Goal: Task Accomplishment & Management: Manage account settings

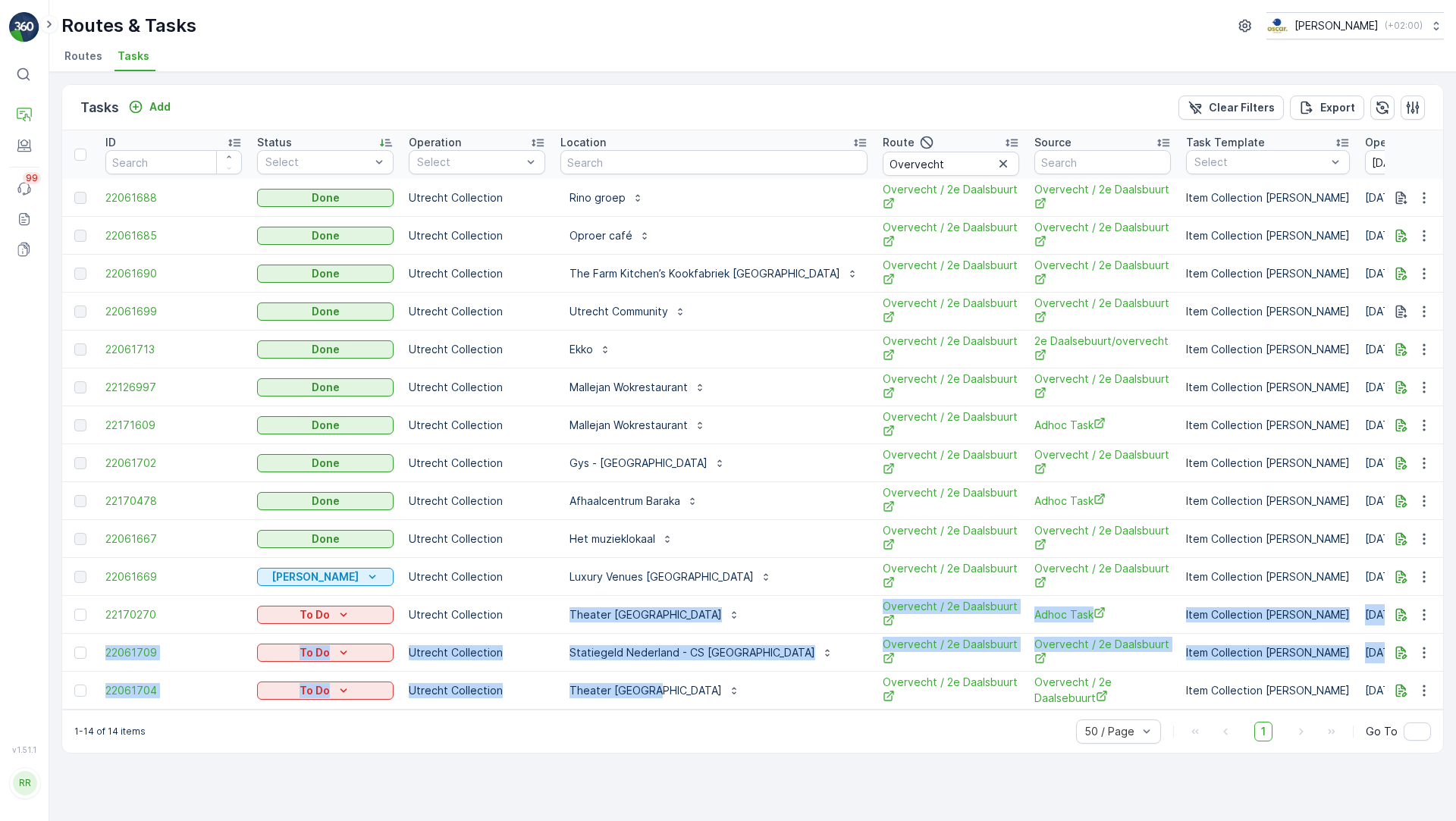
drag, startPoint x: 692, startPoint y: 692, endPoint x: 554, endPoint y: 609, distance: 161.0
click at [554, 609] on tbody "22061688 Done Utrecht Collection Rino groep Overvecht / 2e Daalsbuurt Overvecht…" at bounding box center [1316, 444] width 2509 height 530
click at [763, 615] on div "Theater [GEOGRAPHIC_DATA]" at bounding box center [714, 614] width 307 height 25
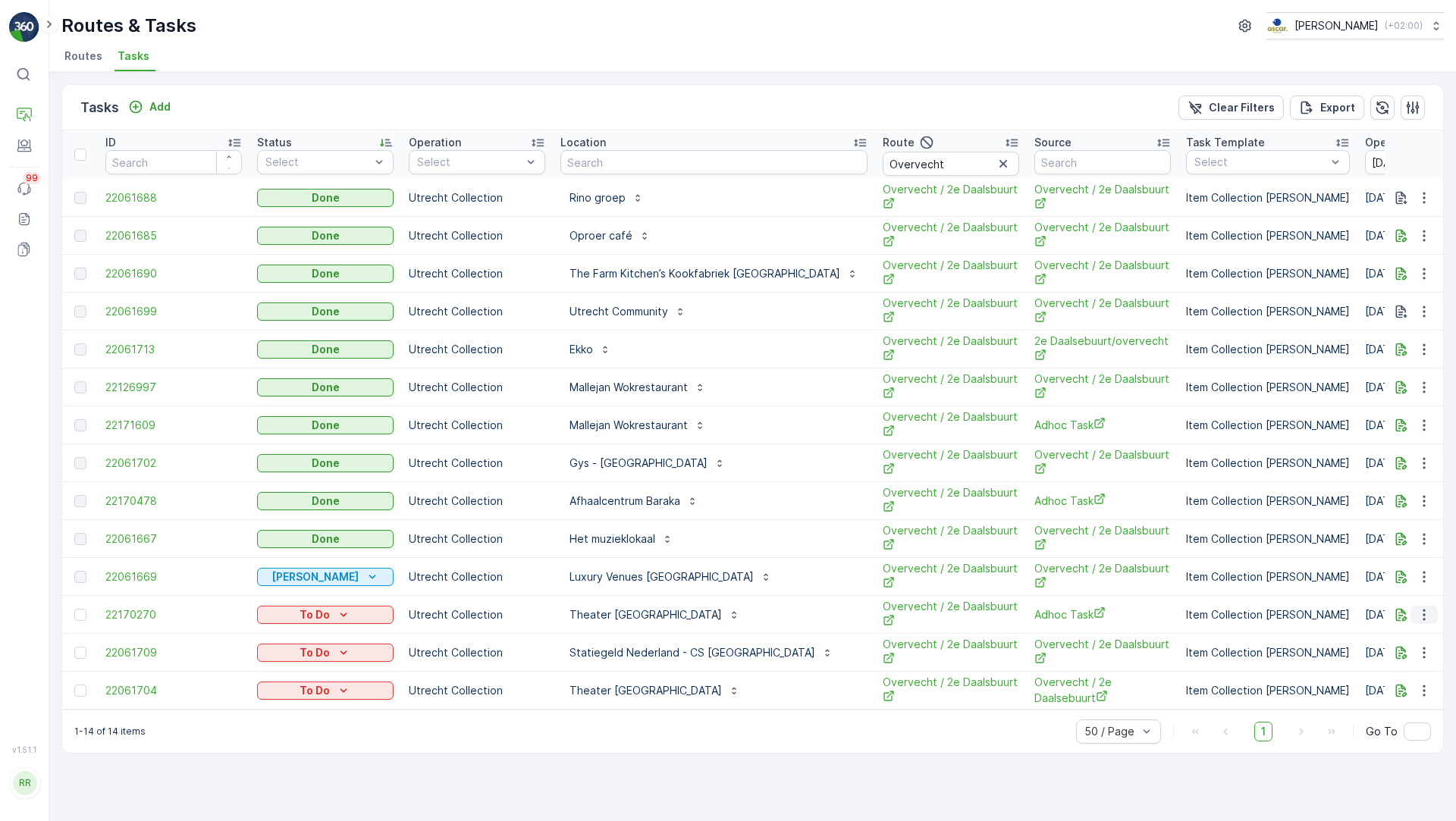
click at [1420, 615] on icon "button" at bounding box center [1424, 615] width 15 height 15
click at [1395, 641] on span "See More Details" at bounding box center [1392, 637] width 88 height 15
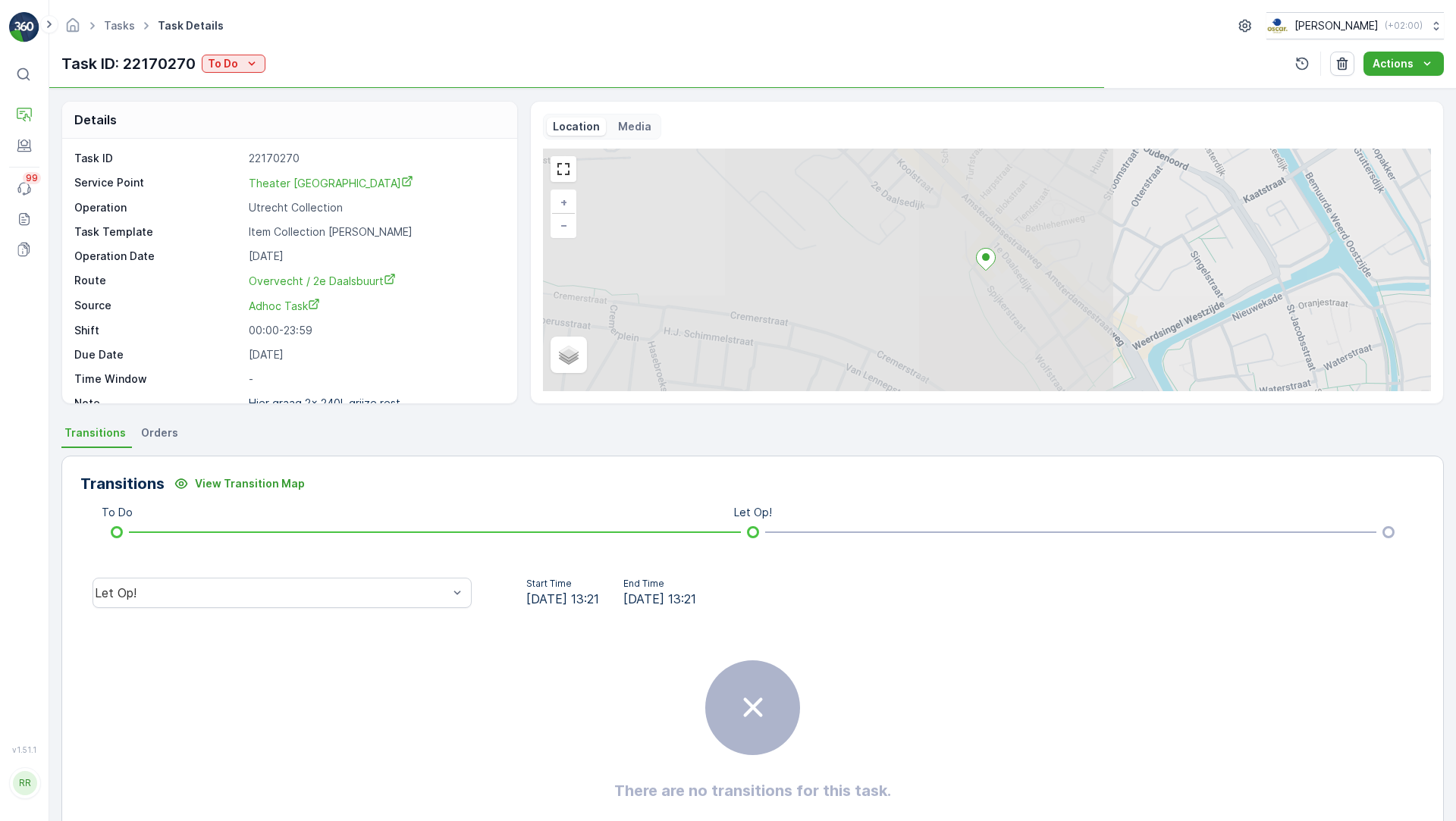
scroll to position [19, 0]
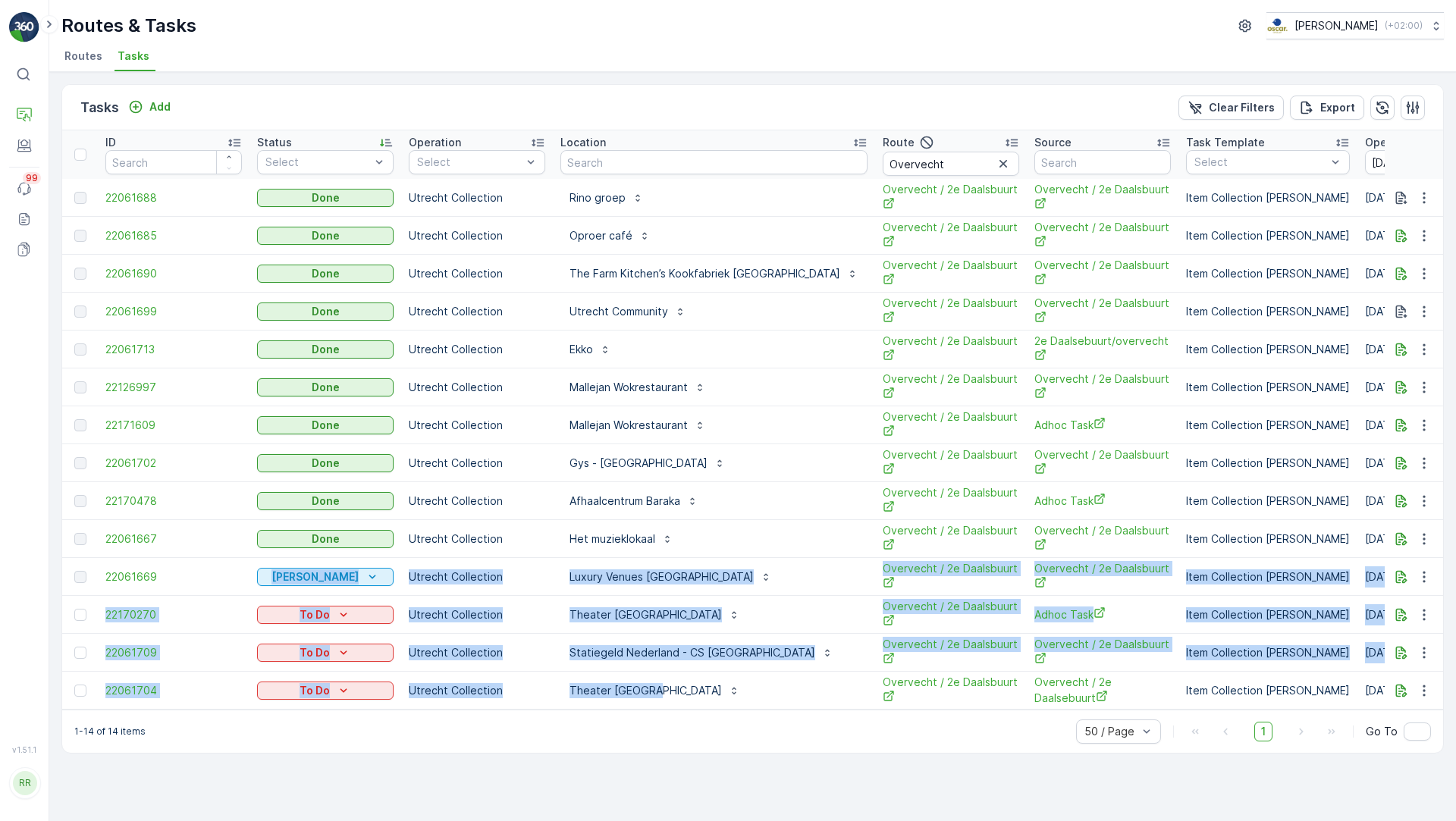
drag, startPoint x: 697, startPoint y: 693, endPoint x: 153, endPoint y: 593, distance: 553.1
click at [153, 591] on tbody "22061688 Done Utrecht Collection Rino groep Overvecht / 2e Daalsbuurt Overvecht…" at bounding box center [1316, 444] width 2509 height 530
click at [535, 613] on p "Utrecht Collection" at bounding box center [476, 615] width 136 height 15
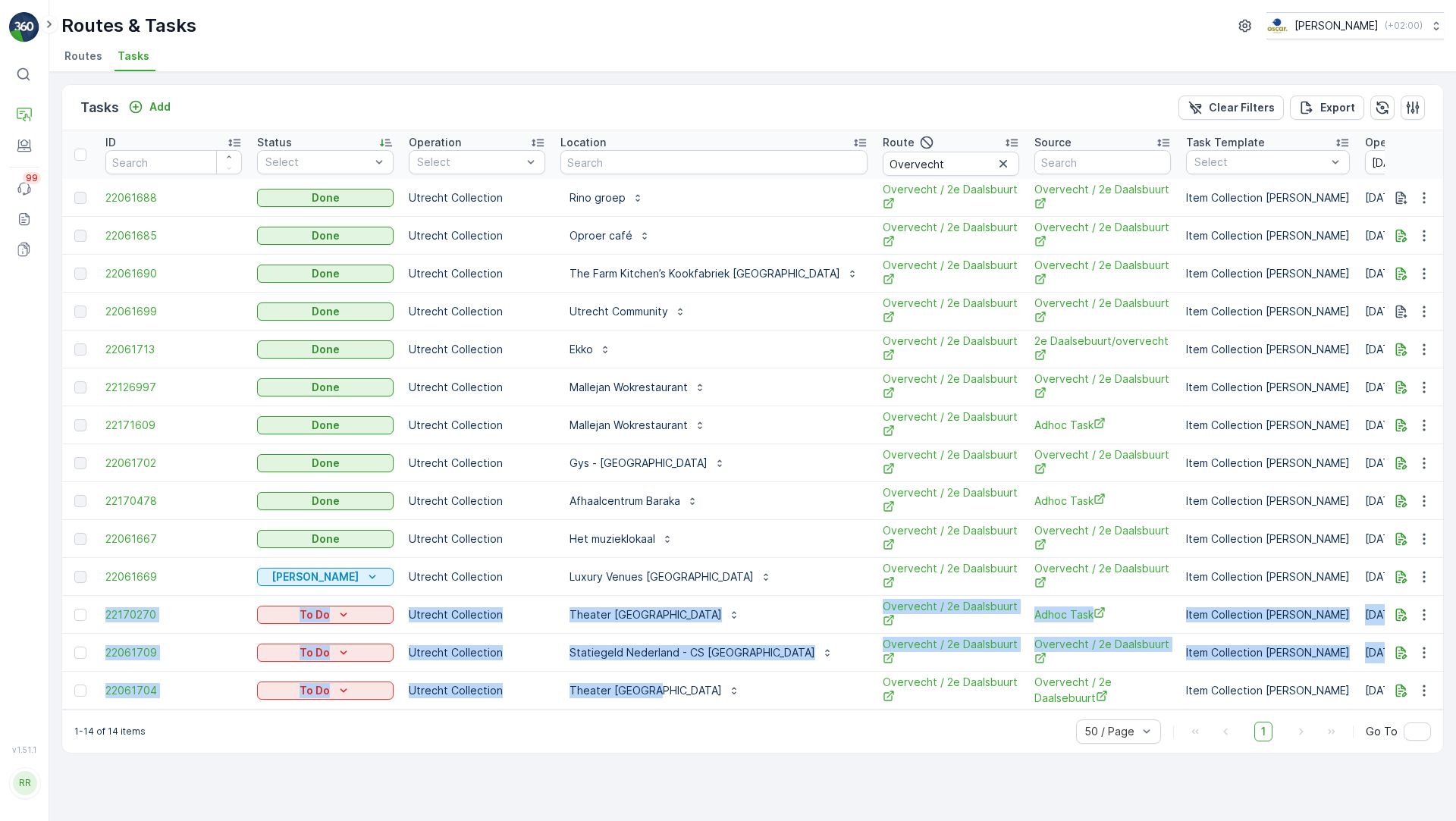
drag, startPoint x: 697, startPoint y: 693, endPoint x: 100, endPoint y: 611, distance: 602.6
click at [100, 611] on tbody "22061688 Done Utrecht Collection Rino groep Overvecht / 2e Daalsbuurt Overvecht…" at bounding box center [1316, 444] width 2509 height 530
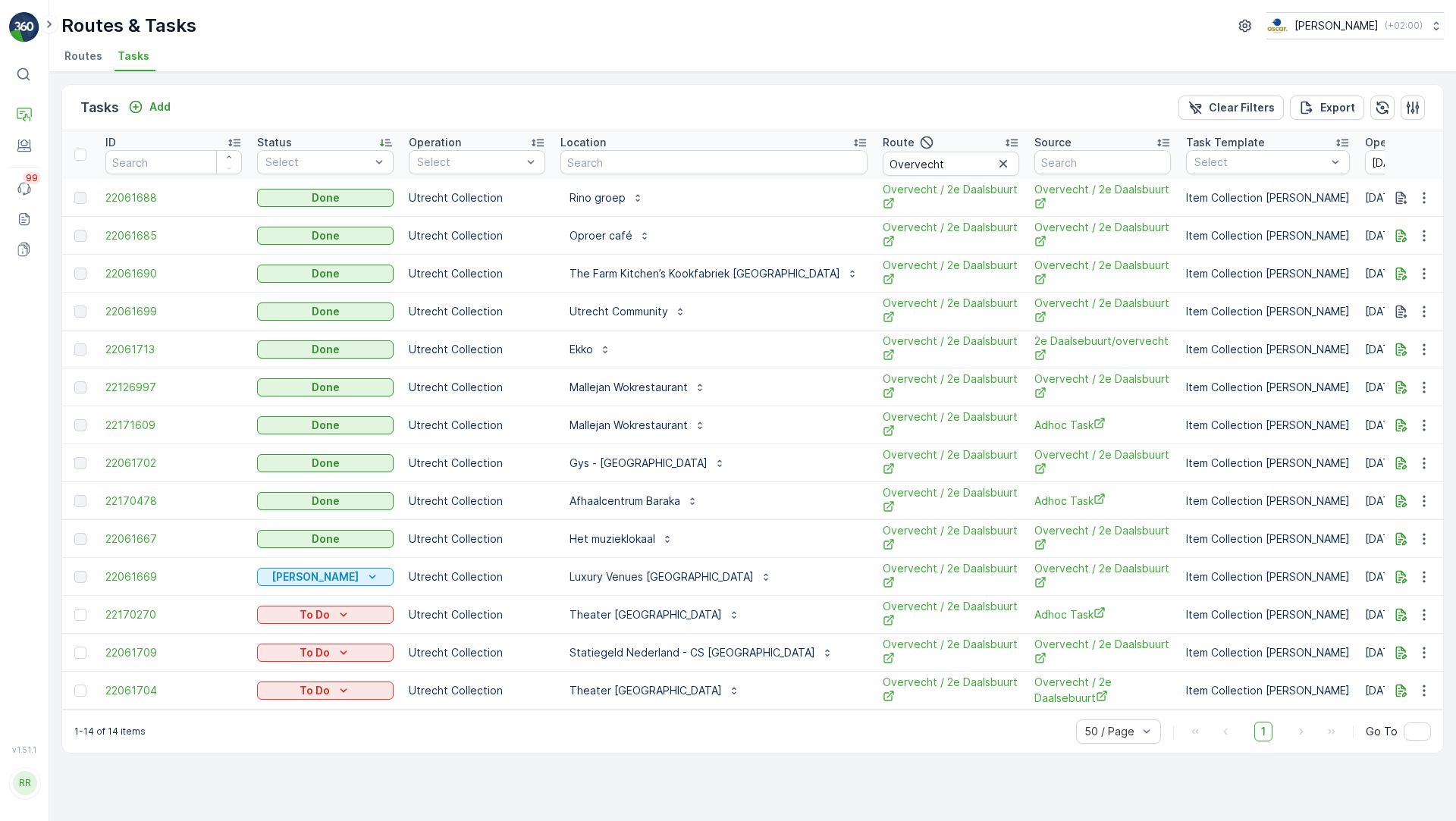
click at [756, 689] on div "Theater Utrecht" at bounding box center [714, 691] width 307 height 25
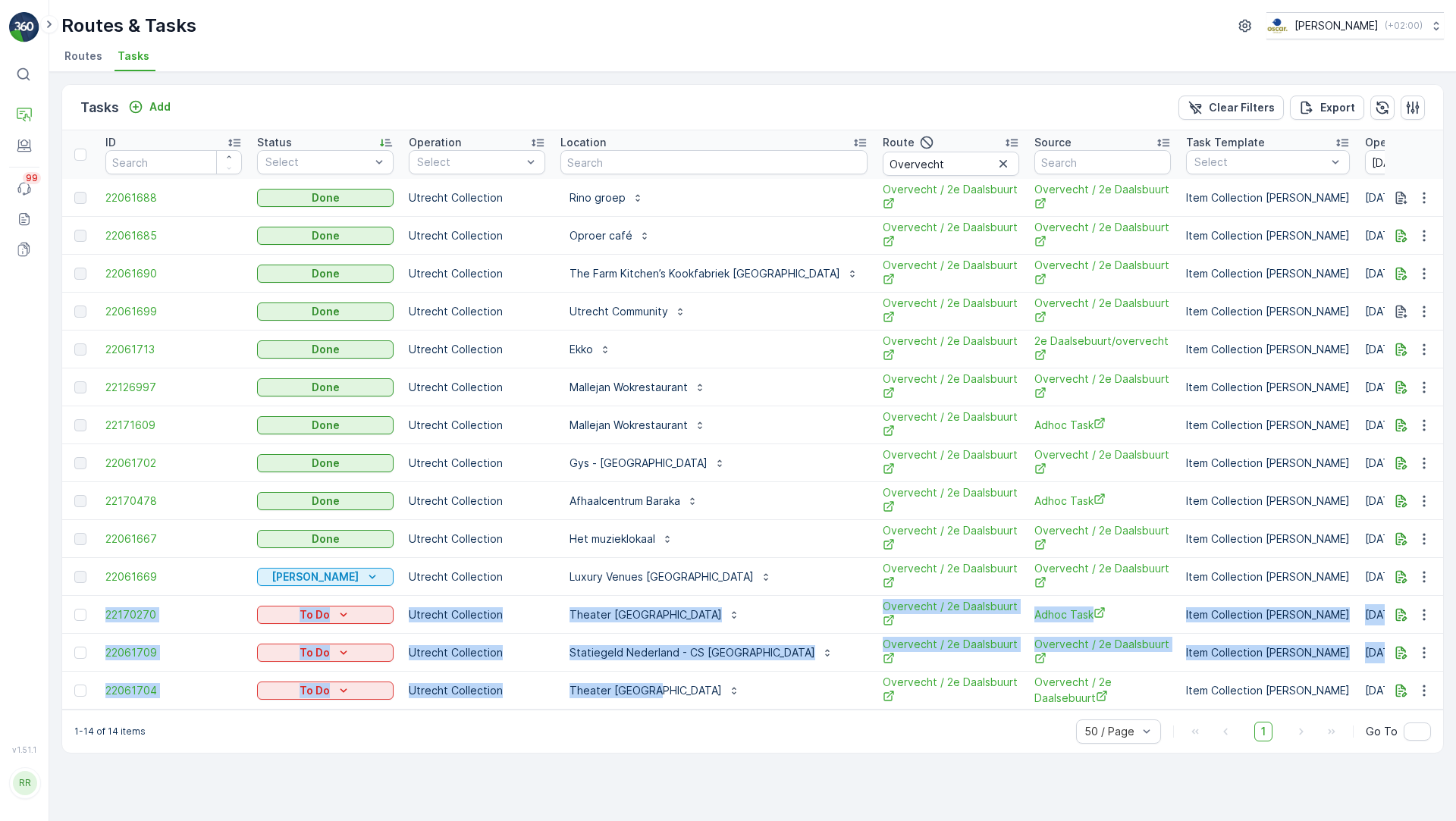
drag, startPoint x: 742, startPoint y: 688, endPoint x: 86, endPoint y: 613, distance: 660.3
click at [86, 613] on tbody "22061688 Done Utrecht Collection Rino groep Overvecht / 2e Daalsbuurt Overvecht…" at bounding box center [1316, 444] width 2509 height 530
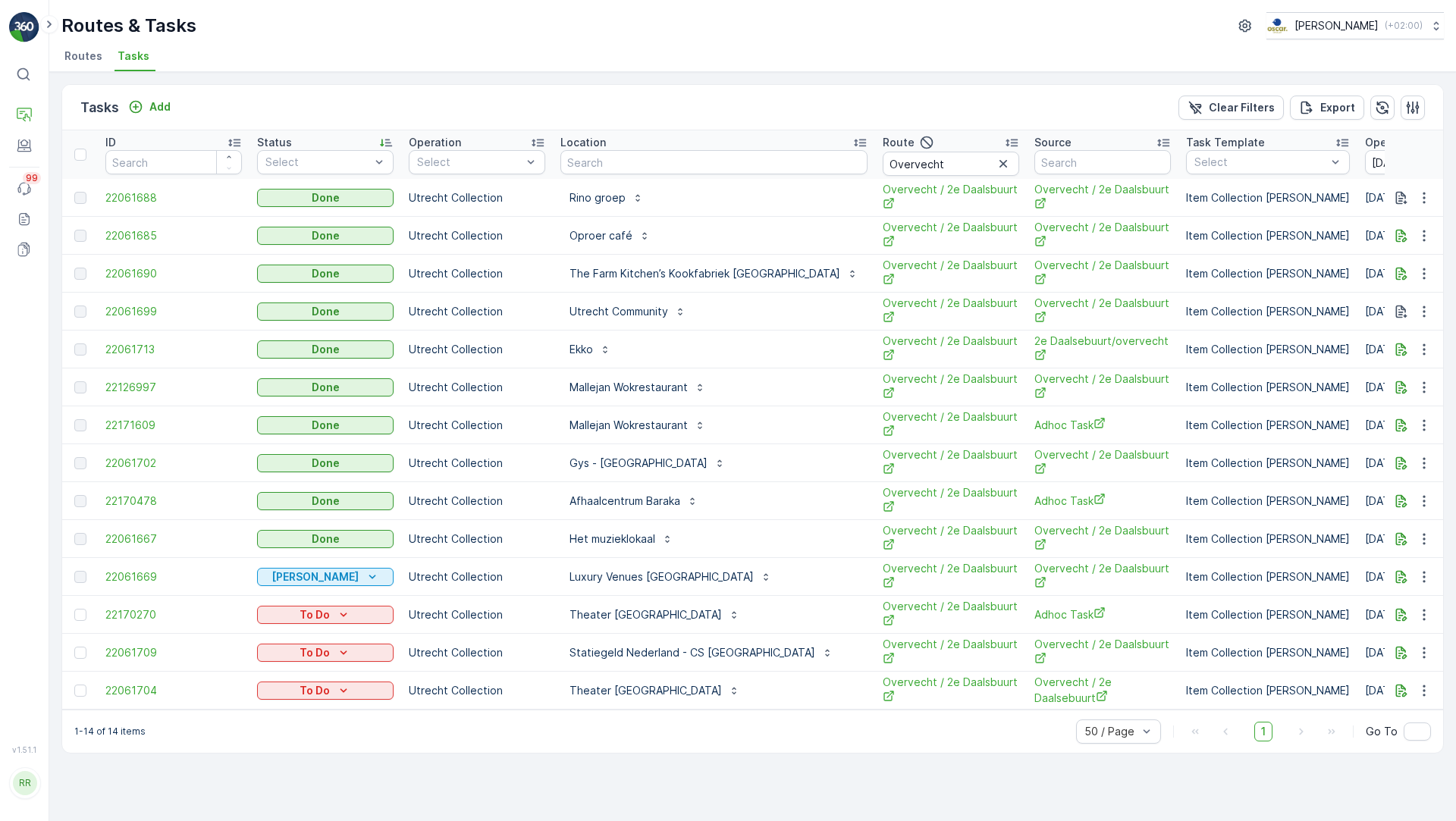
click at [752, 689] on div "Theater Utrecht" at bounding box center [714, 691] width 307 height 25
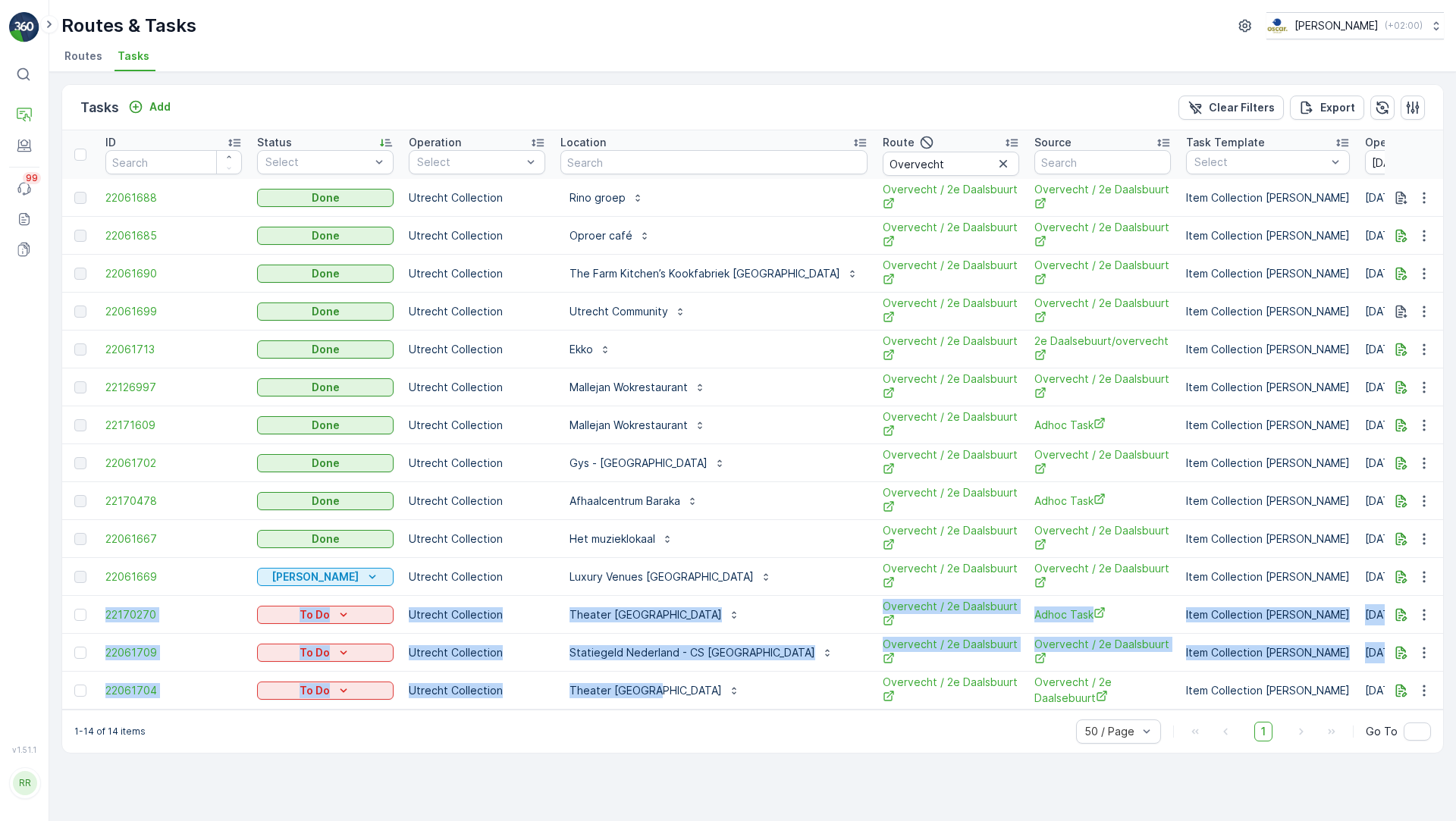
drag, startPoint x: 722, startPoint y: 690, endPoint x: 90, endPoint y: 618, distance: 636.1
click at [90, 618] on tbody "22061688 Done Utrecht Collection Rino groep Overvecht / 2e Daalsbuurt Overvecht…" at bounding box center [1316, 444] width 2509 height 530
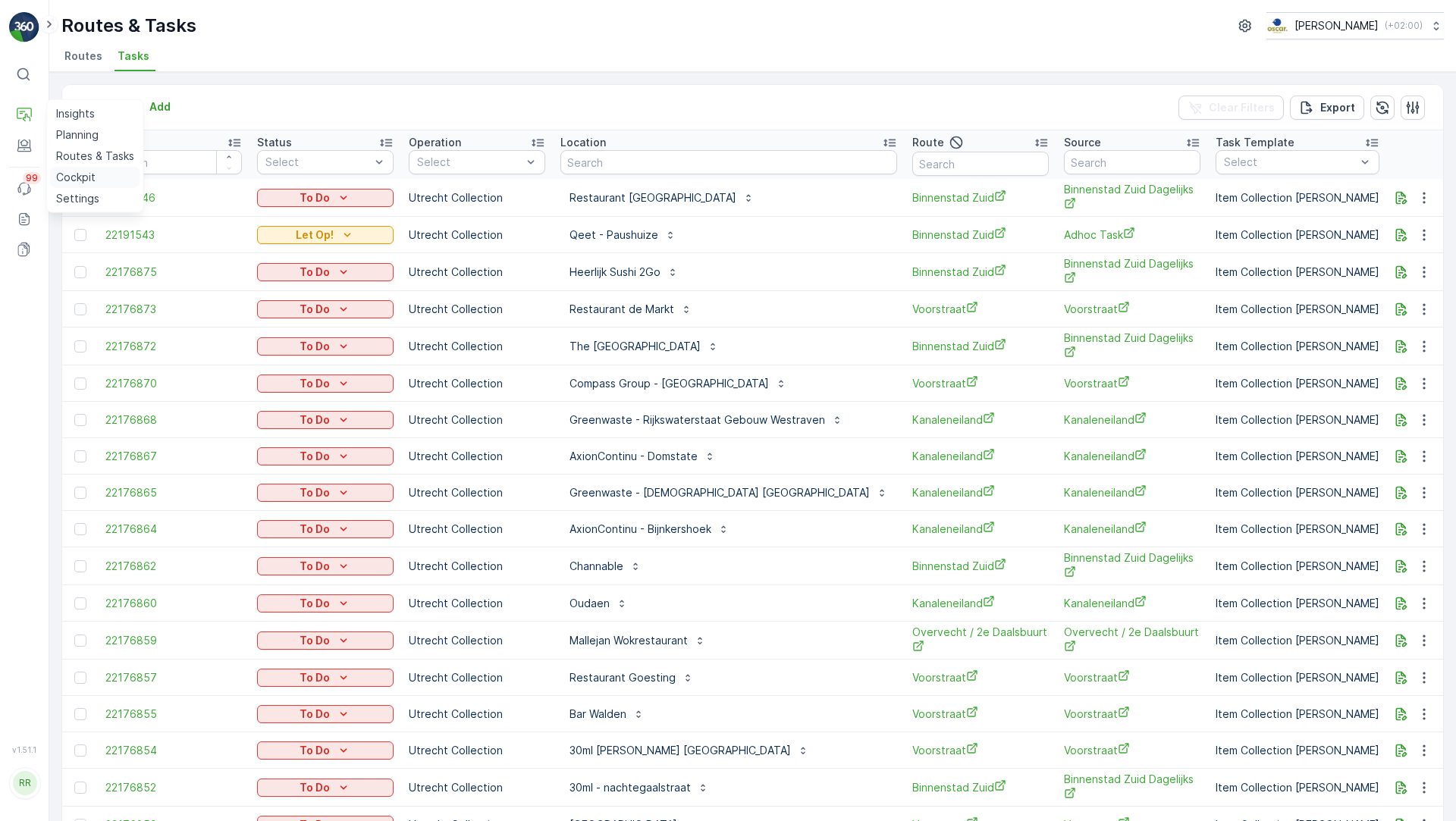
click at [70, 177] on p "Cockpit" at bounding box center [75, 177] width 40 height 15
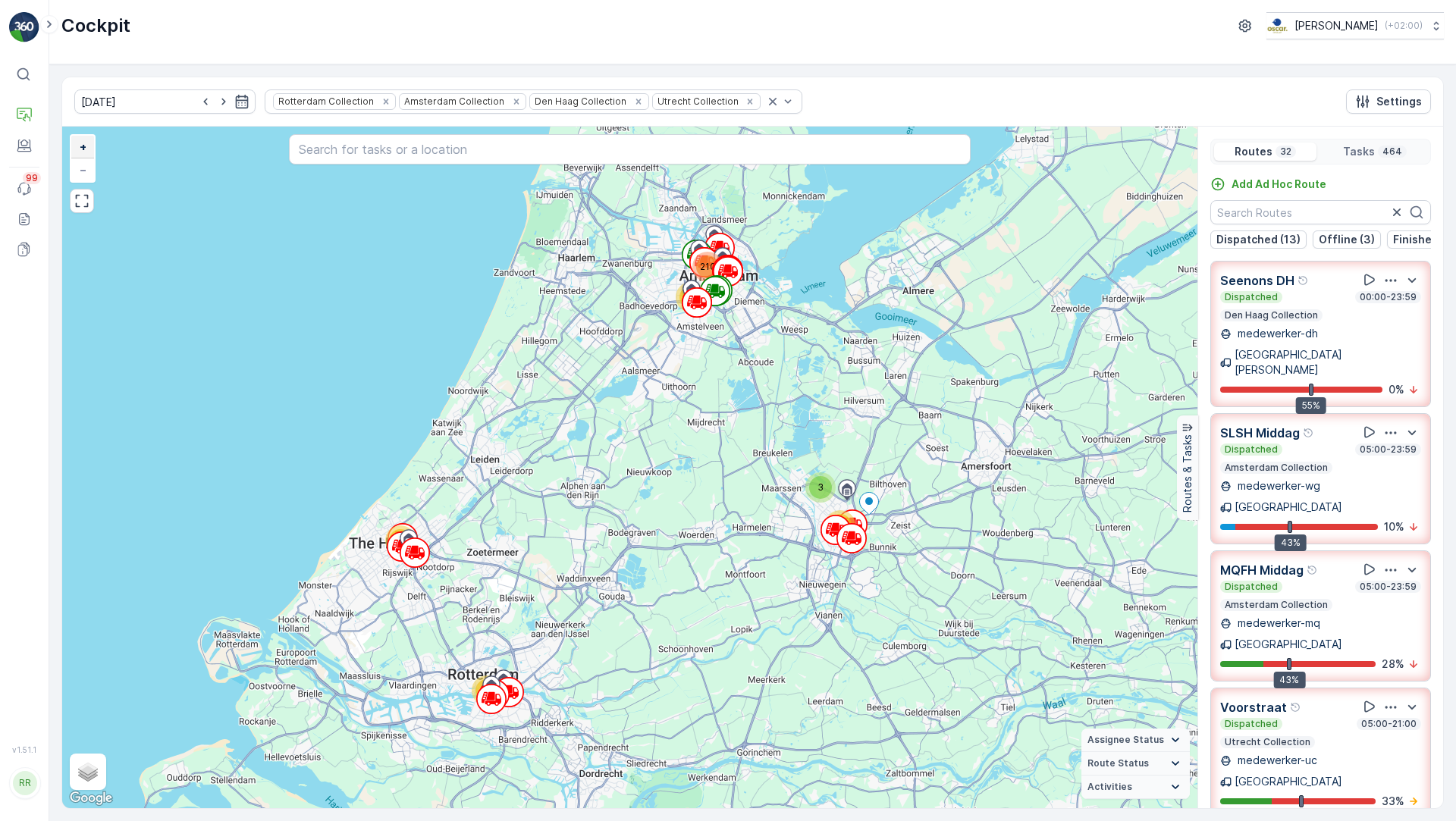
click at [81, 147] on span "+" at bounding box center [83, 147] width 7 height 13
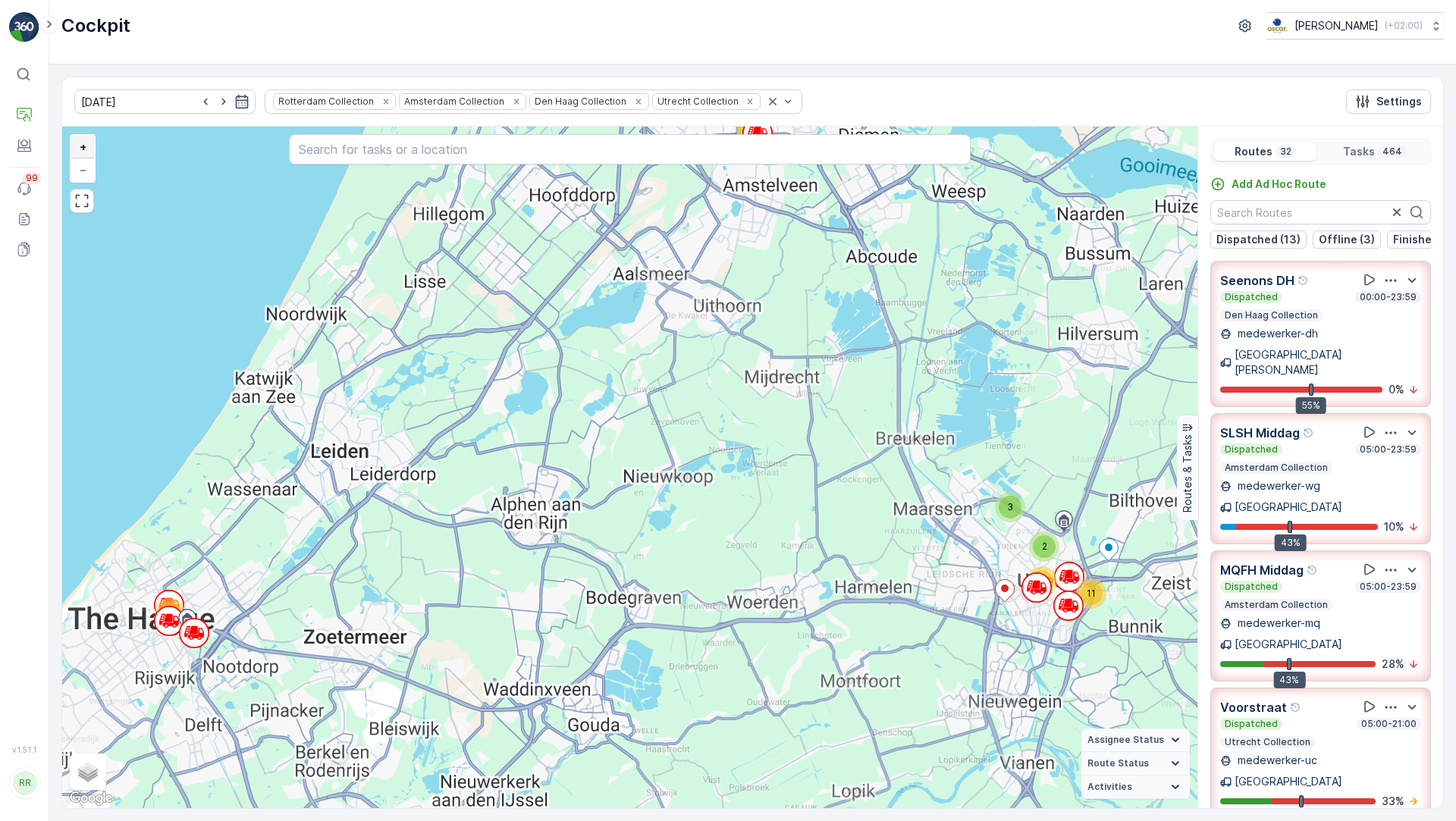
click at [81, 147] on span "+" at bounding box center [83, 147] width 7 height 13
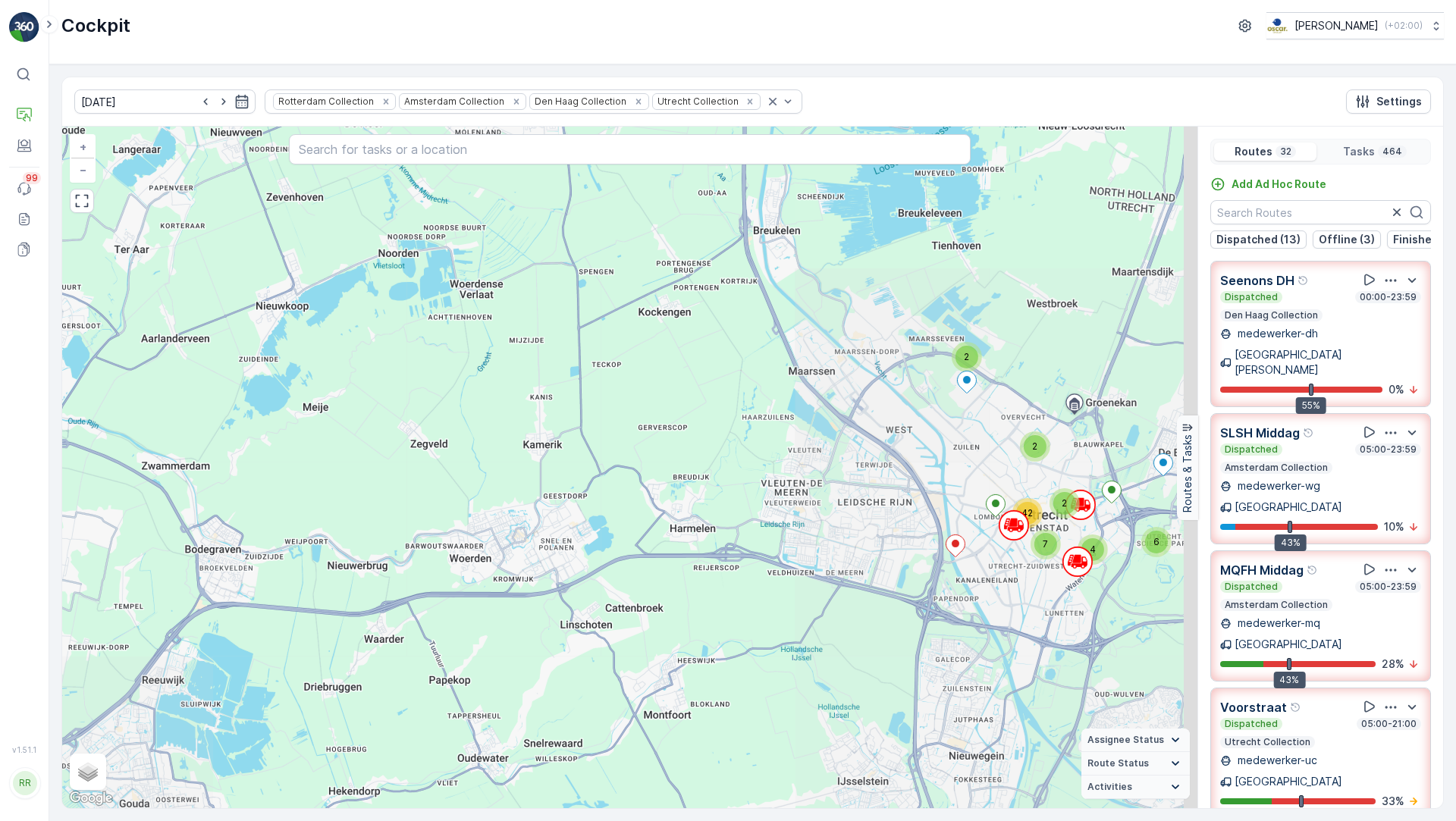
drag, startPoint x: 687, startPoint y: 622, endPoint x: 233, endPoint y: 439, distance: 489.5
click at [233, 439] on div "2 2 6 4 2 7 42 2 14 25 2 2 6 2 6 25 34 65 2 5 15 2 12 3 9 28 50 6 8 70 + − Sate…" at bounding box center [629, 467] width 1135 height 681
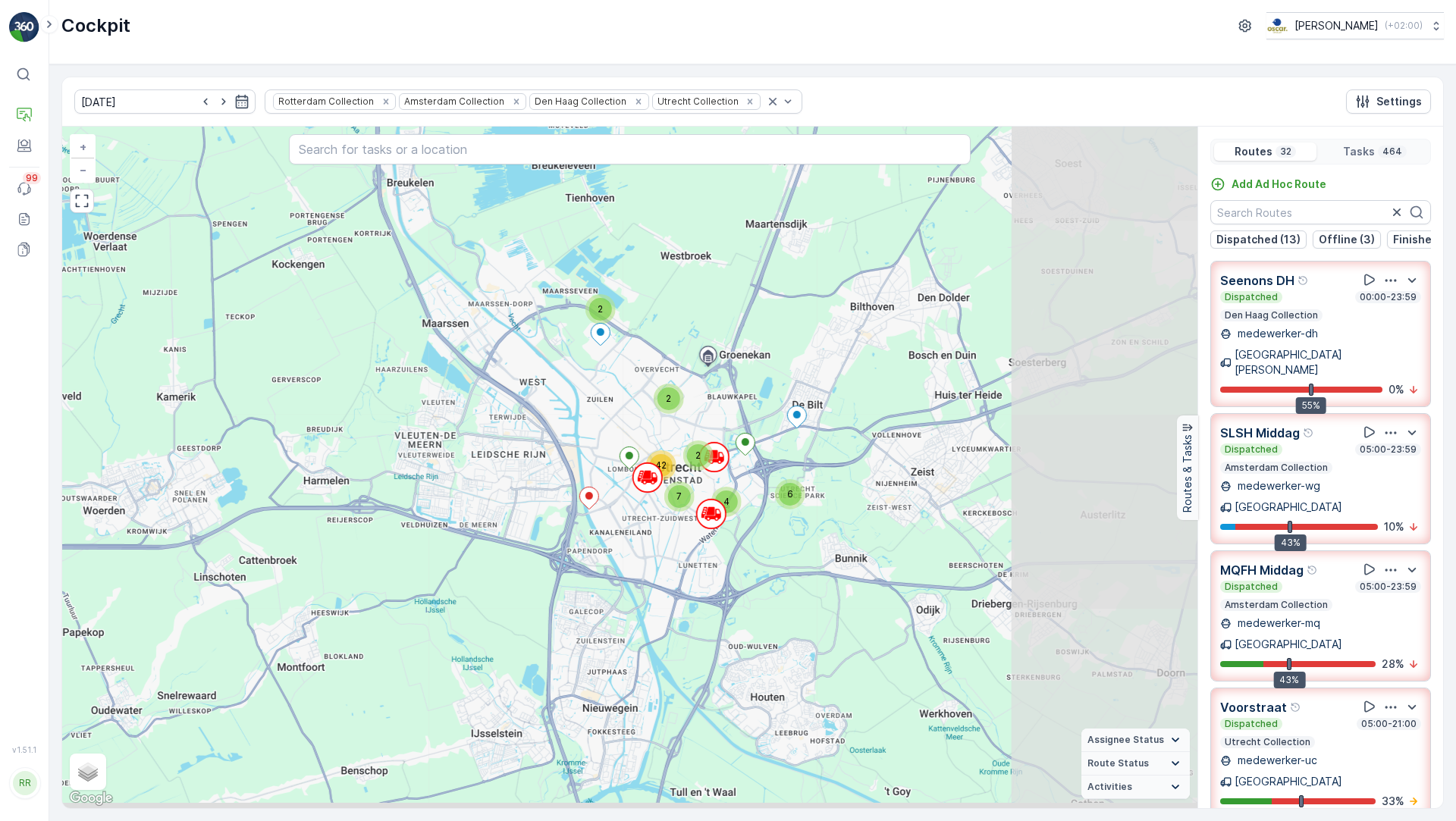
drag, startPoint x: 593, startPoint y: 519, endPoint x: 259, endPoint y: 477, distance: 336.6
click at [259, 477] on div "2 2 6 4 2 7 42 2 14 25 2 2 6 2 6 25 34 65 2 5 15 2 12 3 9 28 50 6 8 70 + − Sate…" at bounding box center [629, 467] width 1135 height 681
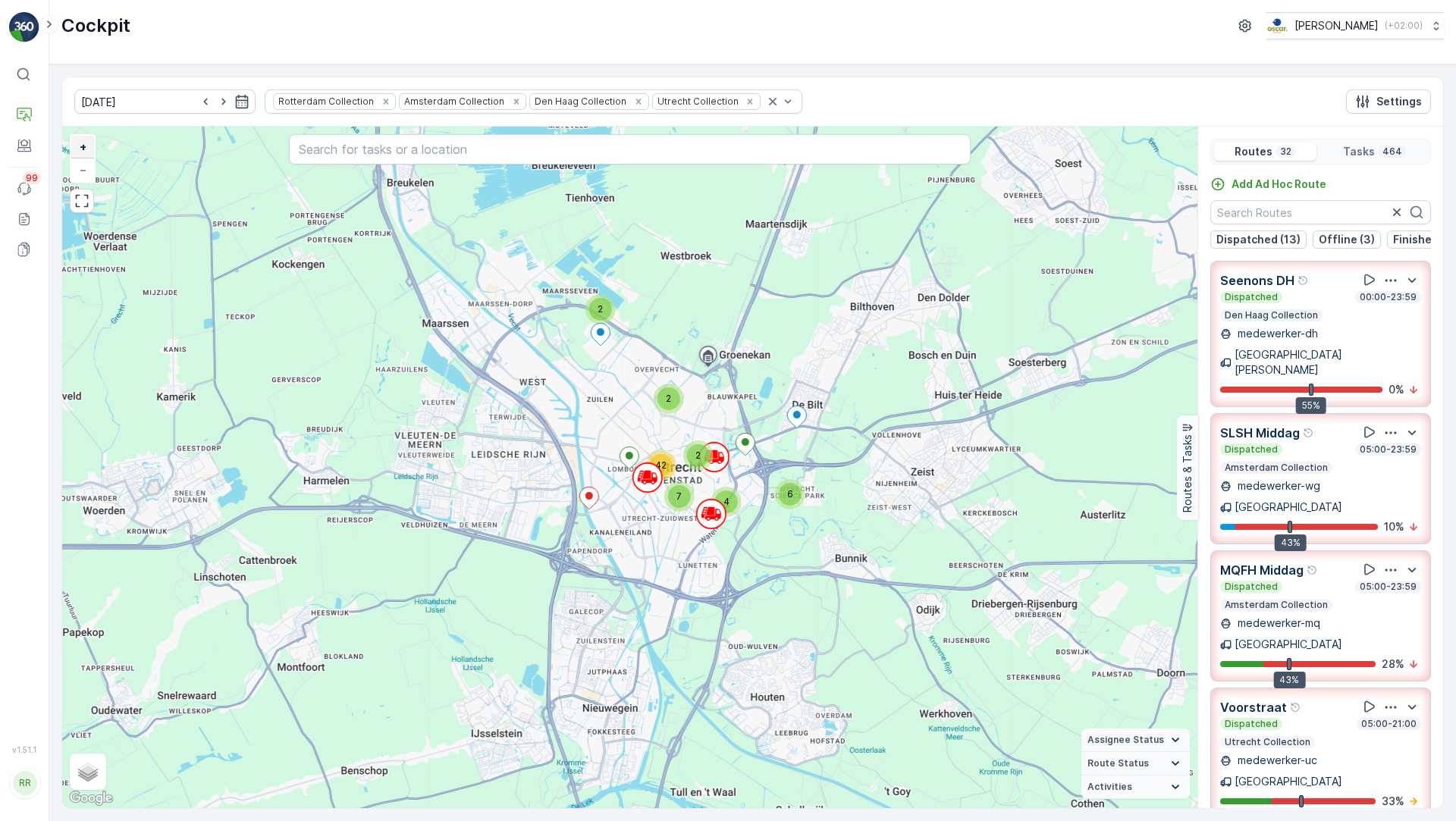
click at [88, 147] on link "+" at bounding box center [82, 147] width 23 height 23
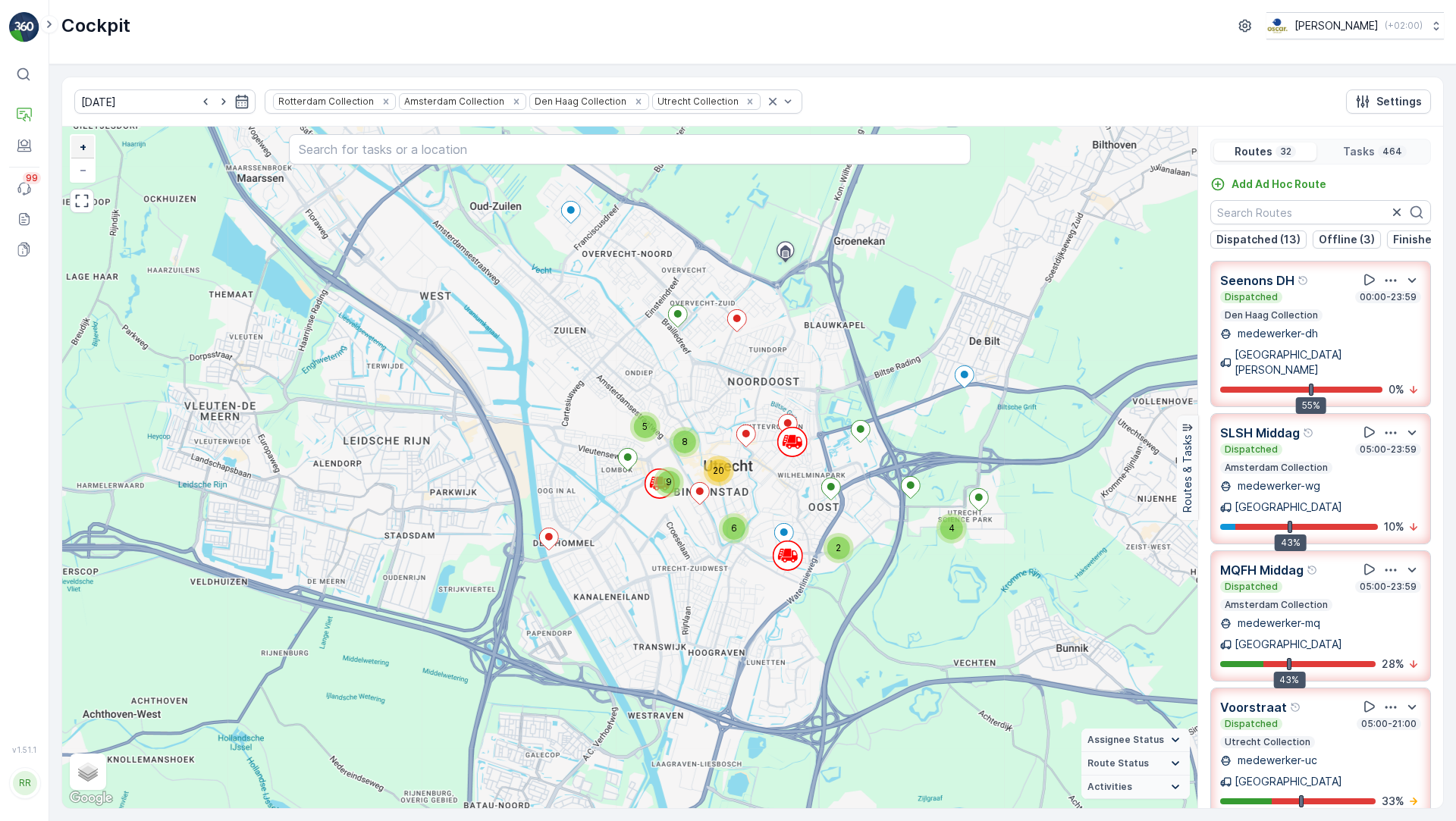
click at [88, 147] on link "+" at bounding box center [82, 147] width 23 height 23
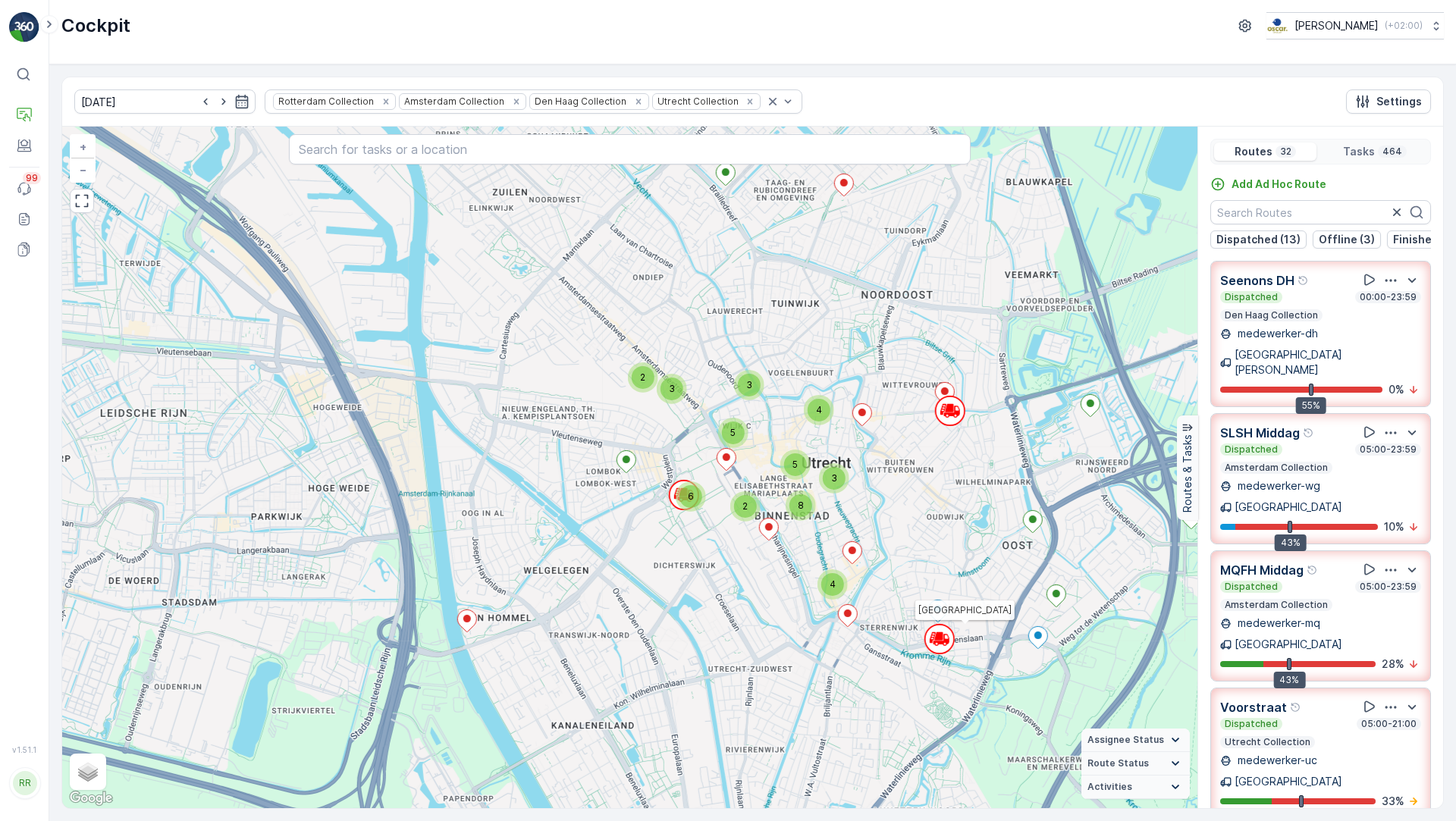
click at [944, 638] on icon at bounding box center [946, 638] width 4 height 7
click at [939, 636] on icon at bounding box center [938, 636] width 8 height 7
click at [948, 405] on icon at bounding box center [949, 408] width 8 height 7
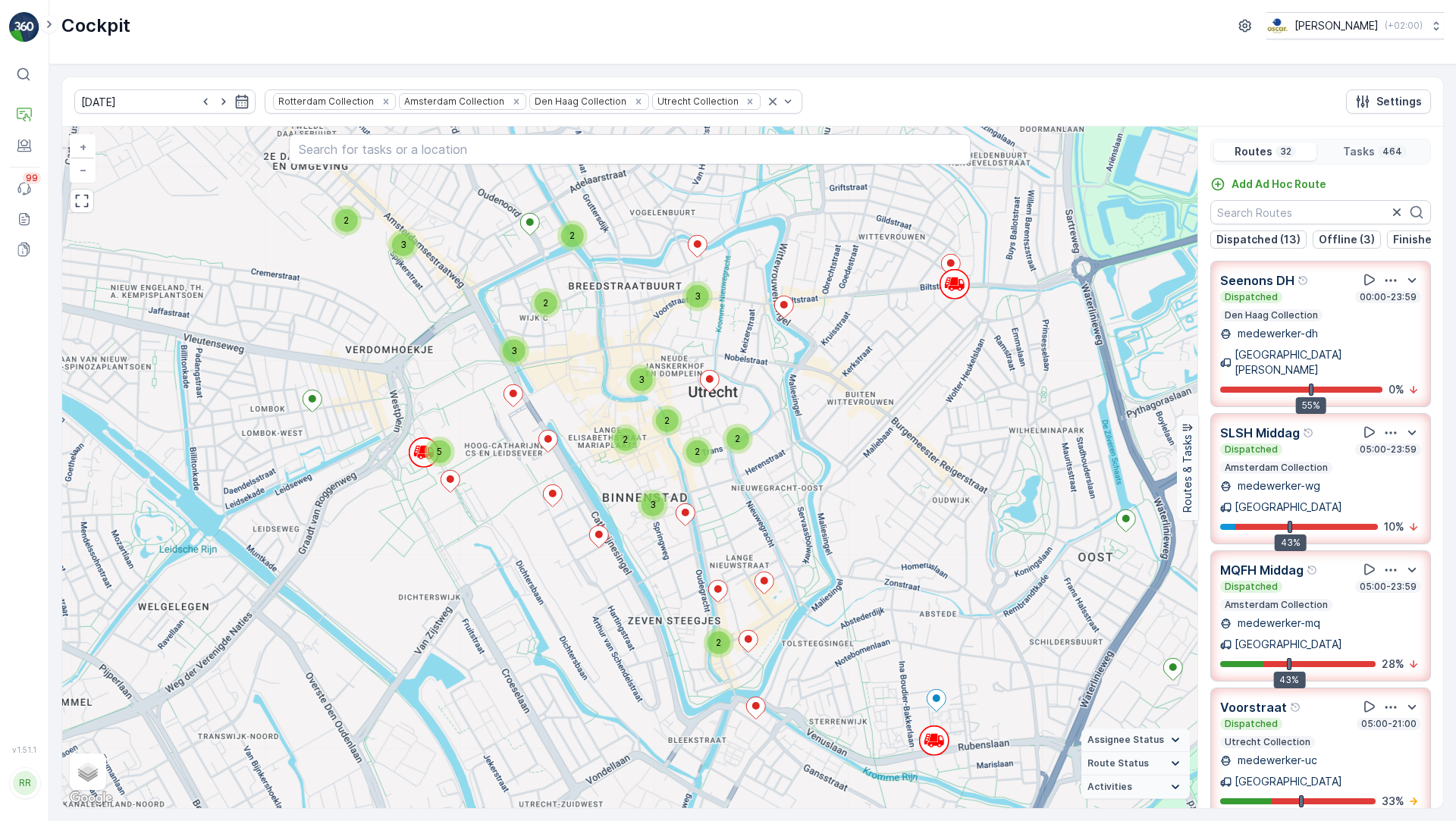
drag, startPoint x: 998, startPoint y: 656, endPoint x: 1008, endPoint y: 529, distance: 127.4
click at [1008, 529] on div "2 2 2 3 2 2 2 2 3 3 2 3 5 2 3 2 3 2 3 2 3 2 2 2 2 3 2 2 3 3 2 2 5 3 2 2 3 3 2 5…" at bounding box center [629, 467] width 1135 height 681
click at [736, 437] on span "2" at bounding box center [737, 439] width 5 height 11
click at [709, 428] on icon at bounding box center [711, 435] width 19 height 22
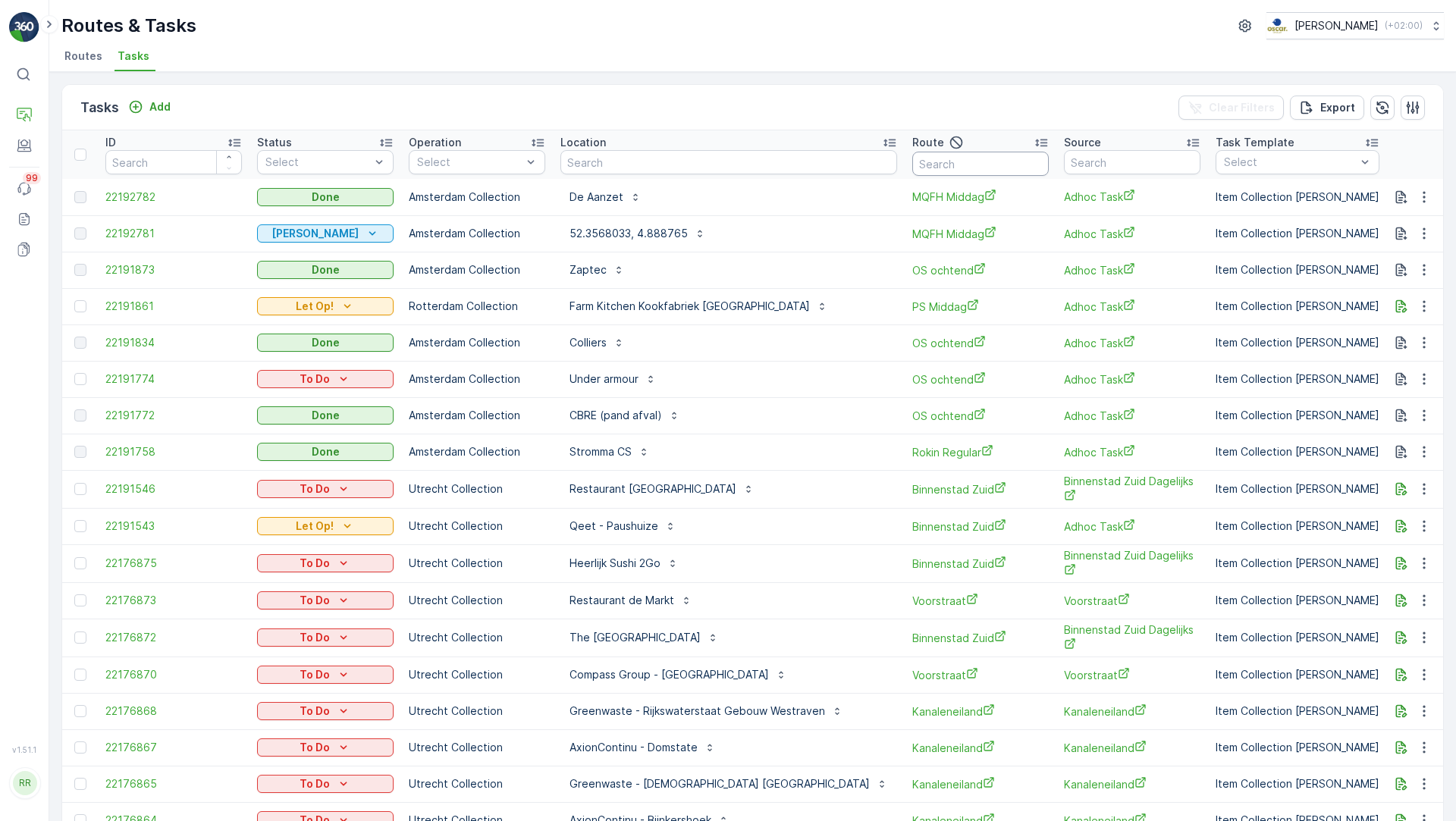
click at [912, 165] on input "text" at bounding box center [980, 164] width 136 height 25
type input "seenons"
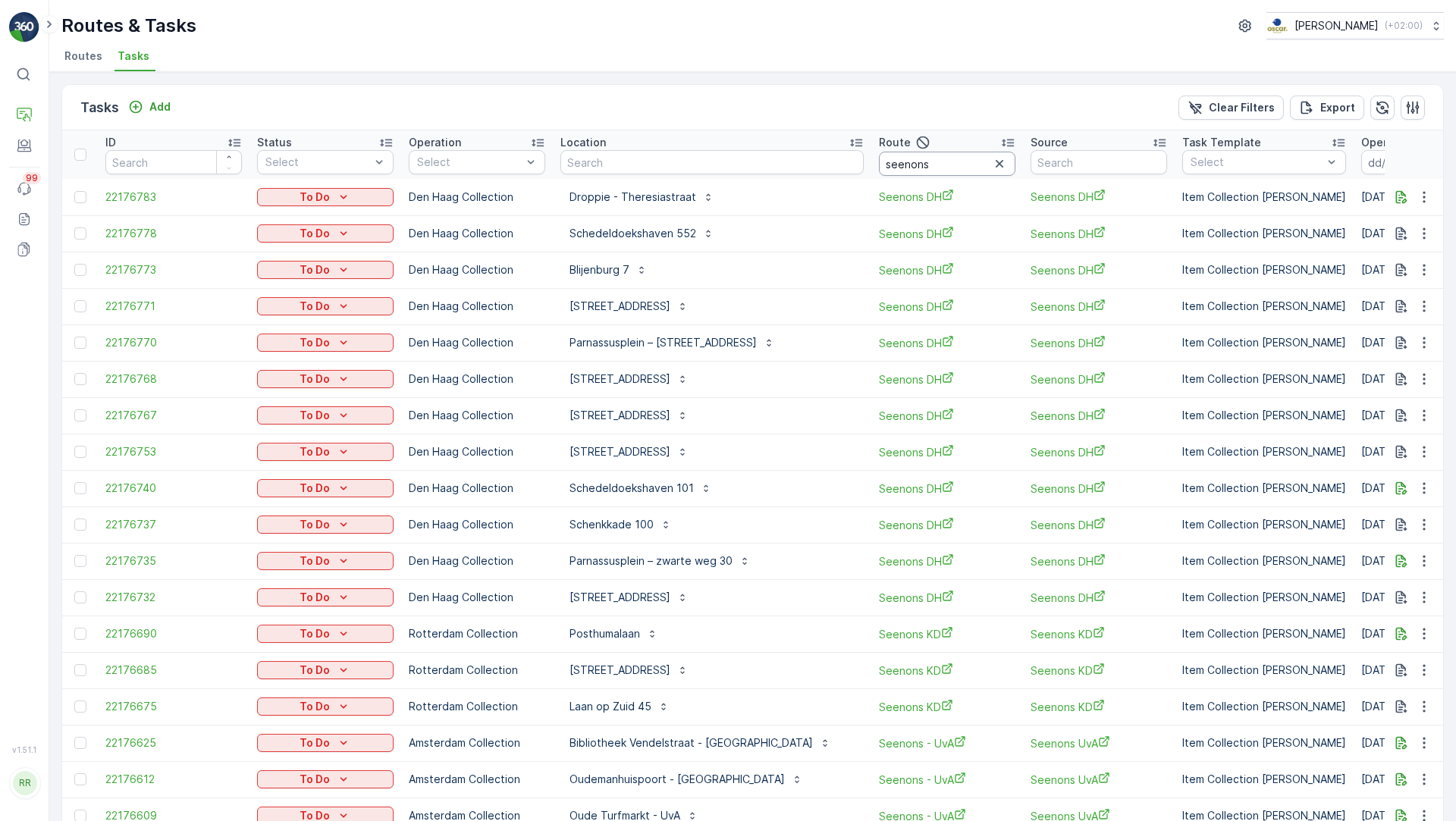
click at [948, 164] on input "seenons" at bounding box center [947, 164] width 136 height 25
type input "seenons utrecht"
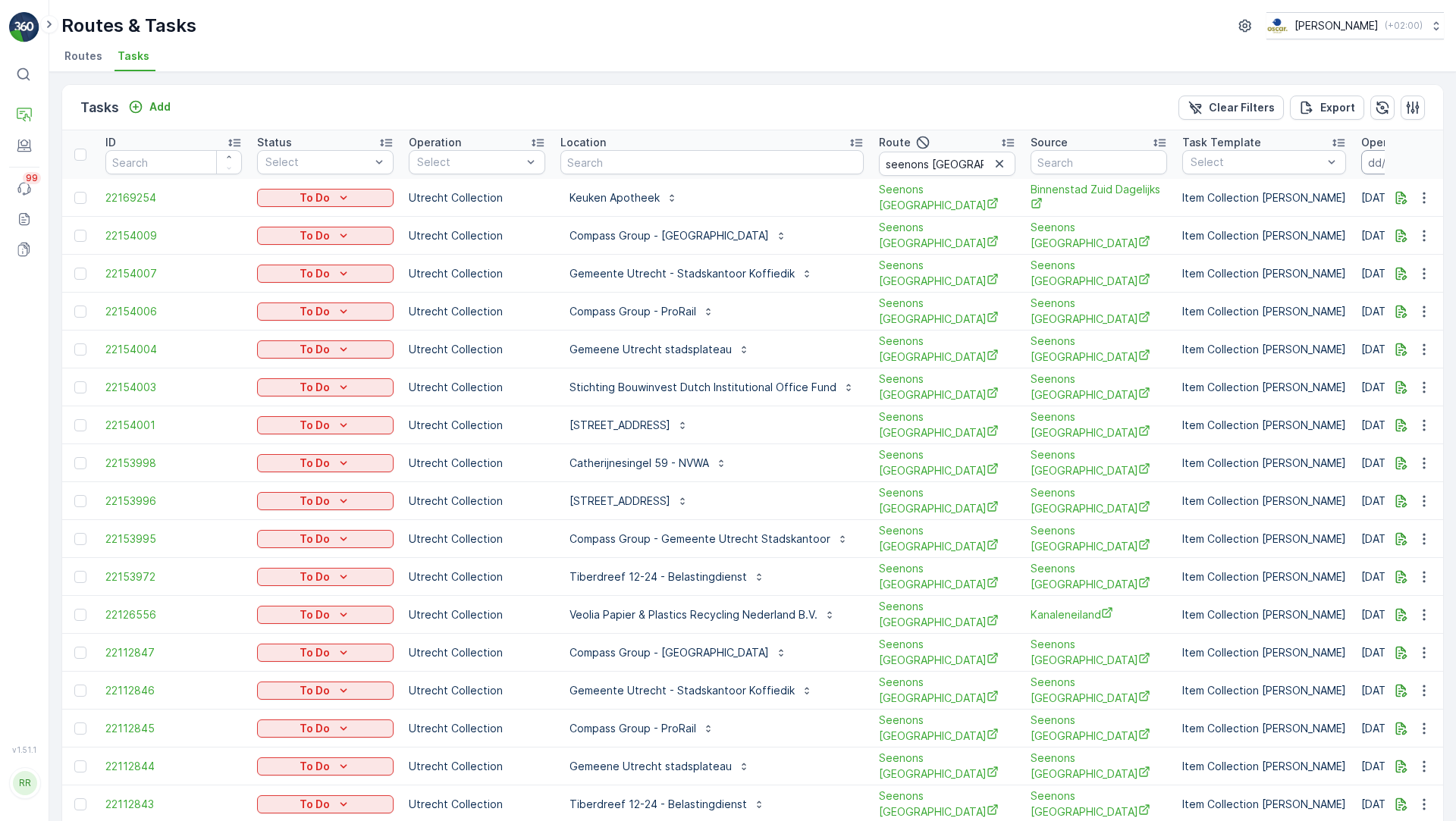
click at [1361, 162] on input at bounding box center [1413, 162] width 104 height 25
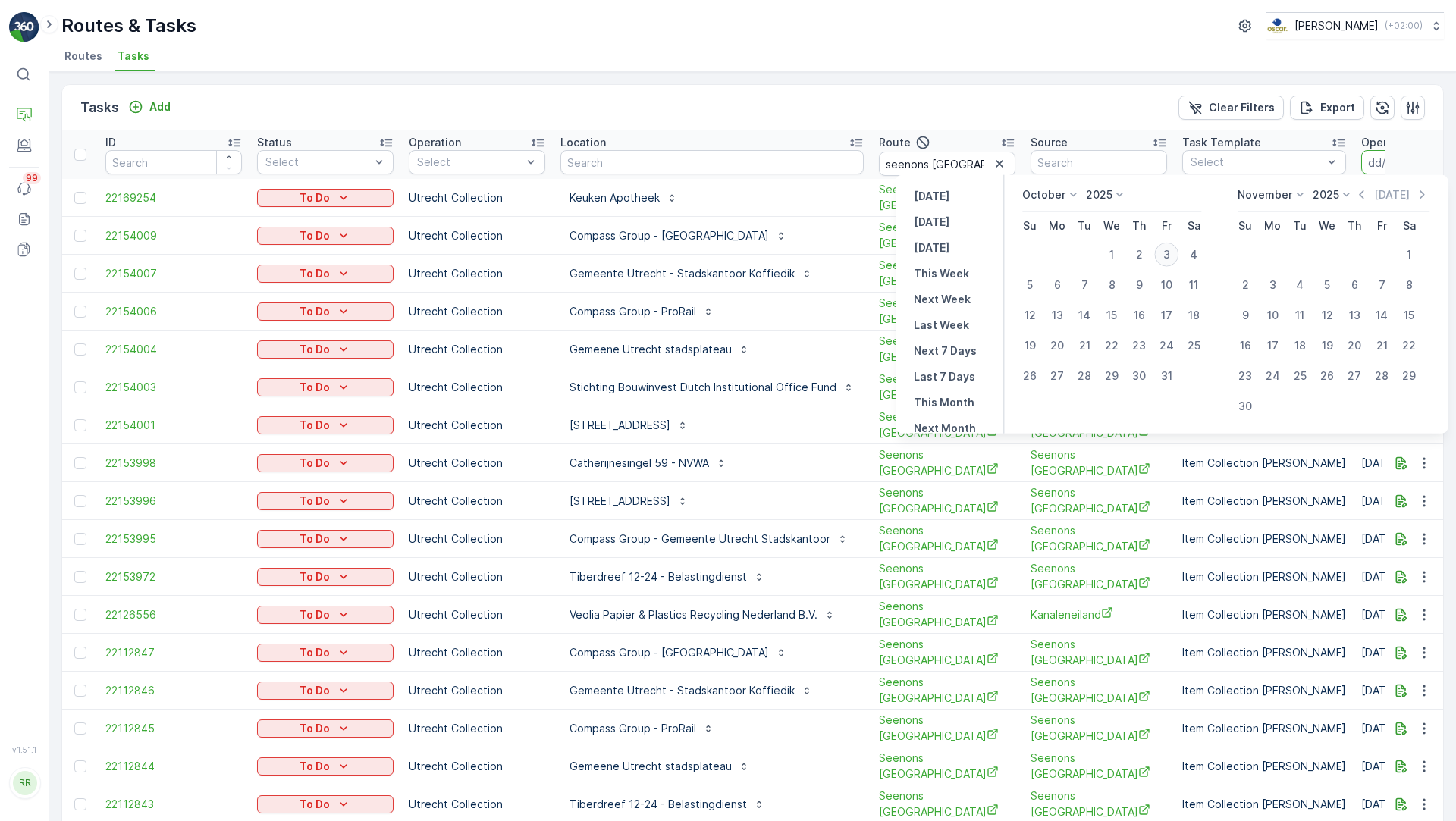
click at [1169, 252] on div "3" at bounding box center [1166, 254] width 25 height 25
type input "[DATE]"
click at [1169, 252] on div "3" at bounding box center [1166, 254] width 25 height 25
type input "[DATE]"
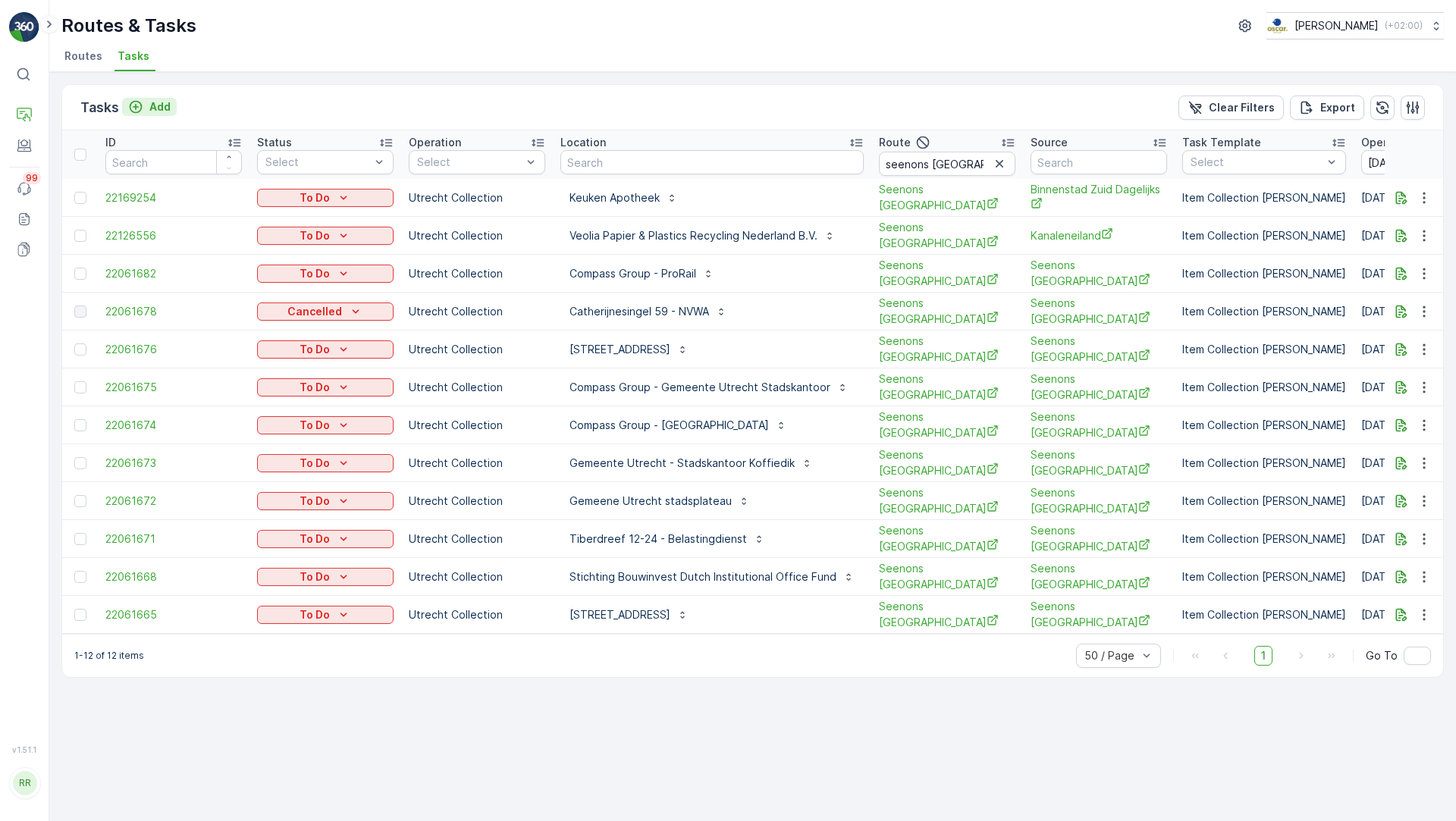
click at [150, 106] on p "Add" at bounding box center [159, 107] width 21 height 15
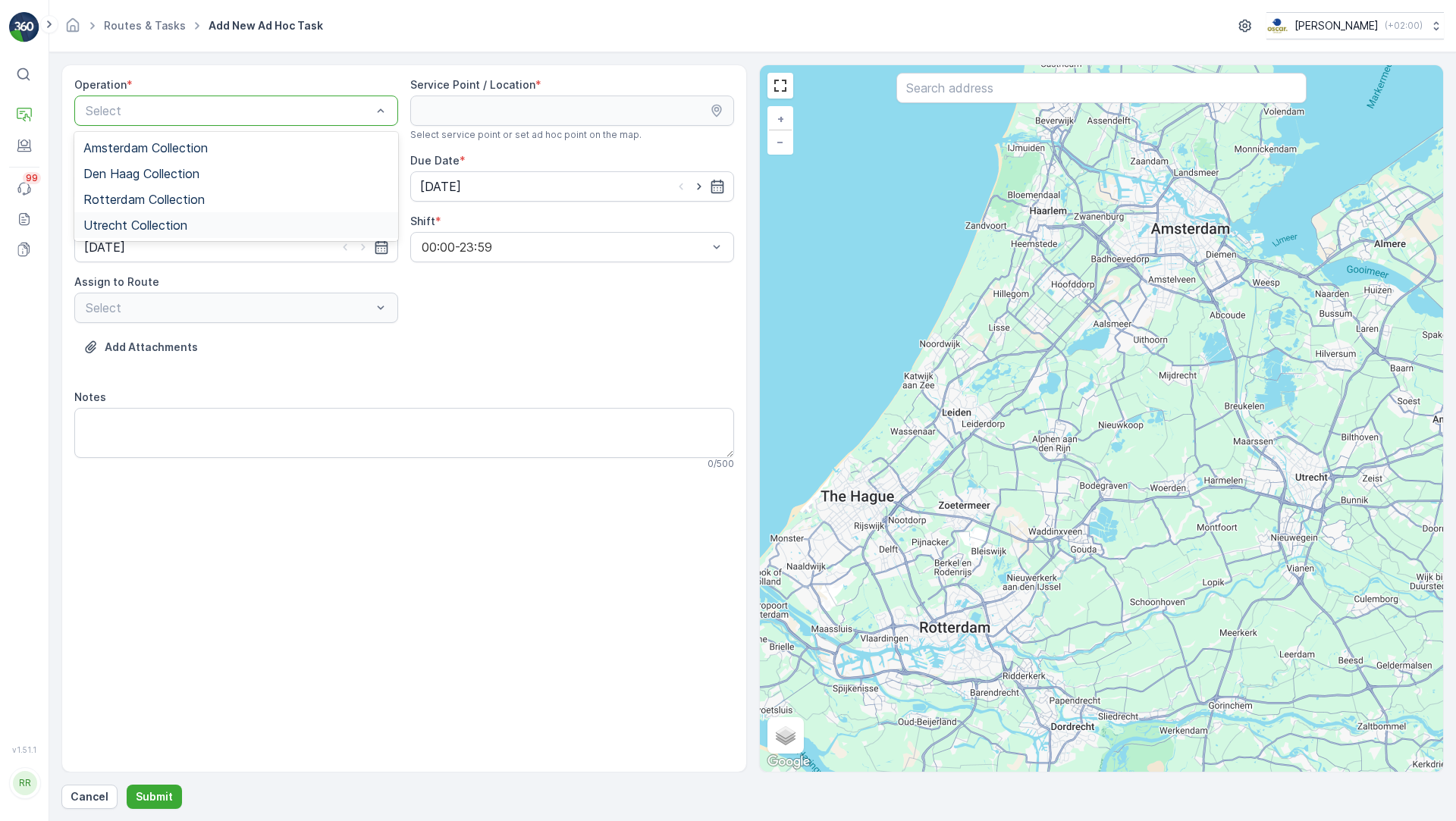
click at [170, 219] on span "Utrecht Collection" at bounding box center [135, 225] width 104 height 14
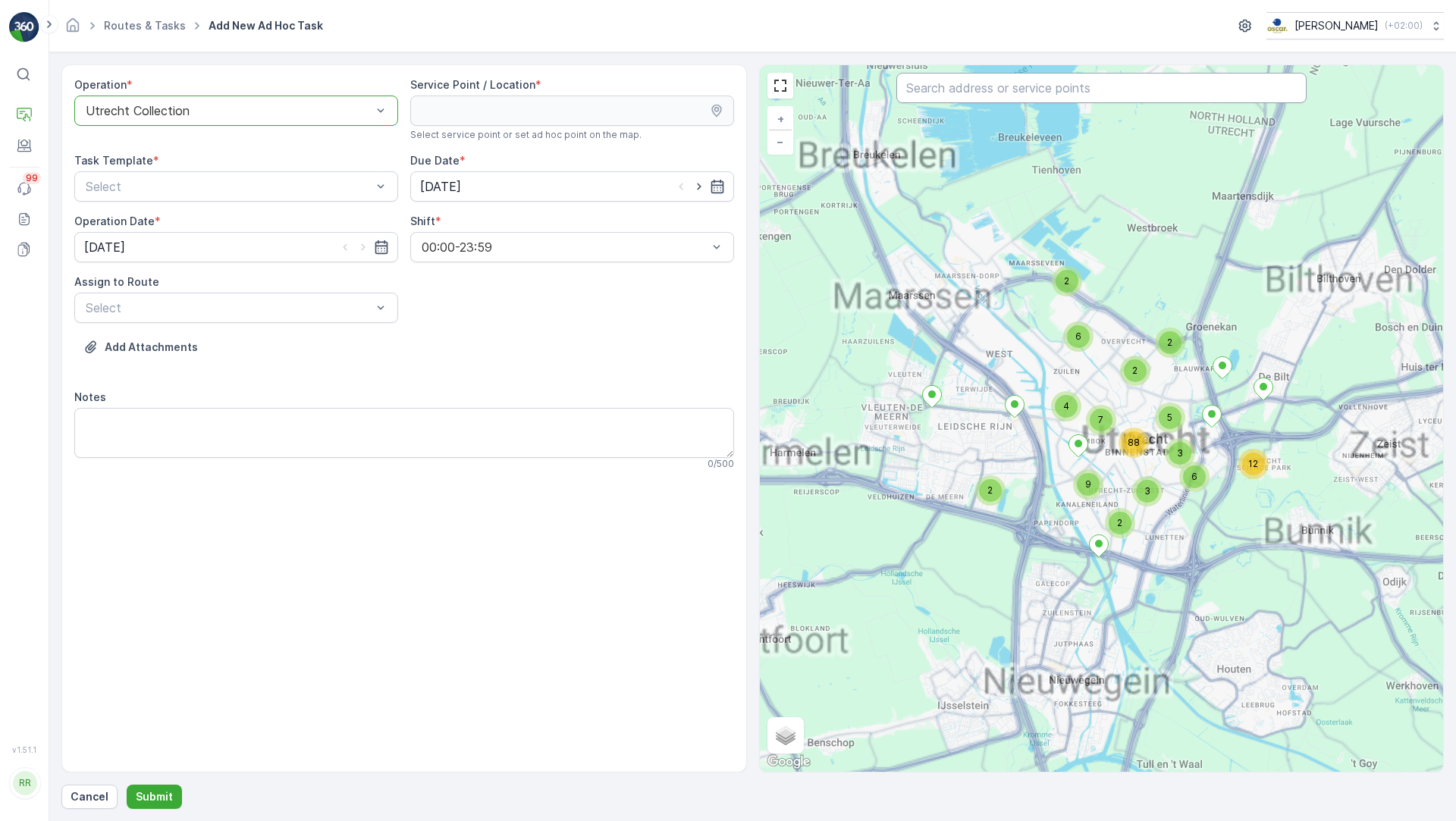
click at [959, 89] on input "text" at bounding box center [1101, 88] width 410 height 31
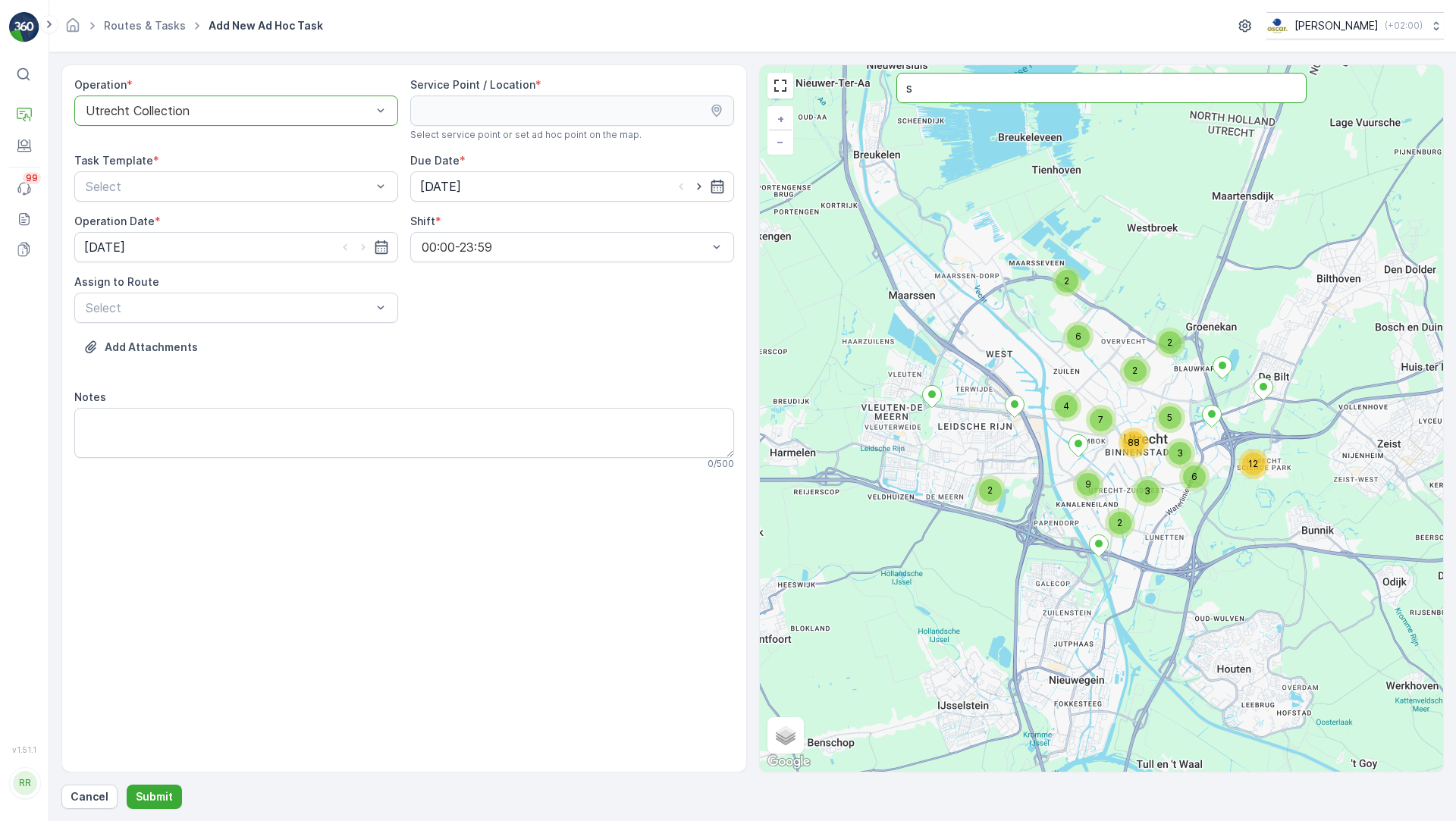
type input "s"
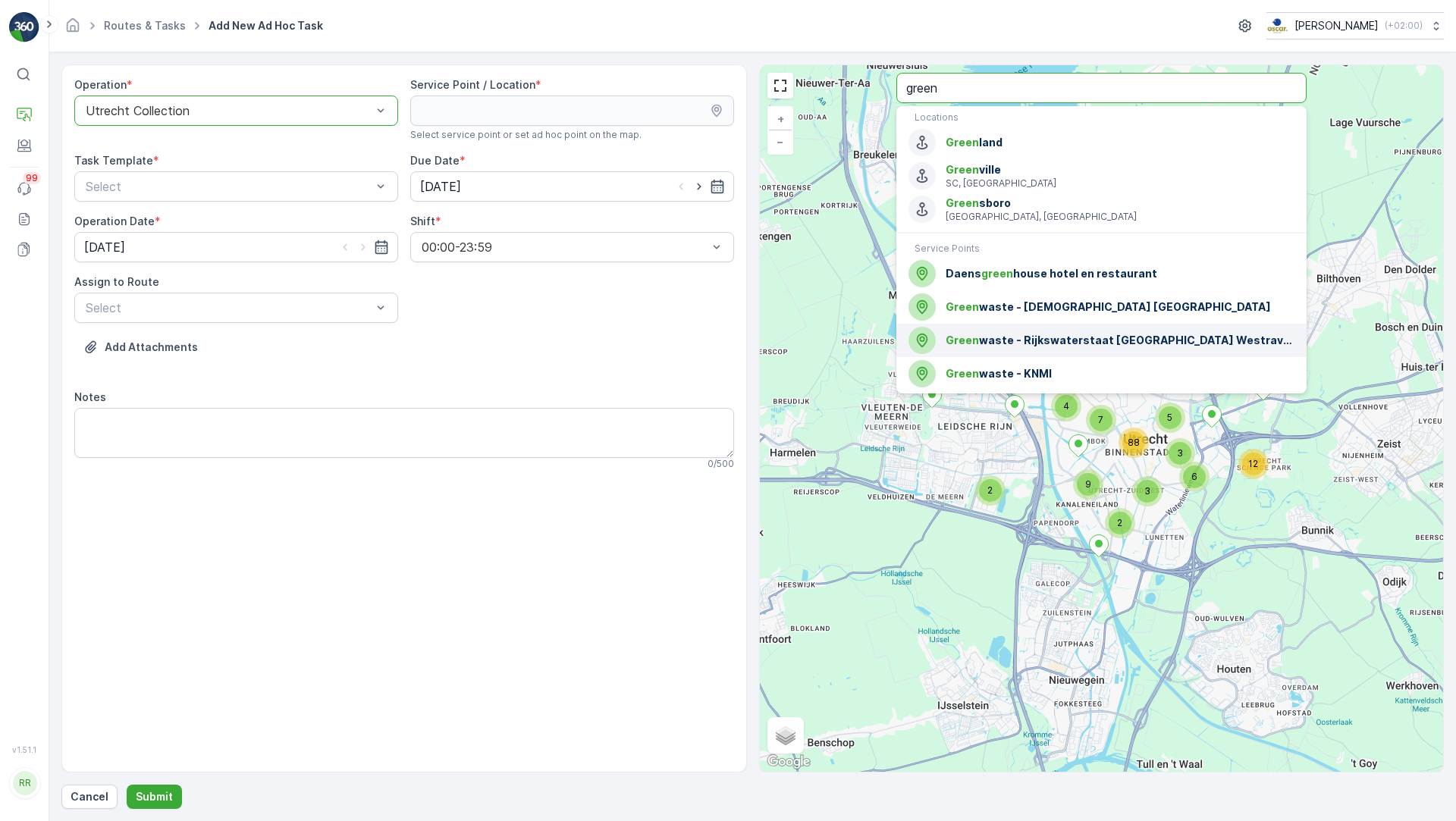
type input "green"
click at [1105, 341] on span "Green waste - Rijkswaterstaat Gebouw Westraven" at bounding box center [1120, 341] width 349 height 15
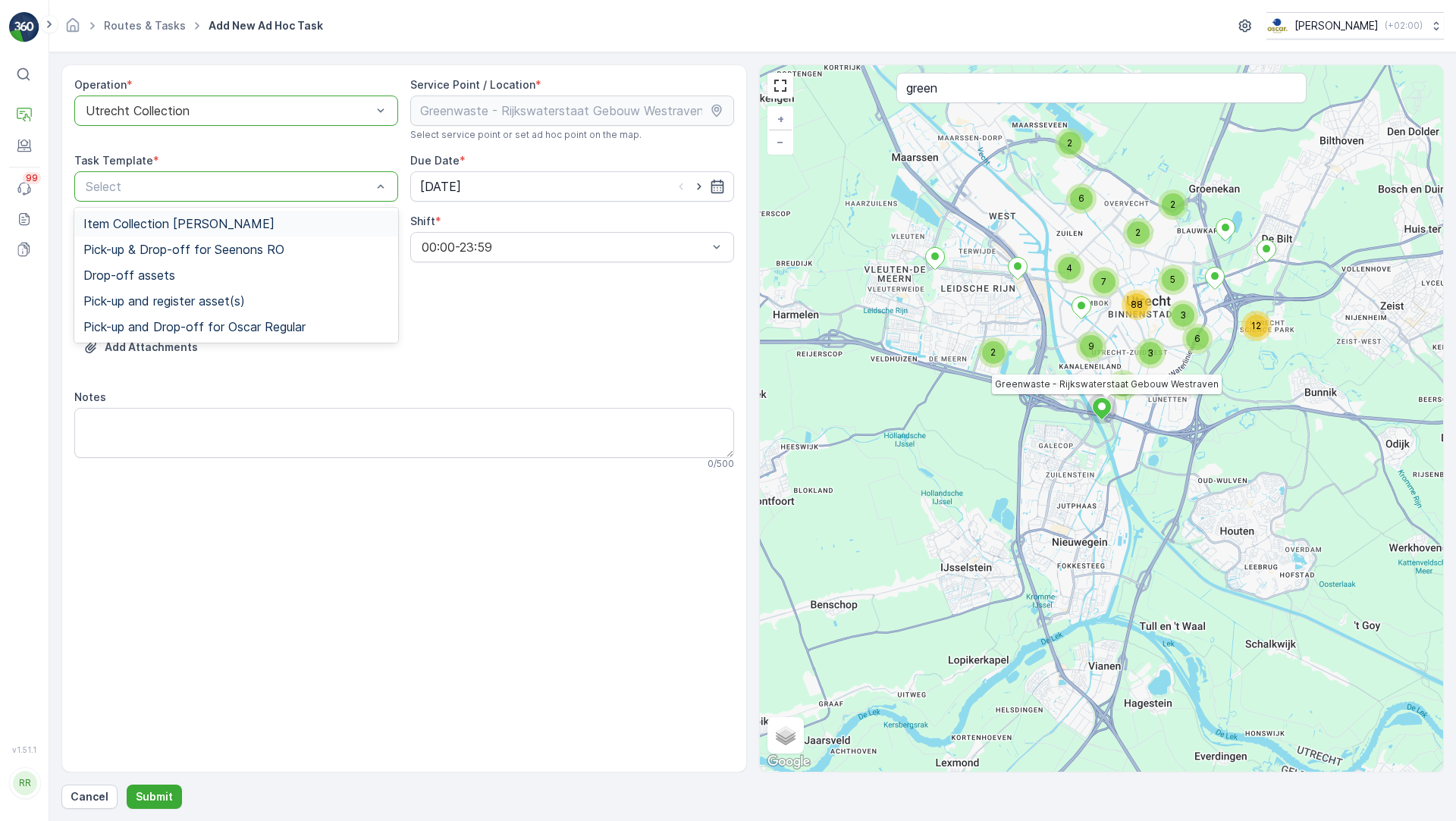
click at [274, 219] on div "Item Collection [PERSON_NAME]" at bounding box center [236, 224] width 306 height 14
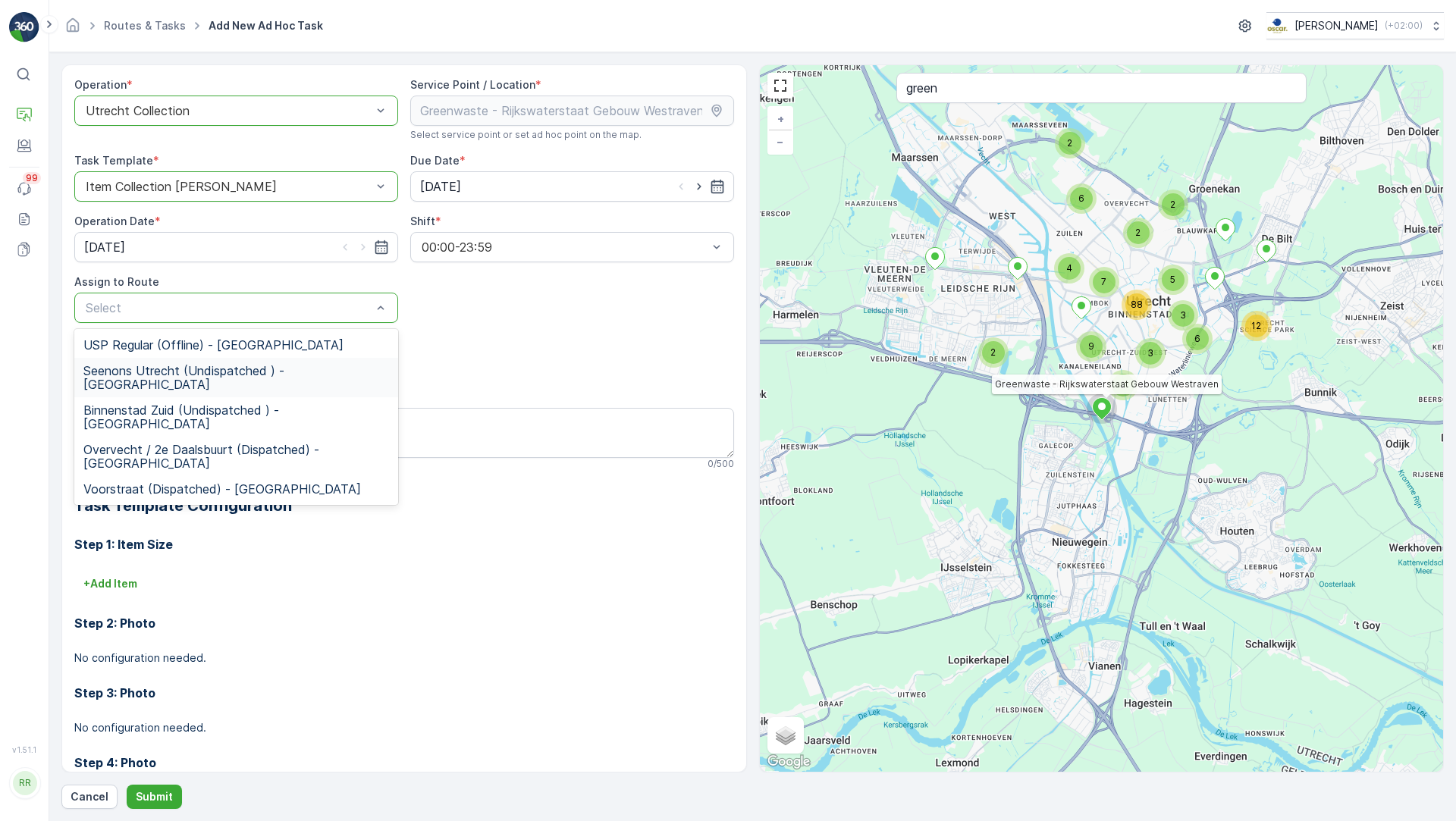
click at [253, 365] on span "Seenons Utrecht (Undispatched ) - Utrecht" at bounding box center [236, 377] width 306 height 27
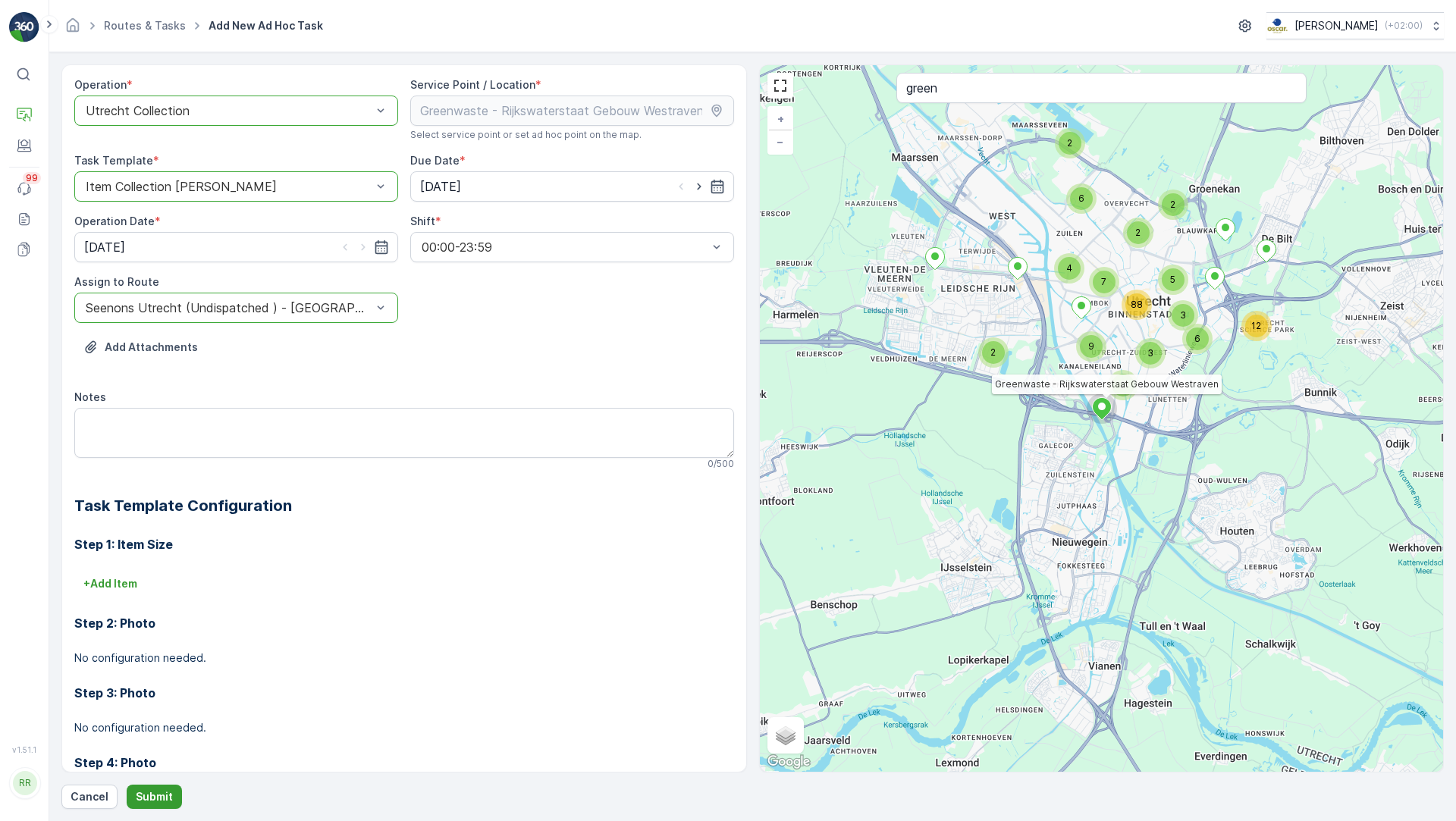
click at [163, 794] on p "Submit" at bounding box center [154, 796] width 37 height 15
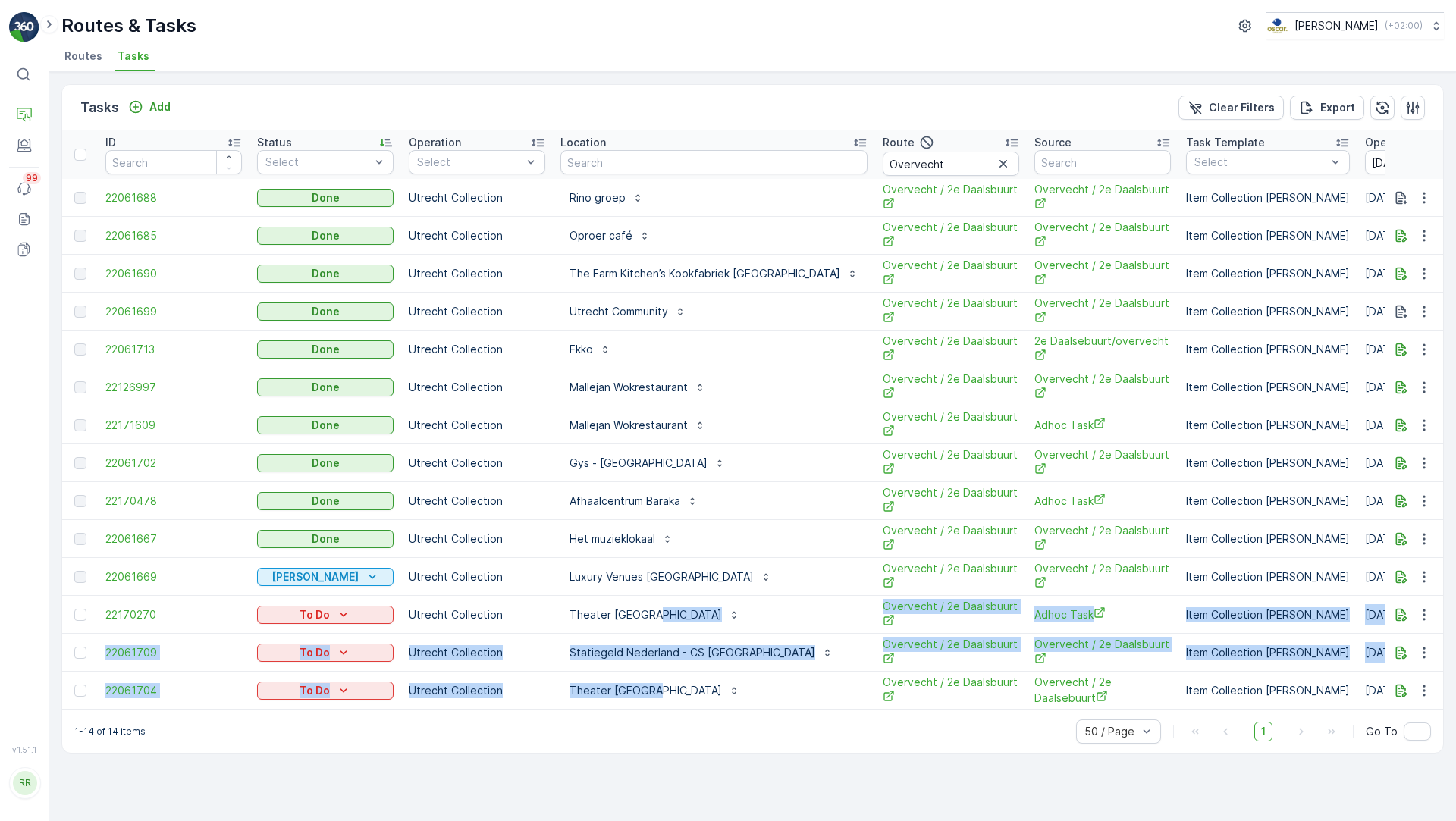
drag, startPoint x: 683, startPoint y: 611, endPoint x: 694, endPoint y: 685, distance: 74.8
click at [694, 685] on tbody "22061688 Done Utrecht Collection Rino groep Overvecht / 2e Daalsbuurt Overvecht…" at bounding box center [1316, 444] width 2509 height 530
drag, startPoint x: 703, startPoint y: 685, endPoint x: 562, endPoint y: 608, distance: 160.7
click at [562, 608] on tbody "22061688 Done Utrecht Collection Rino groep Overvecht / 2e Daalsbuurt Overvecht…" at bounding box center [1316, 444] width 2509 height 530
click at [714, 618] on div "Theater Utrecht" at bounding box center [714, 614] width 307 height 25
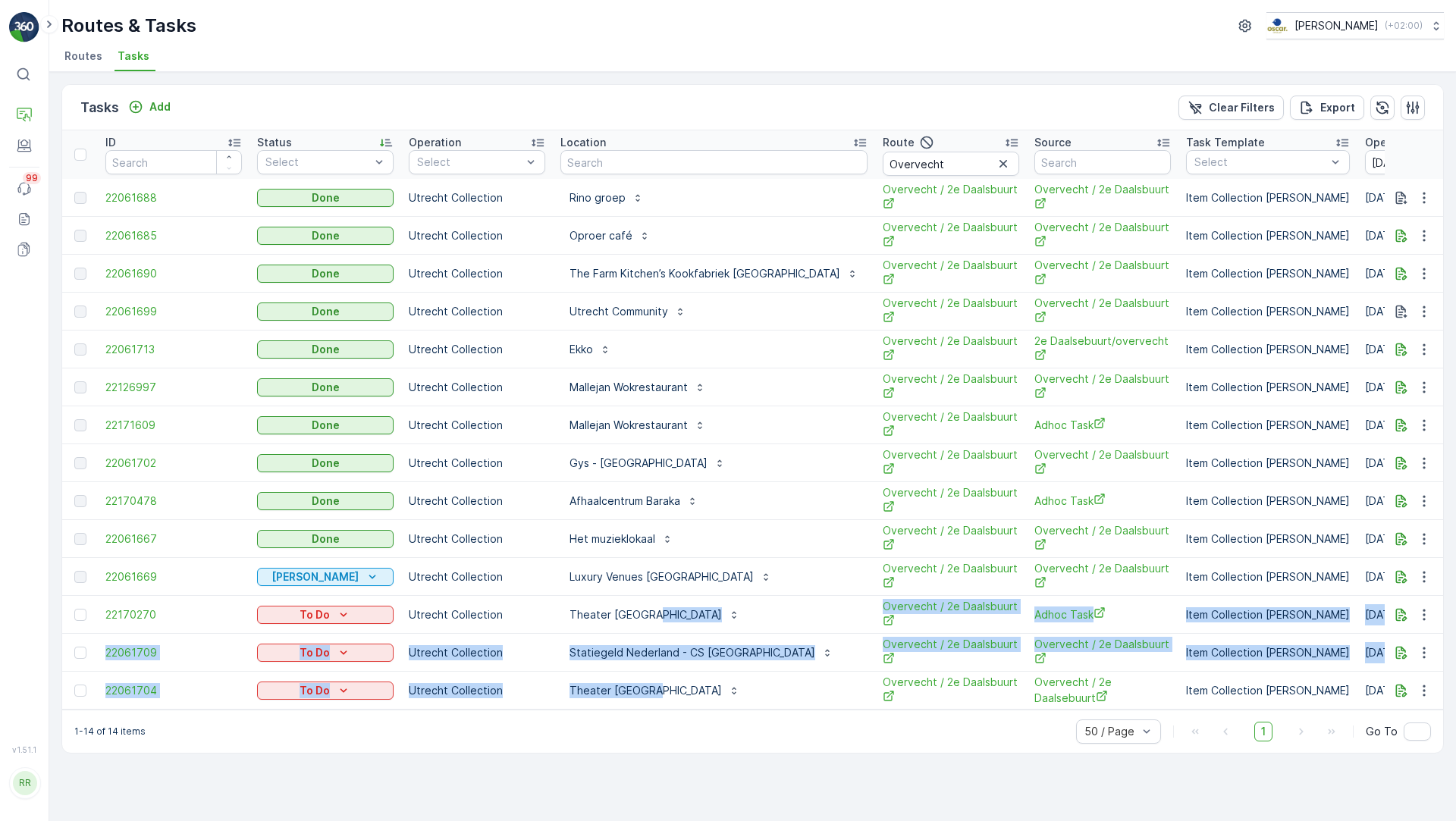
drag, startPoint x: 709, startPoint y: 610, endPoint x: 721, endPoint y: 688, distance: 78.9
click at [721, 688] on tbody "22061688 Done Utrecht Collection Rino groep Overvecht / 2e Daalsbuurt Overvecht…" at bounding box center [1316, 444] width 2509 height 530
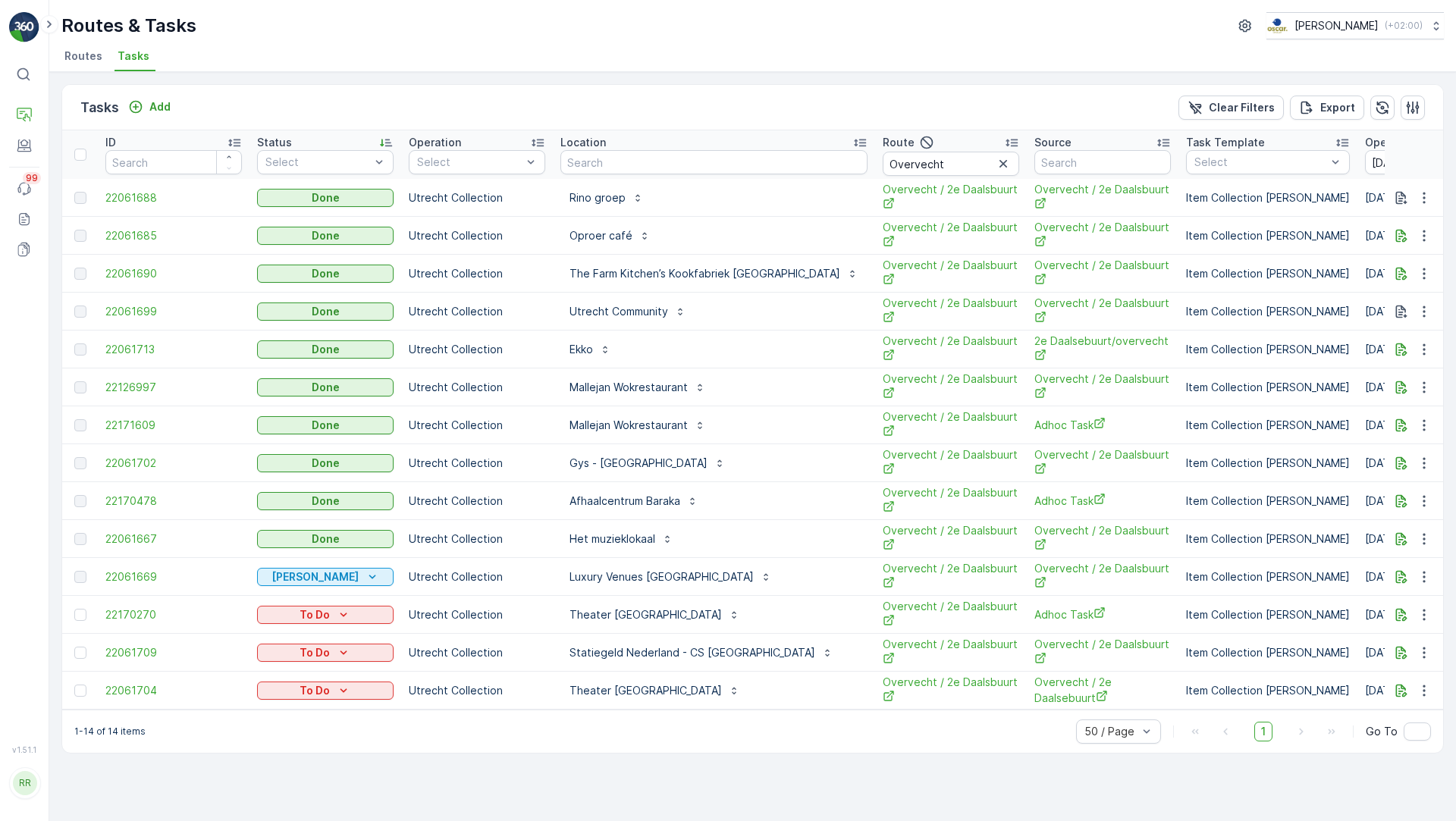
click at [721, 688] on div "Theater Utrecht" at bounding box center [714, 691] width 307 height 25
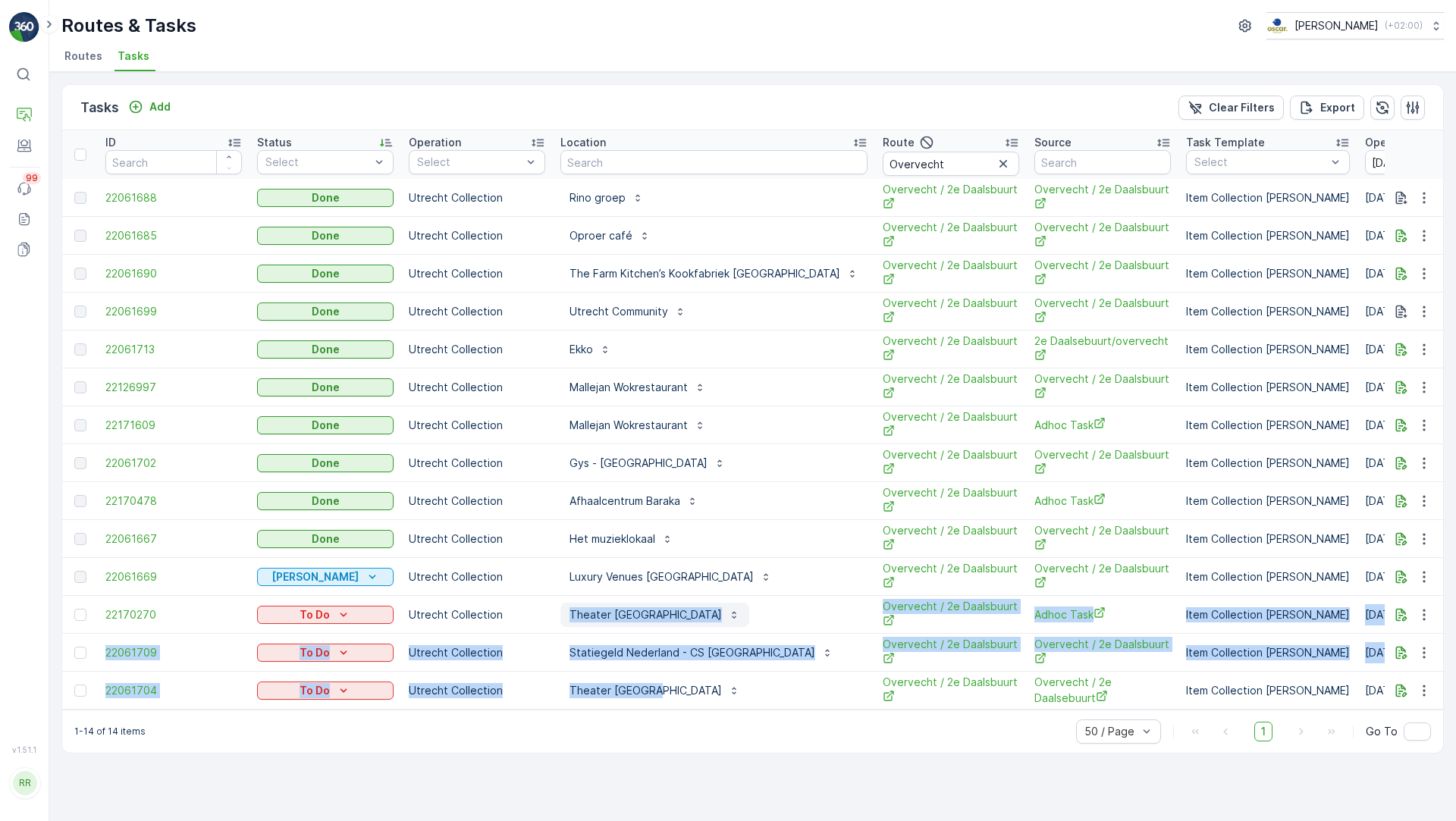
drag, startPoint x: 721, startPoint y: 688, endPoint x: 571, endPoint y: 605, distance: 171.4
click at [571, 605] on tbody "22061688 Done Utrecht Collection Rino groep Overvecht / 2e Daalsbuurt Overvecht…" at bounding box center [1316, 444] width 2509 height 530
click at [710, 609] on div "Theater Utrecht" at bounding box center [714, 614] width 307 height 25
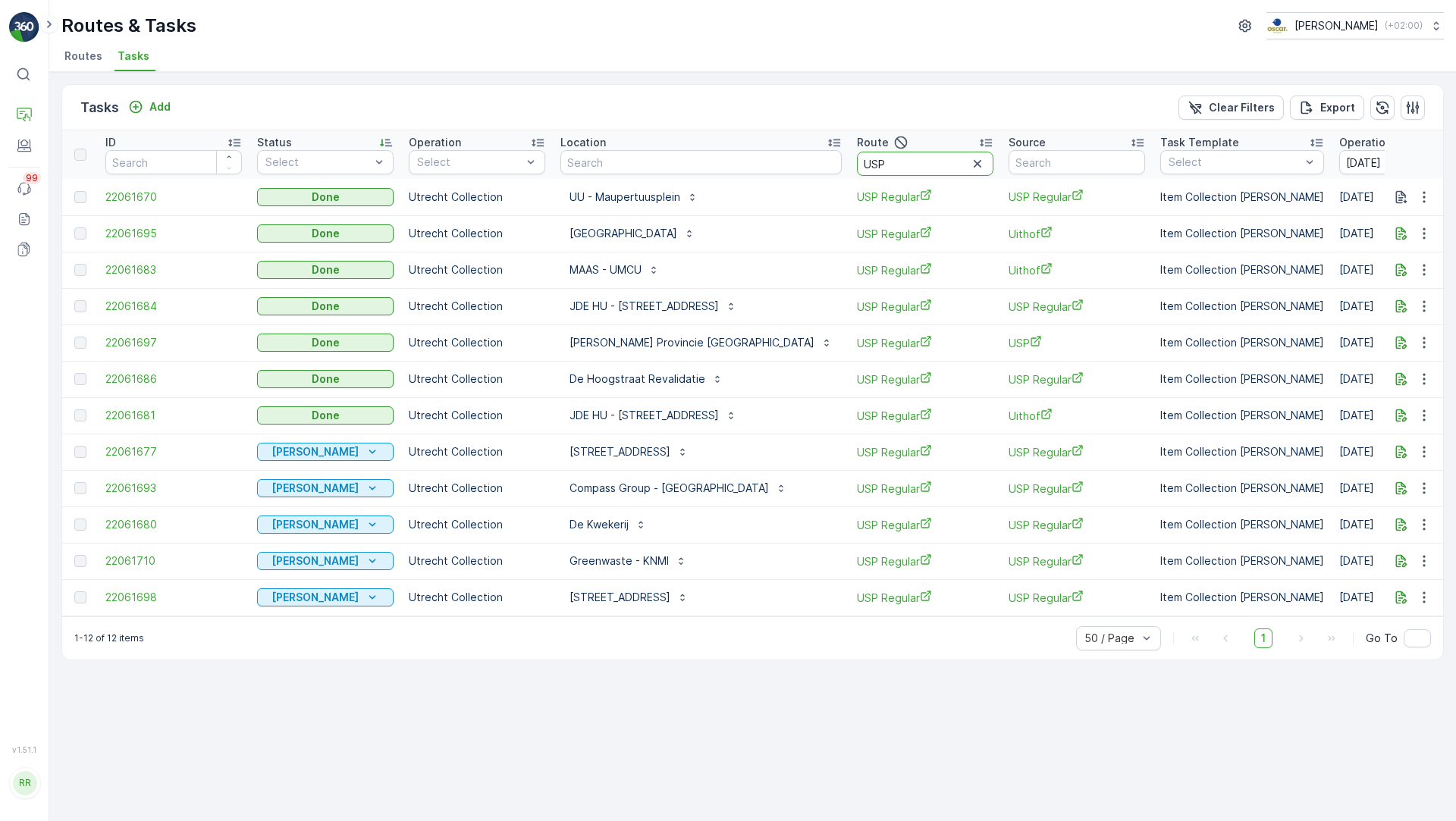
click at [861, 169] on input "USP" at bounding box center [925, 164] width 136 height 25
type input "Seenons [GEOGRAPHIC_DATA]"
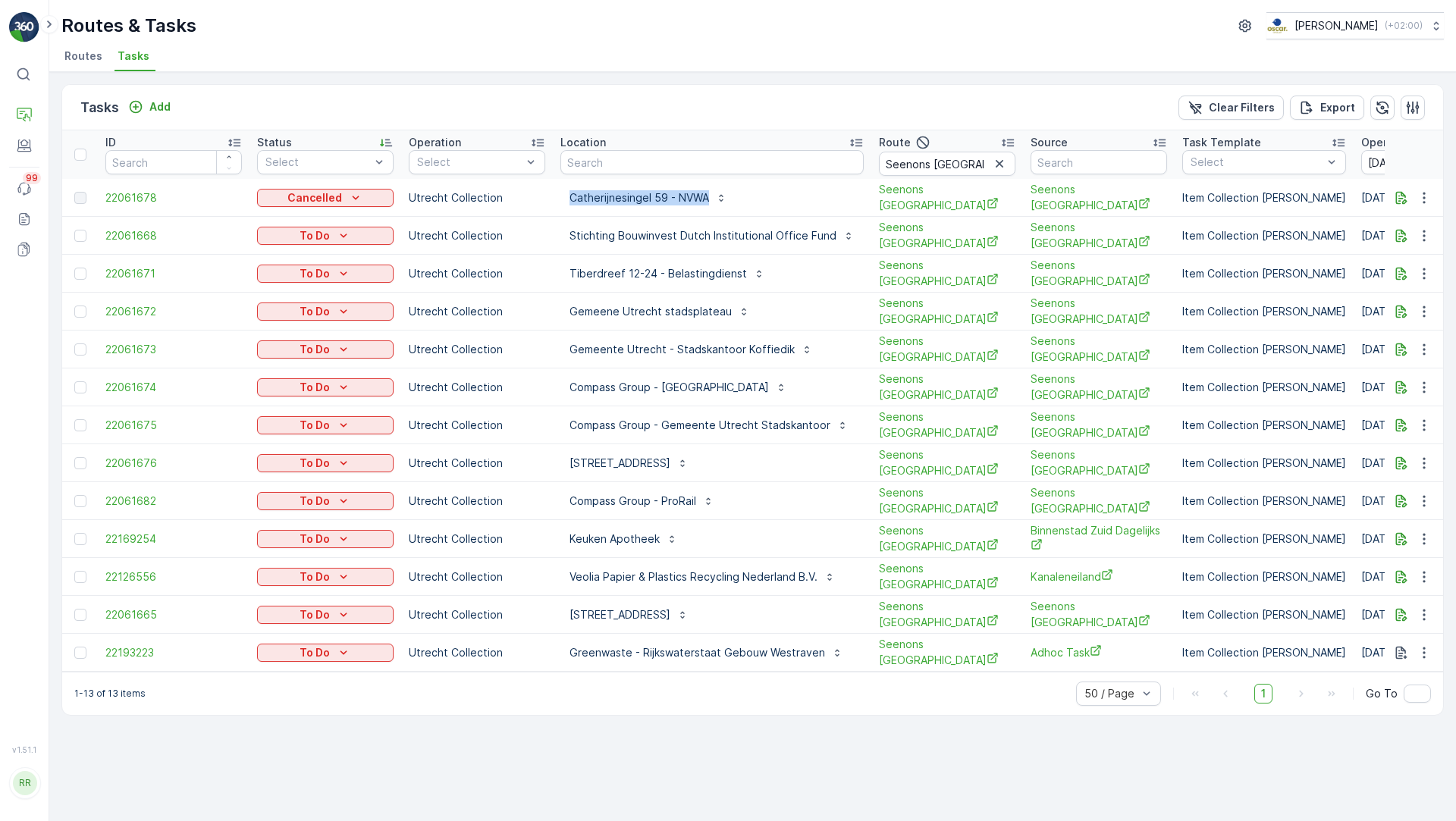
drag, startPoint x: 748, startPoint y: 192, endPoint x: 542, endPoint y: 191, distance: 206.0
click at [542, 191] on tr "22061678 Cancelled Utrecht Collection Catherijnesingel 59 - NVWA Seenons [GEOGR…" at bounding box center [1314, 197] width 2506 height 38
click at [756, 196] on div "Catherijnesingel 59 - NVWA" at bounding box center [712, 197] width 303 height 25
drag, startPoint x: 748, startPoint y: 195, endPoint x: 570, endPoint y: 197, distance: 178.0
click at [570, 197] on div "Catherijnesingel 59 - NVWA" at bounding box center [712, 197] width 303 height 25
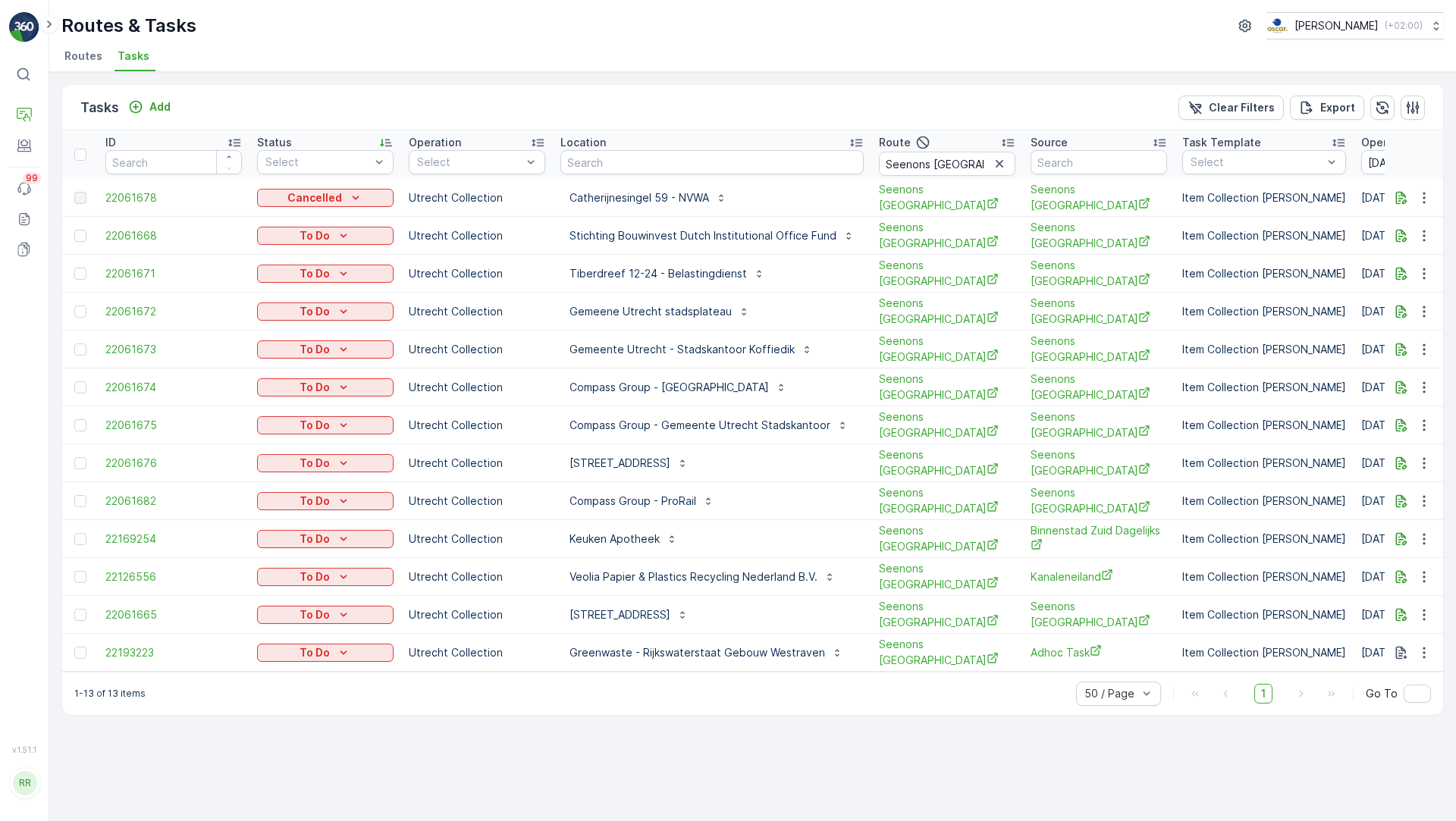
click at [757, 201] on div "Catherijnesingel 59 - NVWA" at bounding box center [712, 197] width 303 height 25
drag, startPoint x: 752, startPoint y: 193, endPoint x: 564, endPoint y: 198, distance: 188.1
click at [564, 198] on div "Catherijnesingel 59 - NVWA" at bounding box center [712, 197] width 303 height 25
drag, startPoint x: 792, startPoint y: 195, endPoint x: 566, endPoint y: 197, distance: 226.0
click at [566, 197] on div "Catherijnesingel 59 - NVWA" at bounding box center [712, 197] width 303 height 25
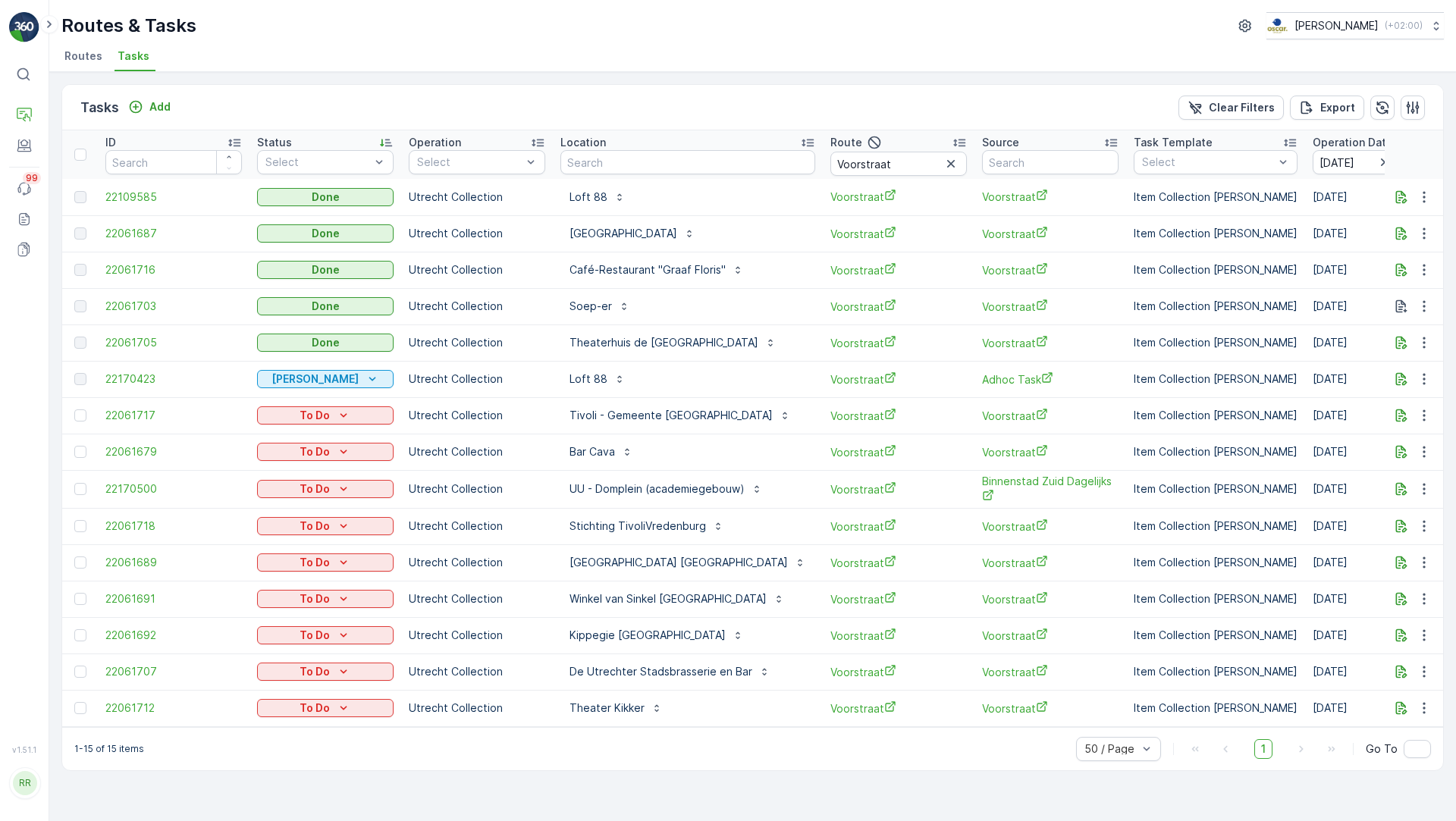
click at [795, 56] on ul "Routes Tasks" at bounding box center [746, 58] width 1370 height 25
click at [807, 104] on div "Tasks Add Clear Filters Export" at bounding box center [752, 108] width 1381 height 46
click at [881, 37] on div "Routes & Tasks Oscar Circulair ( +02:00 )" at bounding box center [752, 25] width 1382 height 27
click at [862, 106] on div "Tasks Add Clear Filters Export" at bounding box center [752, 108] width 1381 height 46
click at [848, 43] on div "Routes & Tasks Oscar Circulair ( +02:00 ) Routes Tasks" at bounding box center [752, 36] width 1406 height 72
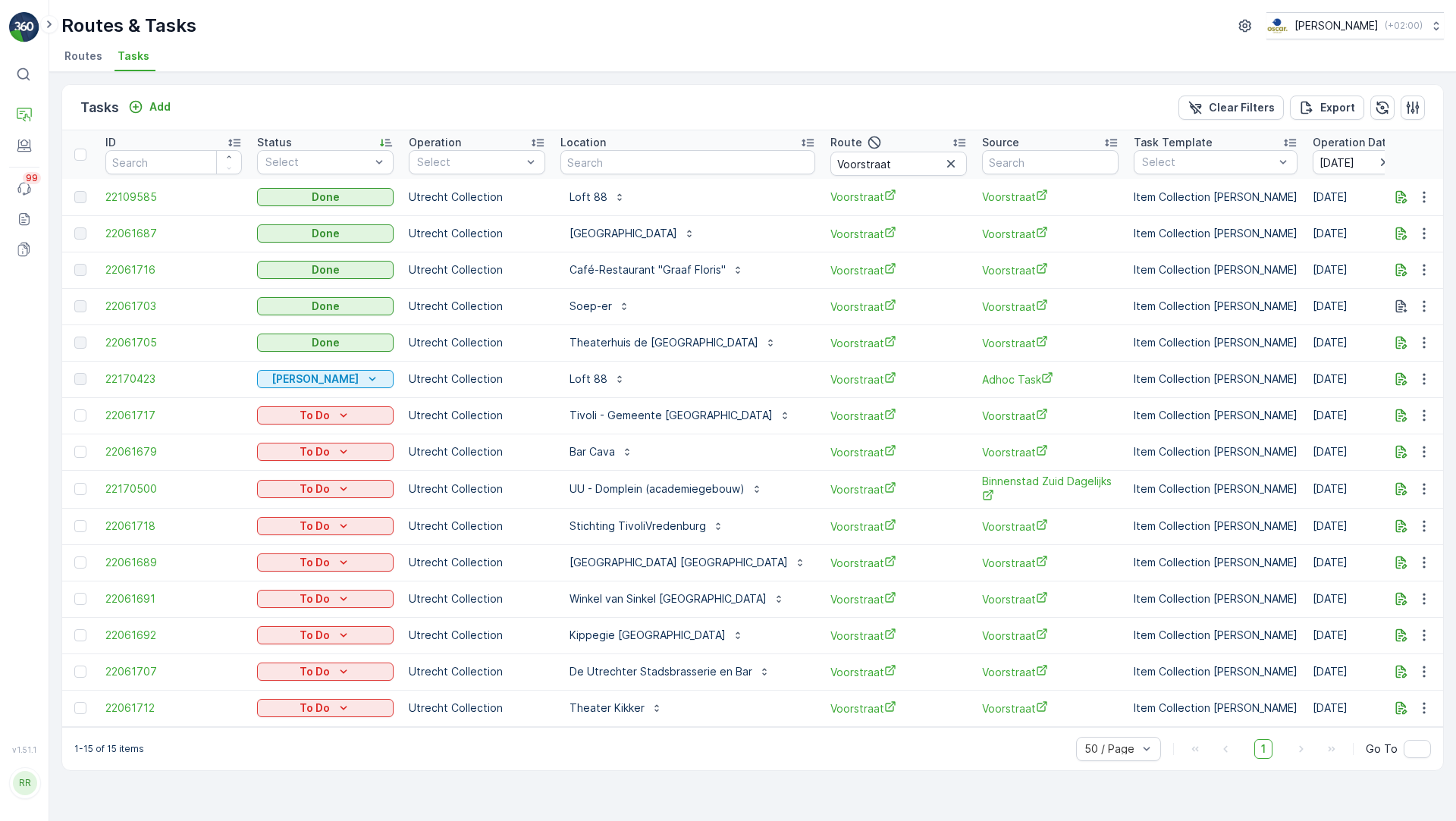
drag, startPoint x: 846, startPoint y: 98, endPoint x: 871, endPoint y: 105, distance: 26.0
click at [871, 105] on div "Tasks Add Clear Filters Export" at bounding box center [752, 108] width 1381 height 46
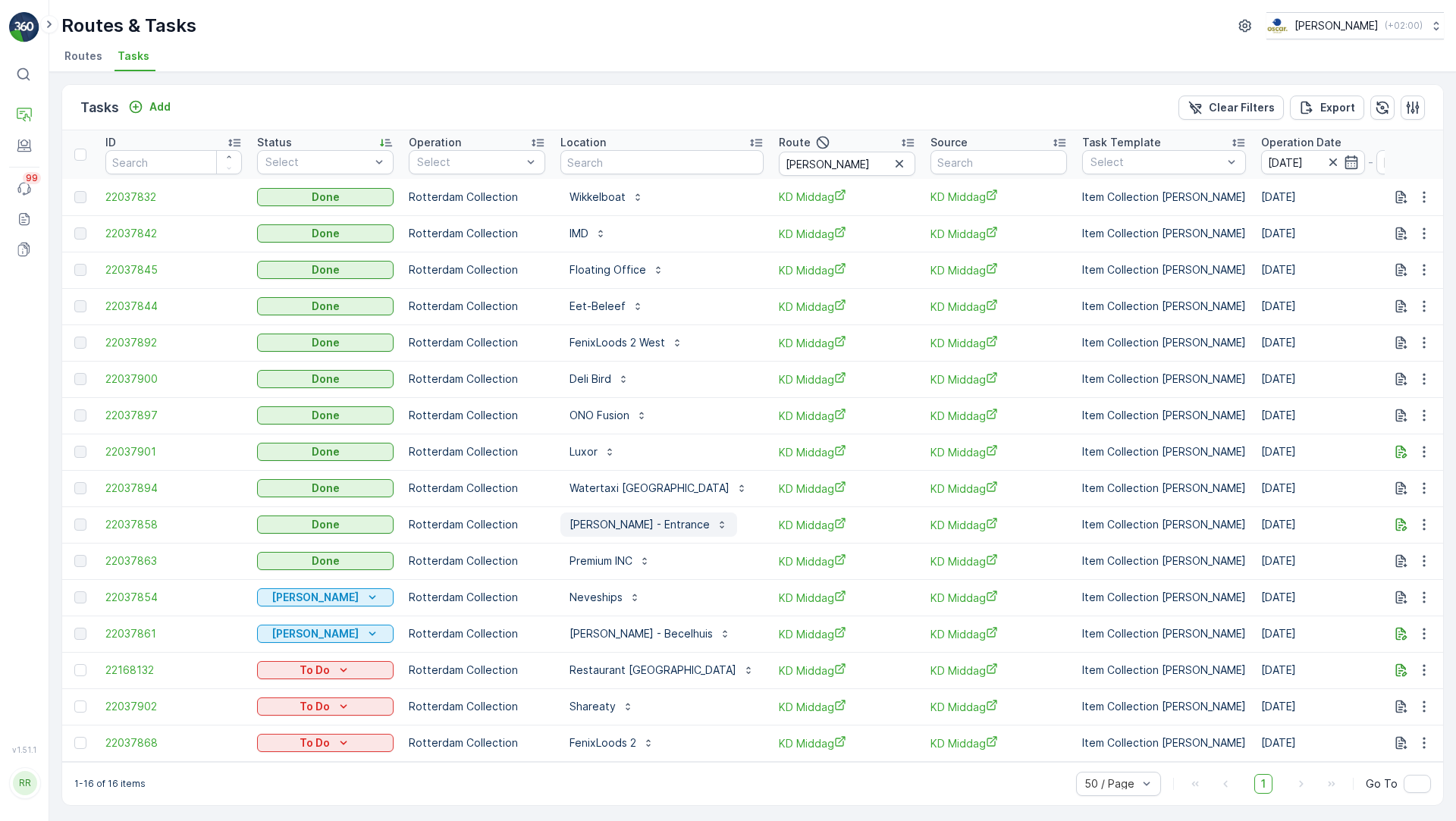
scroll to position [3, 0]
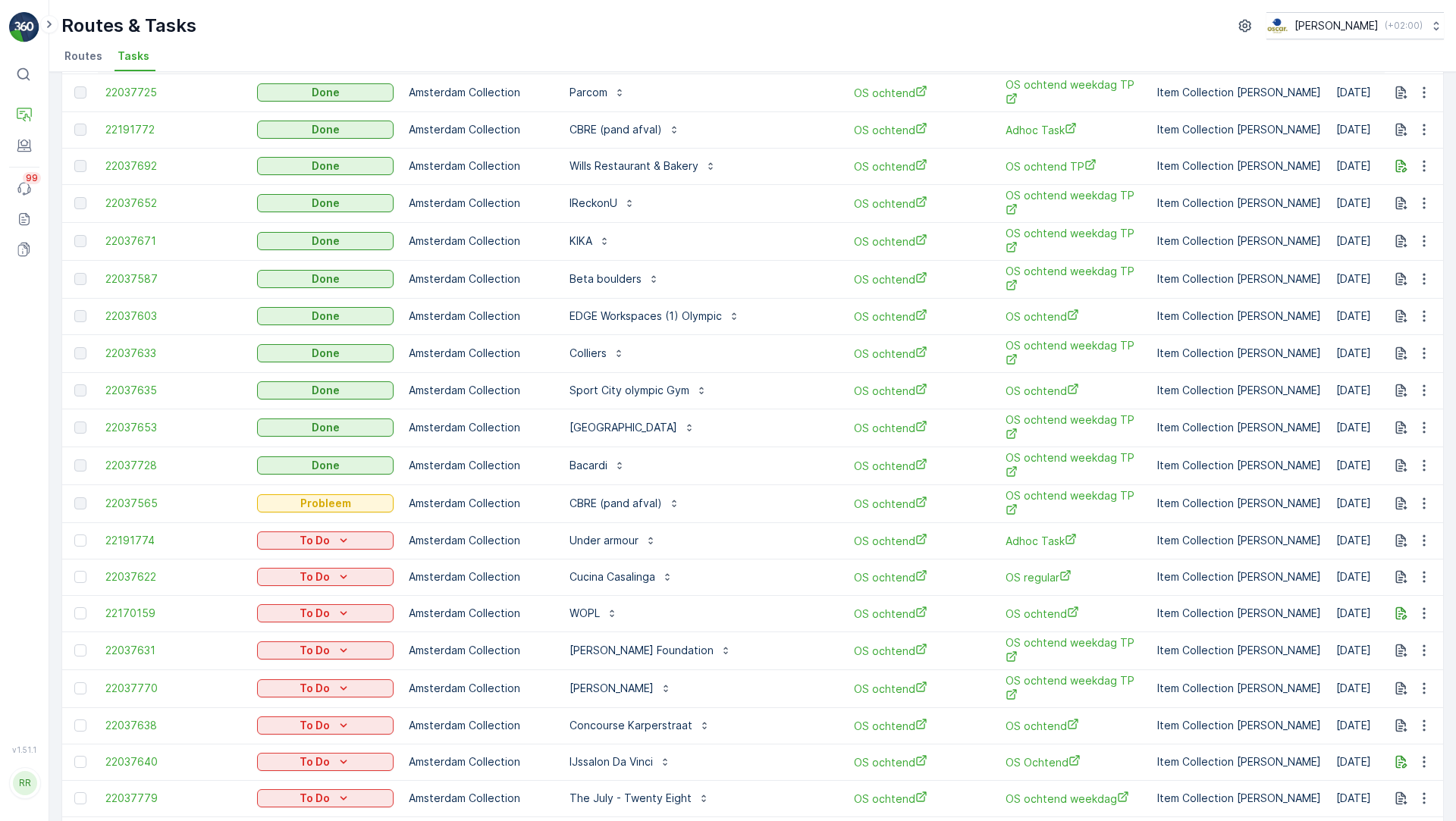
scroll to position [767, 0]
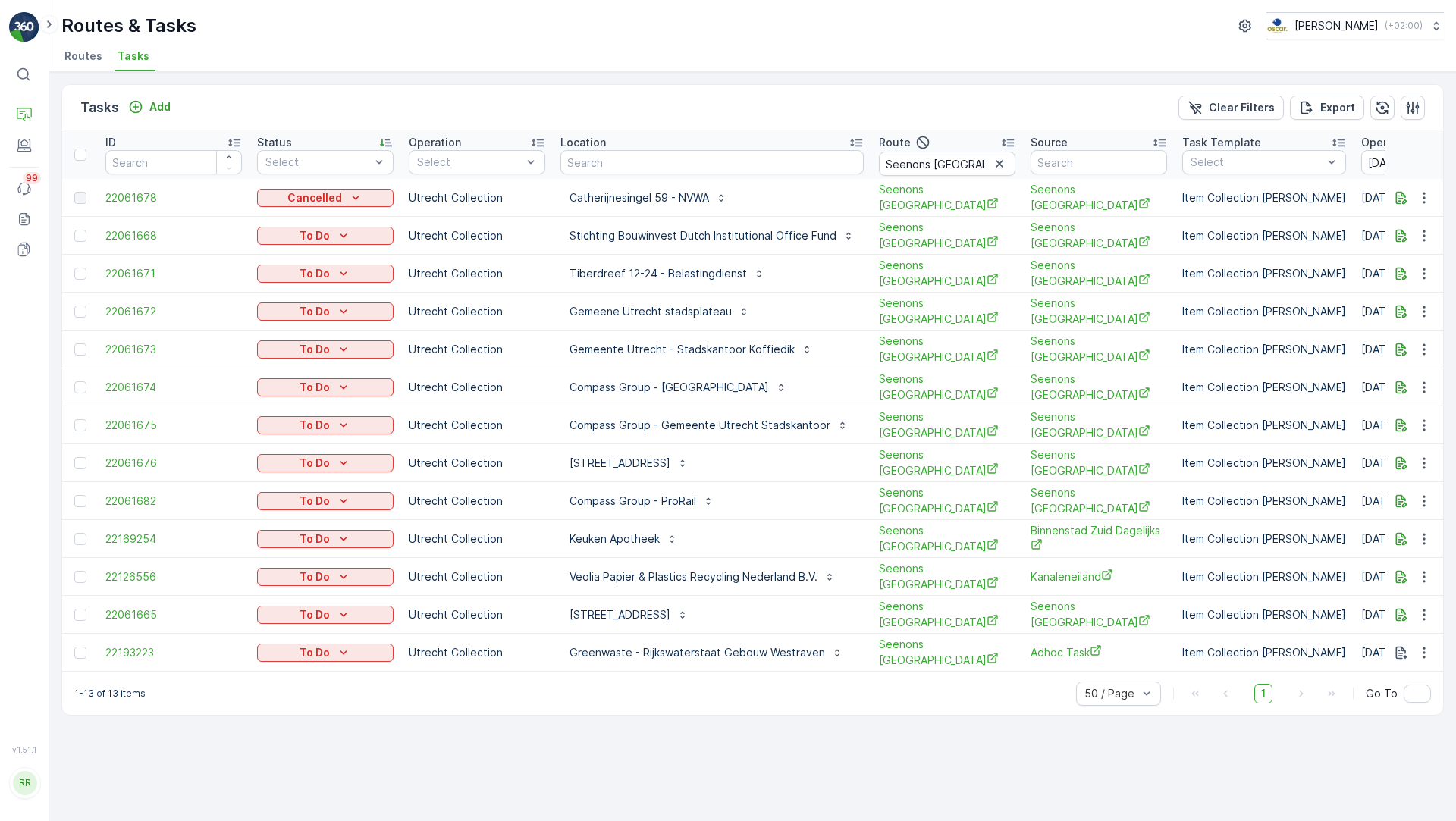
click at [756, 197] on div "Catherijnesingel 59 - NVWA" at bounding box center [712, 197] width 303 height 25
drag, startPoint x: 679, startPoint y: 197, endPoint x: 675, endPoint y: 188, distance: 9.8
click at [675, 191] on p "Catherijnesingel 59 - NVWA" at bounding box center [639, 198] width 140 height 15
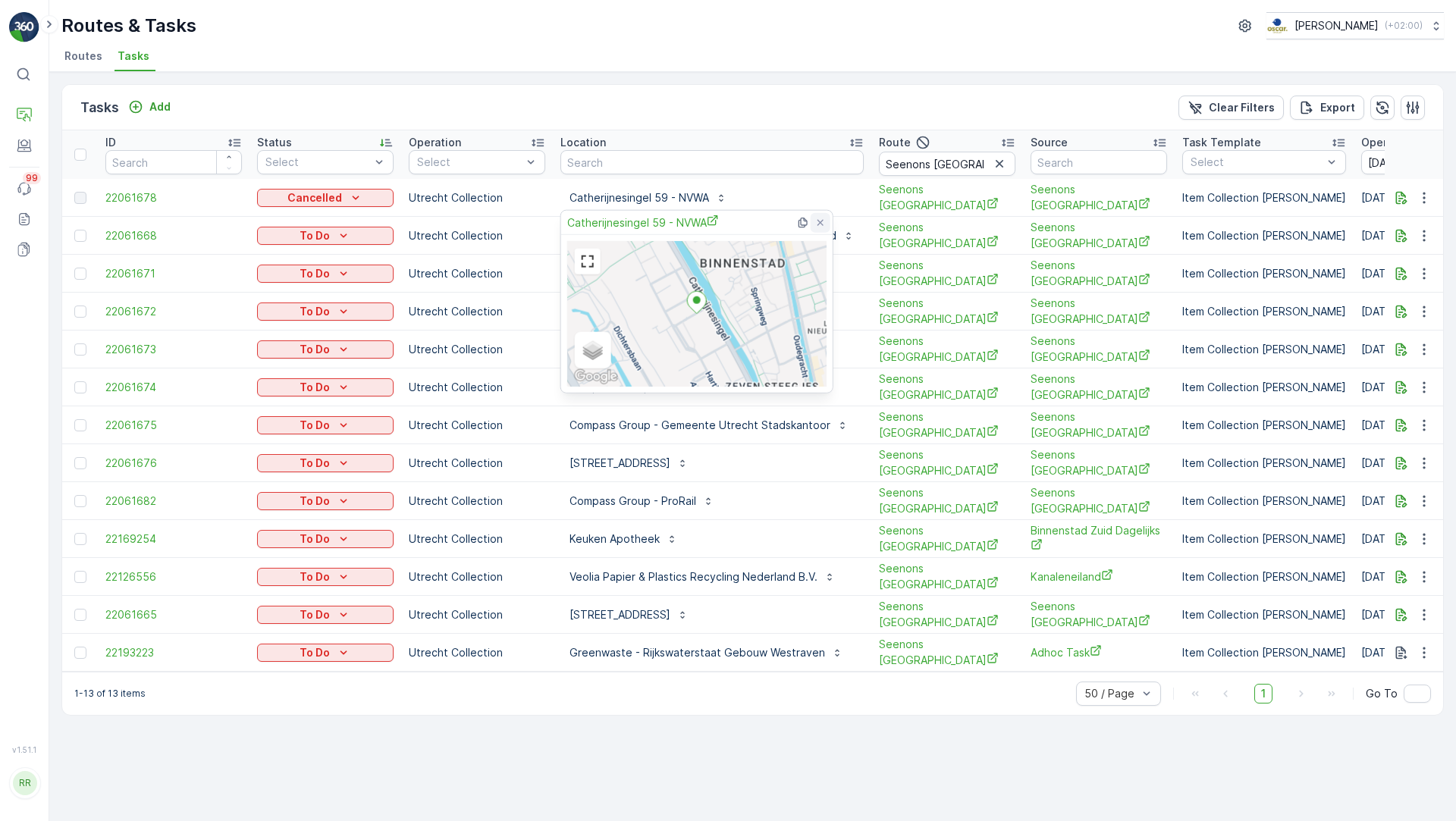
click at [820, 222] on icon at bounding box center [820, 222] width 6 height 6
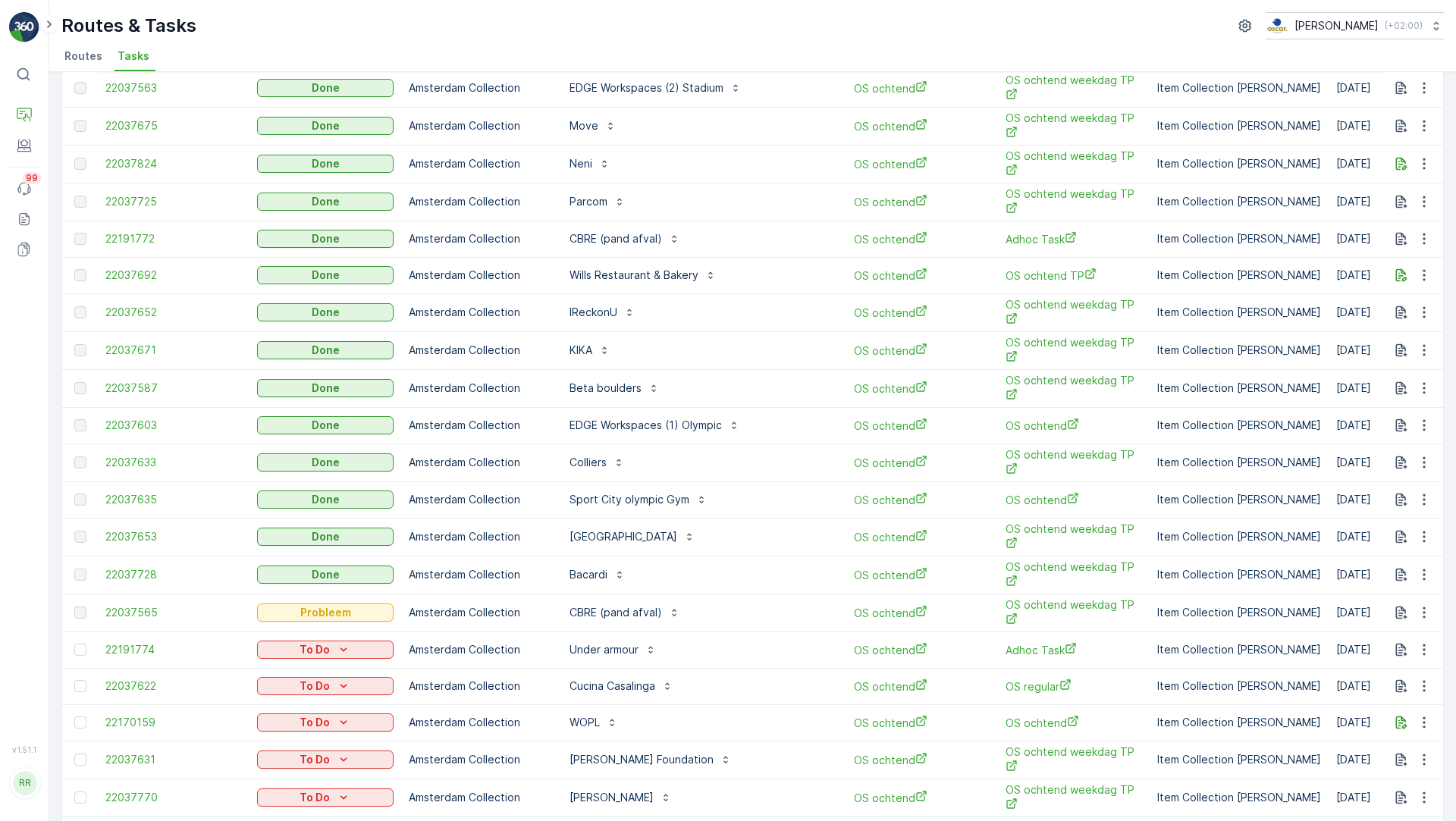
scroll to position [767, 0]
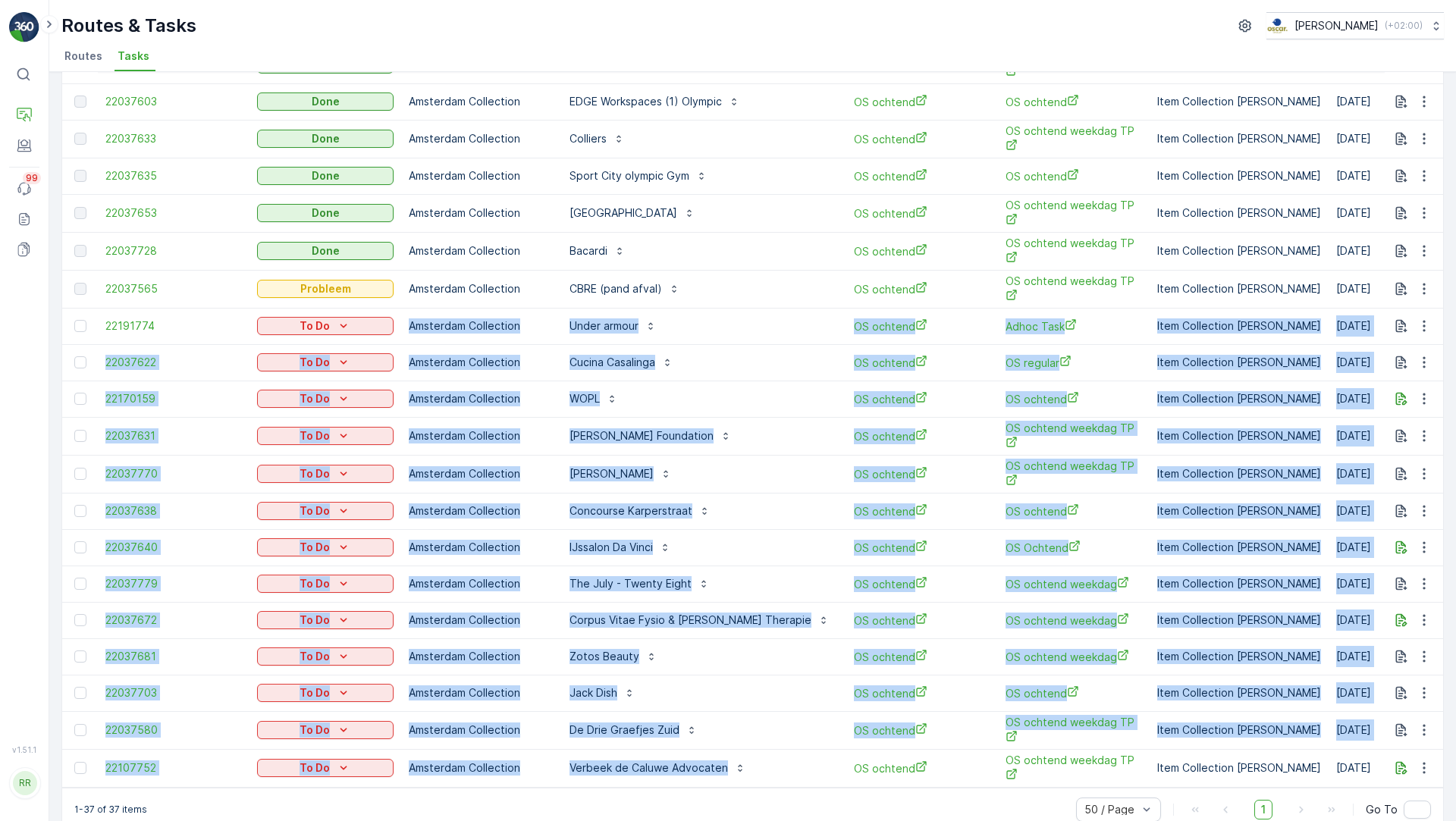
drag, startPoint x: 764, startPoint y: 737, endPoint x: 518, endPoint y: 292, distance: 508.5
click at [518, 292] on tbody "22037723 Done Amsterdam Collection Brooks Sports OS ochtend OS ochtend weekdag …" at bounding box center [1302, 99] width 2481 height 1375
click at [720, 313] on div "Under armour" at bounding box center [699, 325] width 278 height 25
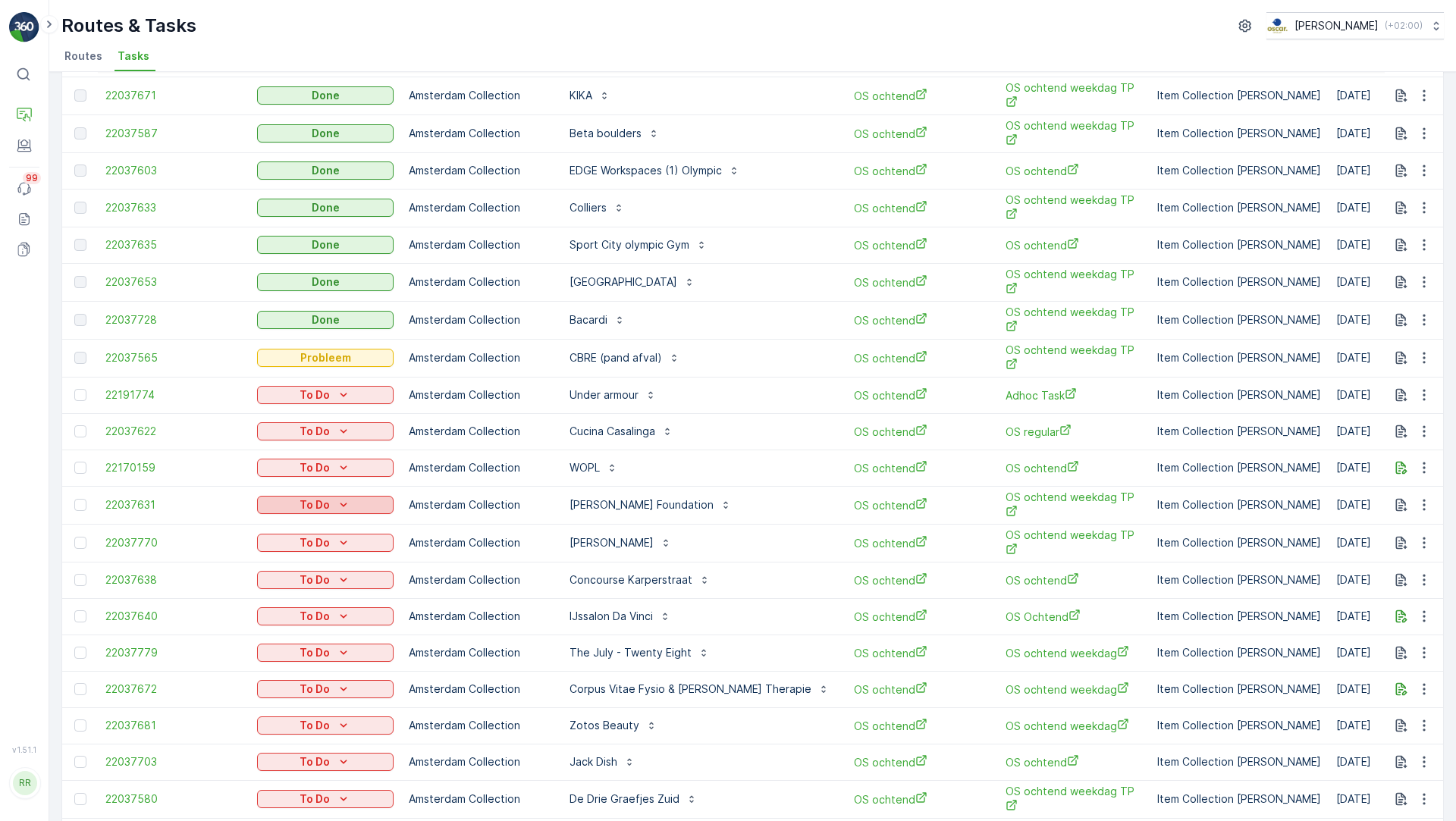
scroll to position [707, 0]
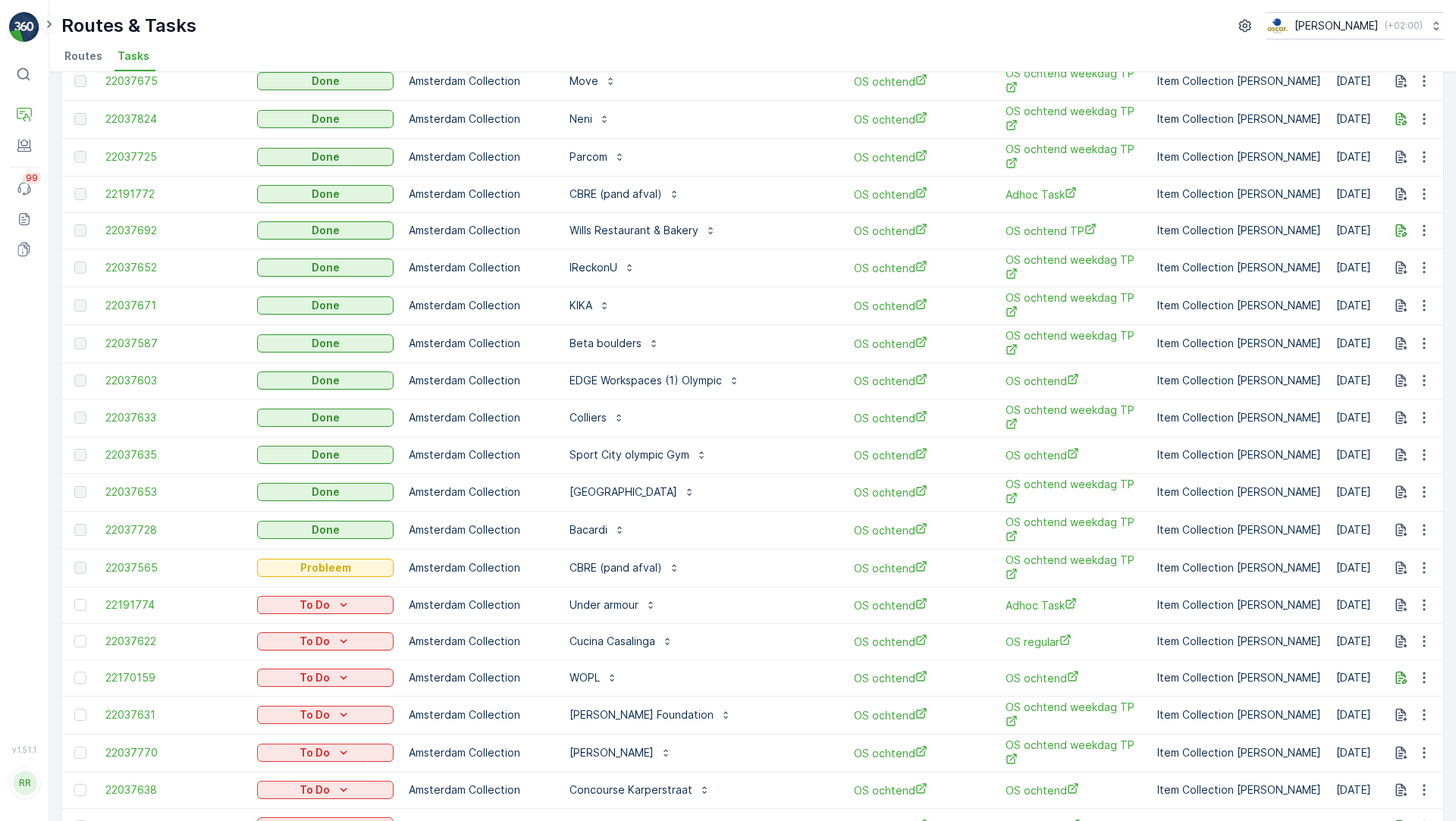
scroll to position [767, 0]
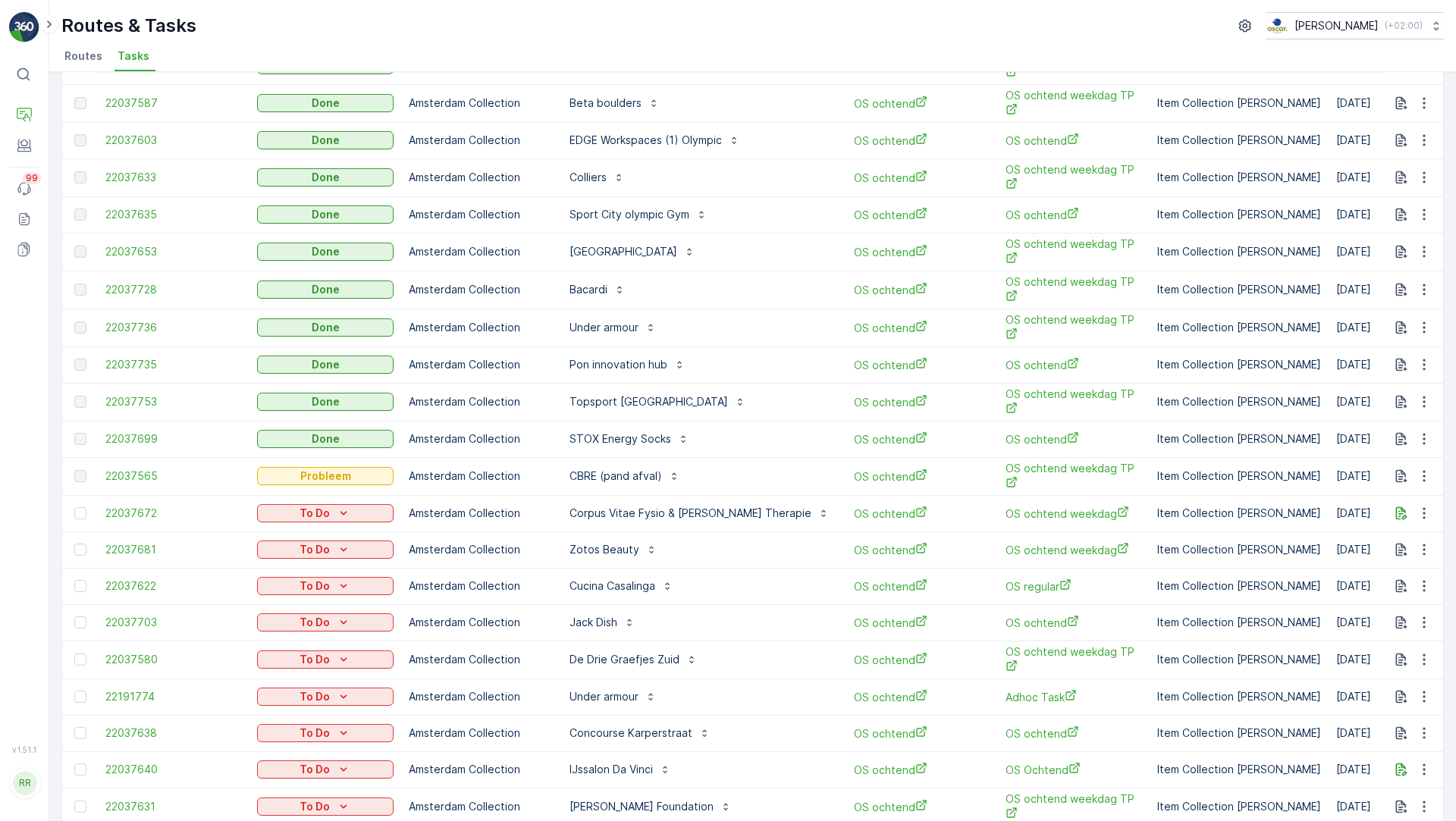
scroll to position [622, 0]
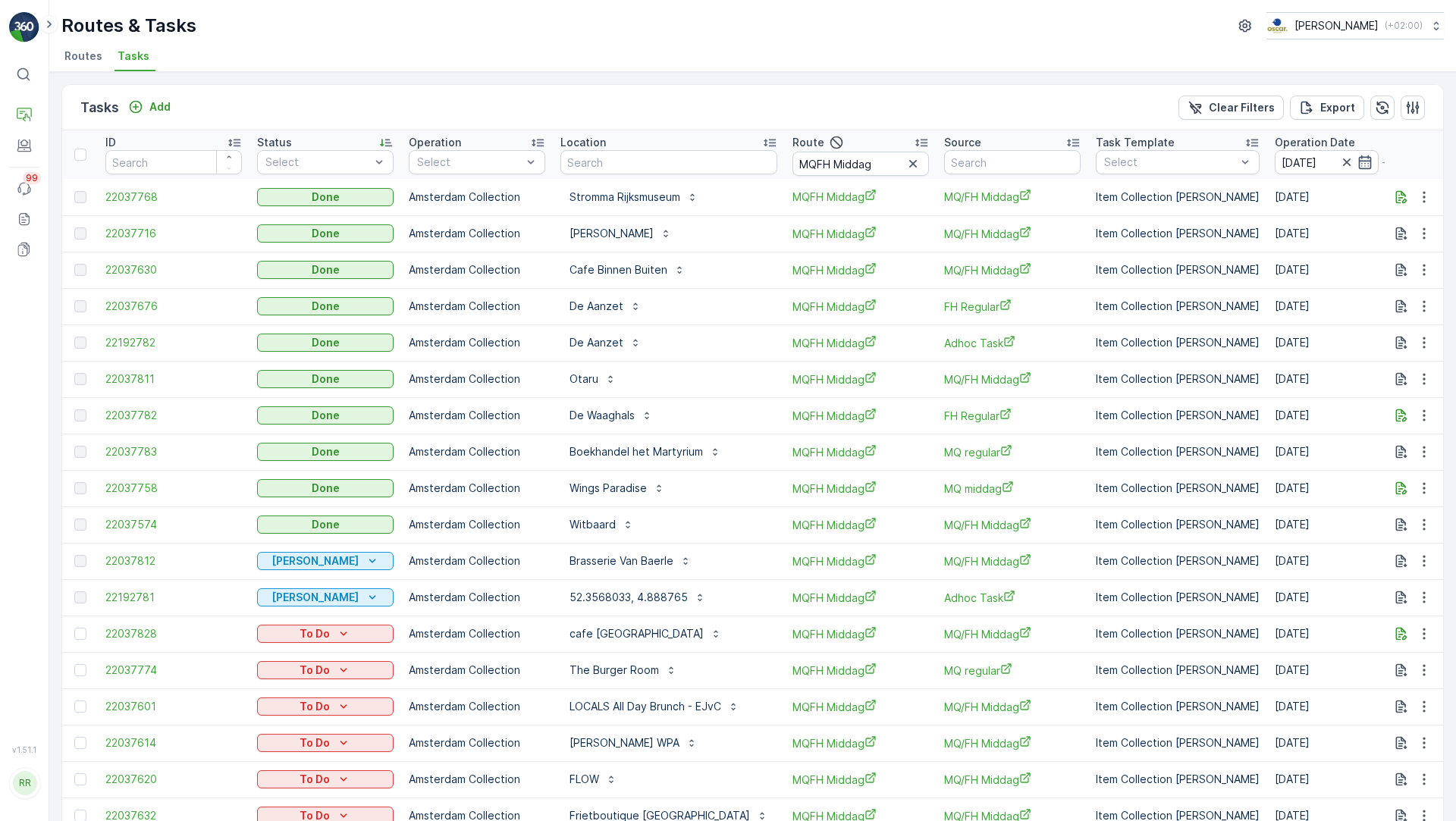
scroll to position [330, 0]
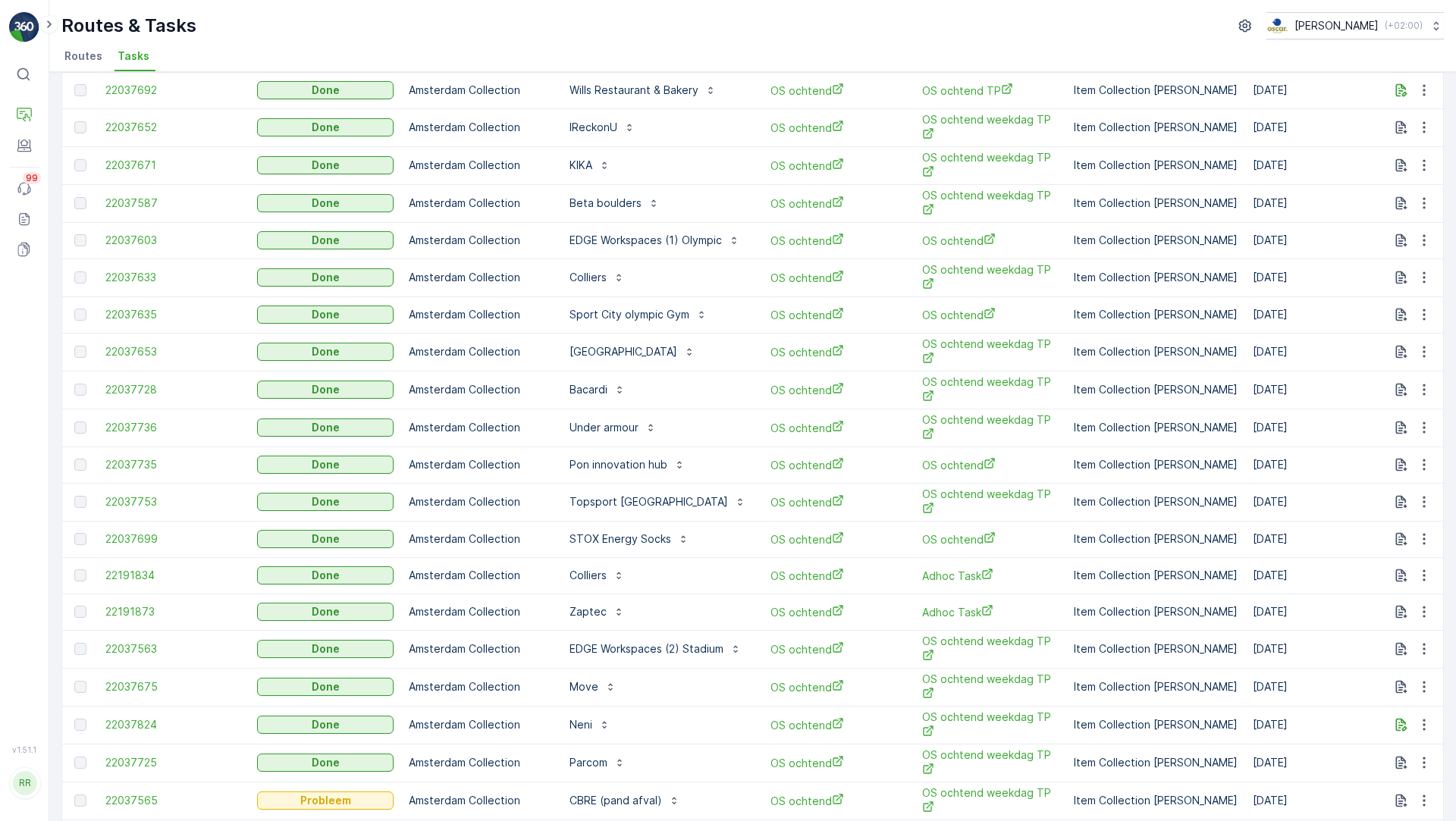
scroll to position [143, 0]
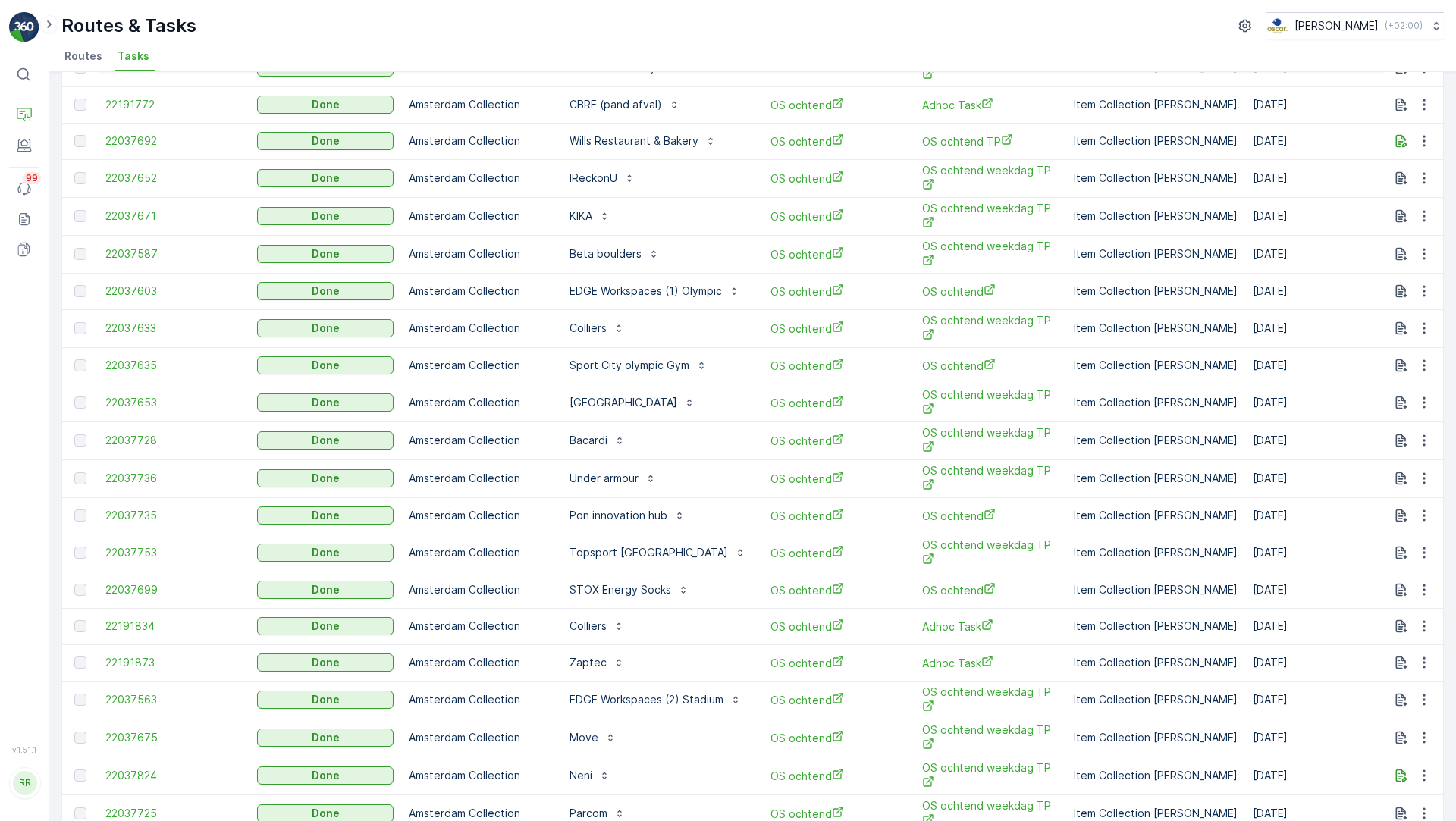
scroll to position [403, 0]
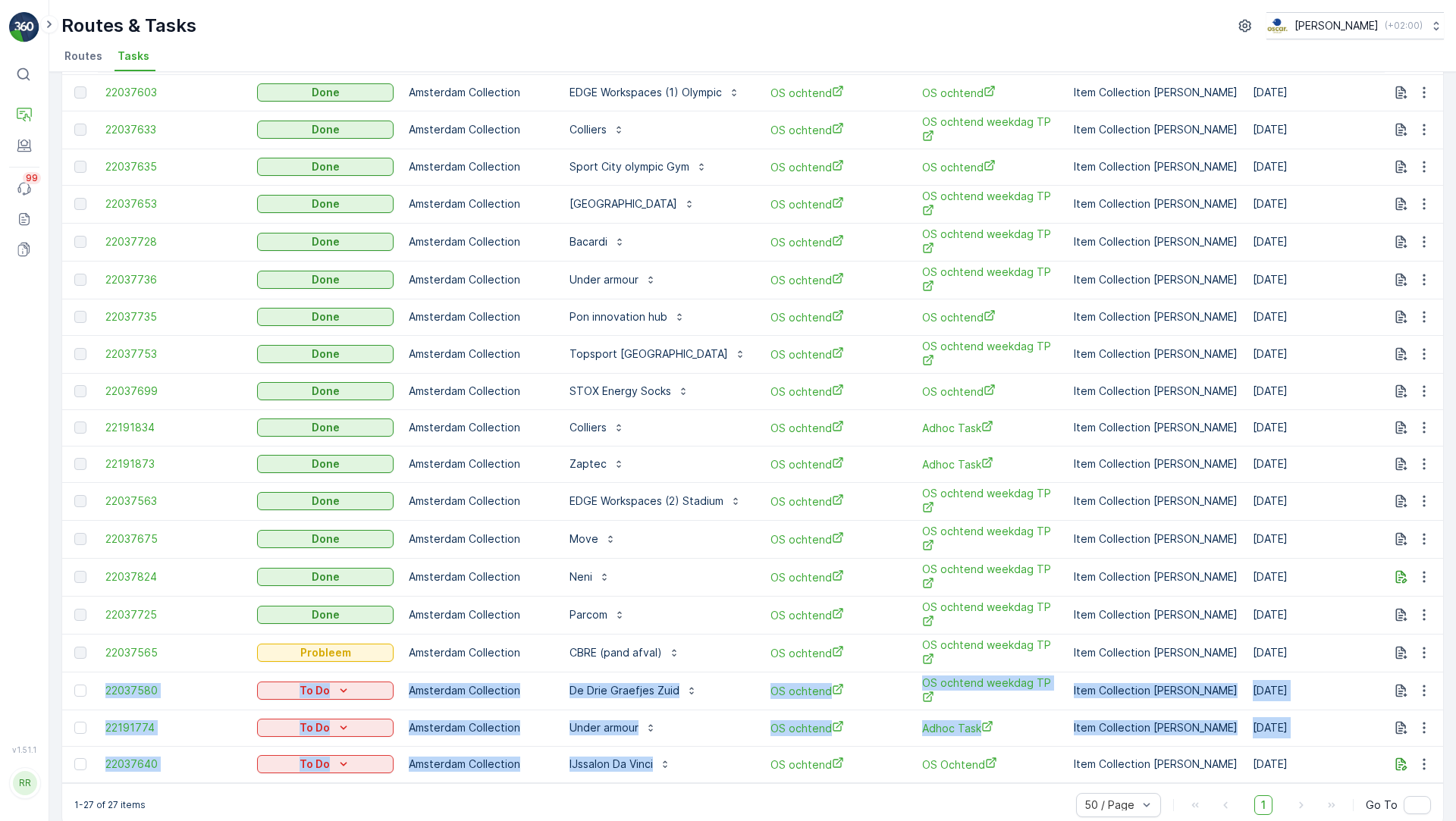
drag, startPoint x: 686, startPoint y: 739, endPoint x: 176, endPoint y: 652, distance: 517.4
click at [176, 652] on tbody "22037723 Done Amsterdam Collection Brooks Sports OS ochtend OS ochtend weekdag …" at bounding box center [1260, 279] width 2398 height 1007
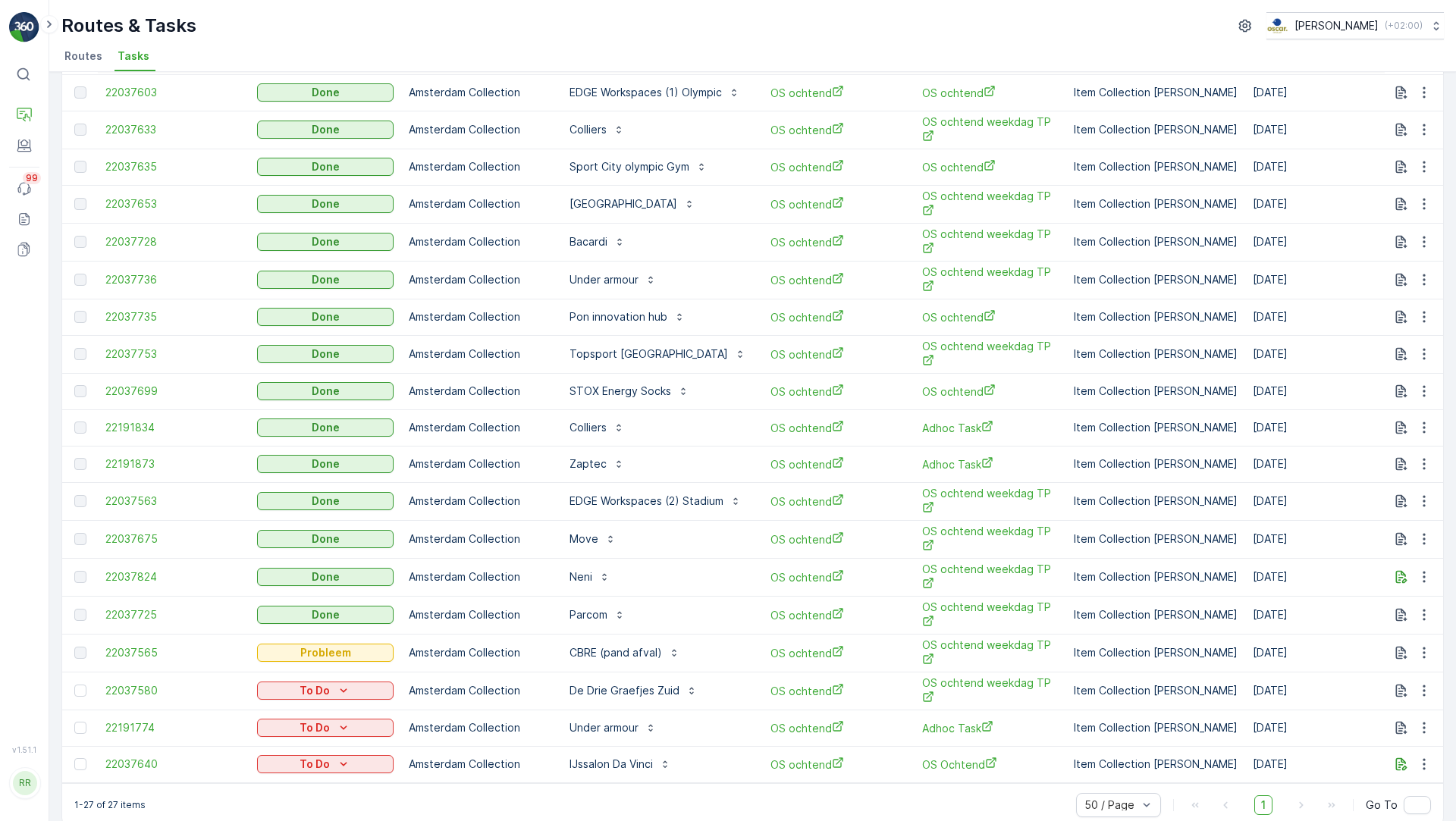
click at [702, 602] on div "Parcom" at bounding box center [658, 614] width 195 height 25
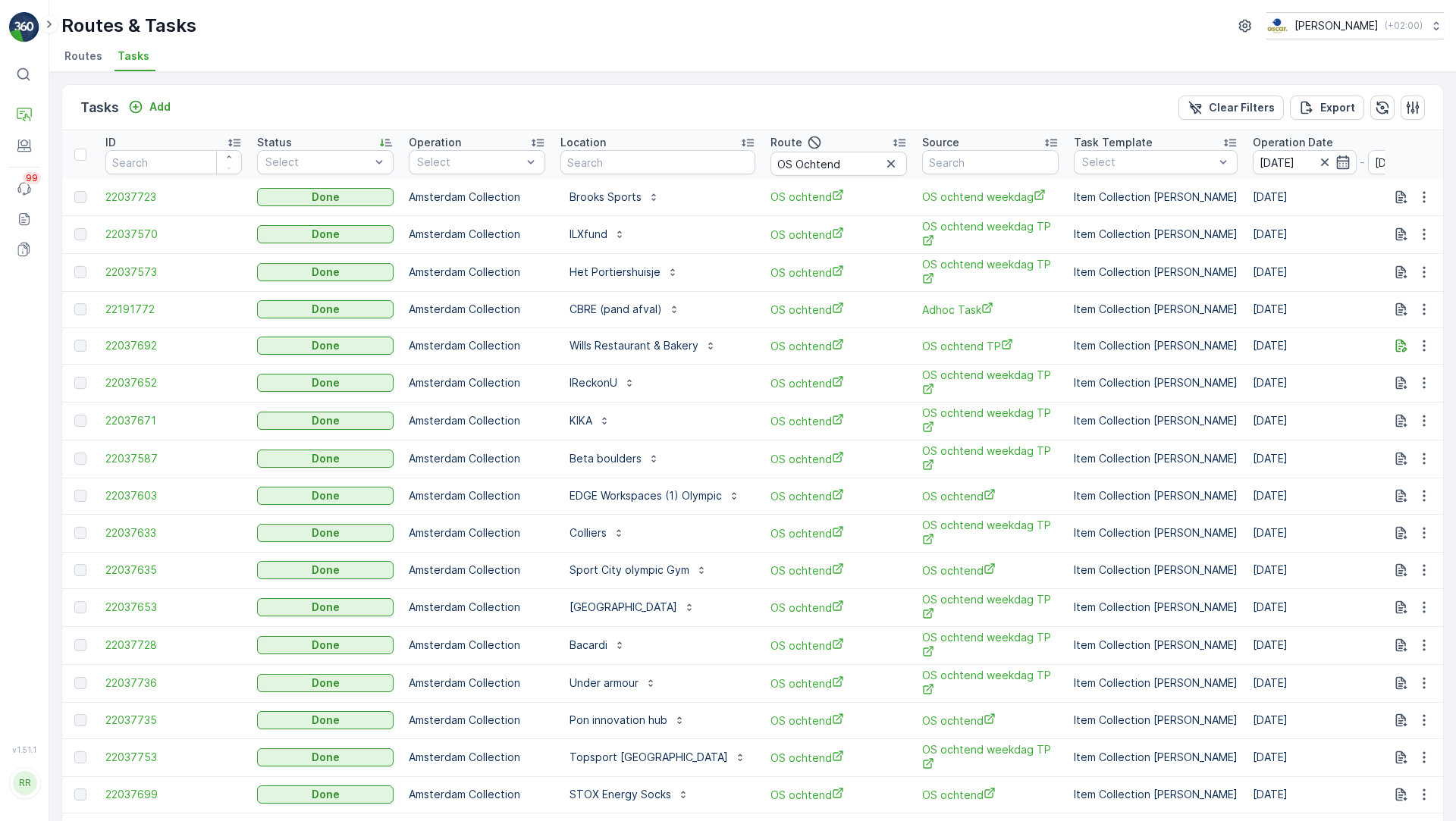
scroll to position [403, 0]
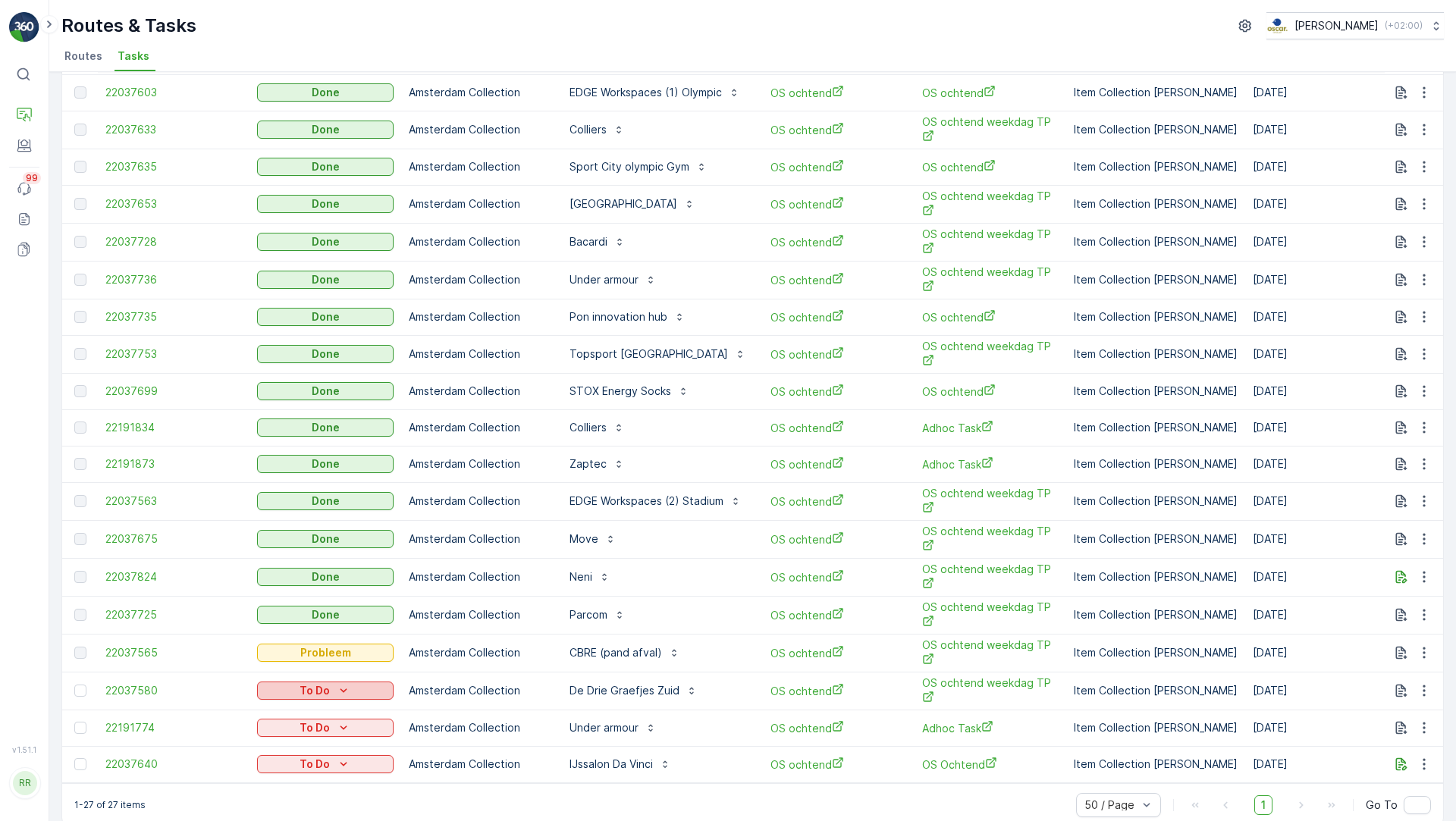
click at [336, 683] on icon "To Do" at bounding box center [343, 691] width 15 height 15
click at [295, 752] on span "Cancelled" at bounding box center [292, 752] width 51 height 15
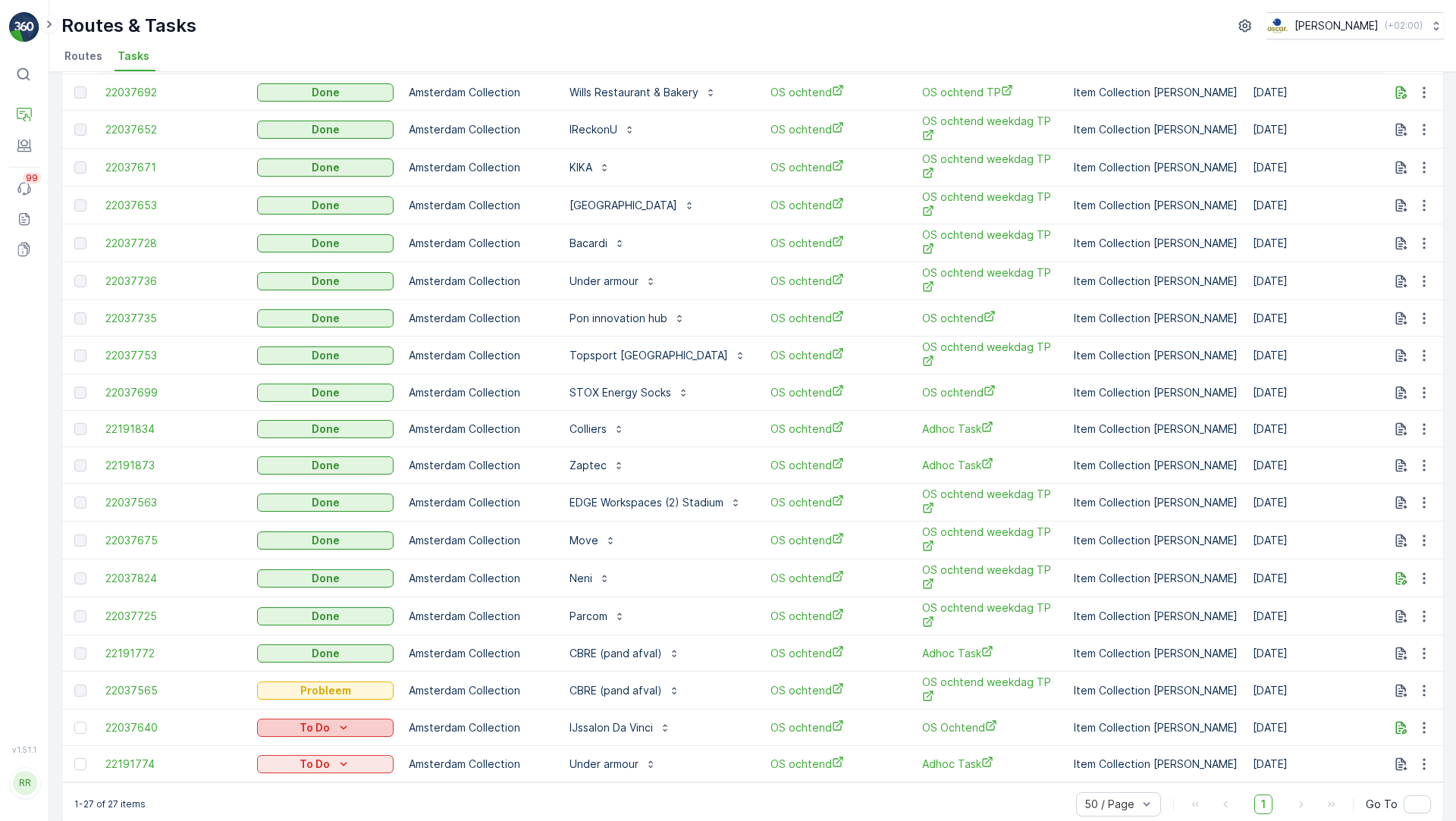
click at [322, 720] on p "To Do" at bounding box center [314, 728] width 31 height 15
click at [286, 662] on span "Cancelled" at bounding box center [292, 658] width 51 height 15
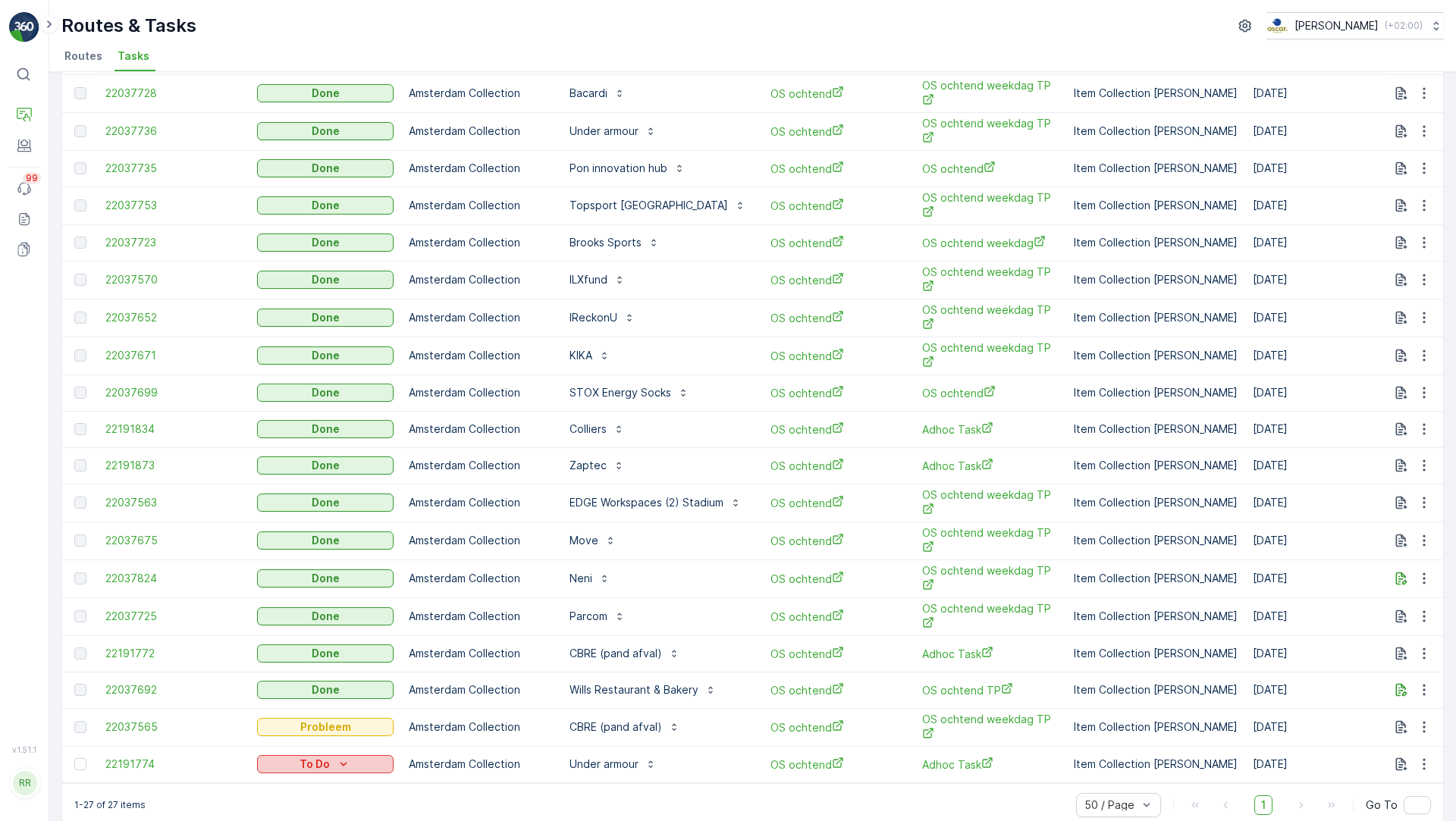
click at [339, 757] on icon "To Do" at bounding box center [343, 764] width 15 height 15
click at [295, 700] on span "Cancelled" at bounding box center [292, 695] width 51 height 15
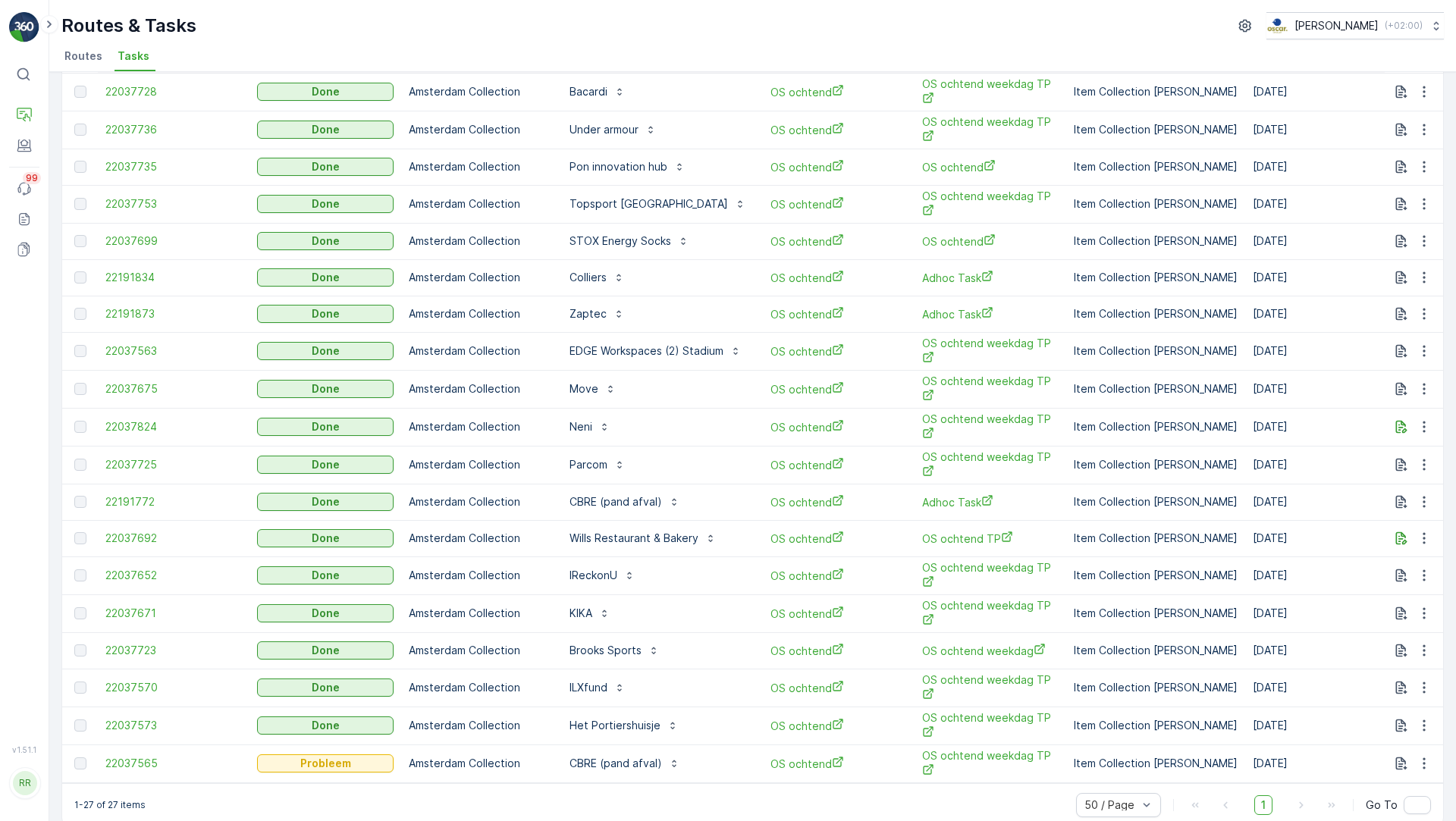
scroll to position [0, 0]
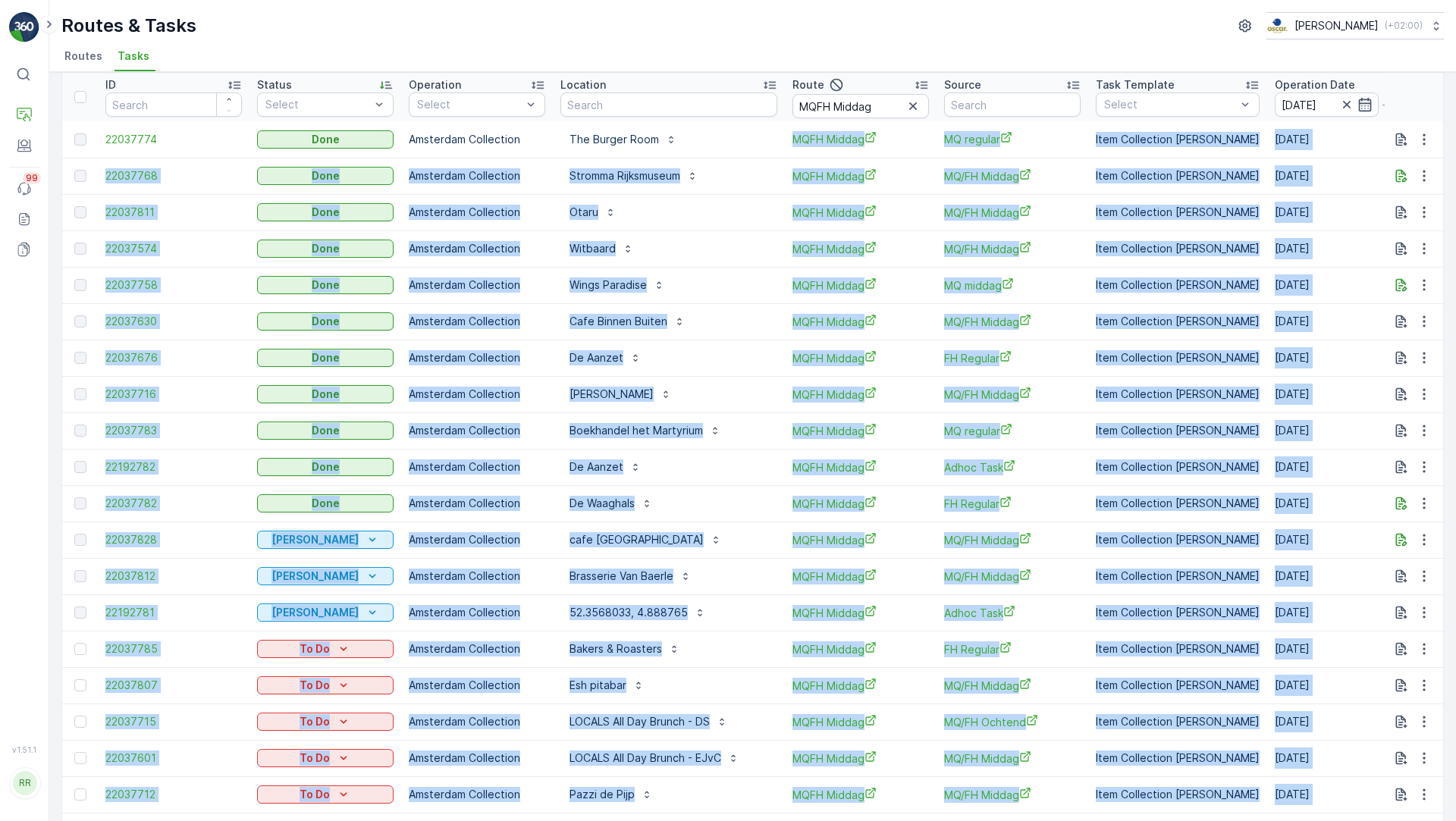
scroll to position [58, 0]
drag, startPoint x: 763, startPoint y: 200, endPoint x: 1096, endPoint y: 807, distance: 692.3
click at [1096, 807] on tbody "22037774 Done Amsterdam Collection The Burger Room MQFH Middag MQ regular Item …" at bounding box center [1271, 576] width 2420 height 910
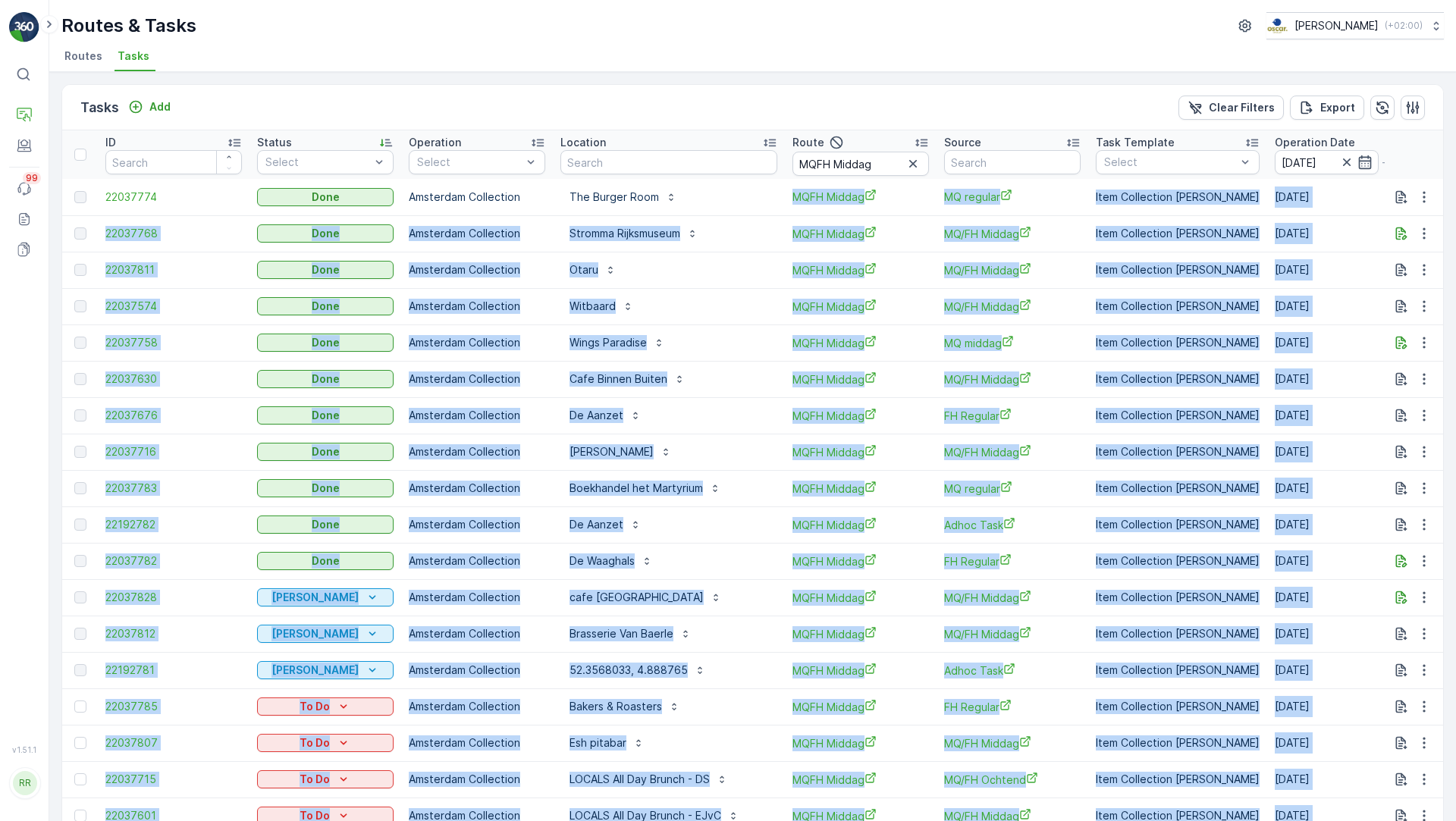
click at [727, 198] on div "The Burger Room" at bounding box center [669, 197] width 217 height 25
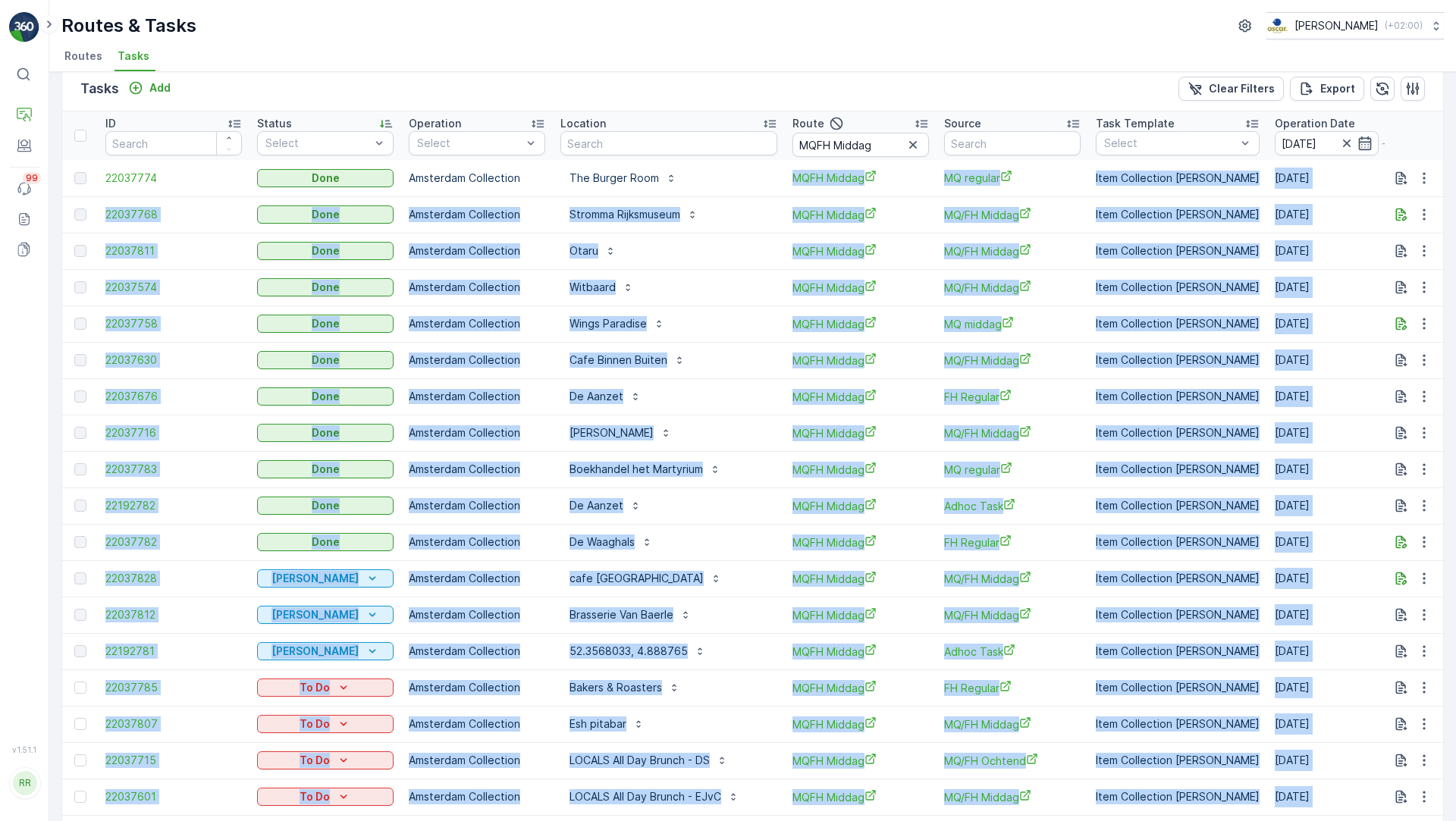
drag, startPoint x: 738, startPoint y: 198, endPoint x: 1219, endPoint y: 820, distance: 786.3
click at [1219, 820] on tbody "22037774 Done Amsterdam Collection The Burger Room MQFH Middag MQ regular Item …" at bounding box center [1271, 615] width 2420 height 910
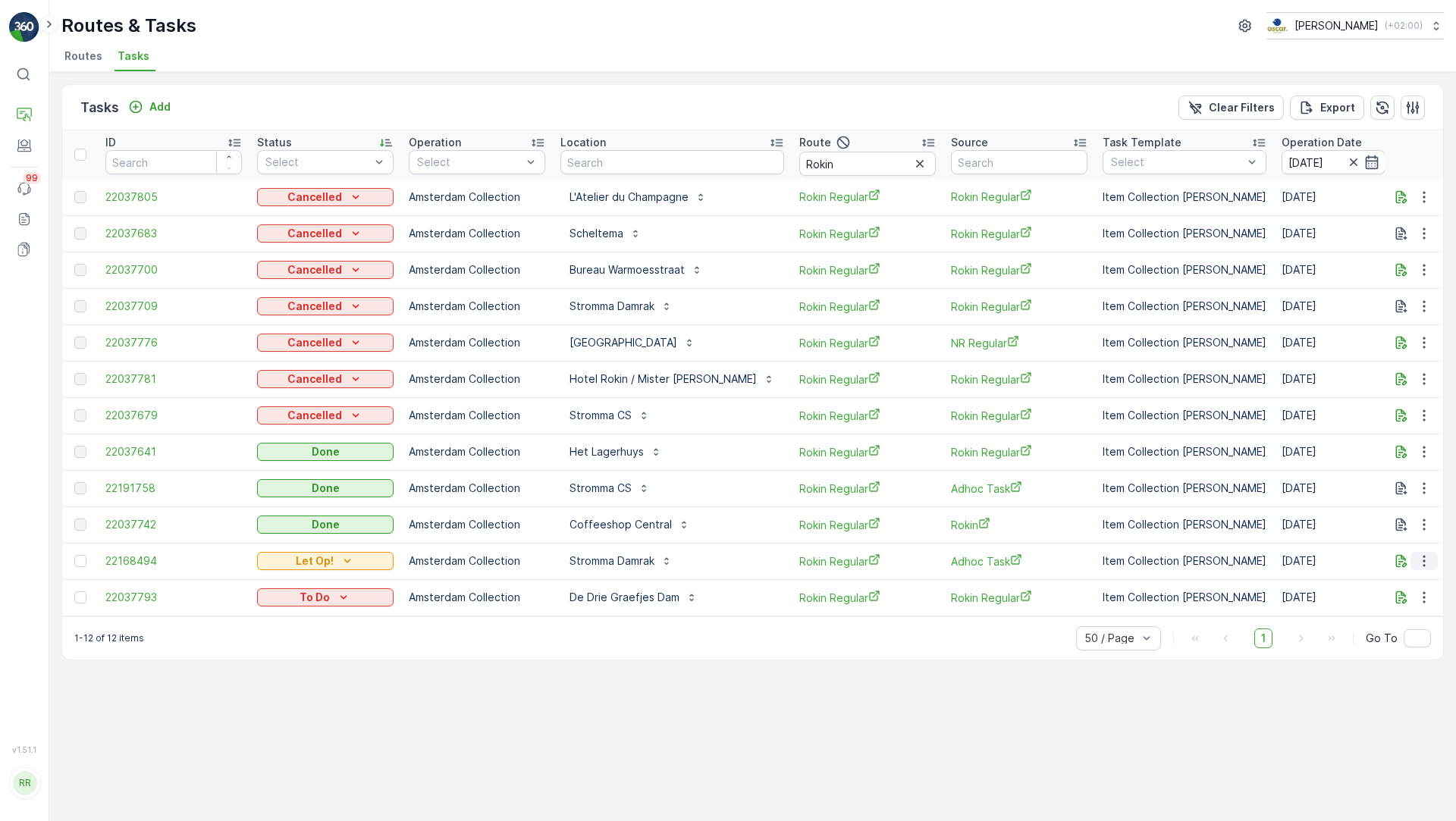
click at [1423, 558] on icon "button" at bounding box center [1423, 561] width 3 height 11
click at [1403, 585] on span "See More Details" at bounding box center [1392, 583] width 88 height 15
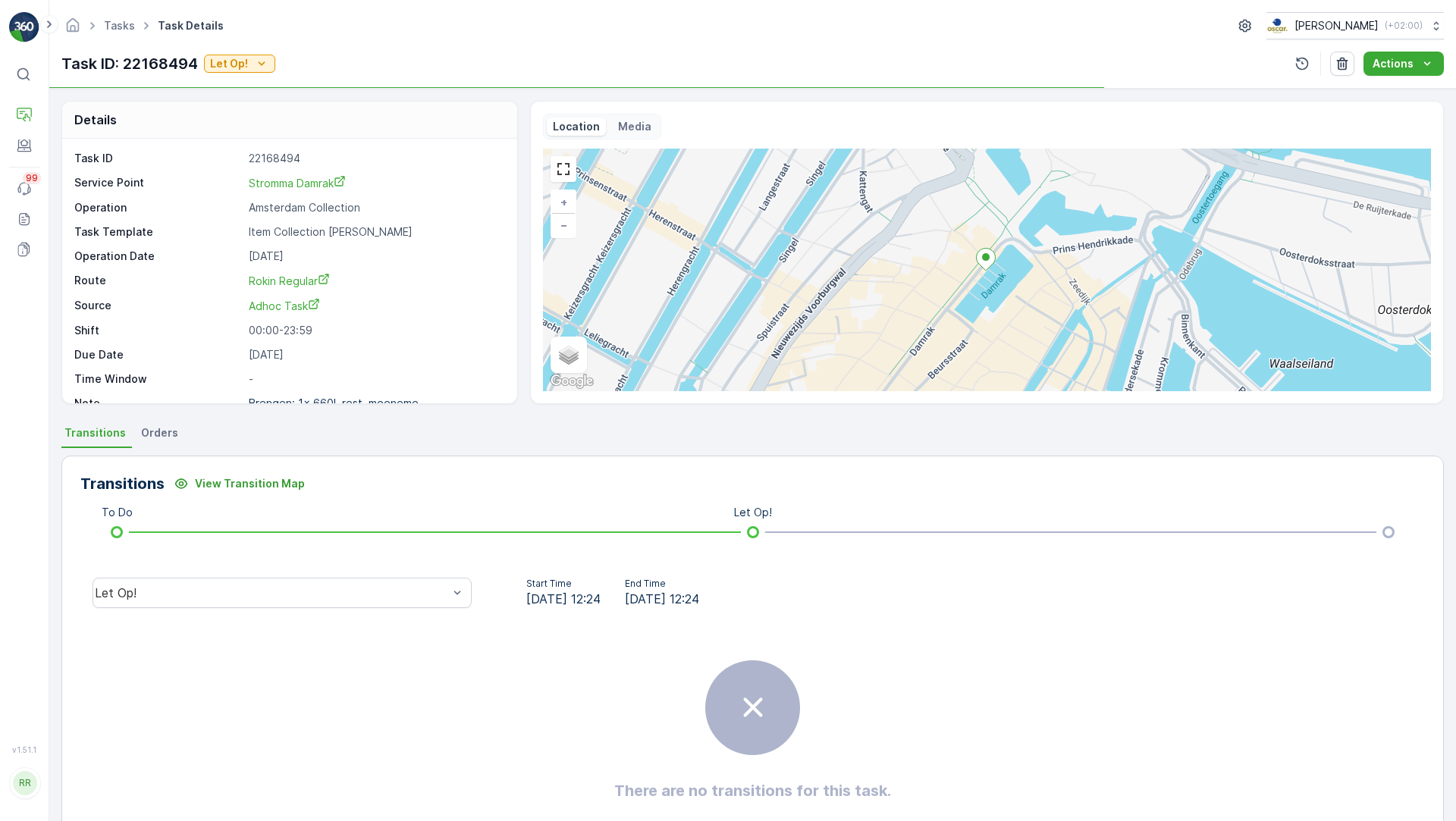
scroll to position [19, 0]
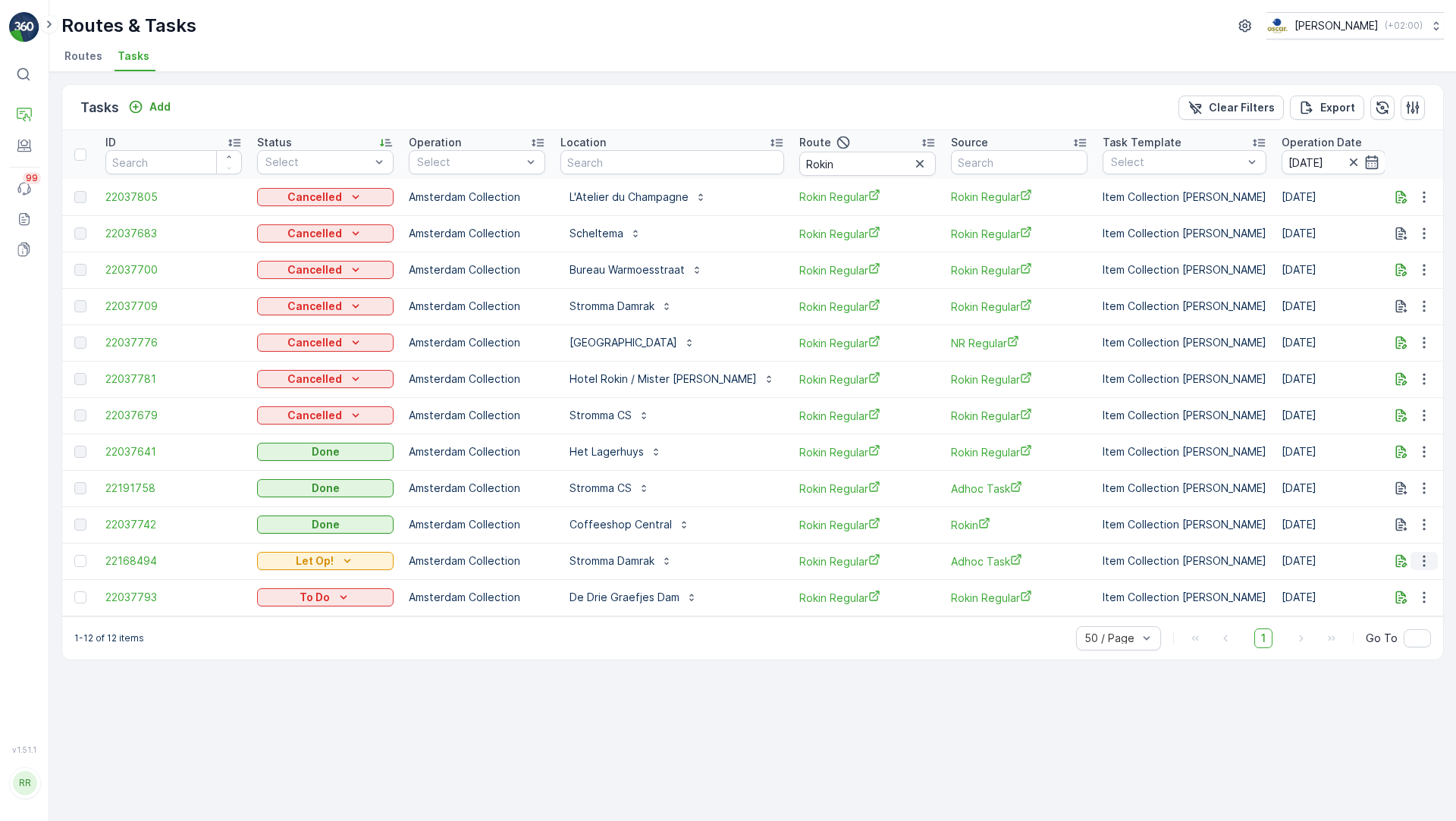
click at [1420, 559] on icon "button" at bounding box center [1424, 561] width 15 height 15
click at [1403, 629] on span "Change Route" at bounding box center [1385, 625] width 74 height 15
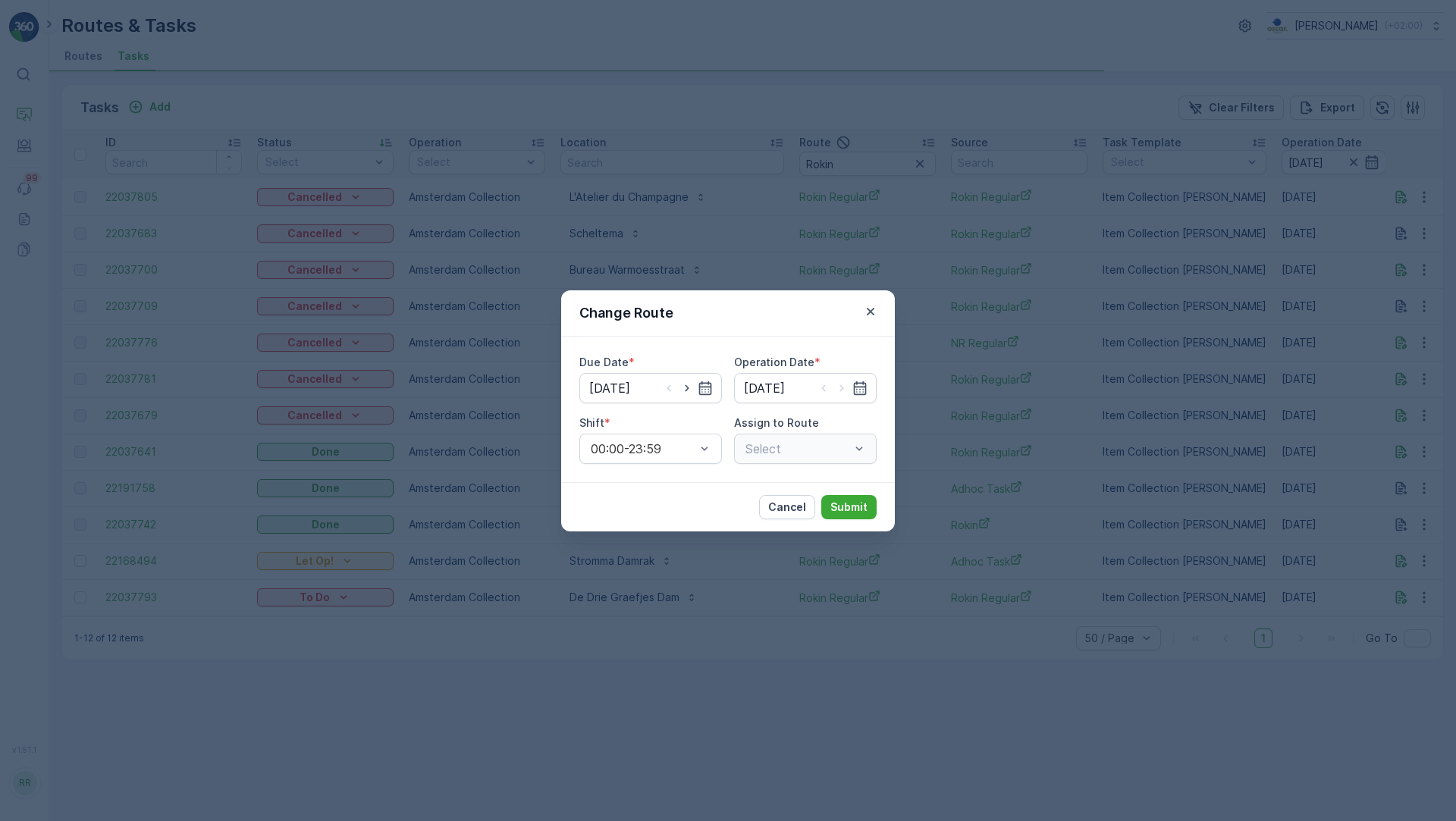
type input "[DATE]"
click at [684, 387] on icon "button" at bounding box center [687, 388] width 15 height 15
type input "04.10.2025"
click at [842, 386] on icon "button" at bounding box center [841, 388] width 3 height 7
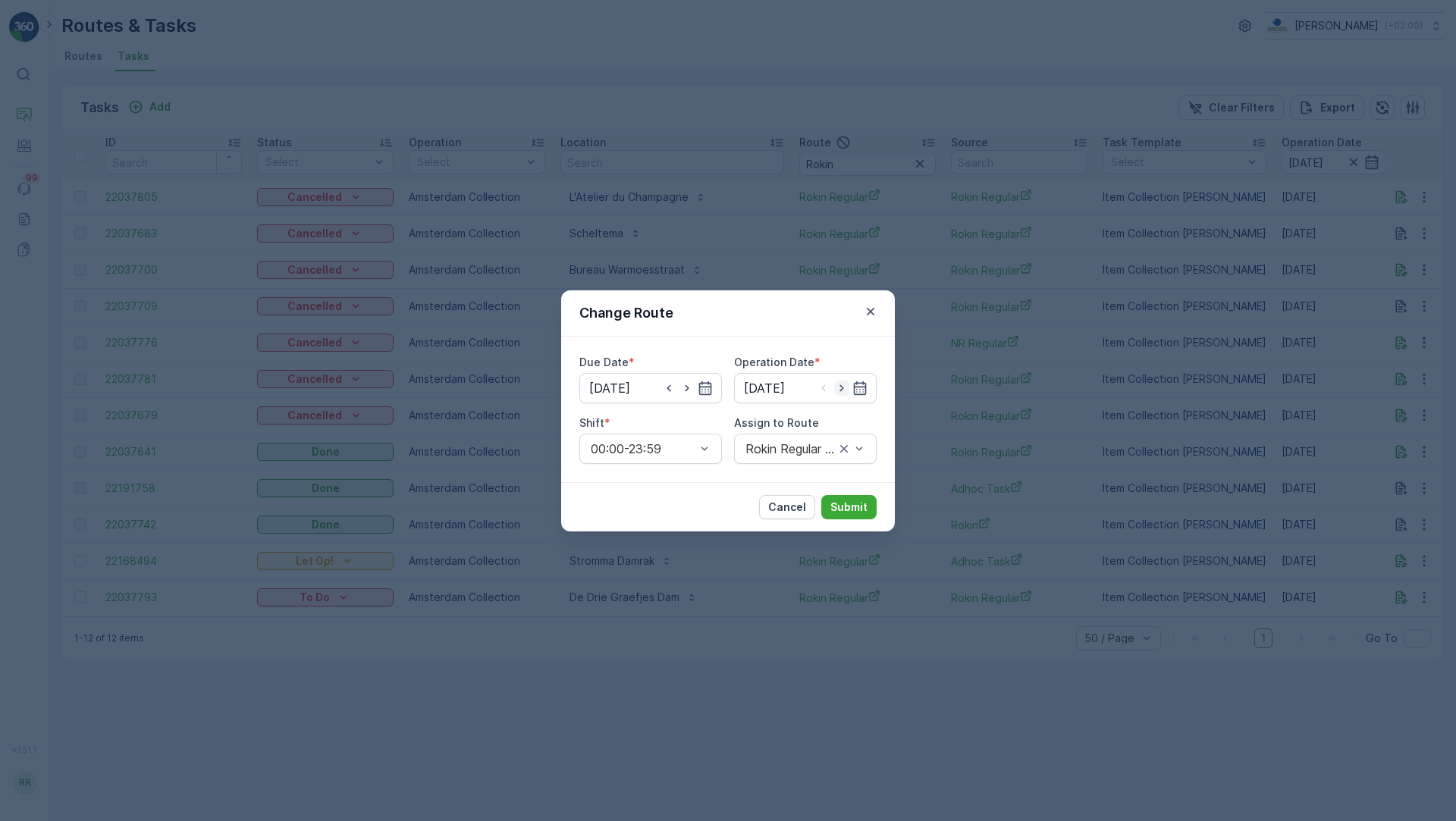
type input "04.10.2025"
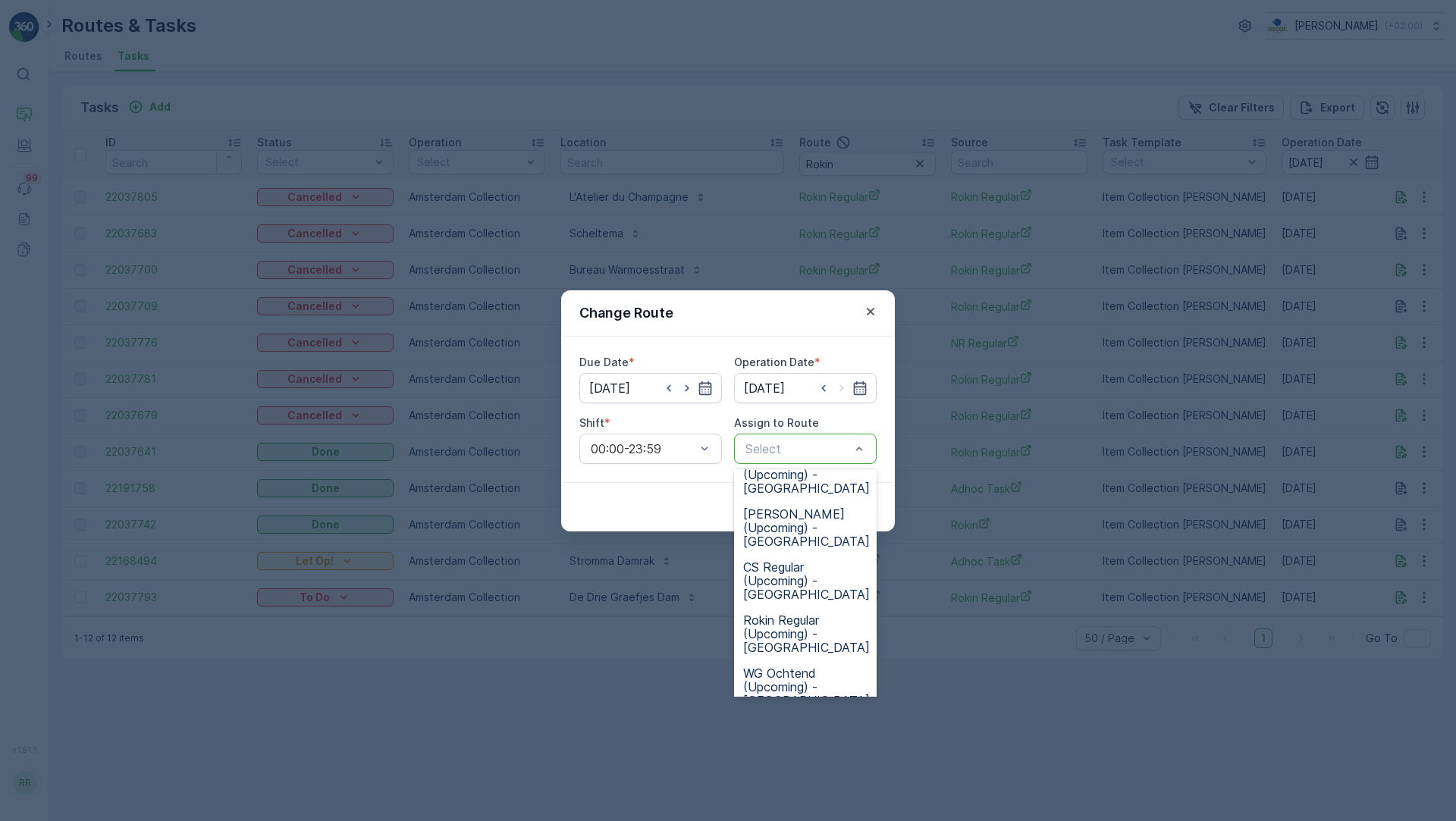
scroll to position [450, 0]
click at [802, 631] on span "Rokin Regular (Upcoming) - Amsterdam" at bounding box center [806, 633] width 126 height 41
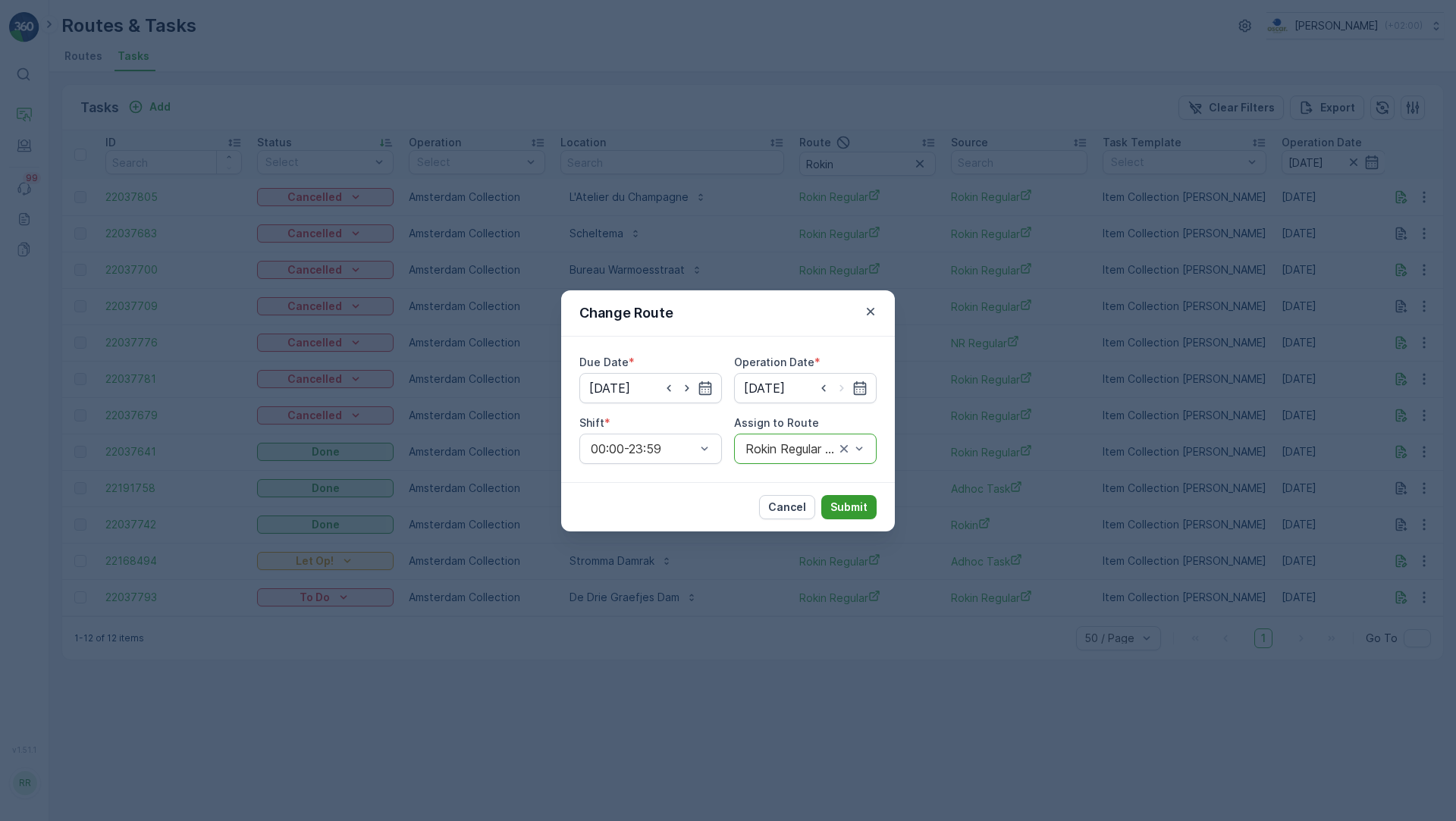
click at [844, 508] on p "Submit" at bounding box center [849, 508] width 37 height 15
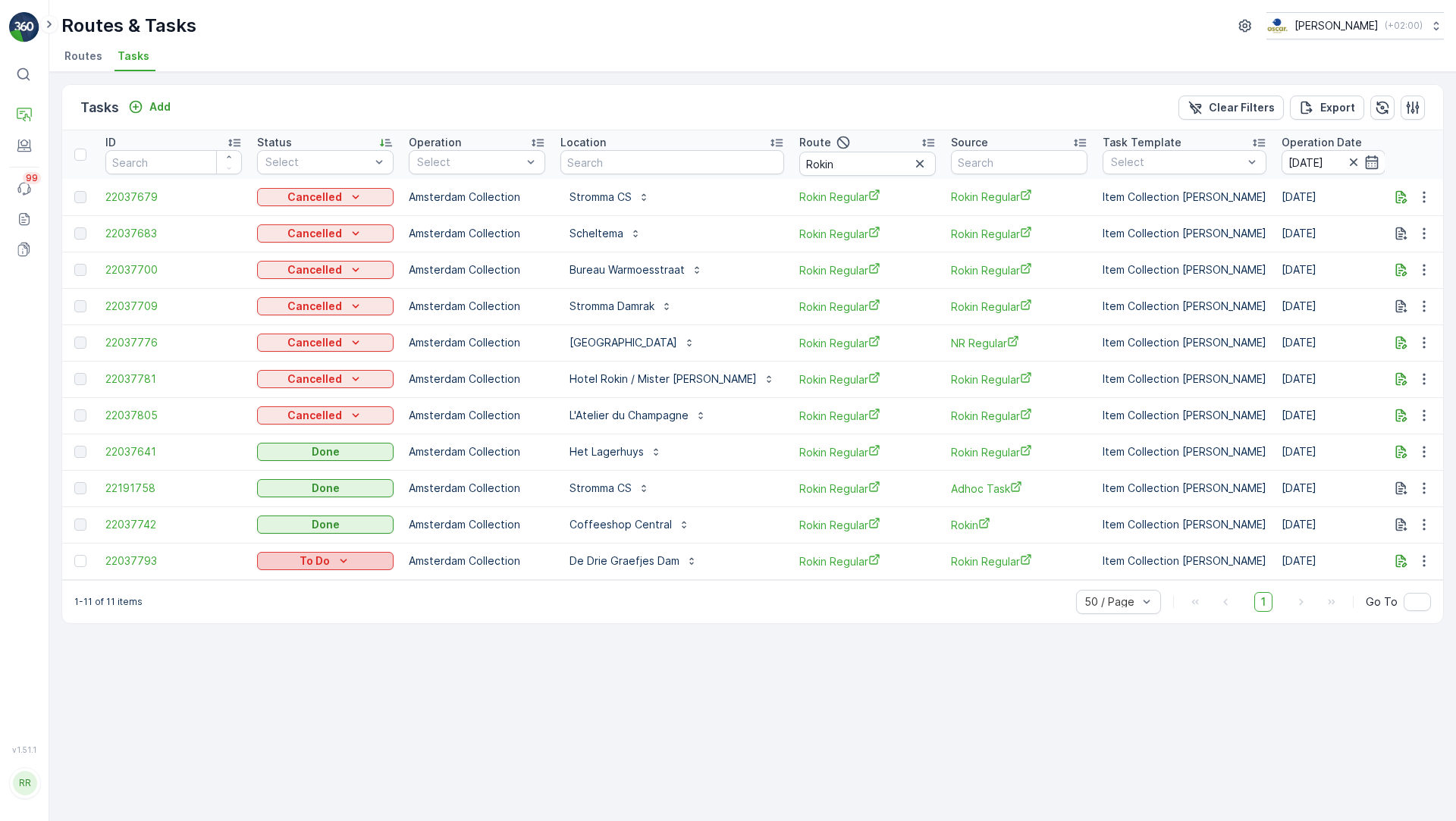
click at [347, 554] on icon "To Do" at bounding box center [343, 561] width 15 height 15
click at [292, 651] on span "Cancelled" at bounding box center [292, 646] width 51 height 15
click at [811, 158] on input "Rokin" at bounding box center [867, 164] width 136 height 25
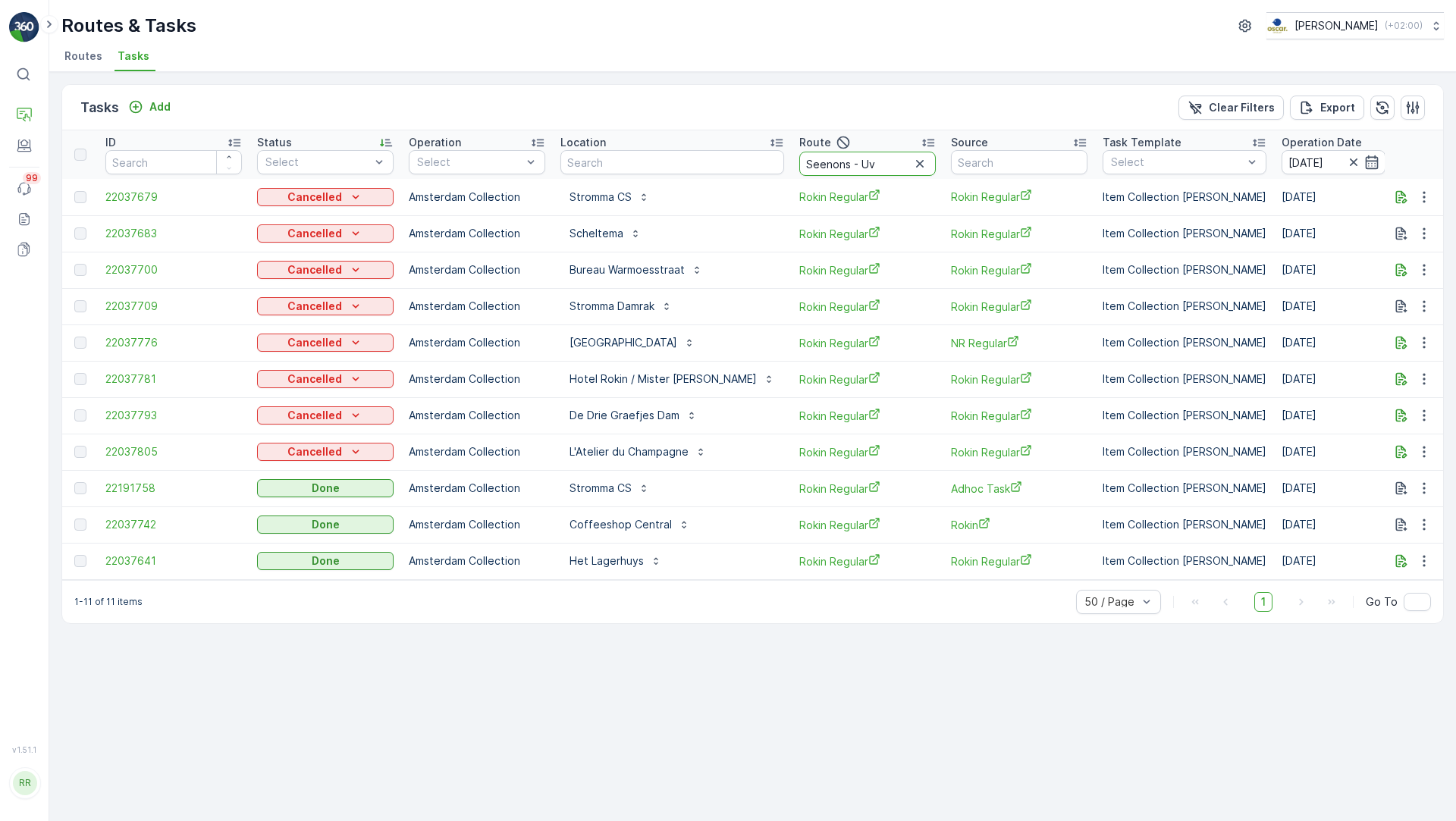
type input "Seenons - UvA"
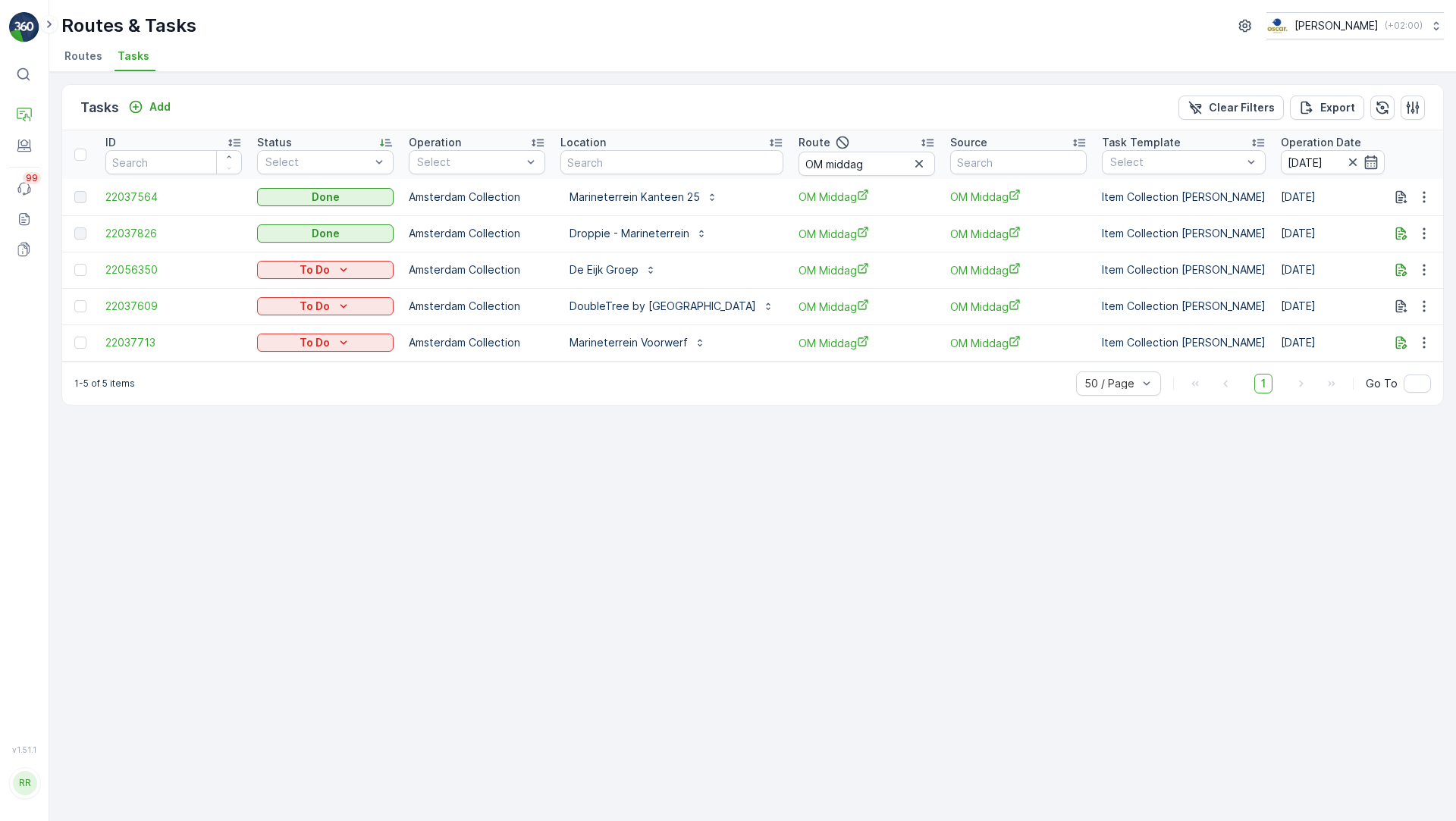
drag, startPoint x: 568, startPoint y: 195, endPoint x: 692, endPoint y: 251, distance: 136.1
click at [693, 251] on tbody "22037564 Done Amsterdam Collection Marineterrein Kanteen 25 OM Middag OM Middag…" at bounding box center [1275, 269] width 2426 height 182
click at [675, 391] on div "1-5 of 5 items 50 / Page 1 Go To" at bounding box center [752, 383] width 1381 height 43
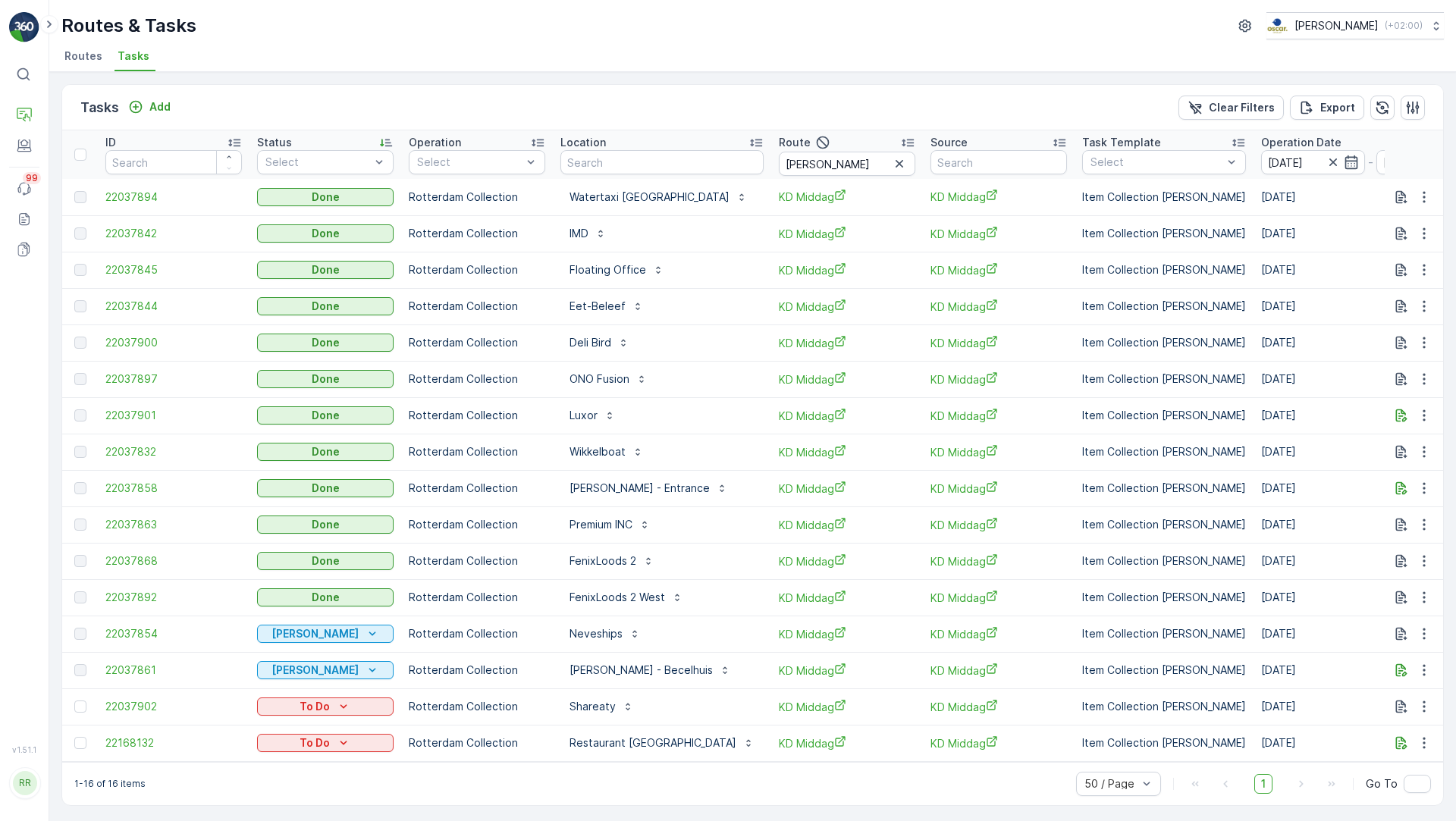
scroll to position [3, 0]
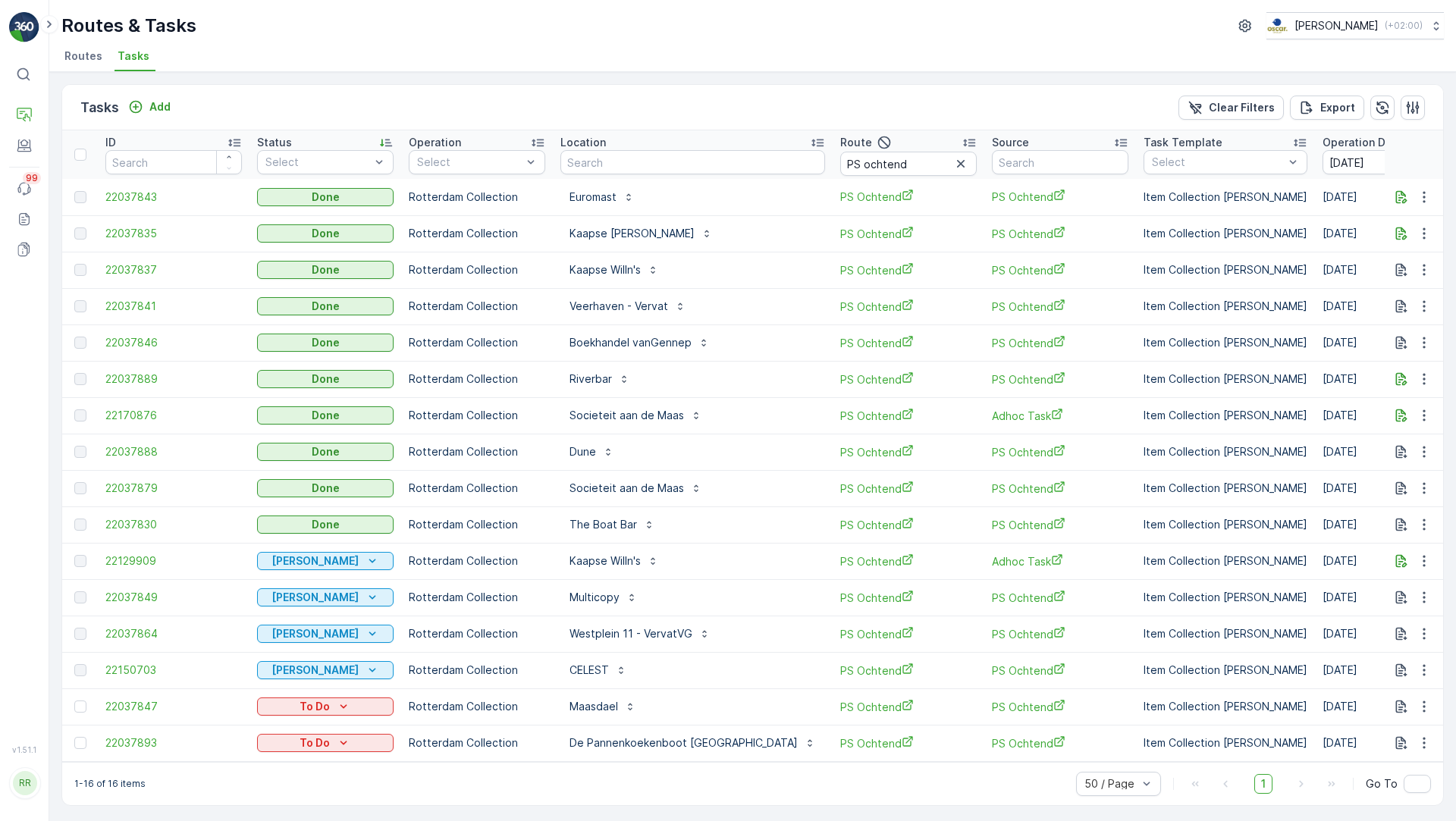
scroll to position [3, 0]
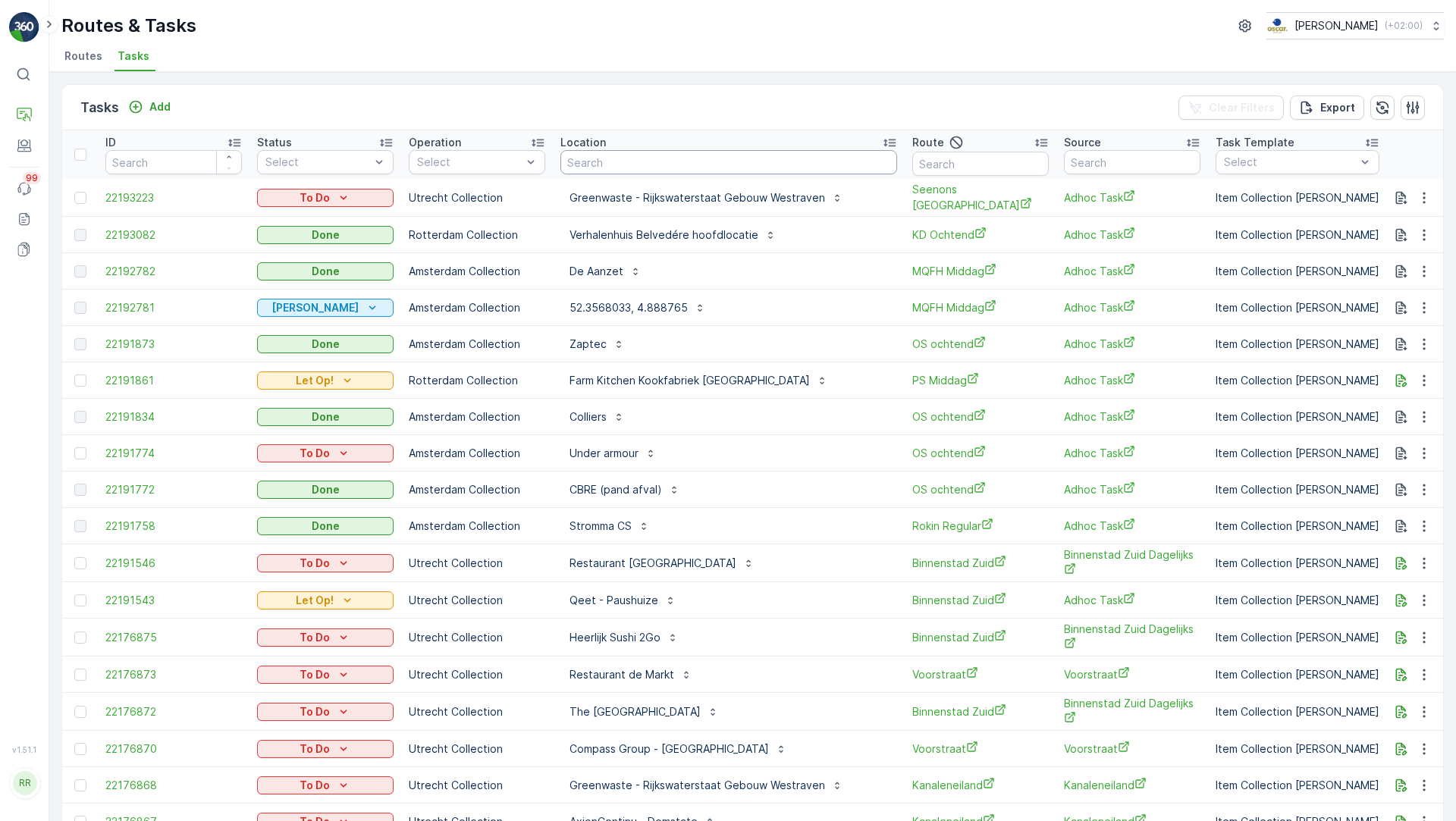
click at [672, 159] on input "text" at bounding box center [728, 162] width 336 height 25
type input "UB"
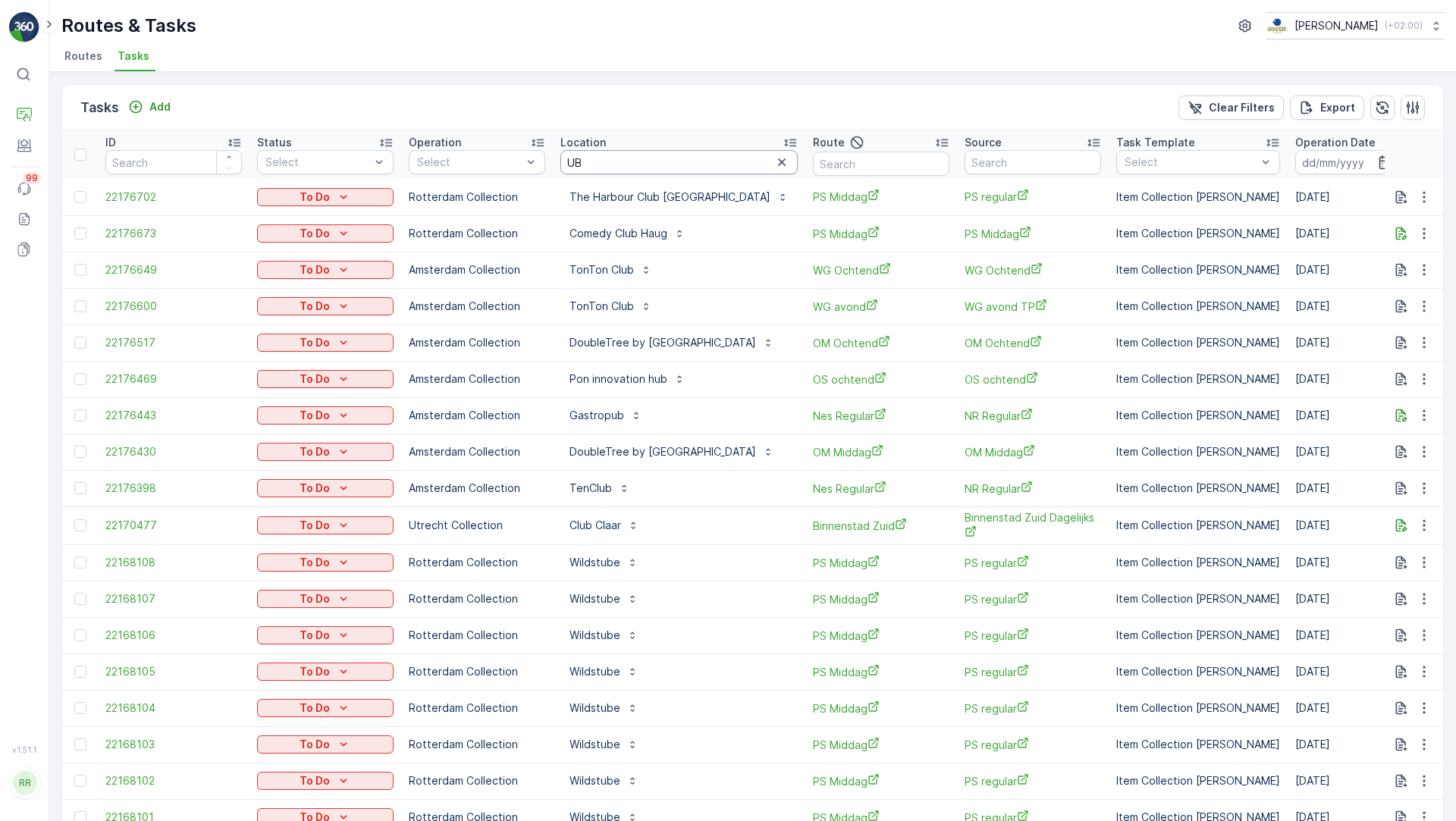
click at [606, 154] on input "UB" at bounding box center [679, 162] width 237 height 25
type input "vendelstraat"
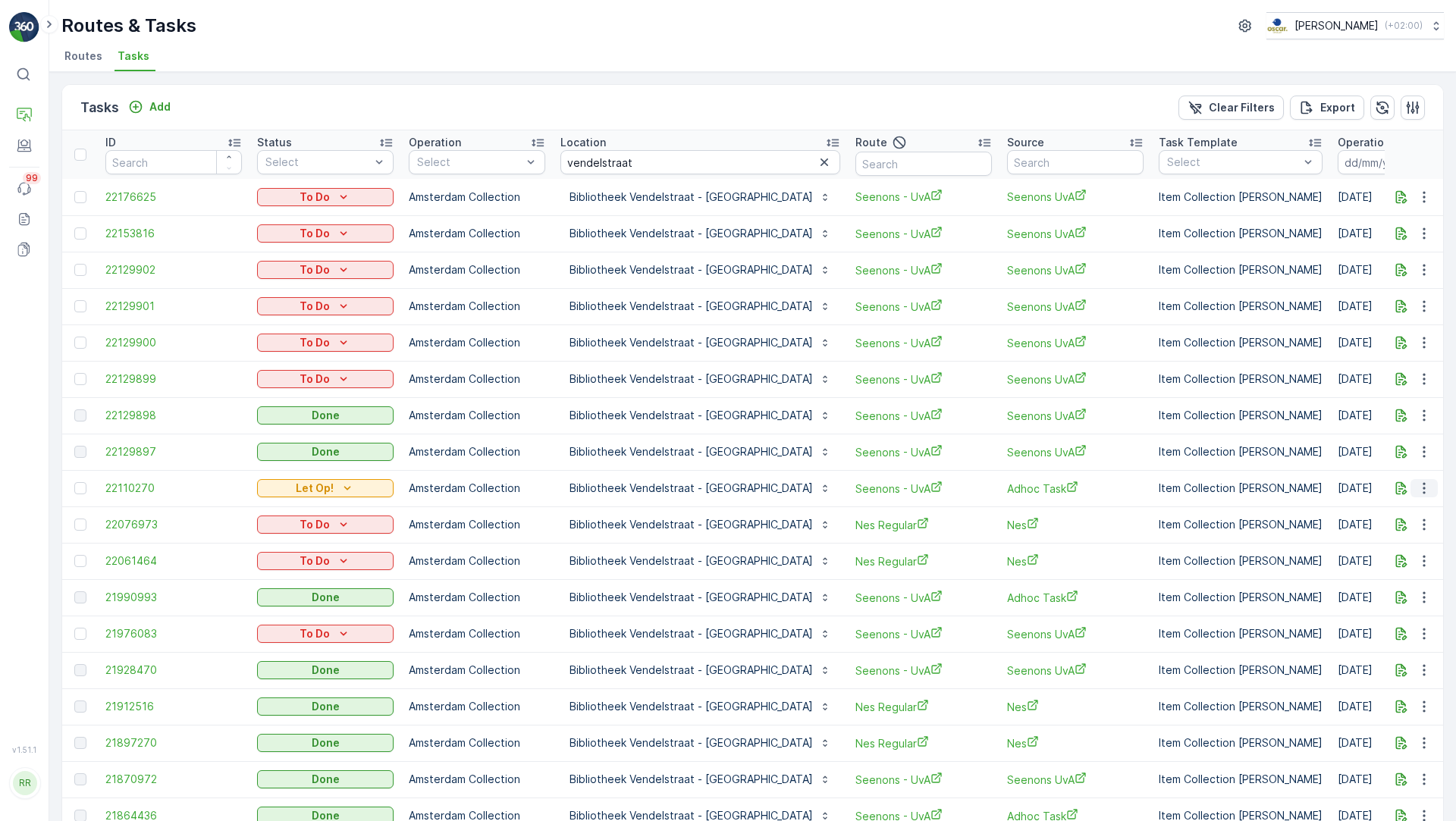
click at [1420, 485] on icon "button" at bounding box center [1424, 488] width 15 height 15
click at [1407, 509] on span "See More Details" at bounding box center [1392, 510] width 88 height 15
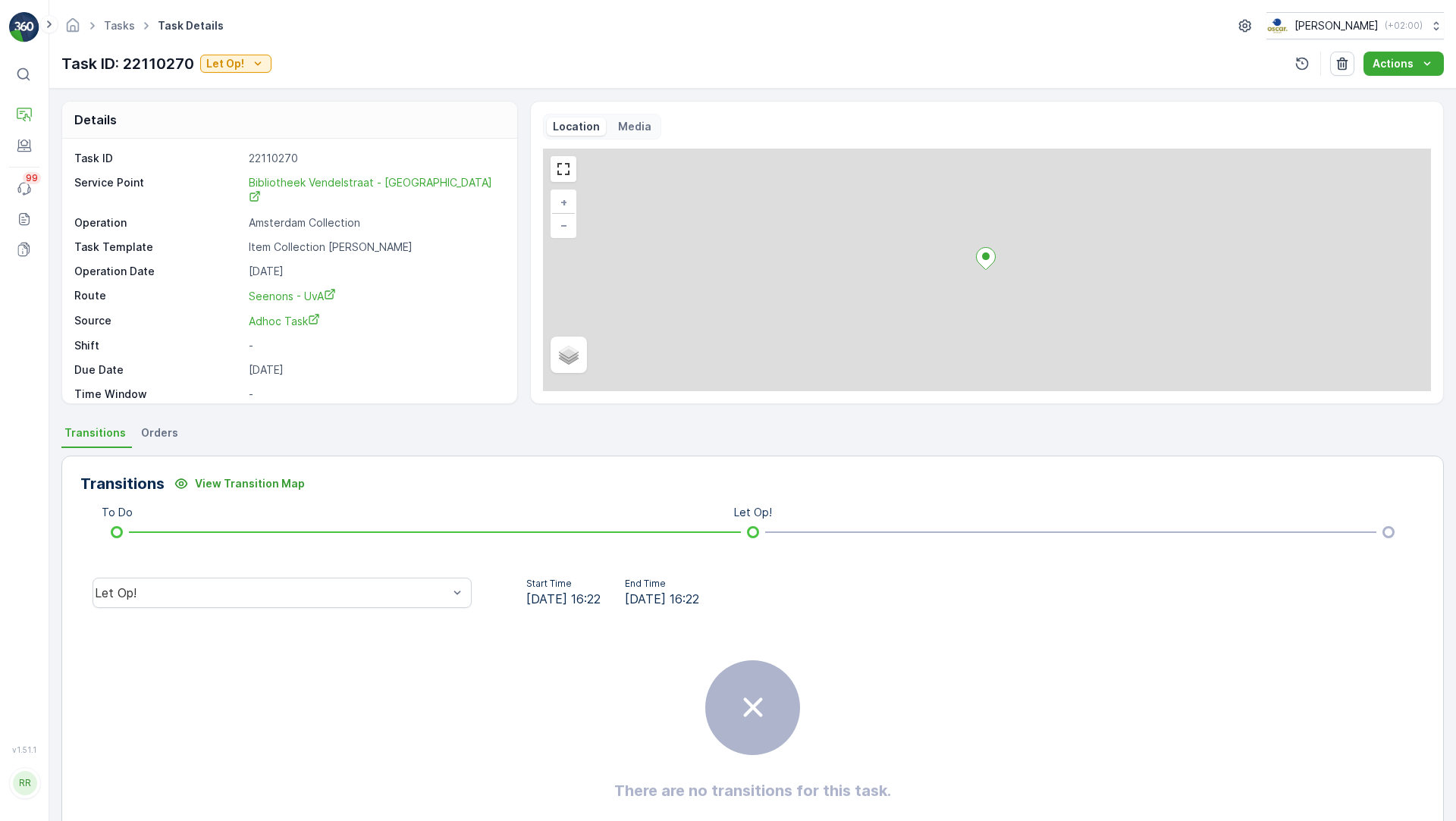
scroll to position [19, 0]
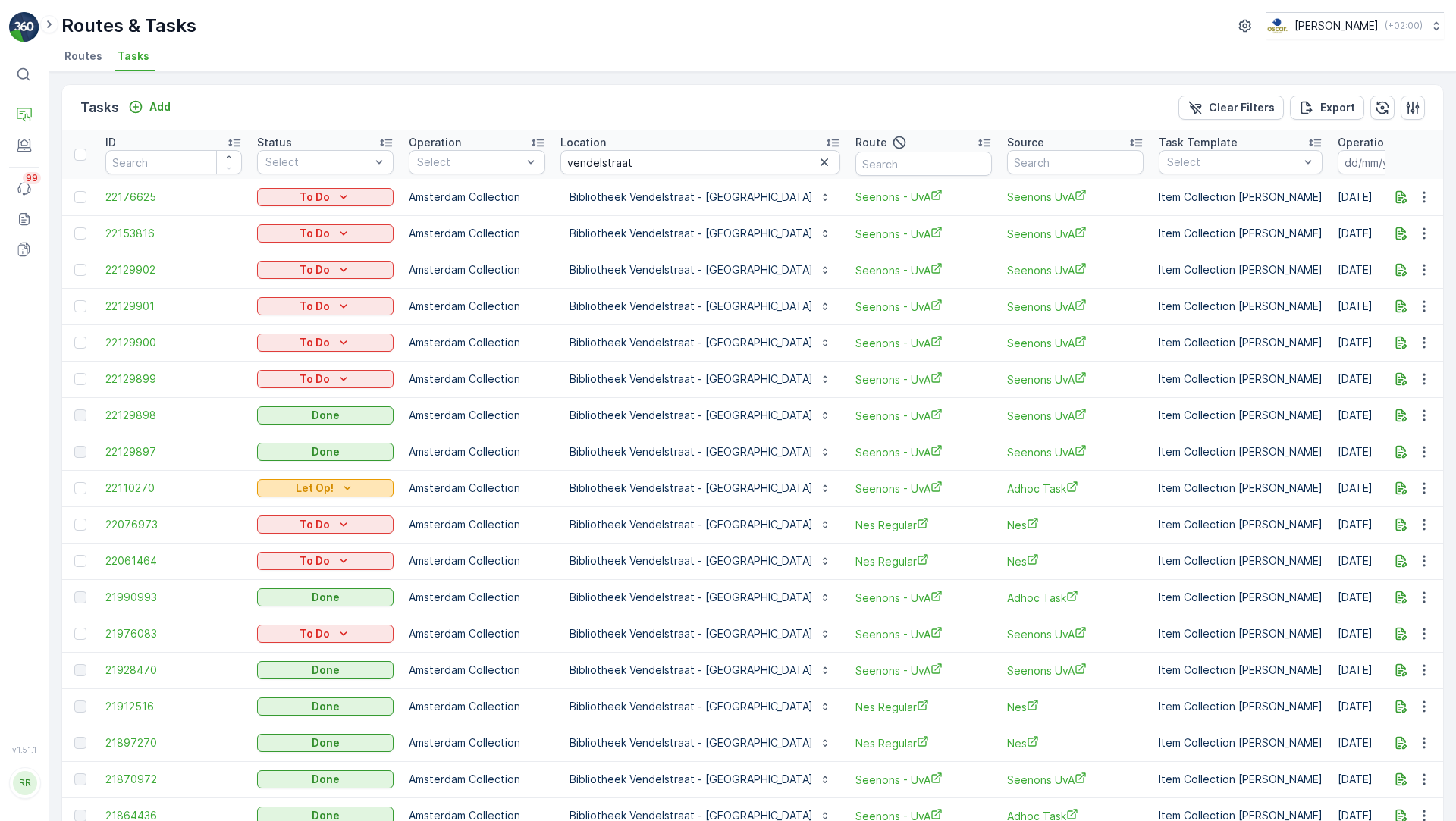
click at [349, 487] on icon "Let Op!" at bounding box center [347, 488] width 15 height 15
click at [310, 525] on div "Done" at bounding box center [308, 531] width 97 height 21
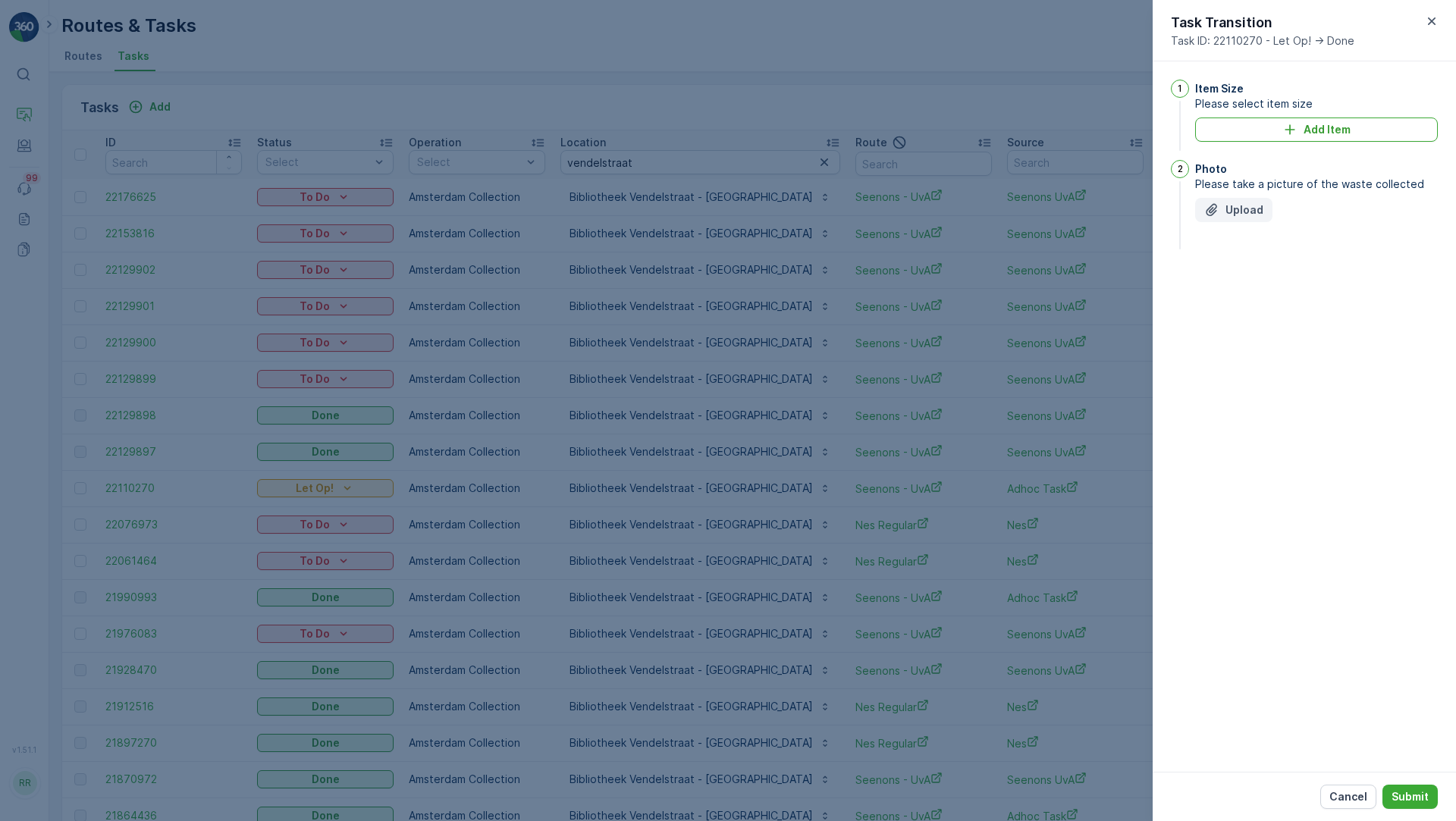
click at [1242, 212] on p "Upload" at bounding box center [1244, 210] width 38 height 15
click at [1398, 802] on p "Submit" at bounding box center [1410, 796] width 37 height 15
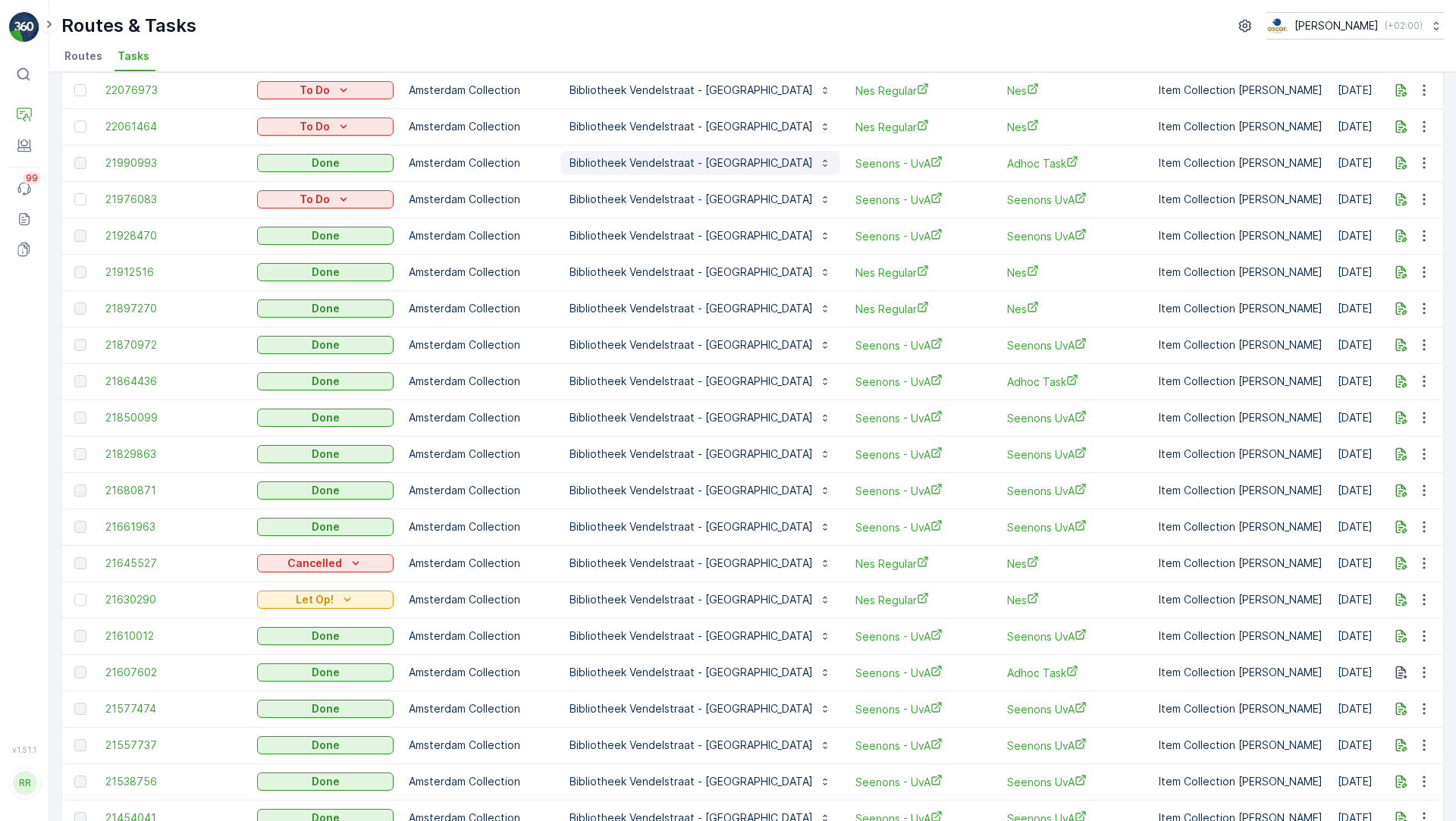
scroll to position [469, 0]
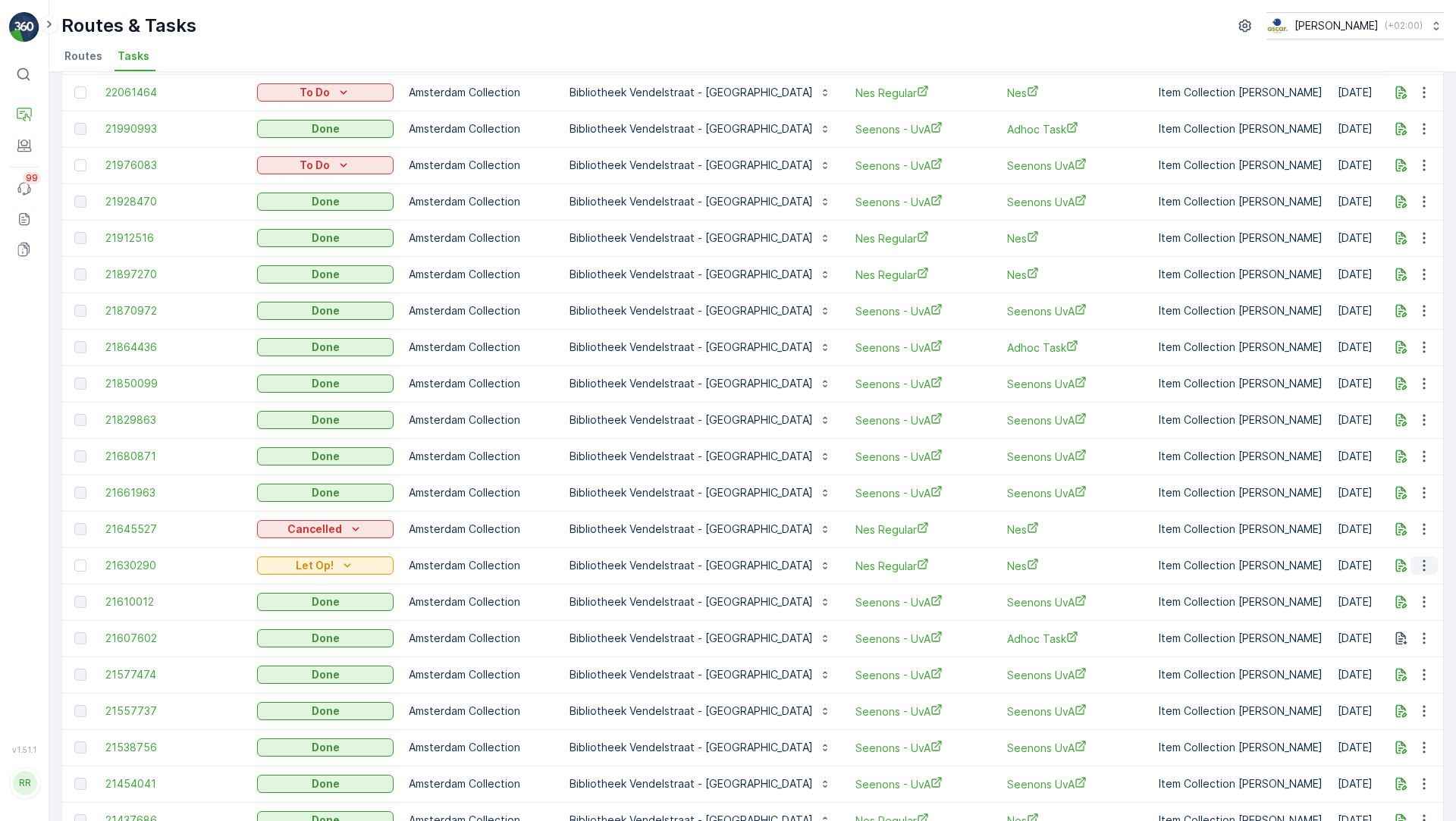
click at [1422, 562] on icon "button" at bounding box center [1424, 565] width 15 height 15
click at [1378, 581] on span "See More Details" at bounding box center [1392, 586] width 88 height 15
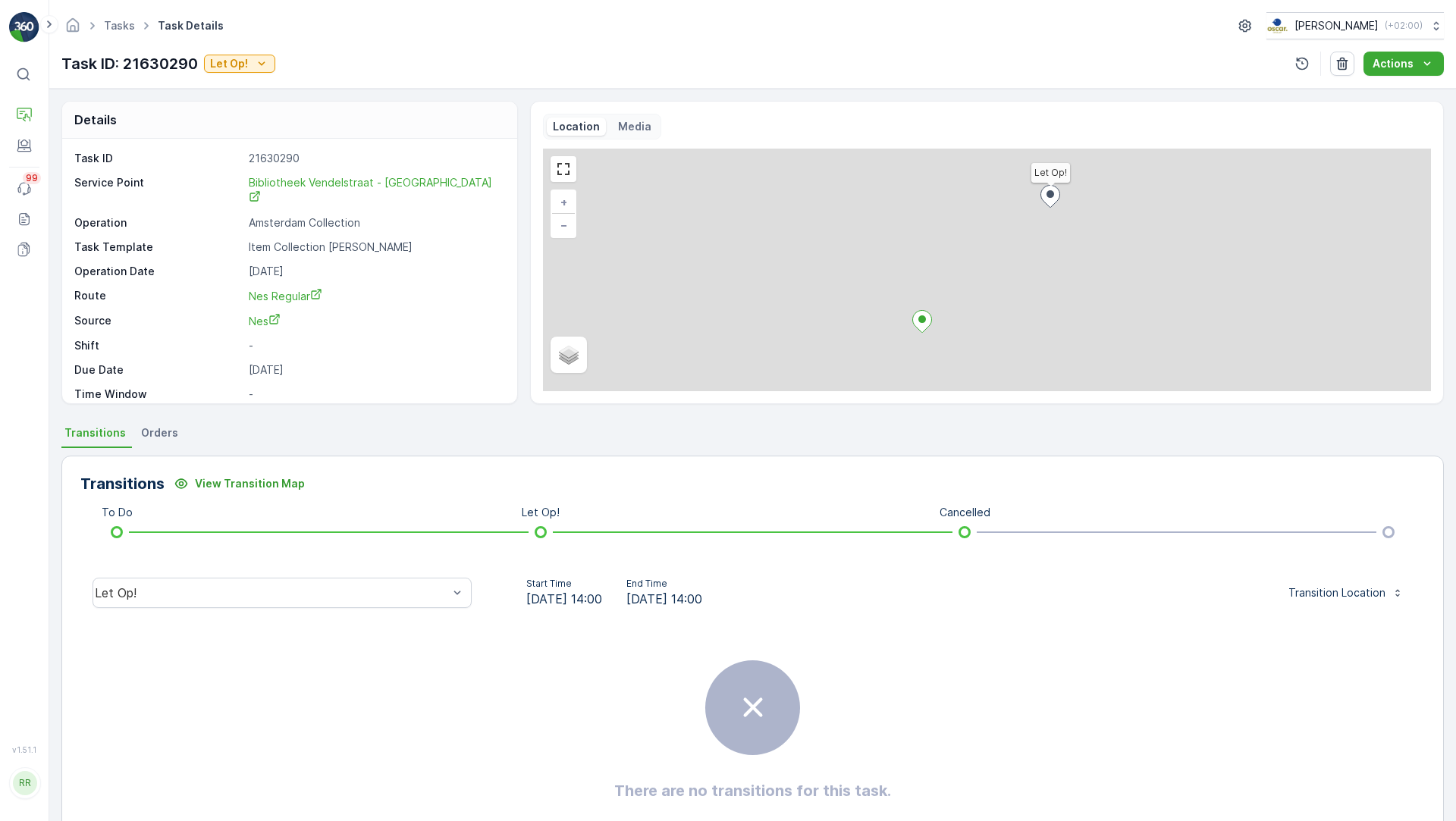
scroll to position [19, 0]
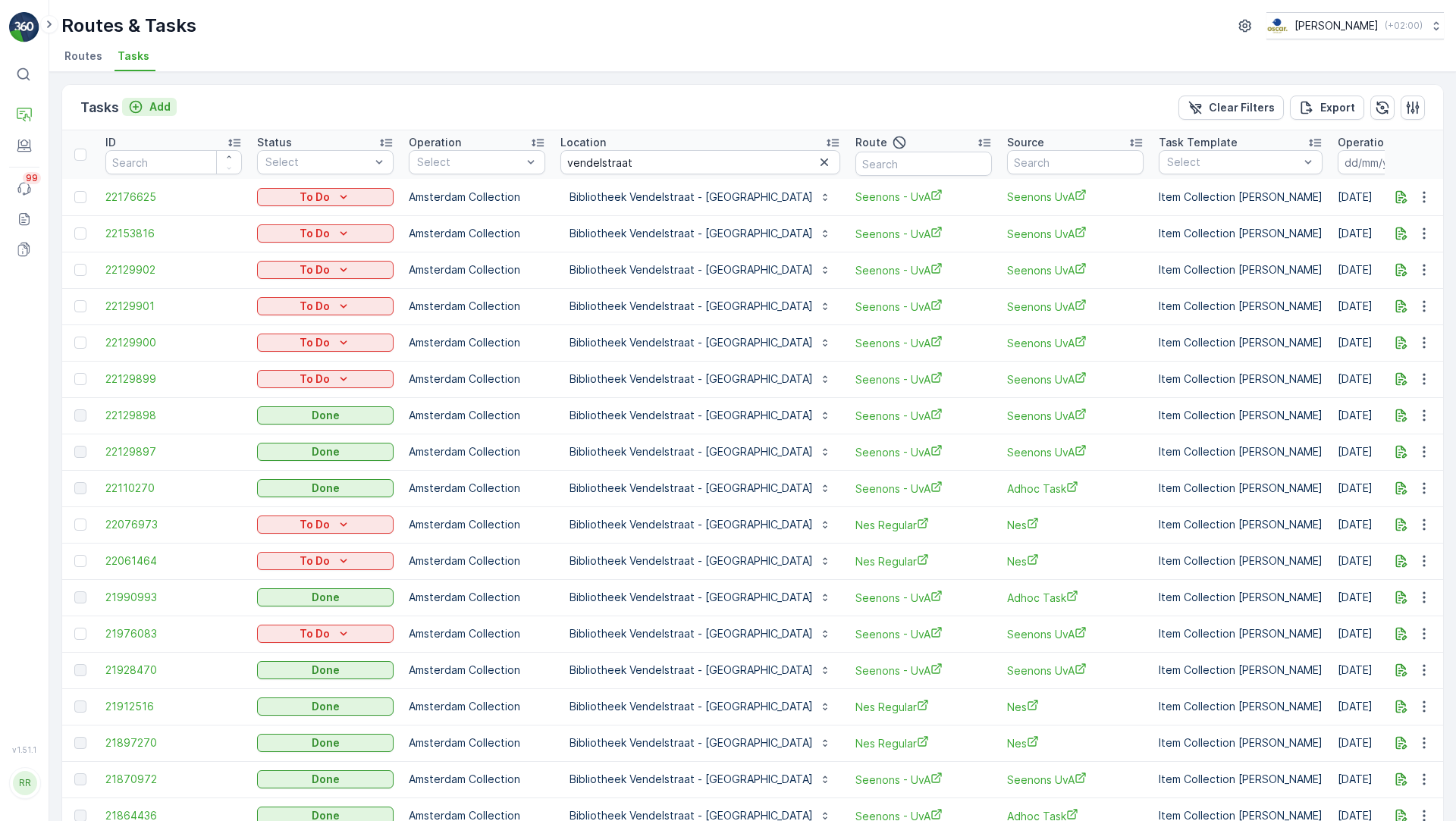
click at [154, 106] on p "Add" at bounding box center [159, 107] width 21 height 15
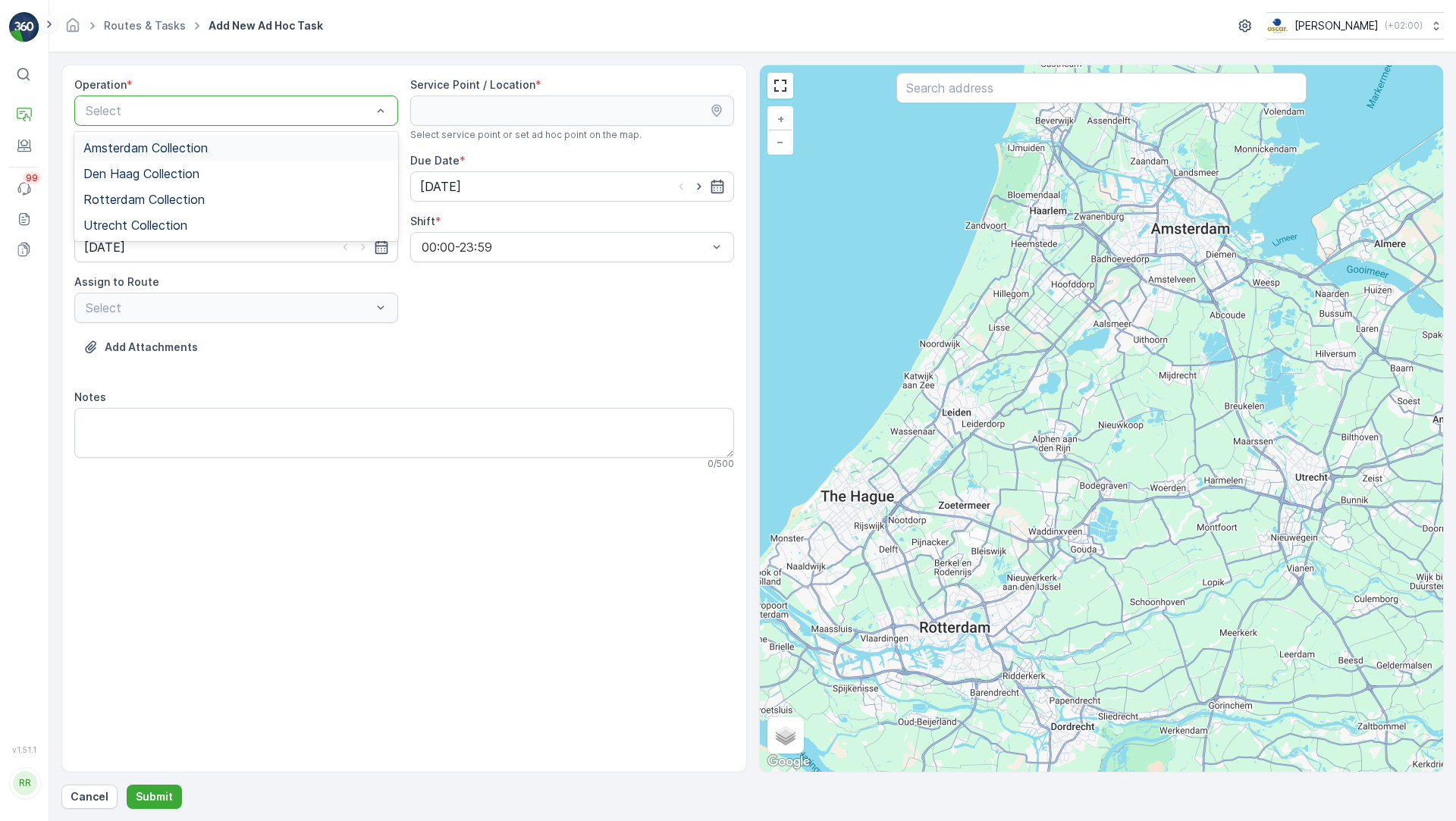
click at [215, 146] on div "Amsterdam Collection" at bounding box center [236, 147] width 306 height 14
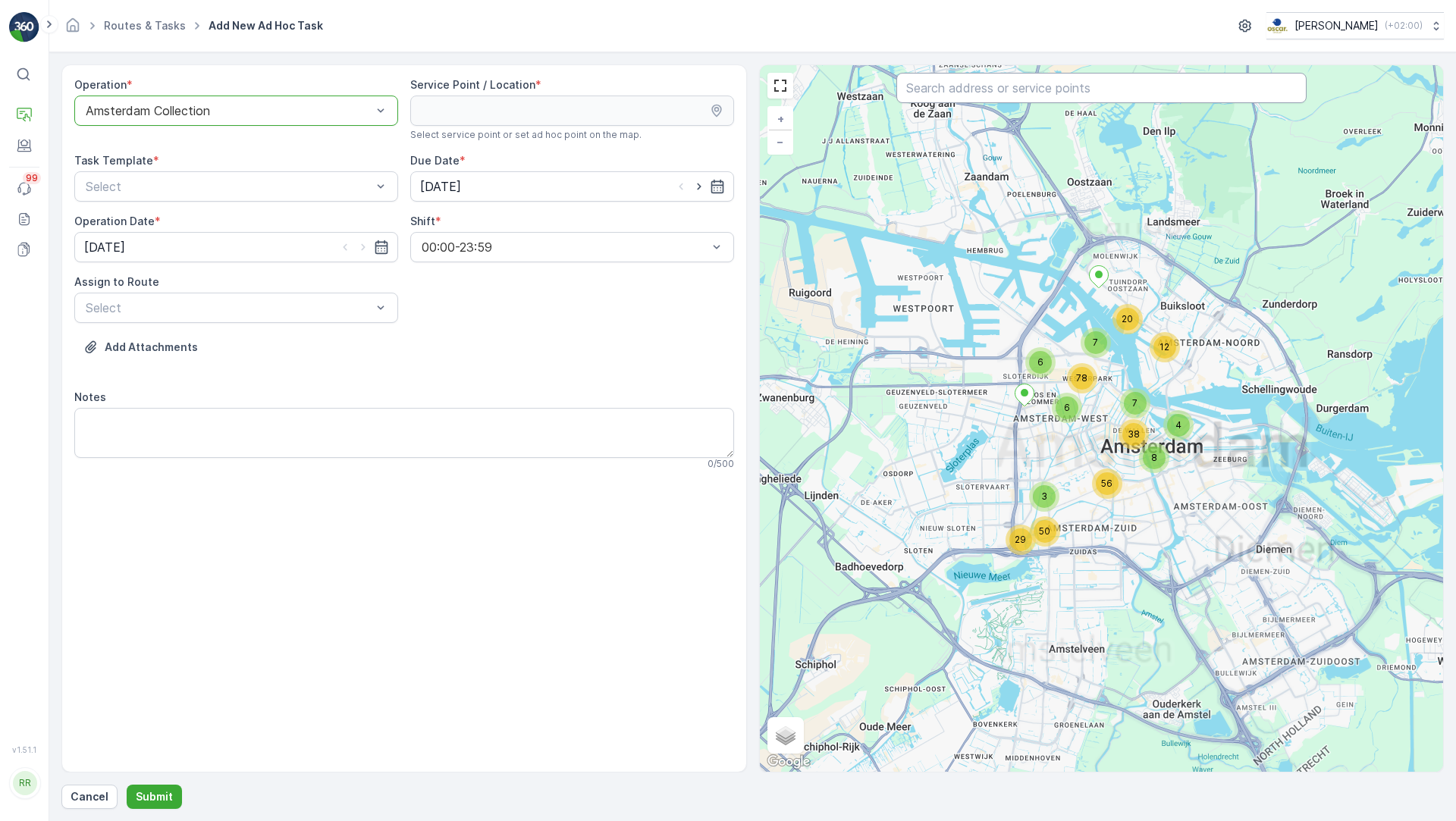
click at [1013, 90] on input "text" at bounding box center [1101, 88] width 410 height 31
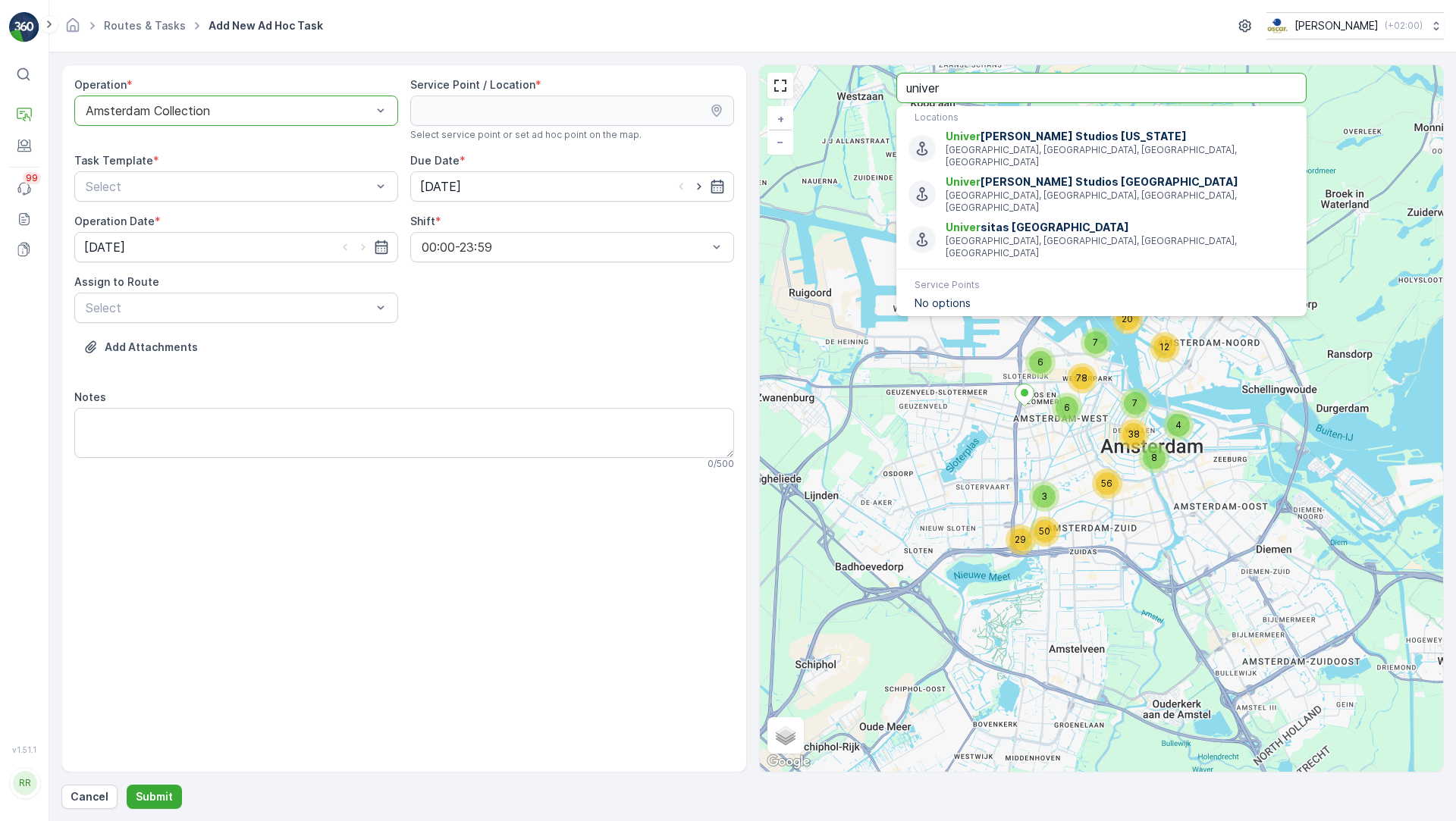
click at [977, 86] on input "univer" at bounding box center [1101, 88] width 410 height 31
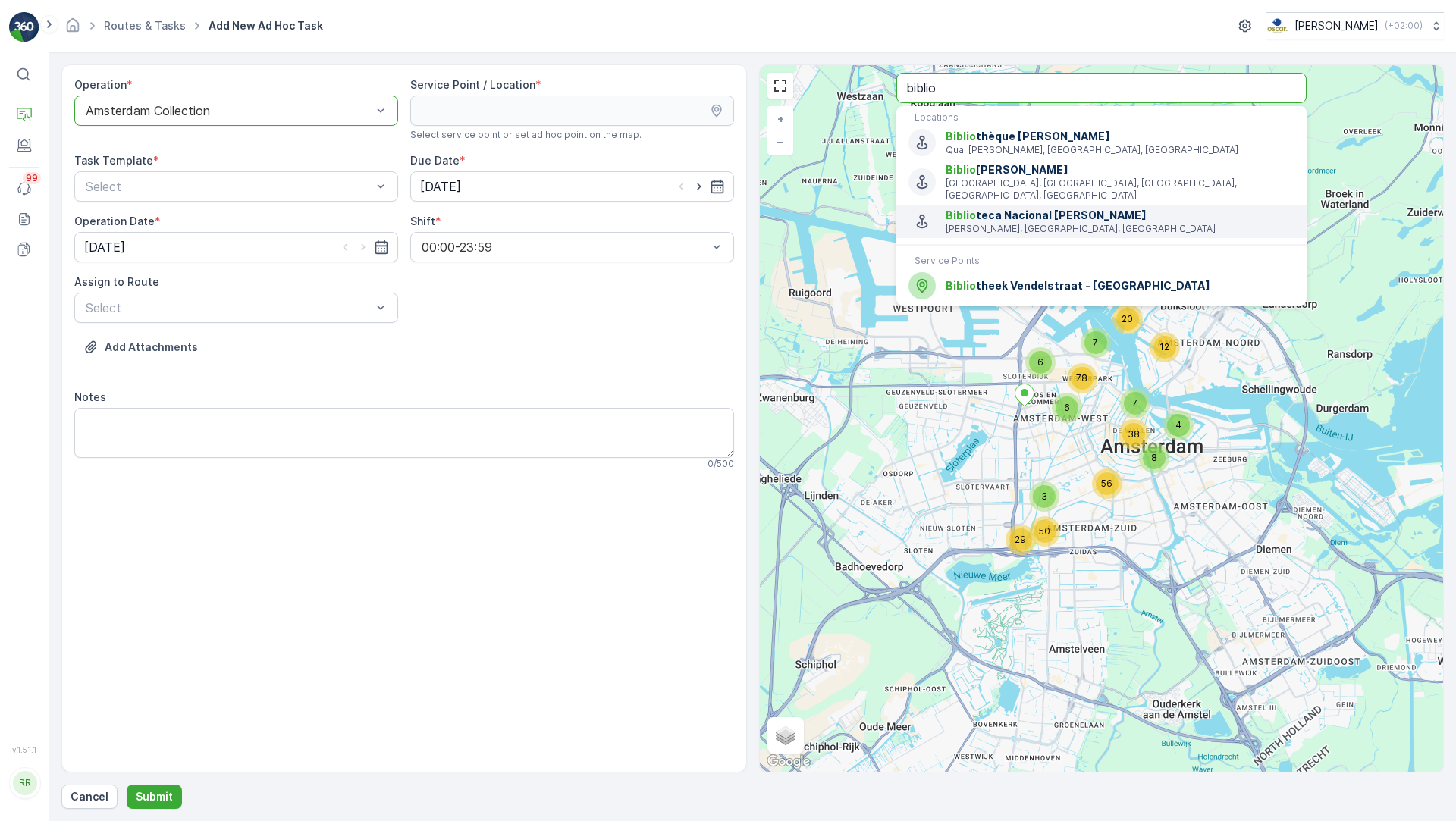
type input "biblio"
click at [1043, 278] on span "Biblio theek Vendelstraat - UvA" at bounding box center [1120, 286] width 349 height 15
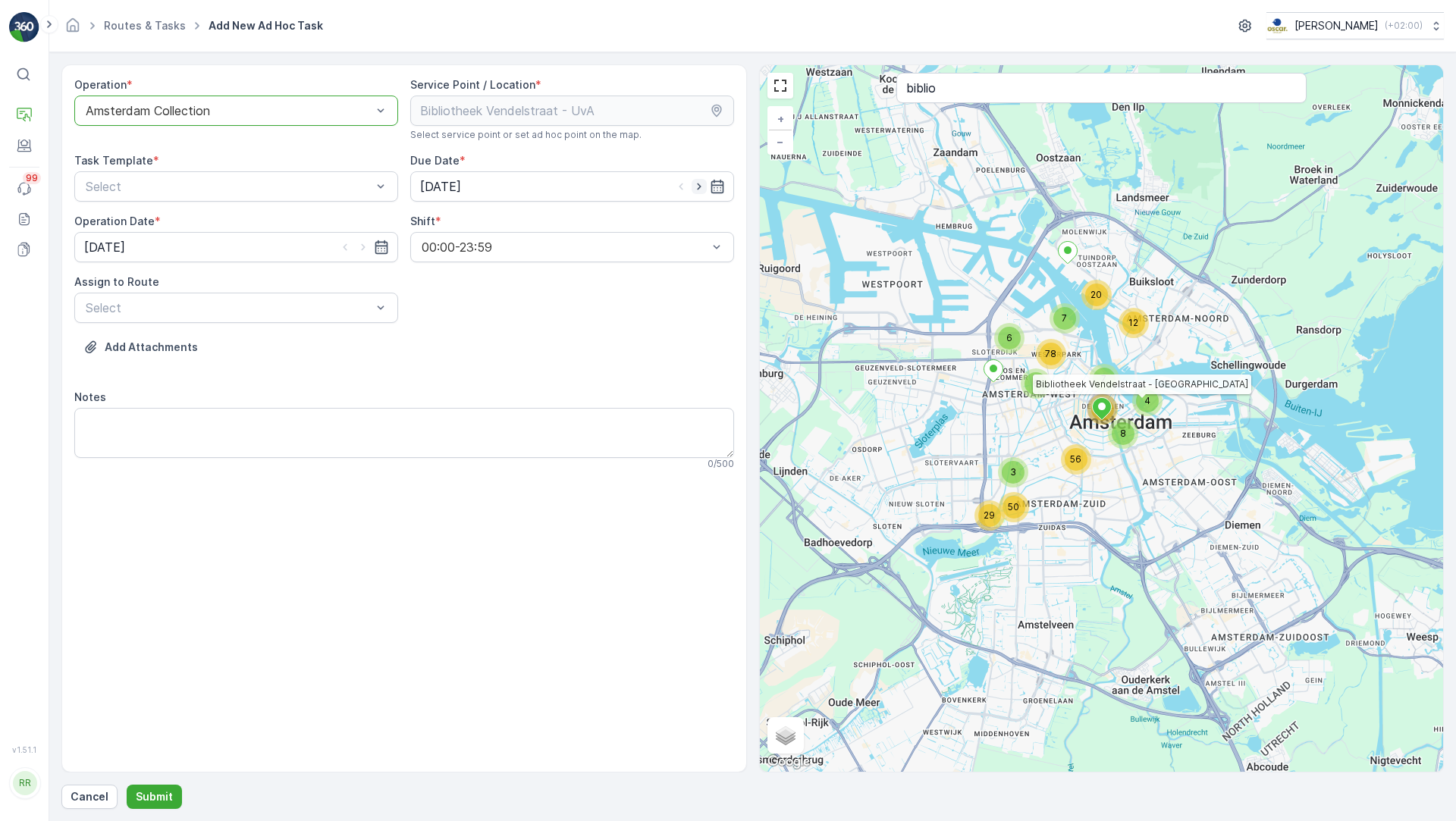
click at [702, 185] on icon "button" at bounding box center [699, 186] width 15 height 15
click at [701, 190] on icon "button" at bounding box center [699, 186] width 15 height 15
type input "06.10.2025"
click at [361, 246] on icon "button" at bounding box center [364, 247] width 15 height 15
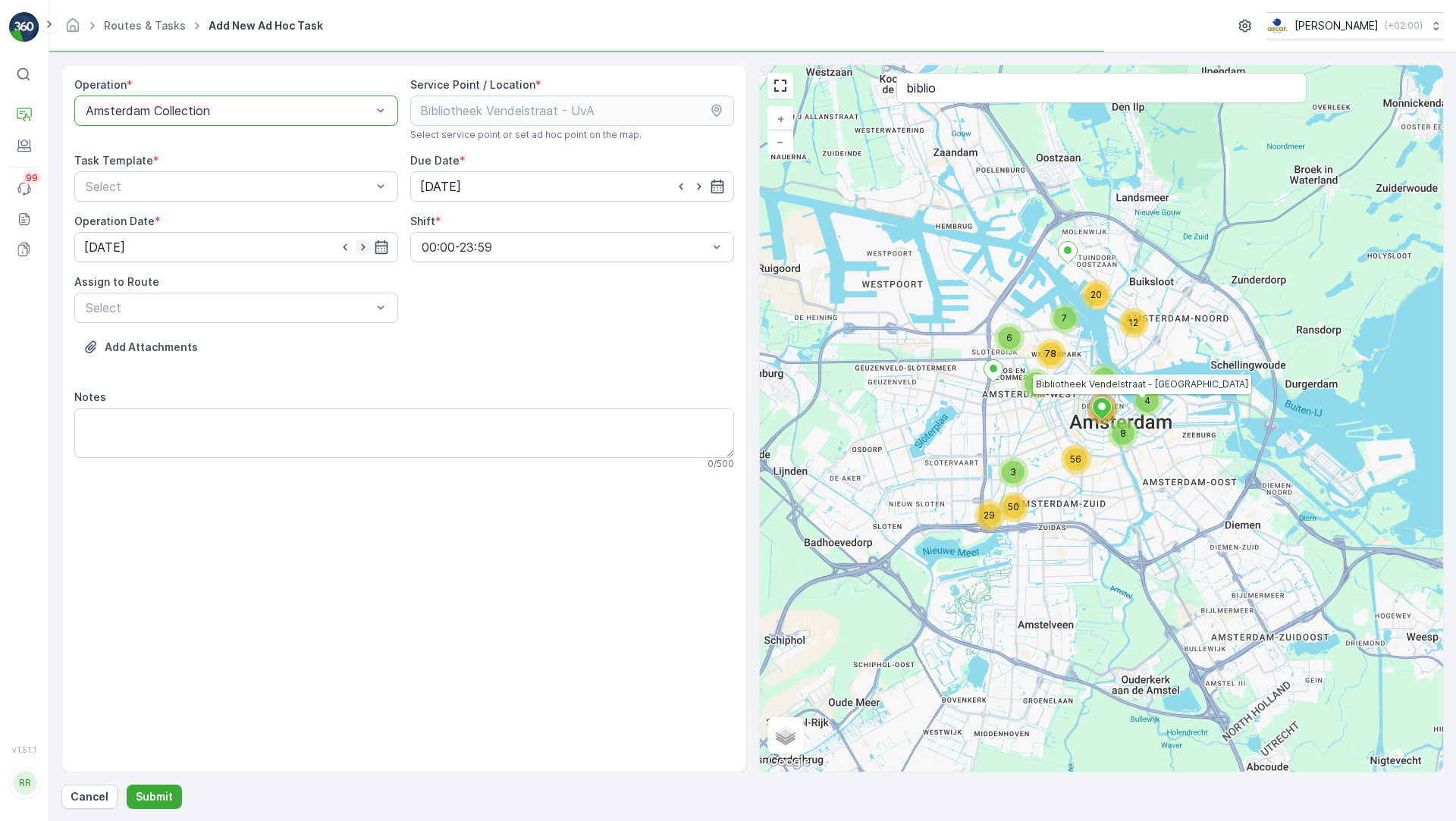
click at [361, 246] on icon "button" at bounding box center [364, 247] width 15 height 15
type input "06.10.2025"
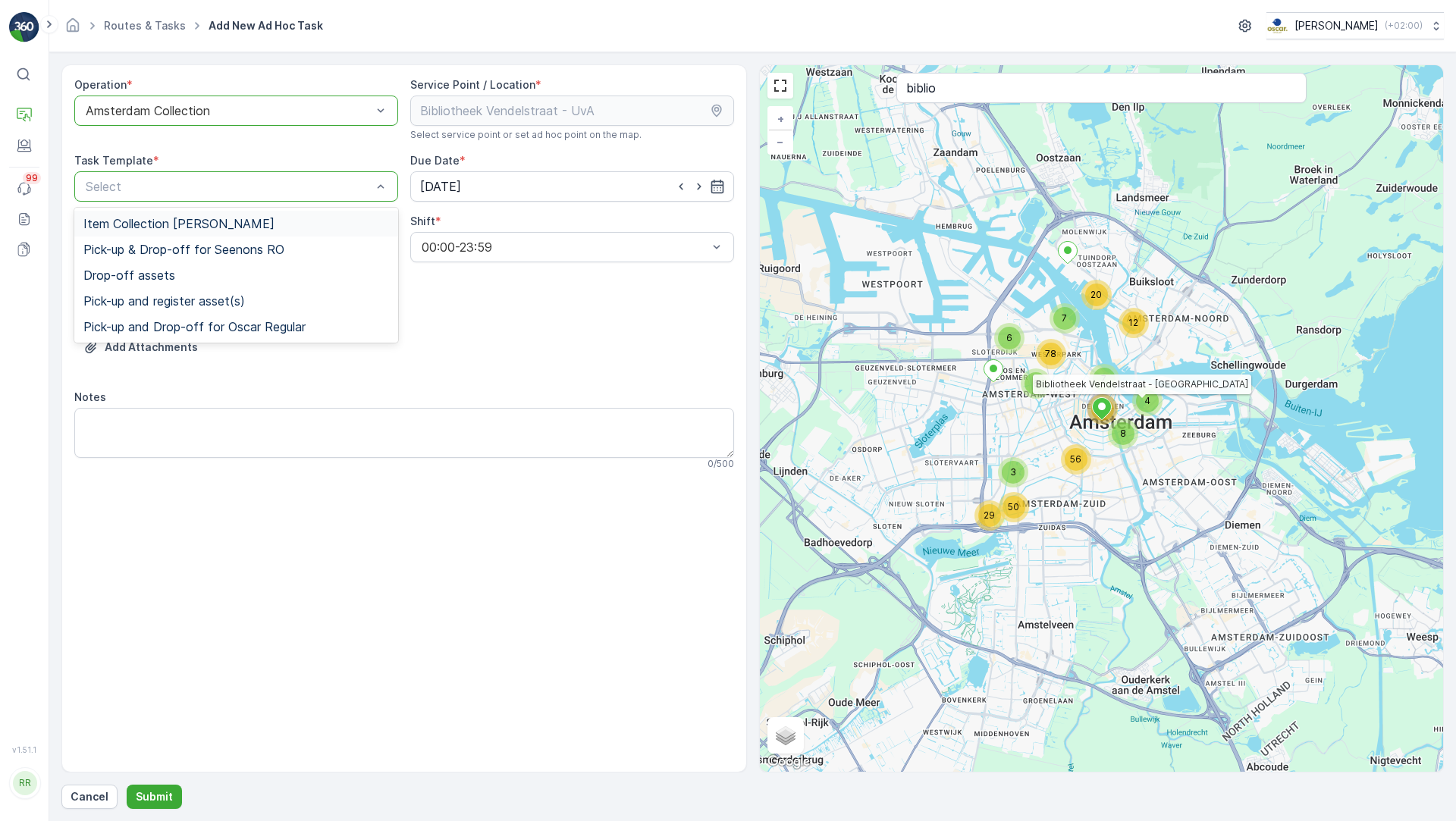
click at [313, 226] on div "Item Collection [PERSON_NAME]" at bounding box center [236, 224] width 306 height 14
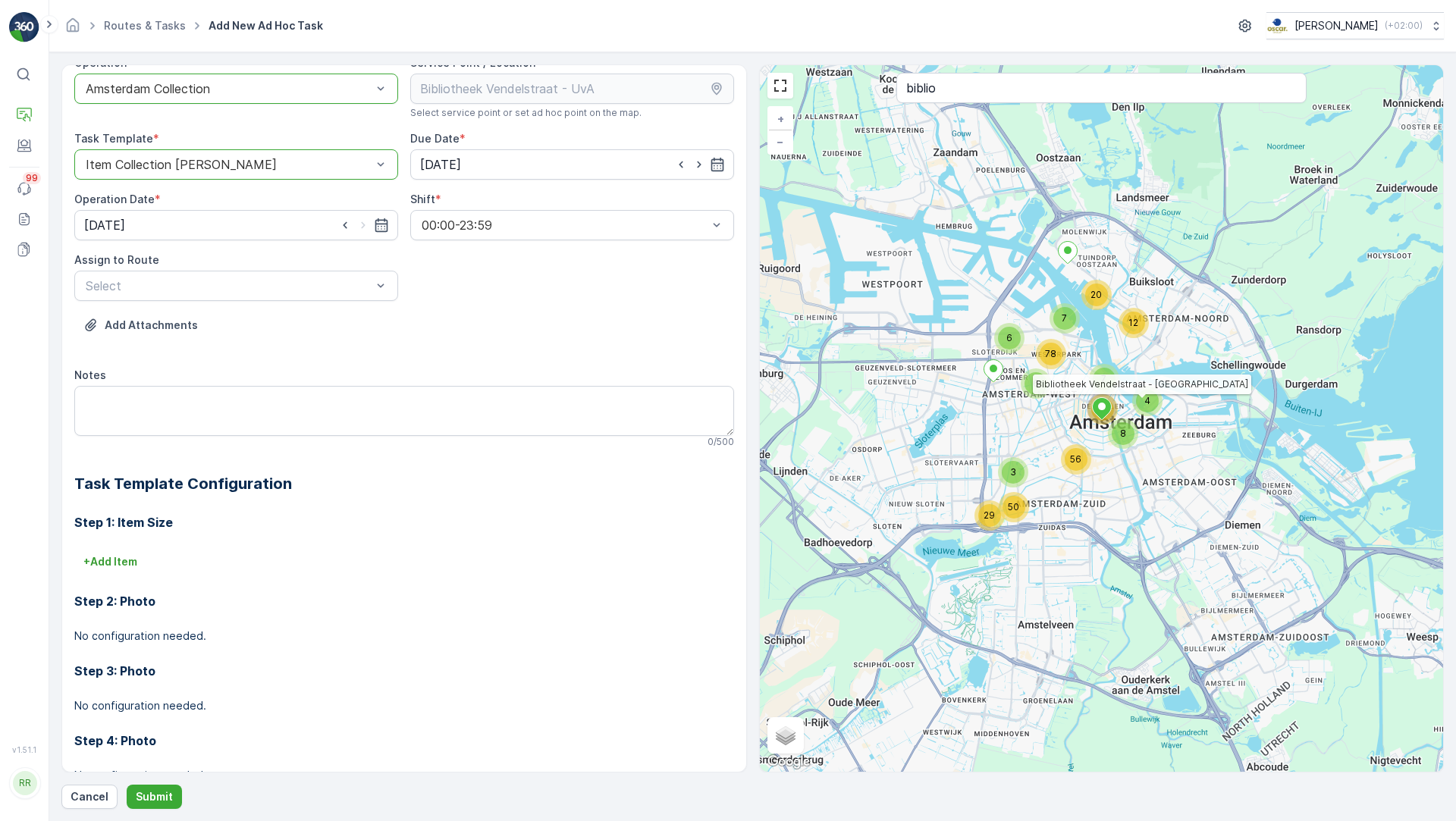
scroll to position [31, 0]
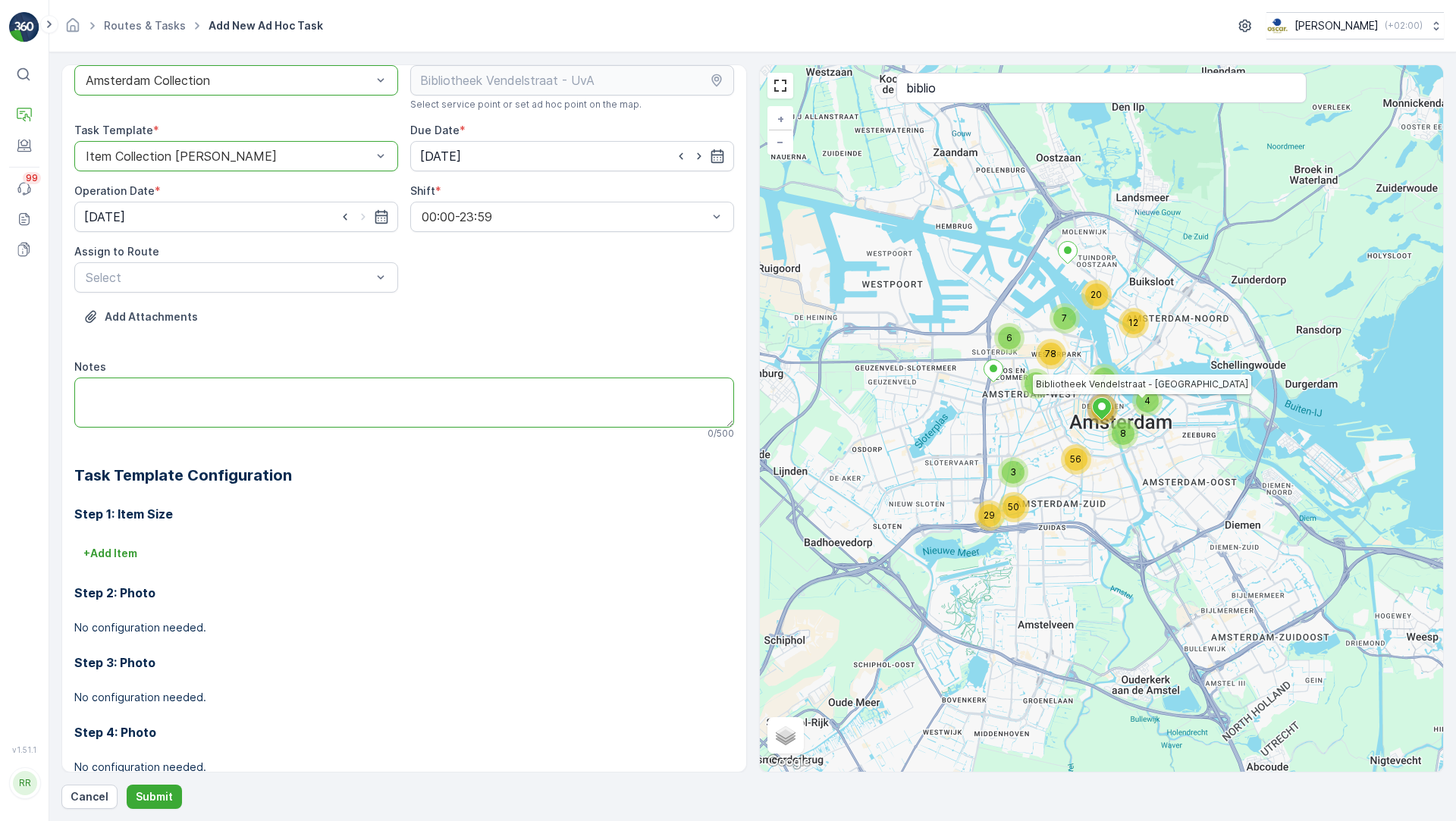
click at [358, 395] on textarea "Notes" at bounding box center [404, 402] width 659 height 50
click at [401, 402] on textarea "CONTAINERS OMWISSELEN: 4 x 240 Rest en 2 x 240 PD" at bounding box center [404, 402] width 659 height 50
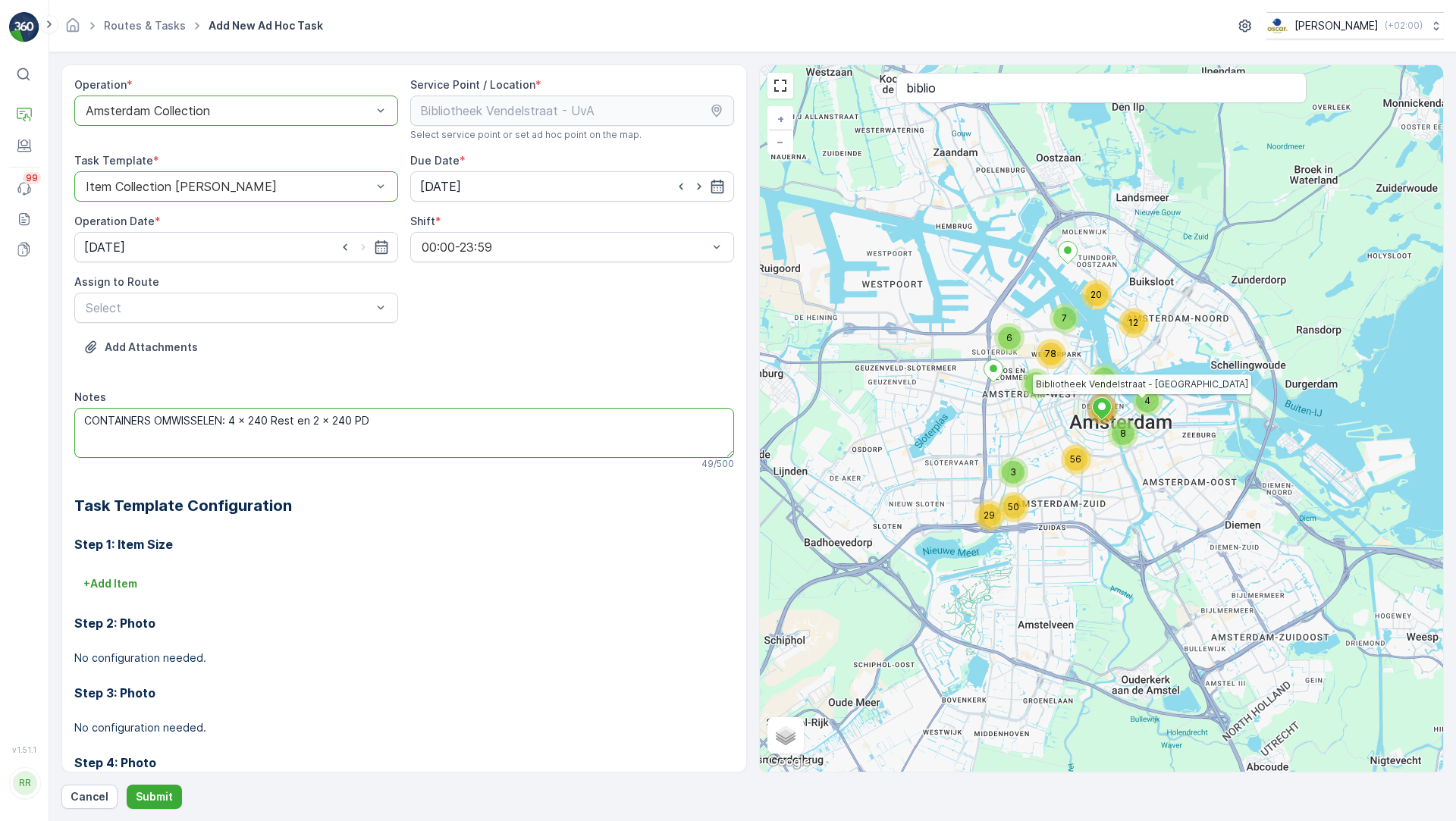
scroll to position [69, 0]
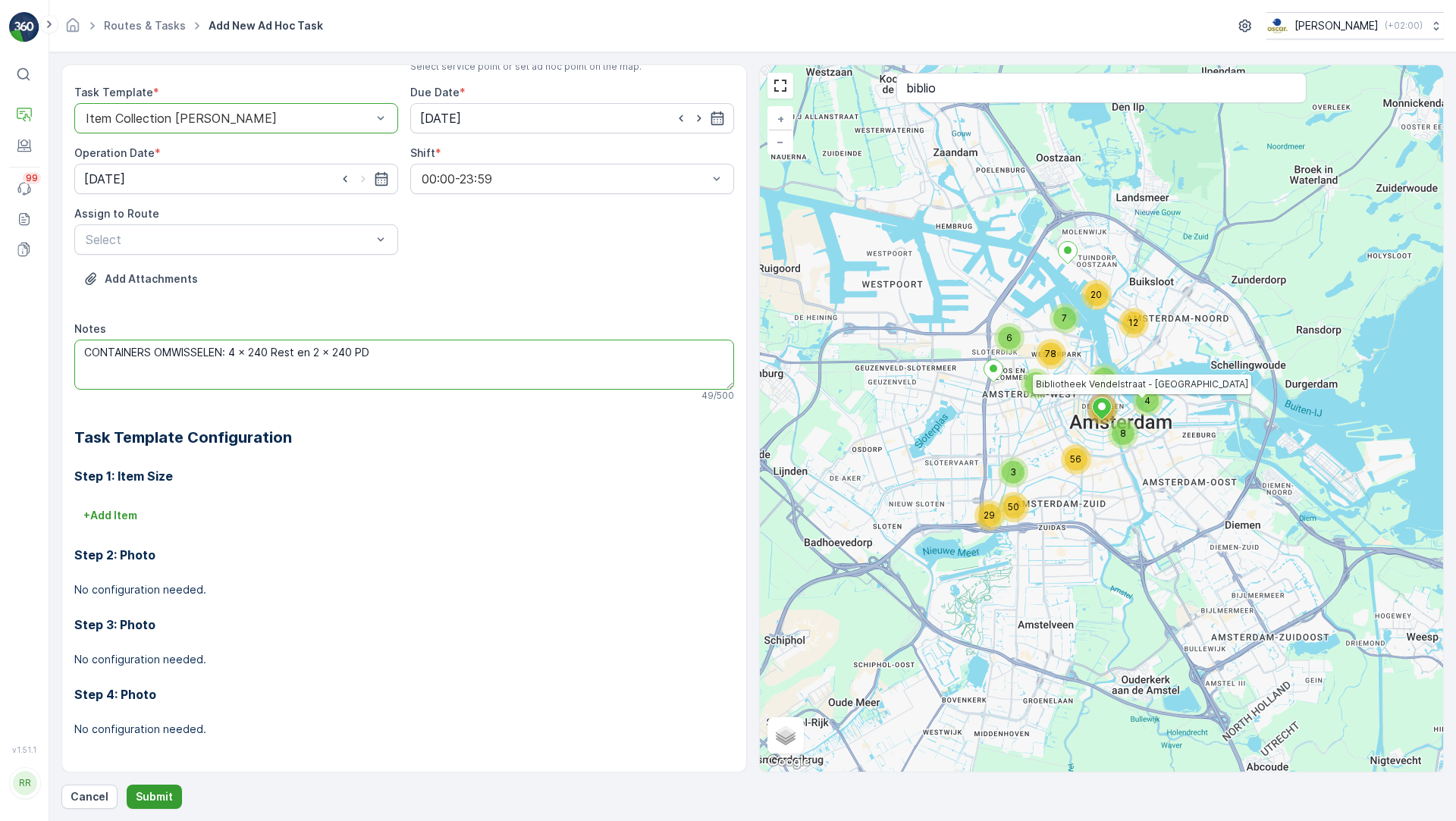
type textarea "CONTAINERS OMWISSELEN: 4 x 240 Rest en 2 x 240 PD"
click at [153, 798] on p "Submit" at bounding box center [154, 796] width 37 height 15
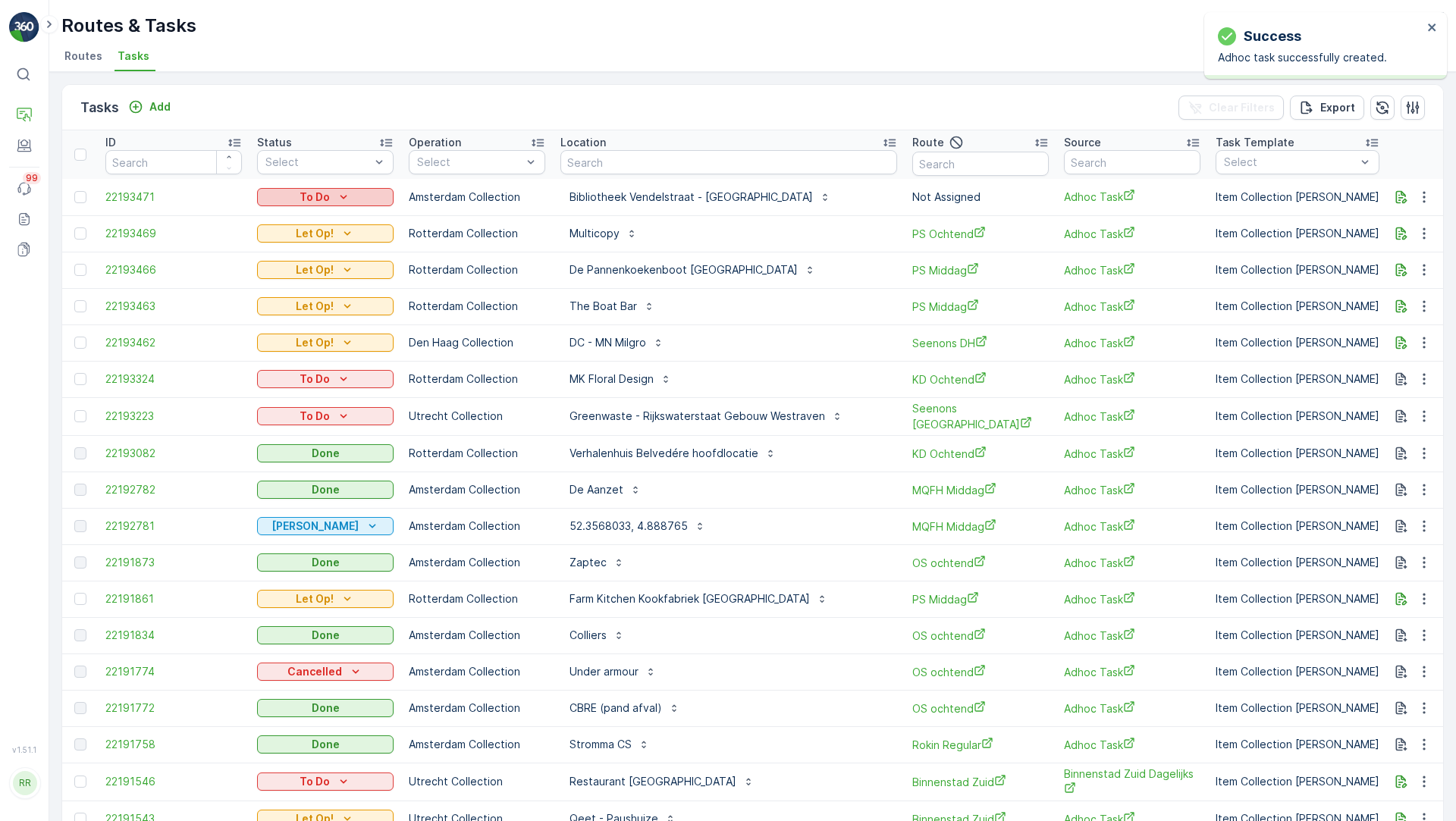
click at [337, 197] on icon "To Do" at bounding box center [343, 197] width 15 height 15
click at [294, 221] on span "Let Op!" at bounding box center [285, 219] width 38 height 15
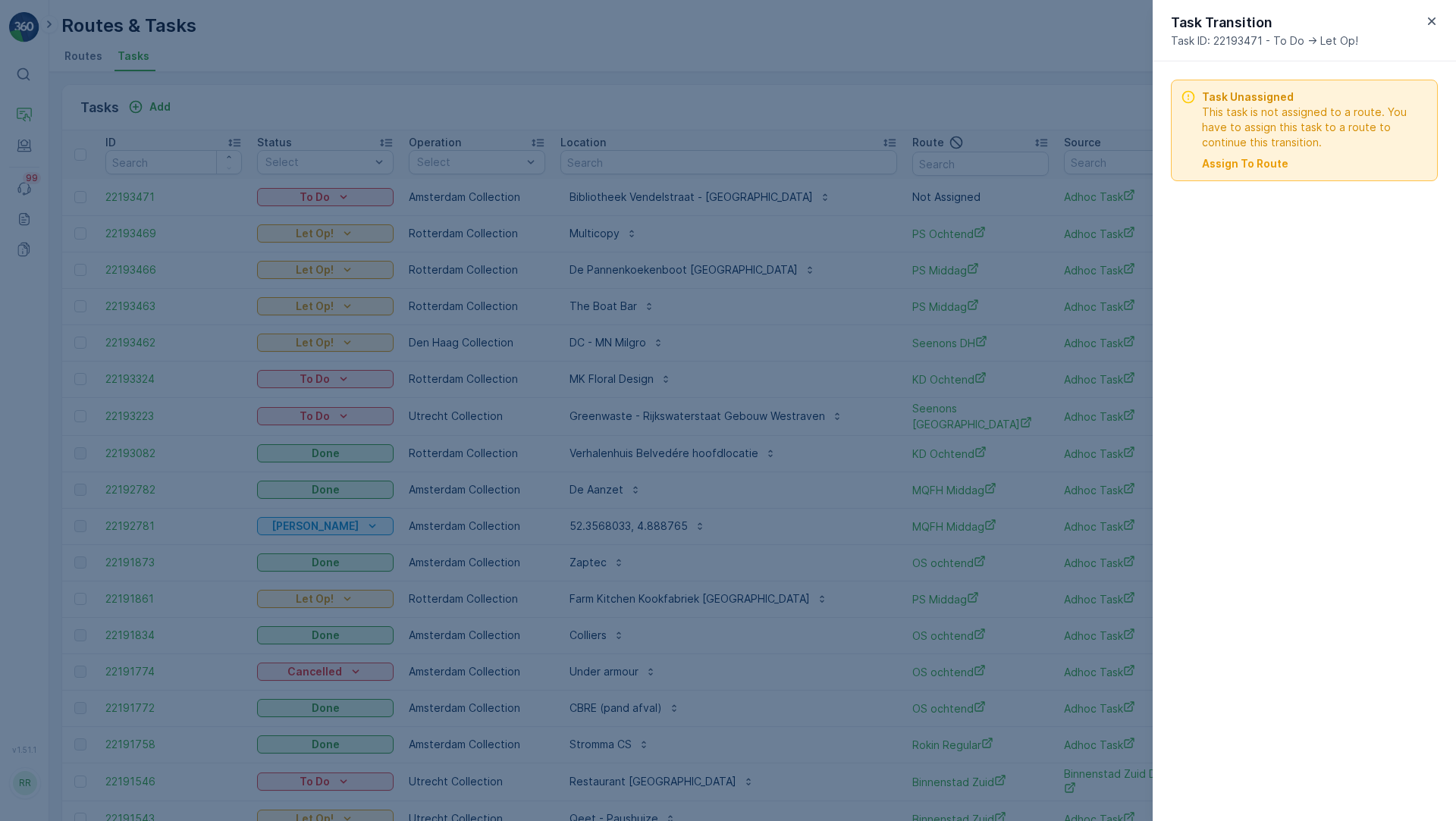
click at [937, 32] on div at bounding box center [728, 410] width 1456 height 821
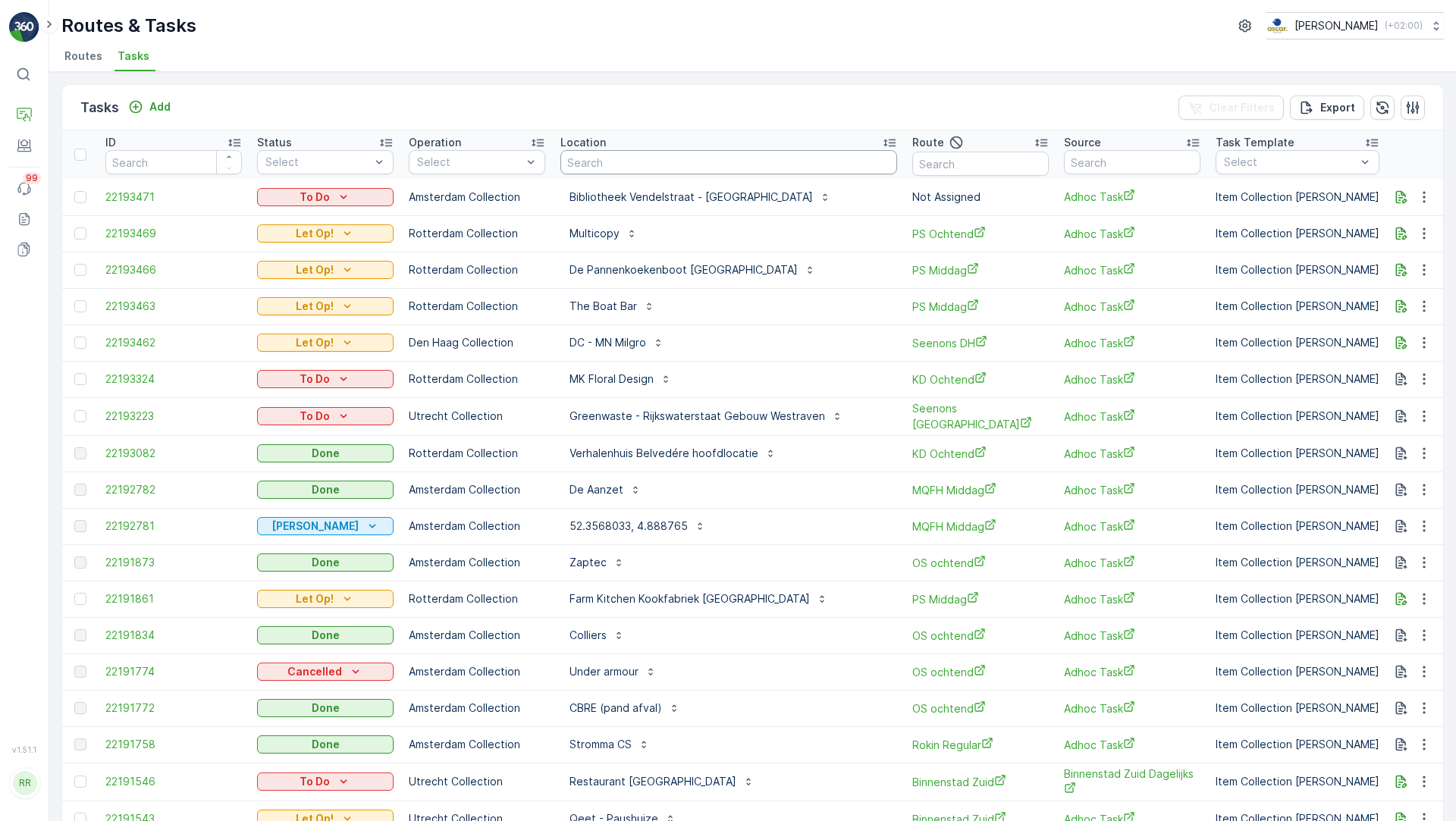
click at [619, 166] on input "text" at bounding box center [728, 162] width 336 height 25
type input "bar"
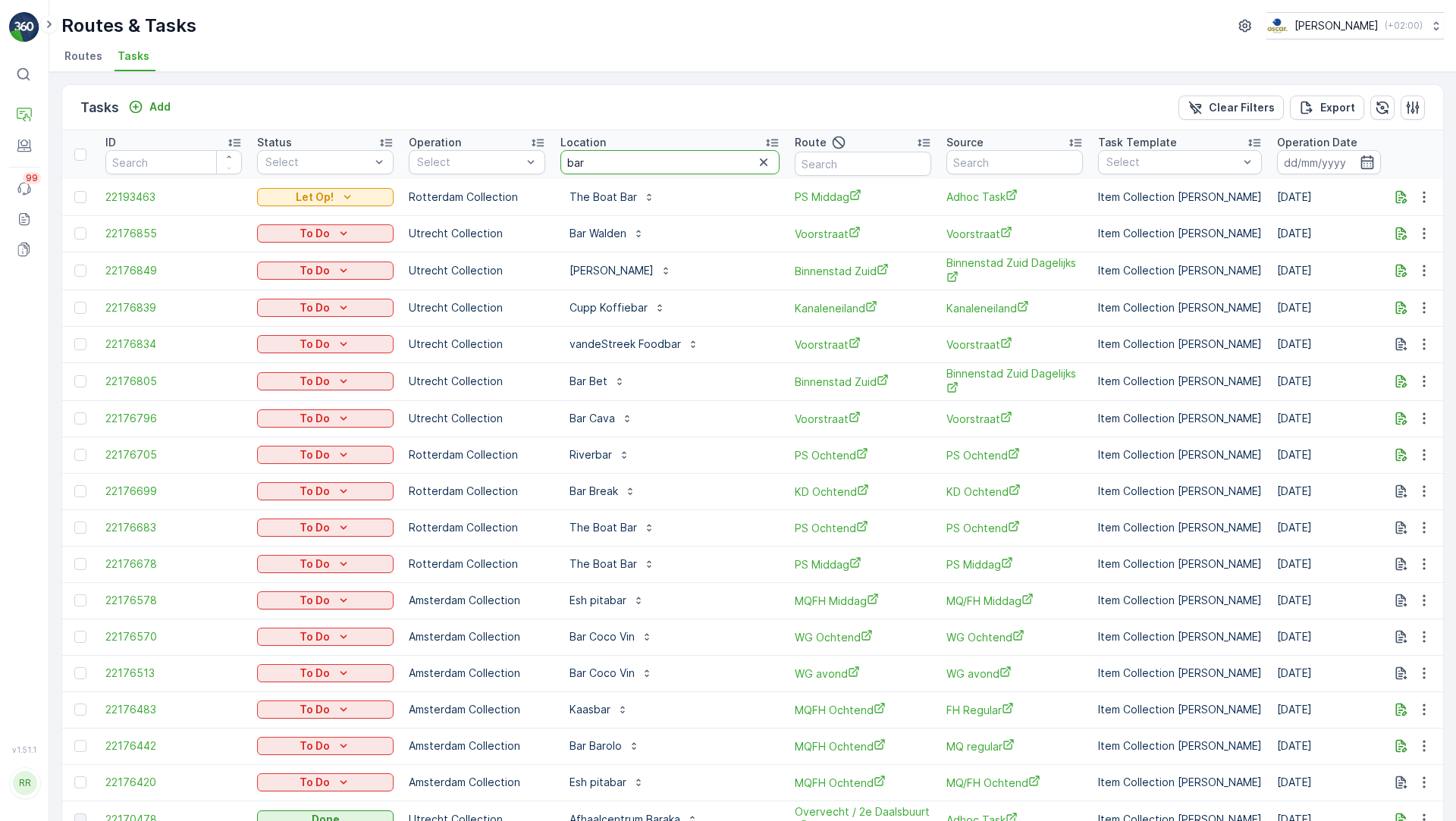
click at [623, 159] on input "bar" at bounding box center [670, 162] width 220 height 25
type input "bar bet"
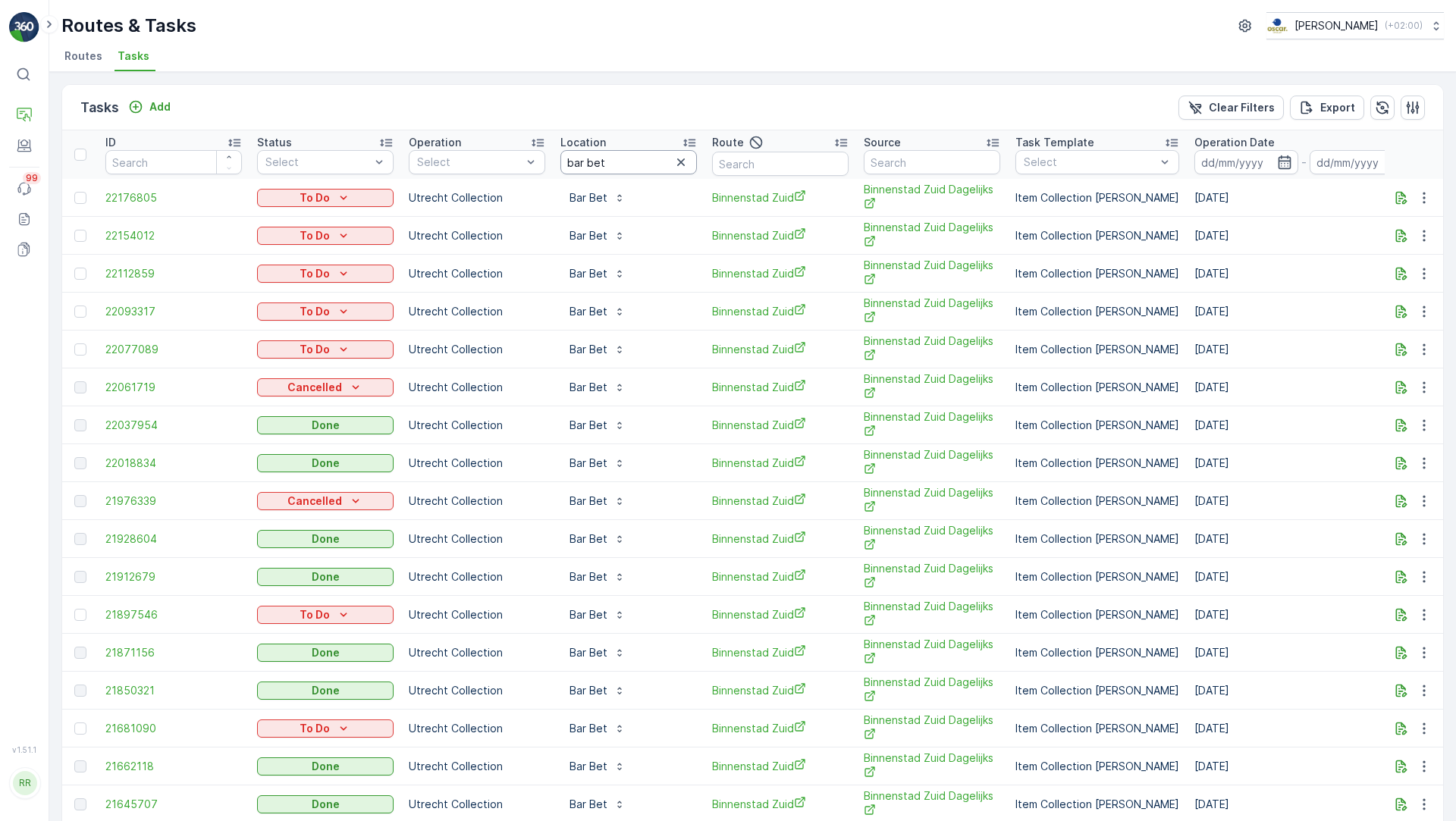
click at [644, 158] on input "bar bet" at bounding box center [628, 162] width 136 height 25
paste input "Agnietenkapel"
type input "Agnietenkapel"
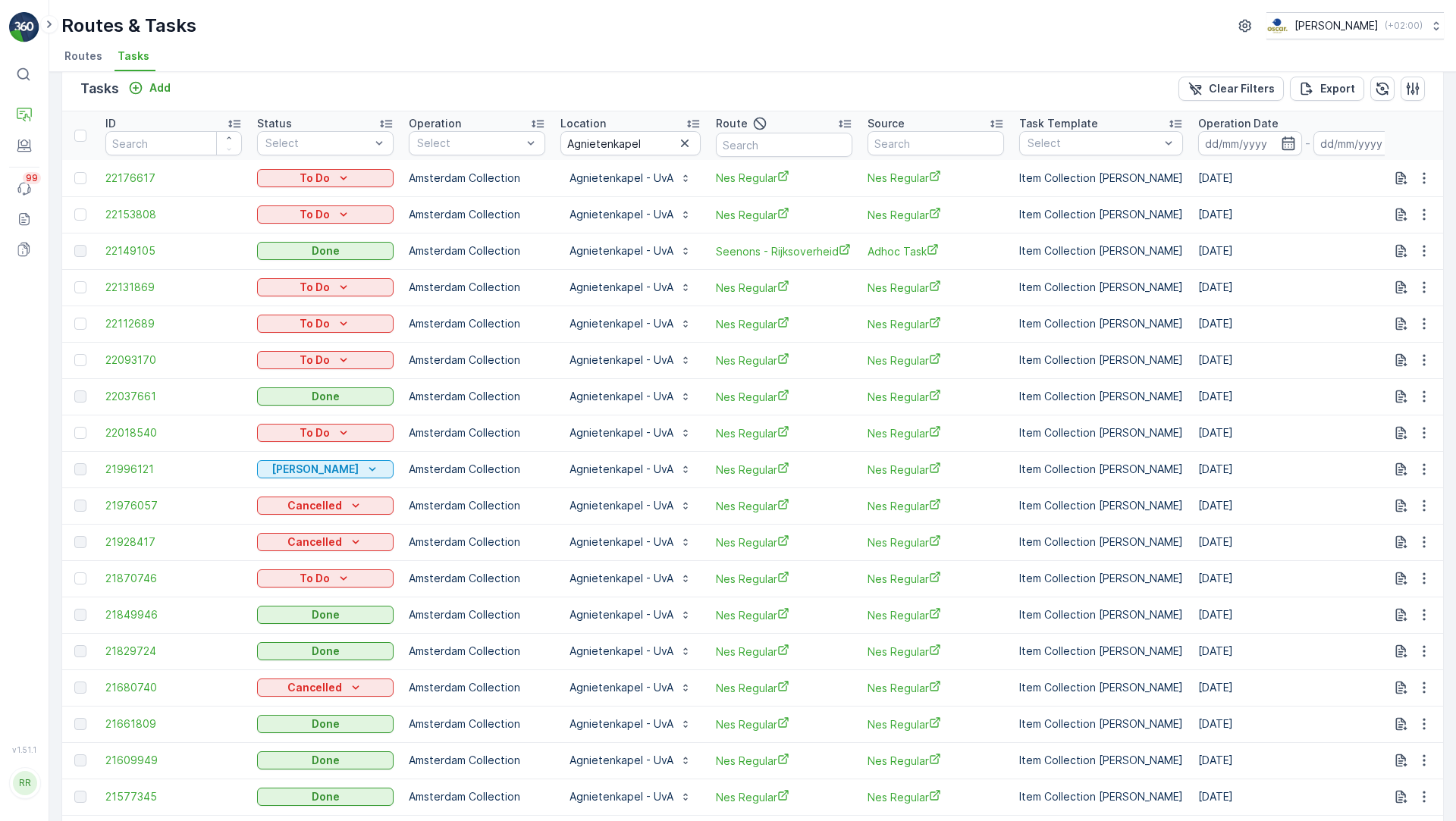
scroll to position [25, 0]
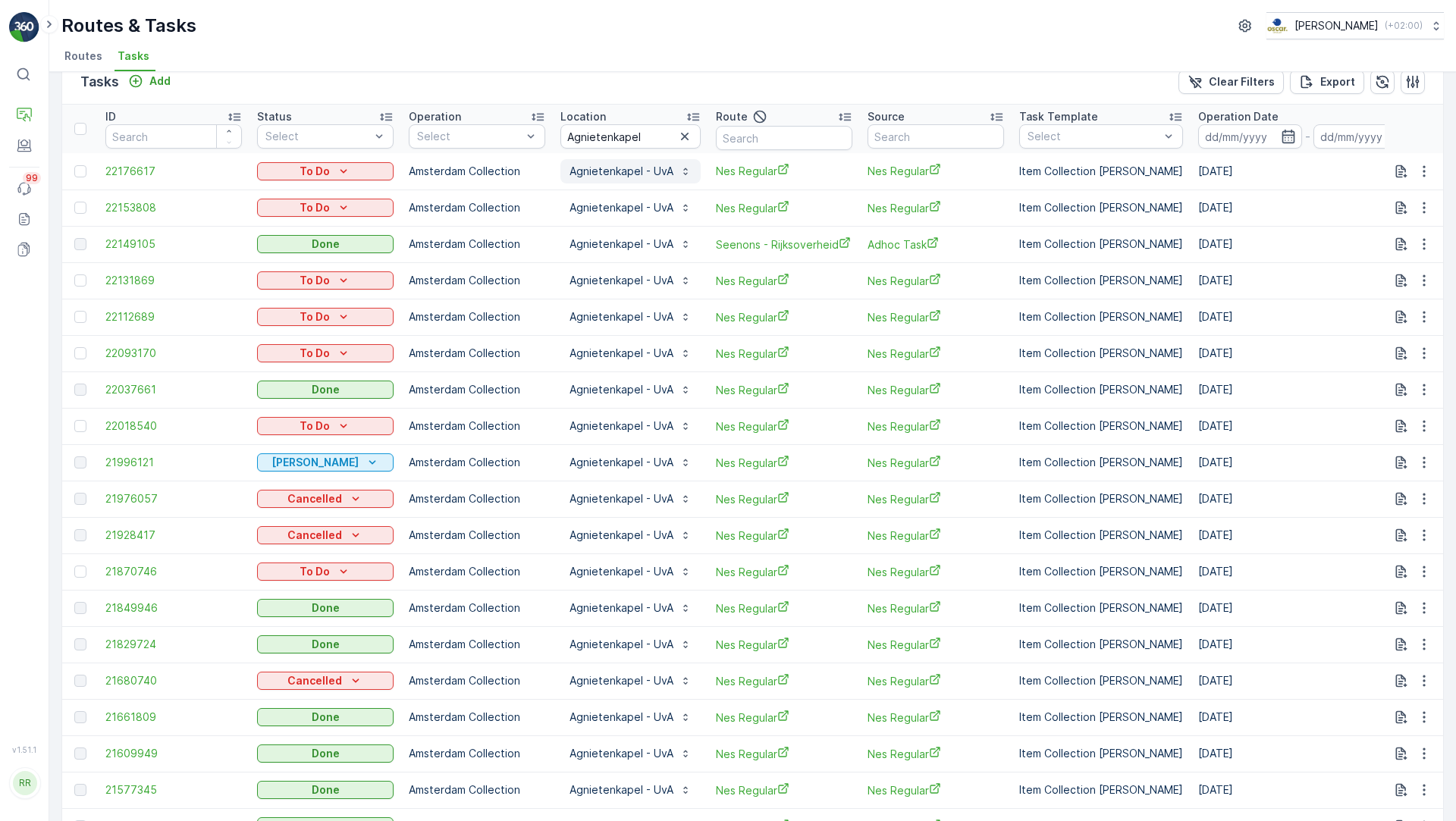
click at [622, 169] on p "Agnietenkapel - UvA" at bounding box center [621, 171] width 104 height 15
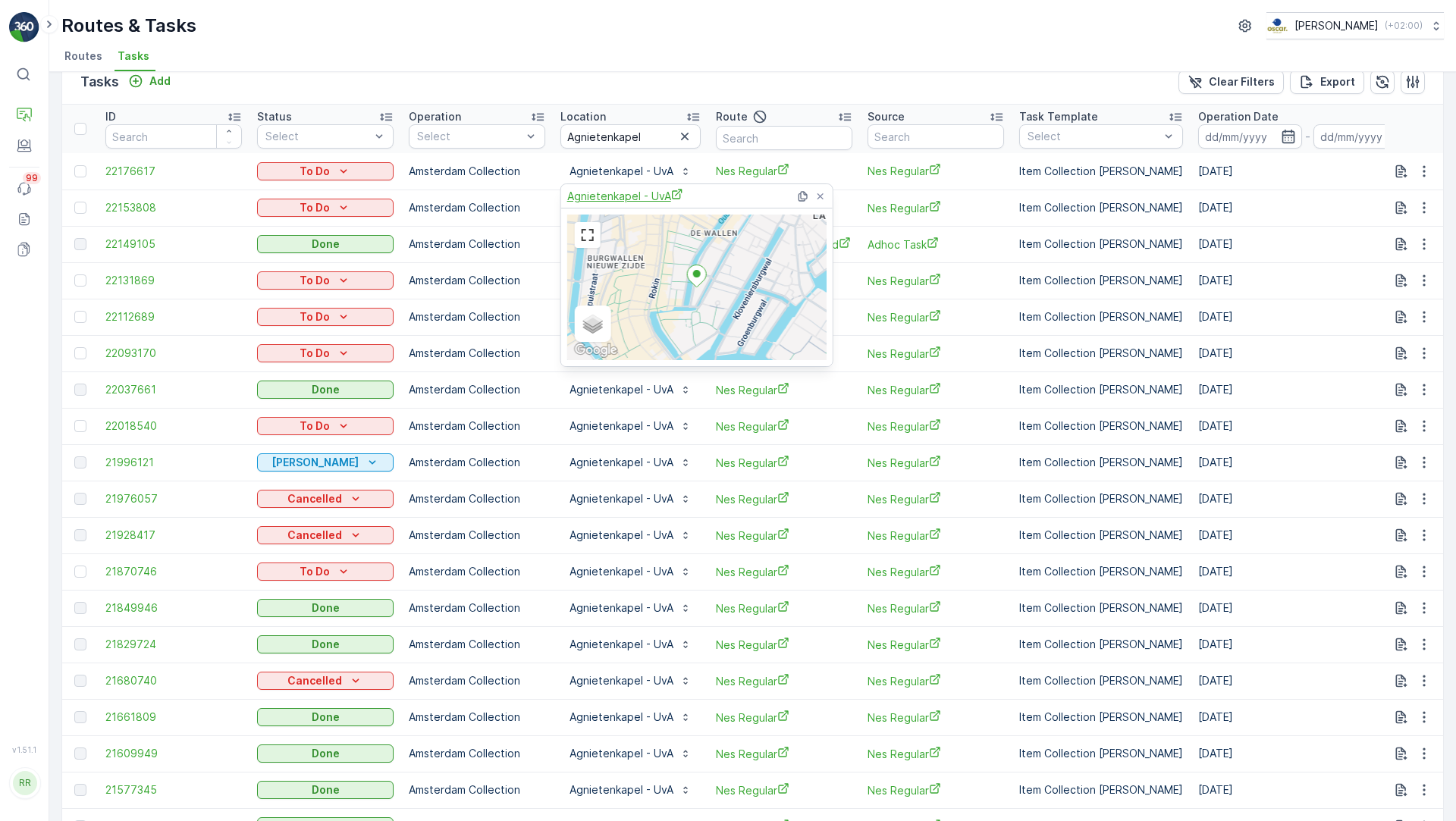
click at [623, 198] on span "Agnietenkapel - UvA" at bounding box center [625, 196] width 116 height 16
click at [816, 198] on icon at bounding box center [820, 197] width 12 height 12
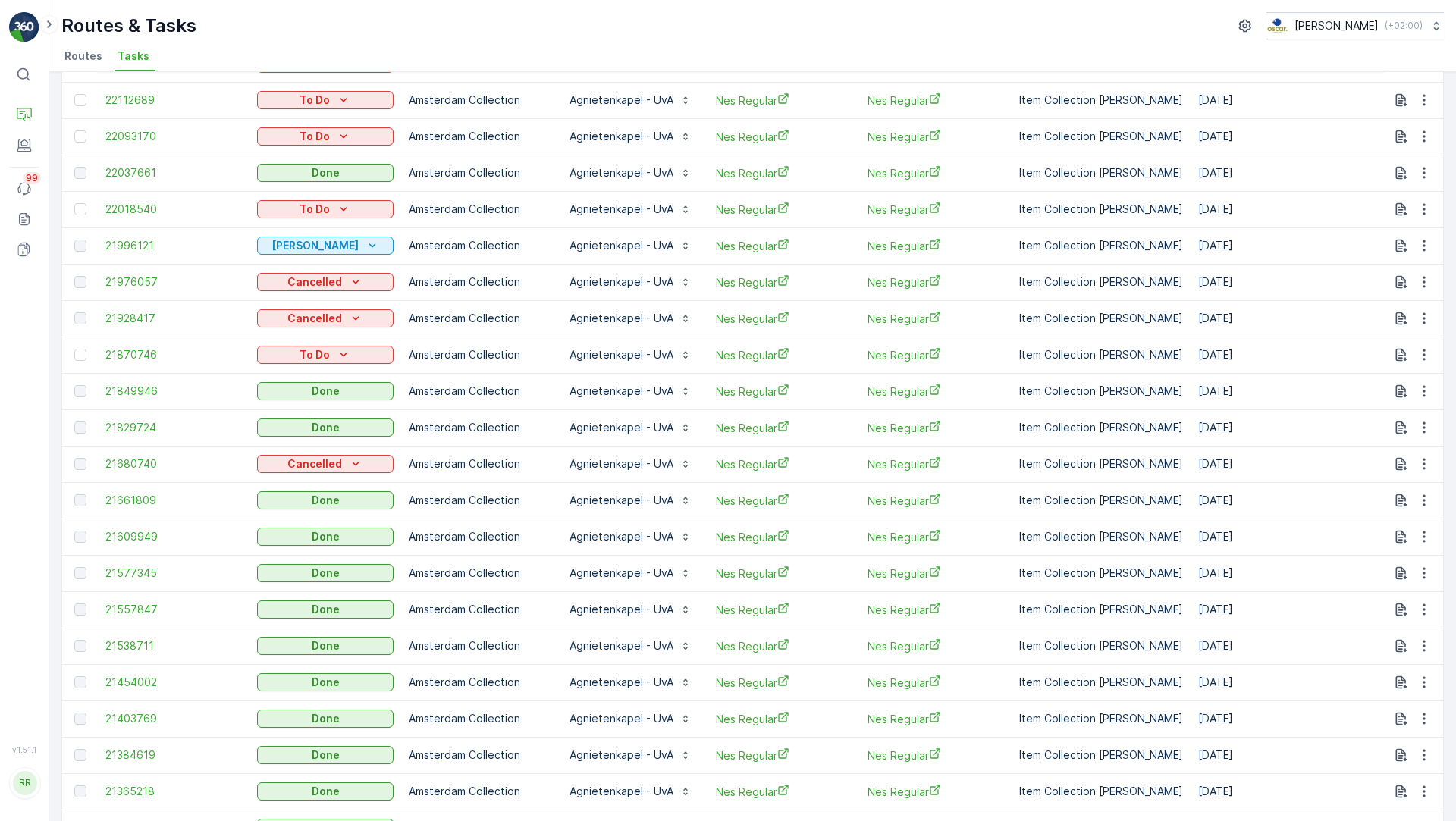
scroll to position [0, 0]
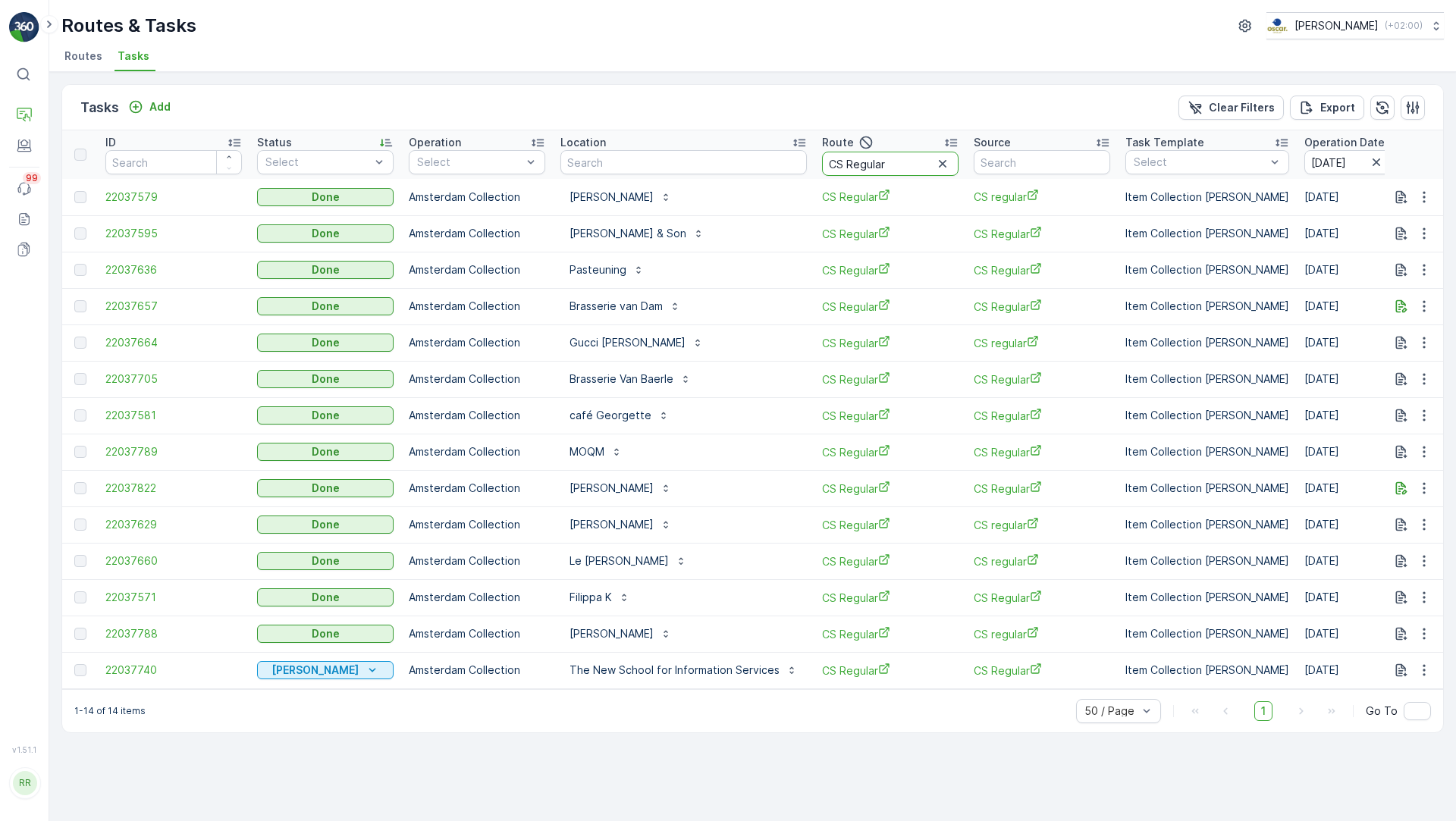
click at [831, 161] on input "CS Regular" at bounding box center [890, 164] width 136 height 25
type input "SG"
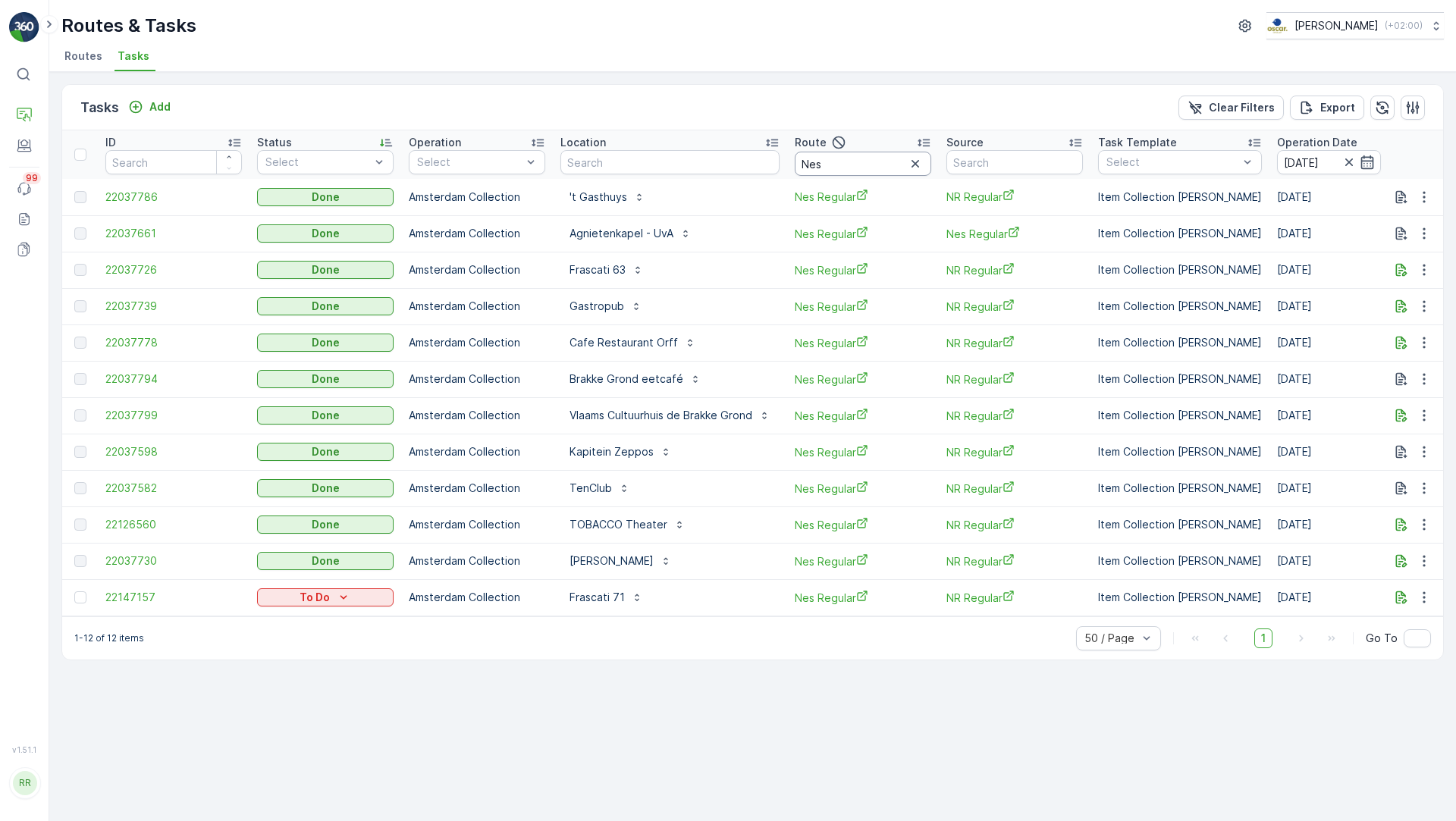
click at [841, 168] on input "Nes" at bounding box center [863, 164] width 136 height 25
type input "Seenons"
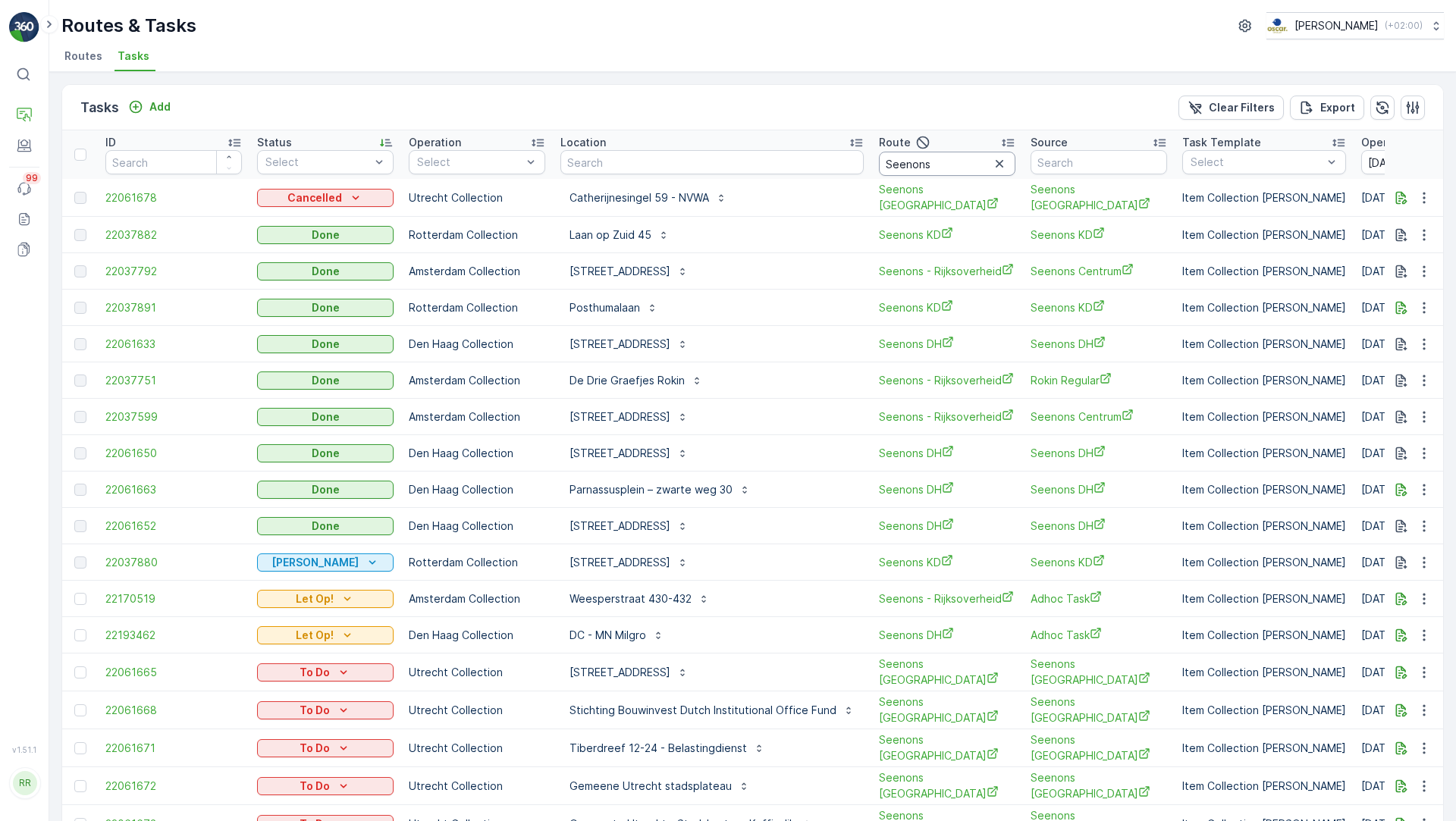
click at [946, 158] on input "Seenons" at bounding box center [947, 164] width 136 height 25
type input "Seenons - Rijksoverheid"
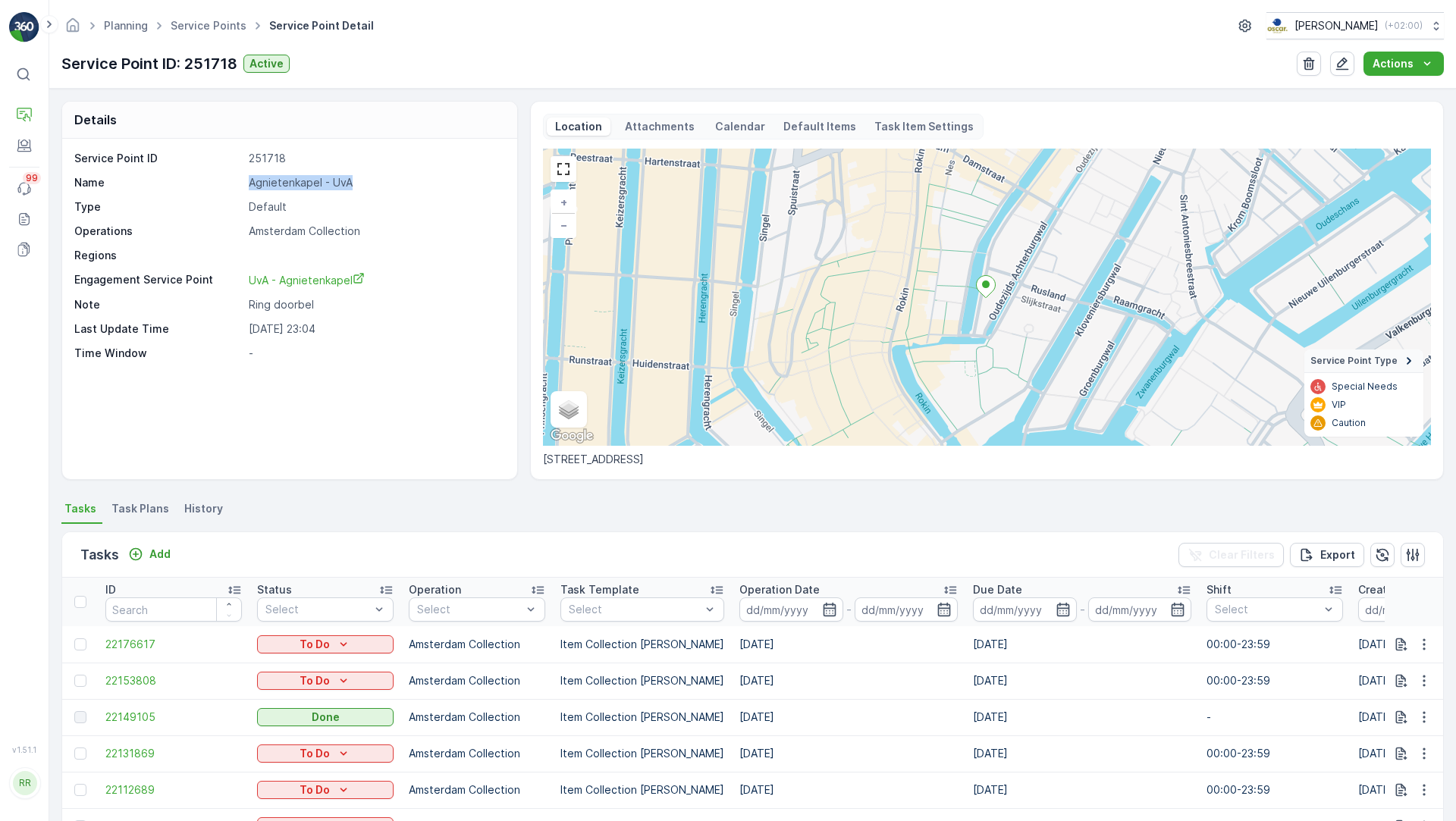
drag, startPoint x: 364, startPoint y: 179, endPoint x: 246, endPoint y: 175, distance: 118.1
click at [246, 175] on div "Name Agnietenkapel - [GEOGRAPHIC_DATA]" at bounding box center [288, 183] width 427 height 15
copy p "Agnietenkapel - UvA"
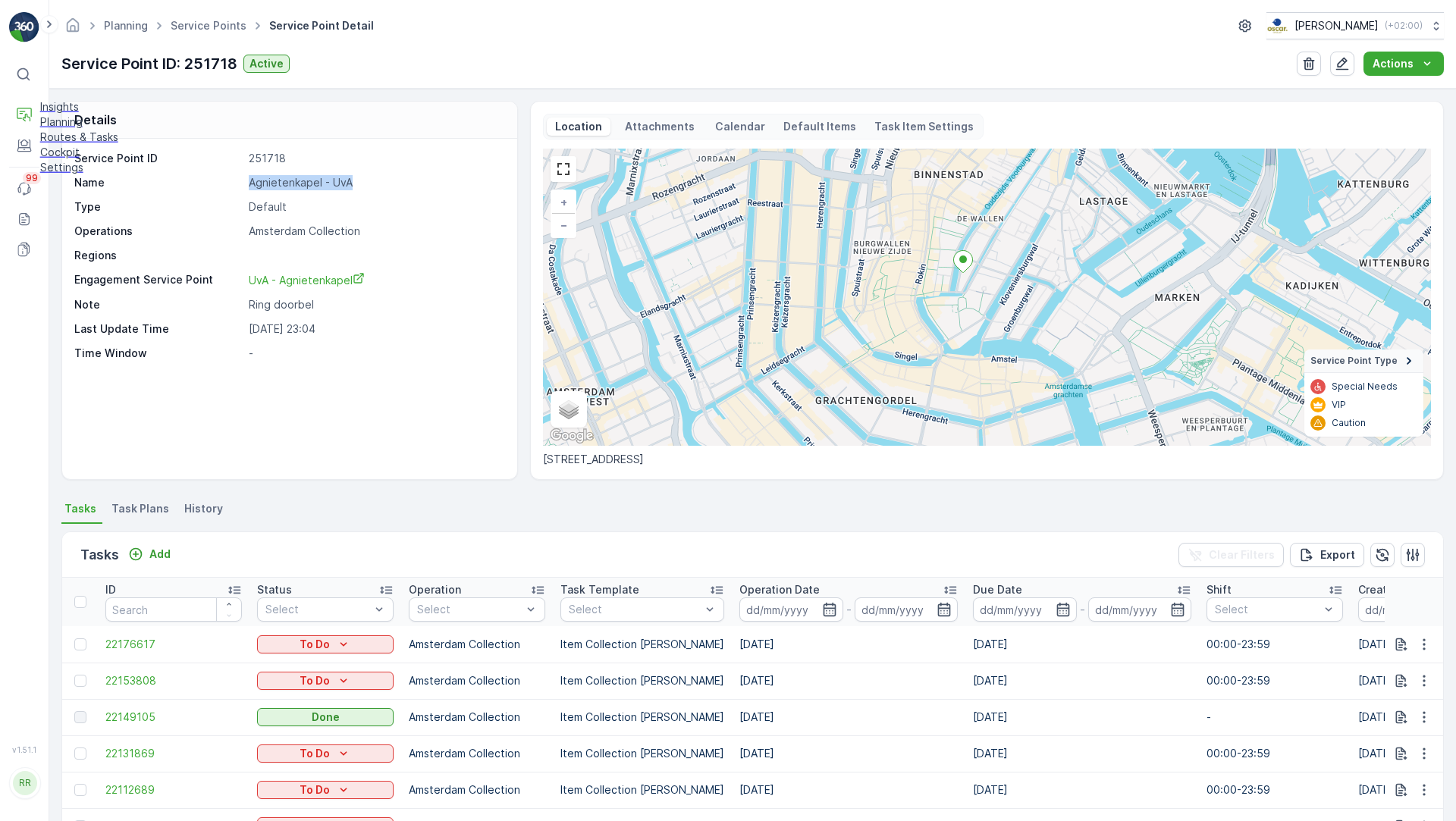
click at [83, 145] on p "Routes & Tasks" at bounding box center [79, 137] width 78 height 15
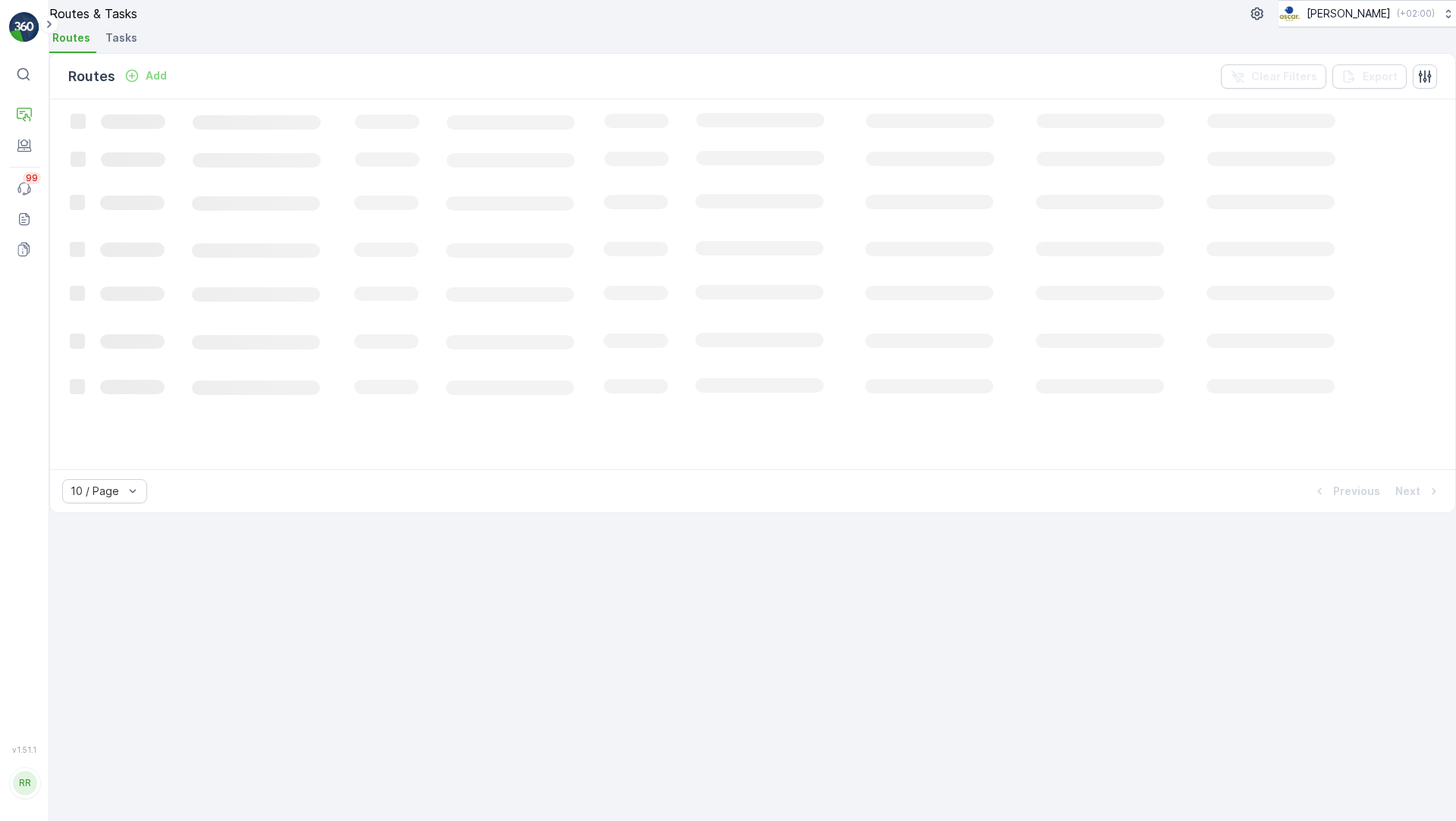
click at [126, 46] on span "Tasks" at bounding box center [121, 38] width 32 height 15
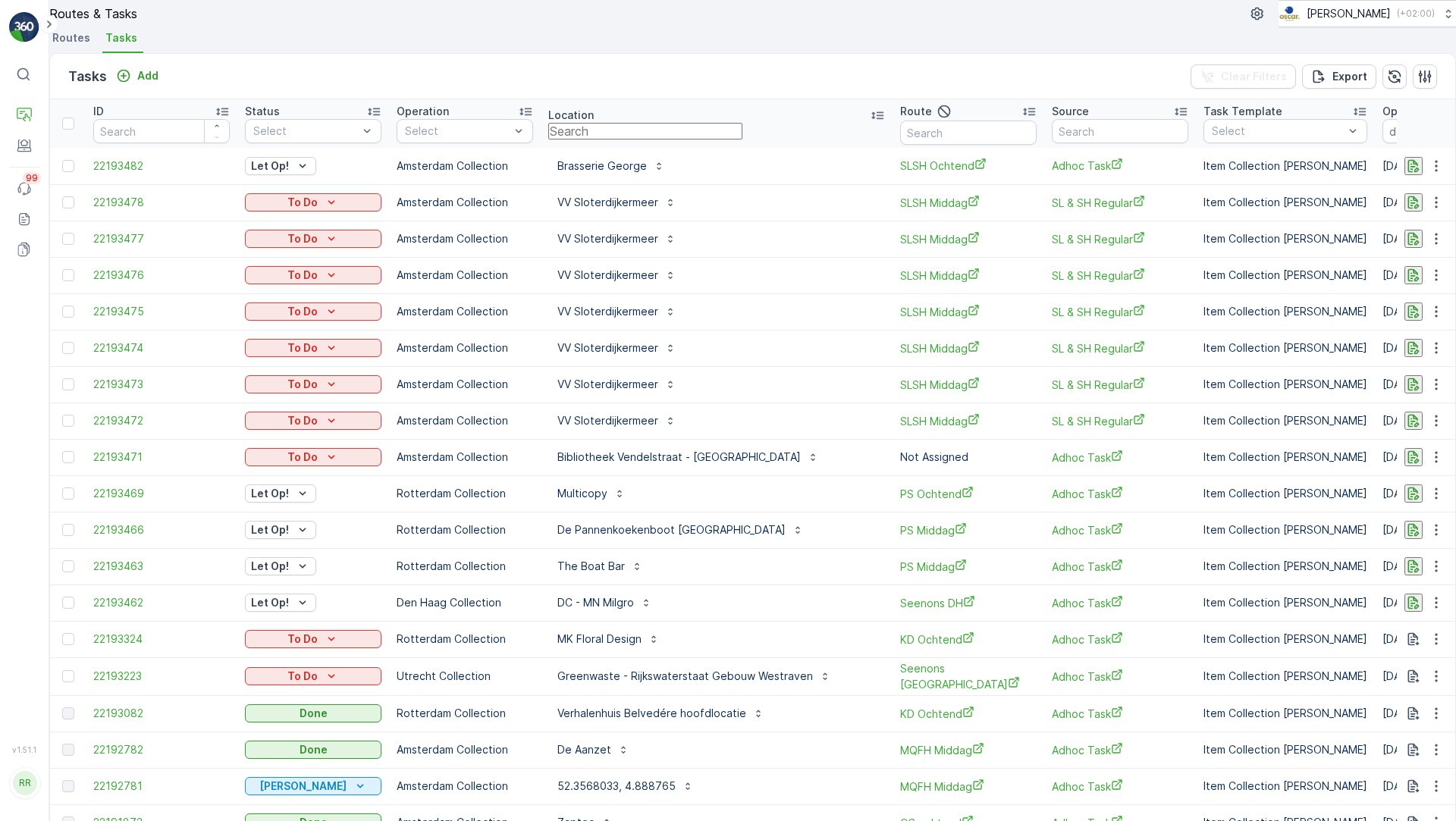
click at [611, 140] on input "text" at bounding box center [645, 131] width 194 height 17
type input "Bar"
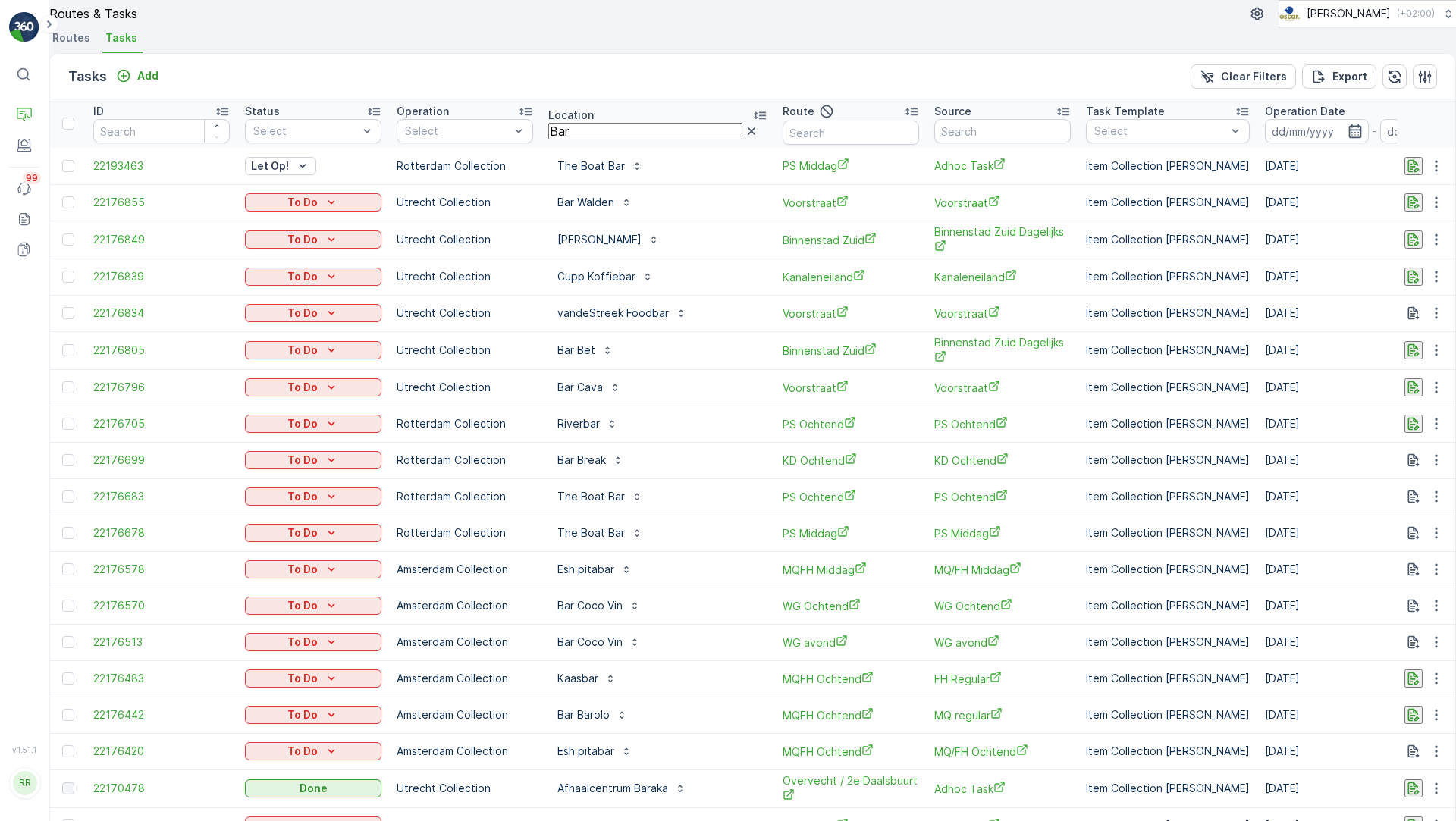
click at [608, 140] on input "Bar" at bounding box center [645, 131] width 194 height 17
type input "Bar Bet"
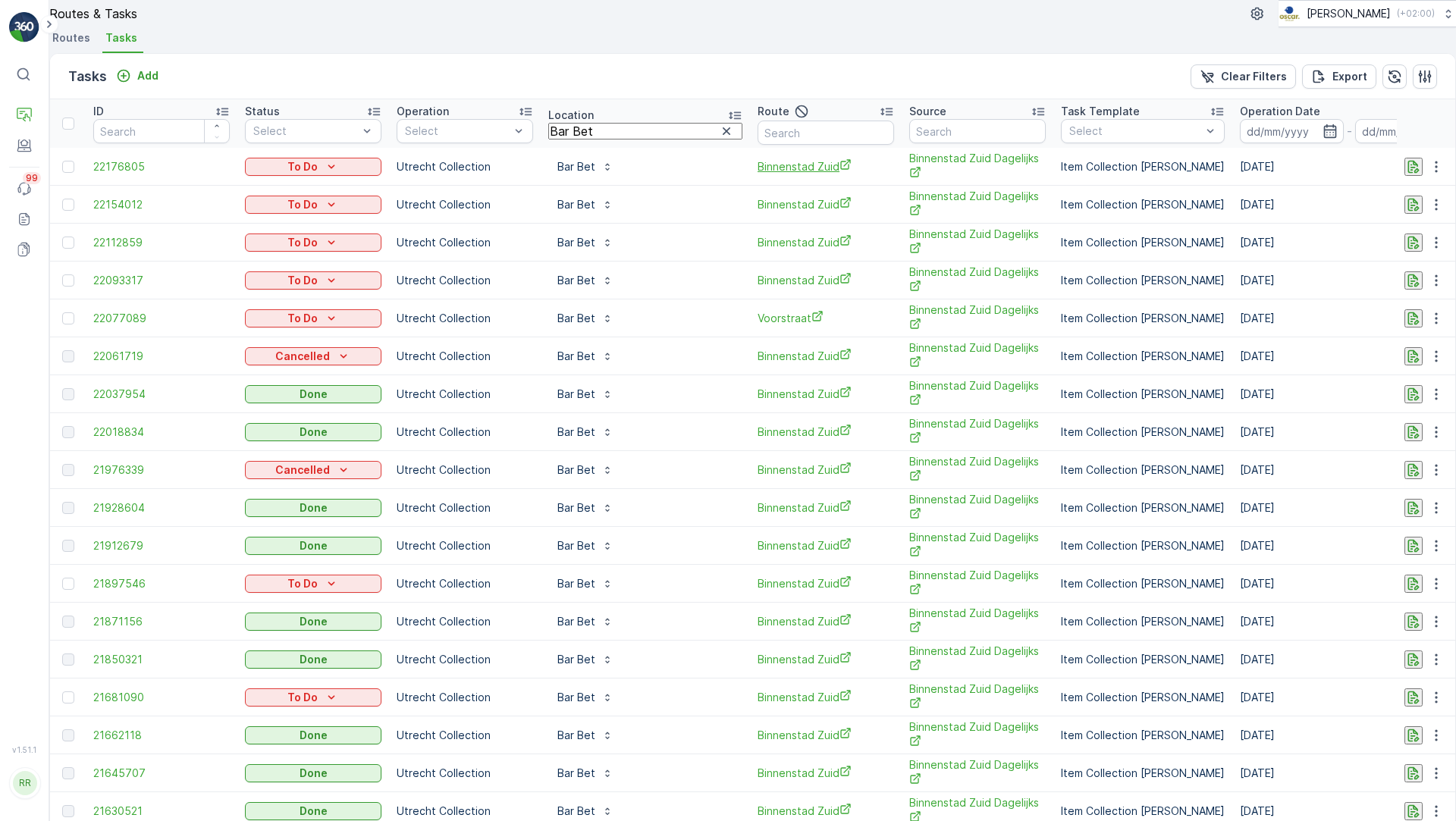
click at [758, 175] on span "Binnenstad Zuid" at bounding box center [825, 166] width 136 height 16
click at [582, 175] on p "Bar Bet" at bounding box center [576, 167] width 38 height 15
click at [591, 224] on span "Bar Bet" at bounding box center [585, 218] width 50 height 16
click at [572, 241] on icon at bounding box center [566, 247] width 12 height 12
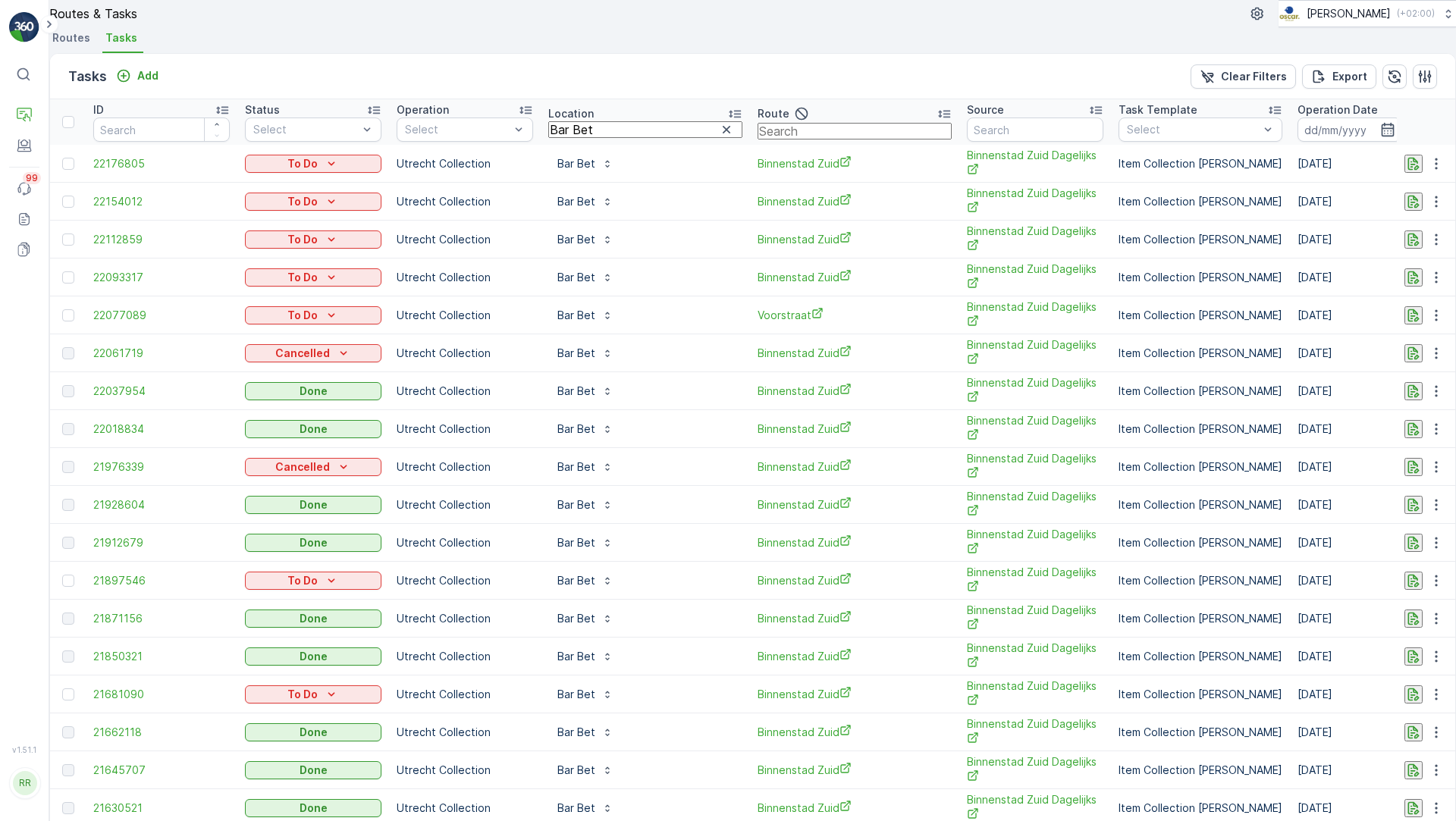
click at [783, 140] on input "text" at bounding box center [854, 131] width 194 height 17
type input "Binnenstad"
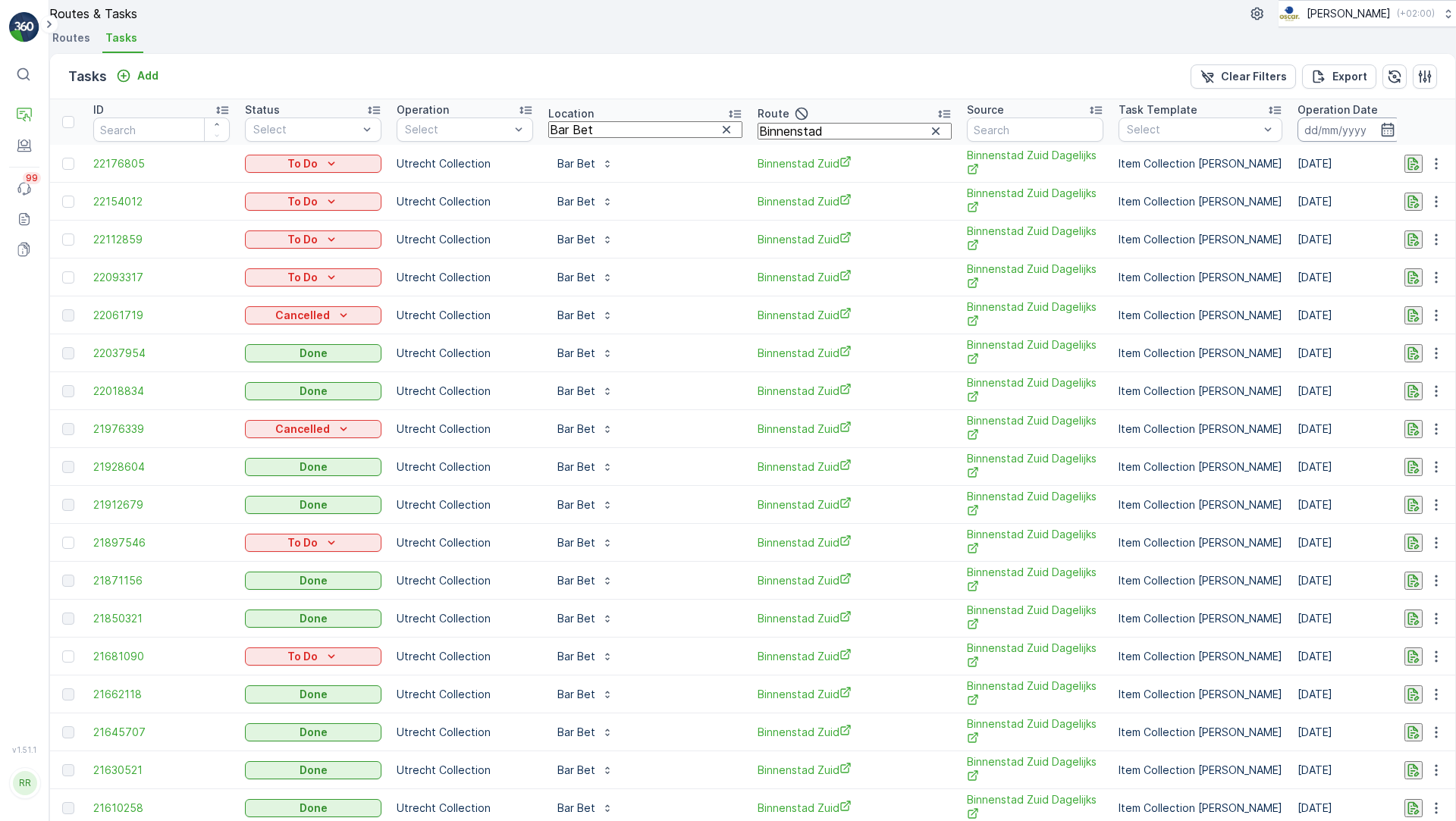
click at [1298, 141] on input at bounding box center [1349, 130] width 104 height 25
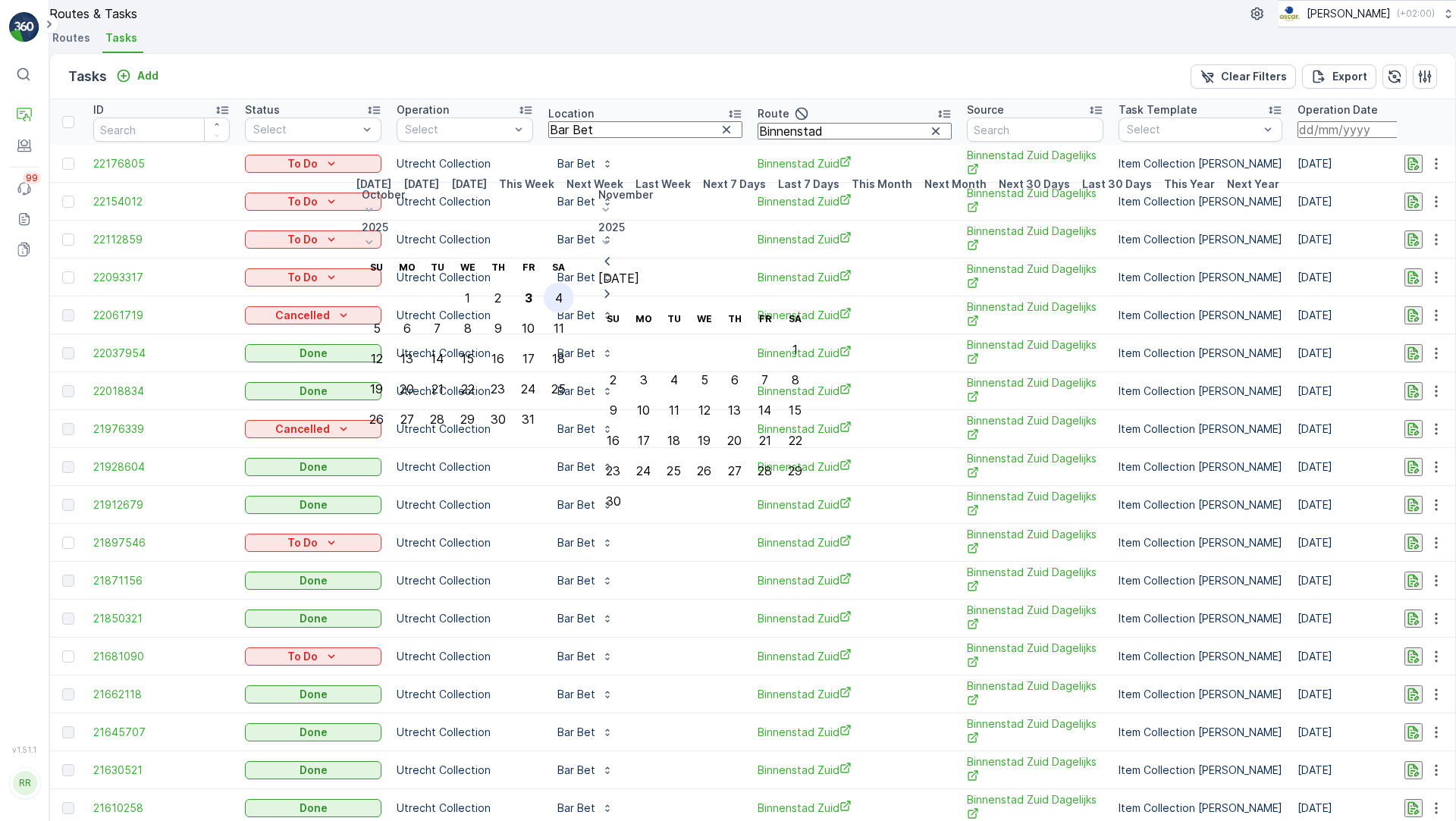
click at [563, 291] on div "4" at bounding box center [559, 298] width 8 height 14
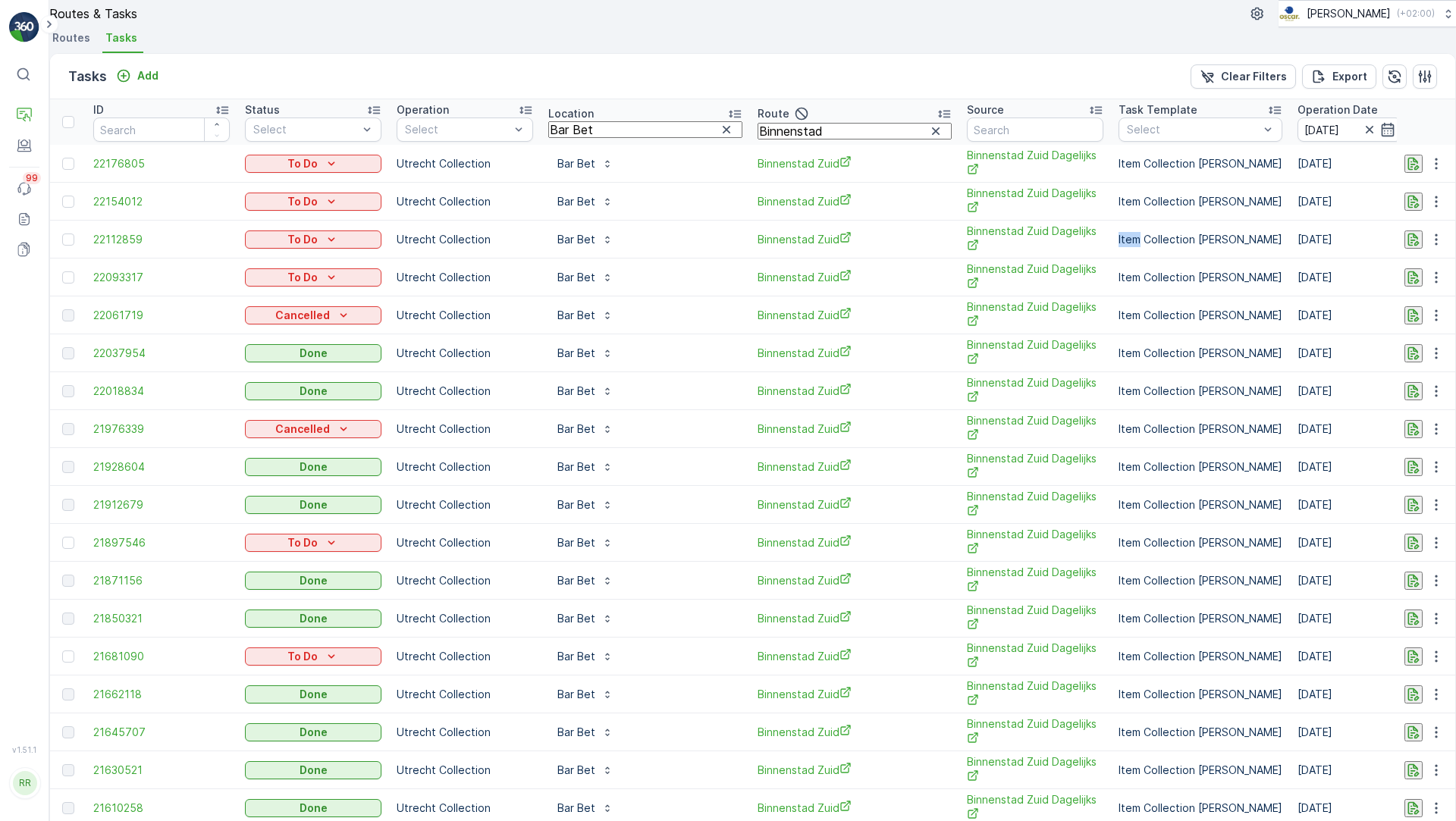
click at [1111, 252] on td "Item Collection [PERSON_NAME]" at bounding box center [1200, 239] width 179 height 38
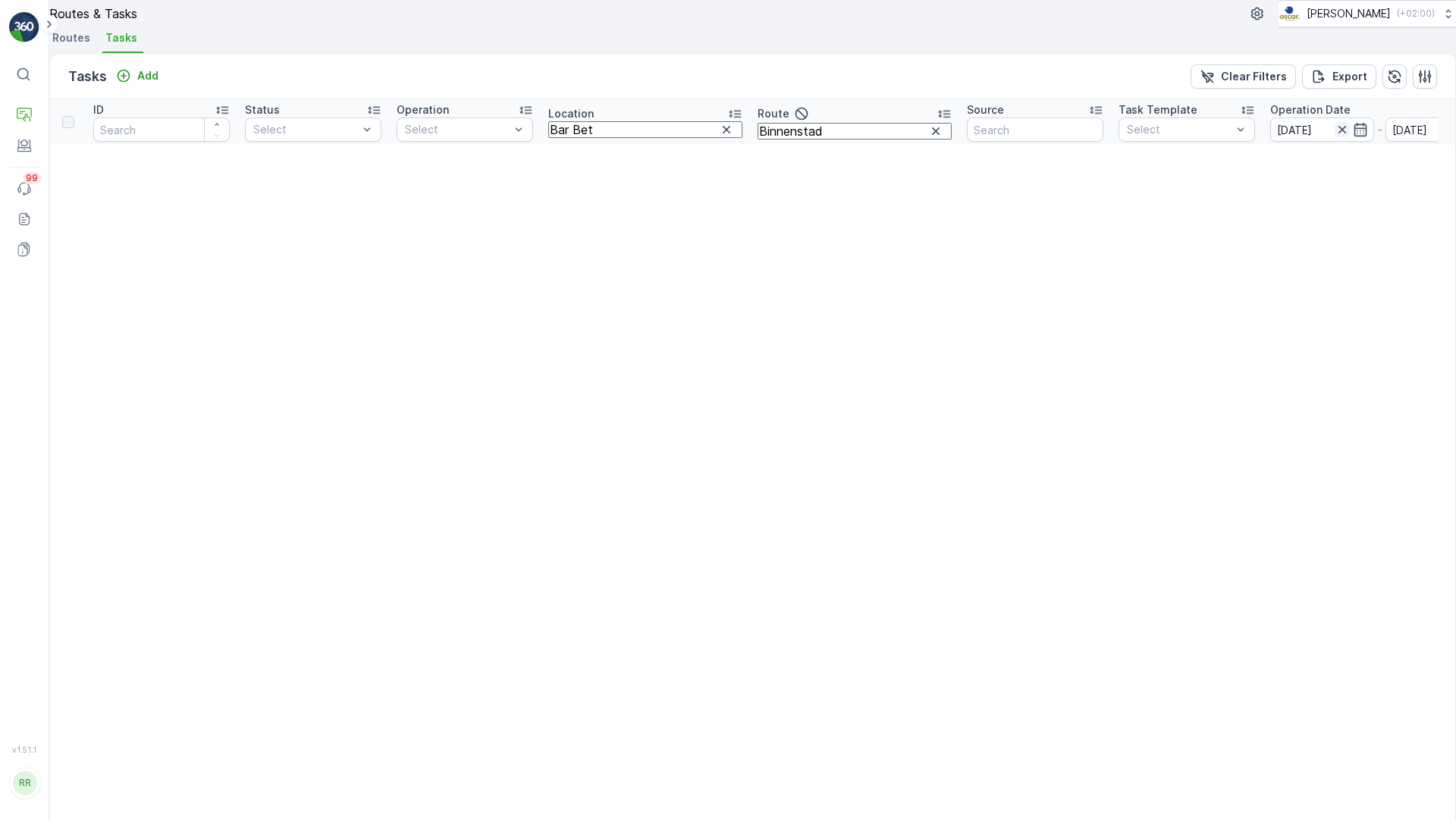
click at [1335, 137] on icon "button" at bounding box center [1342, 130] width 15 height 15
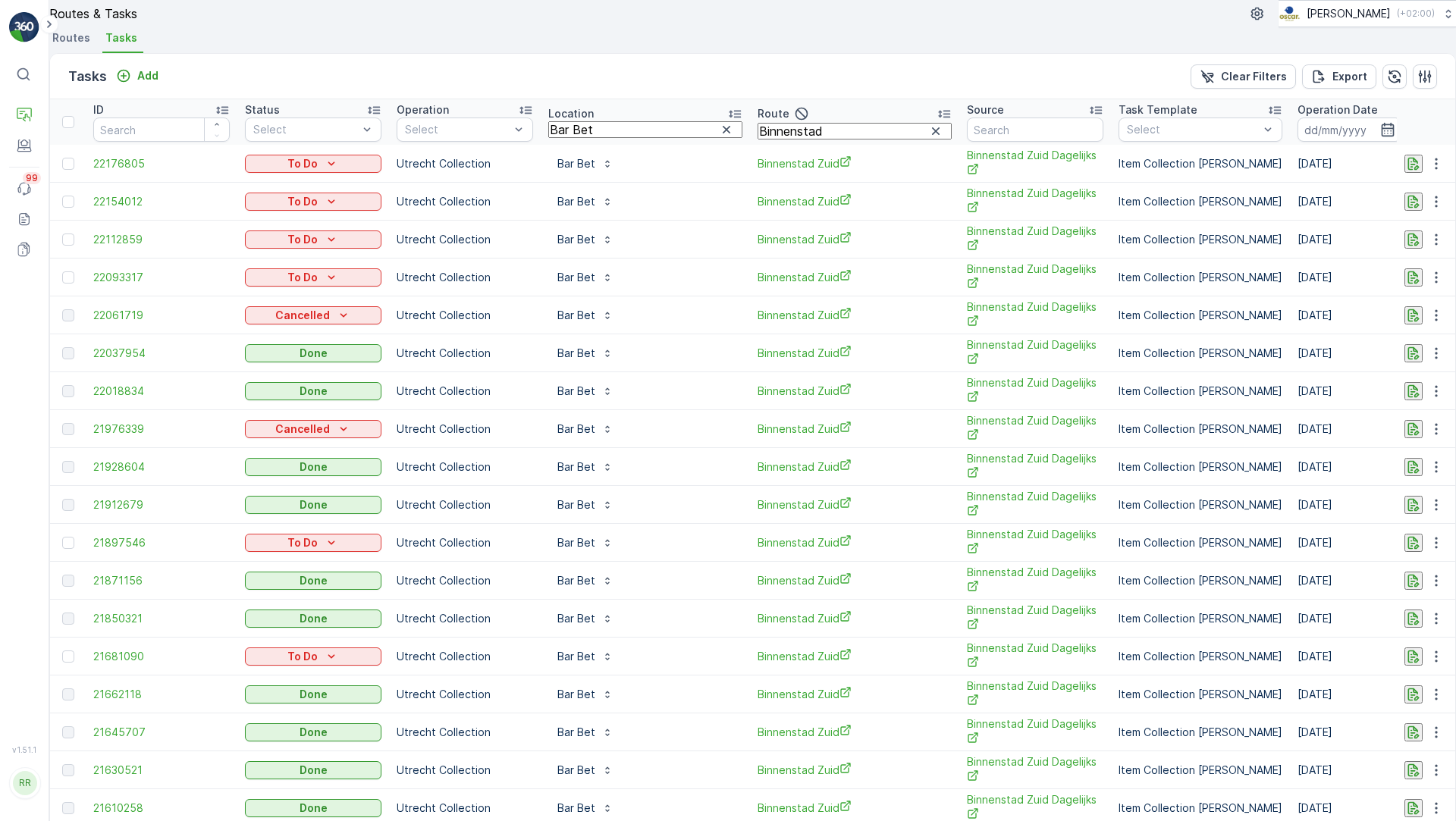
click at [797, 140] on input "Binnenstad" at bounding box center [854, 131] width 194 height 17
type input "Binnenstad Zuid"
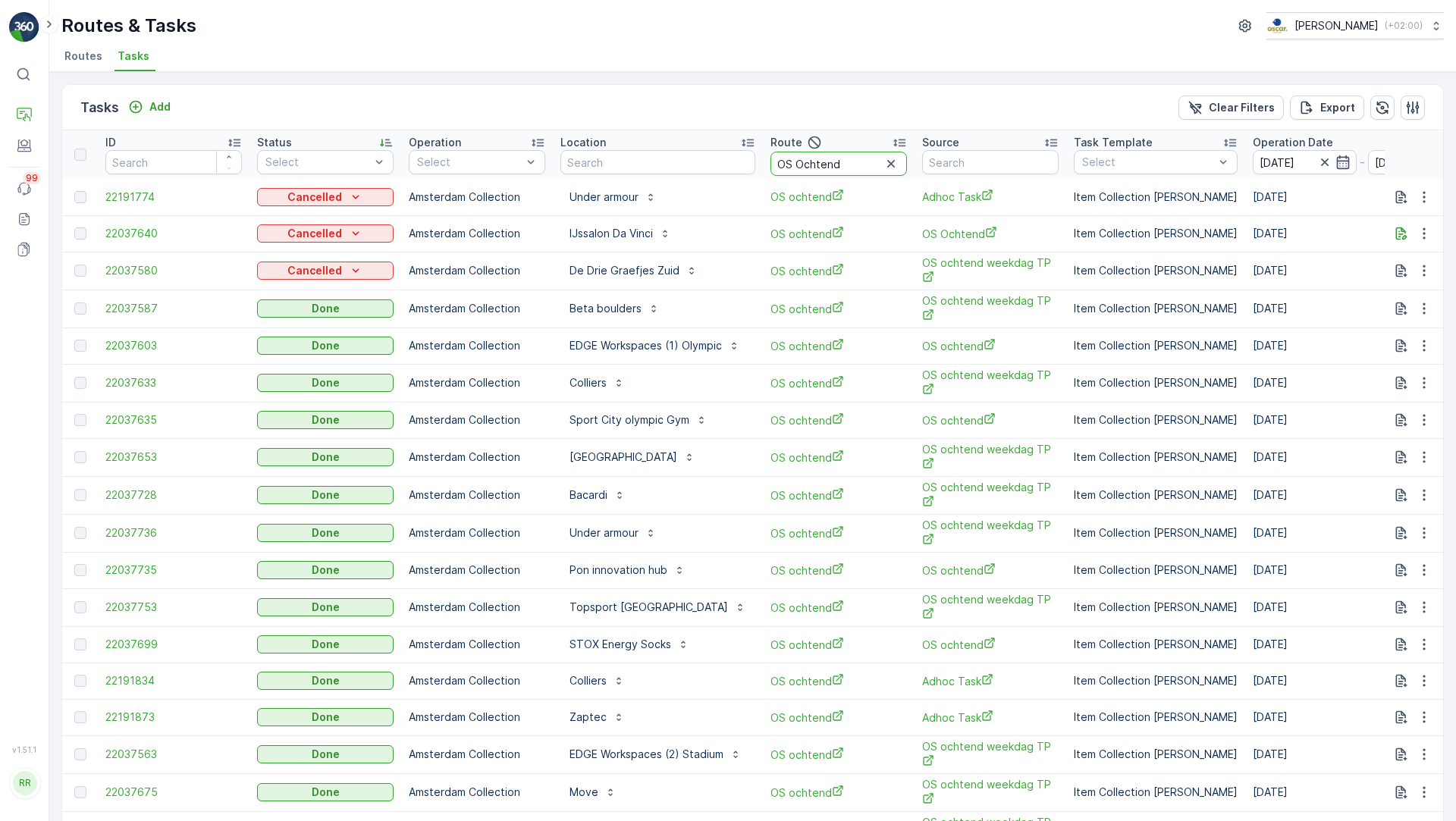
drag, startPoint x: 792, startPoint y: 164, endPoint x: 875, endPoint y: 163, distance: 83.0
click at [875, 163] on input "OS Ochtend" at bounding box center [838, 164] width 136 height 25
type input "OS midd"
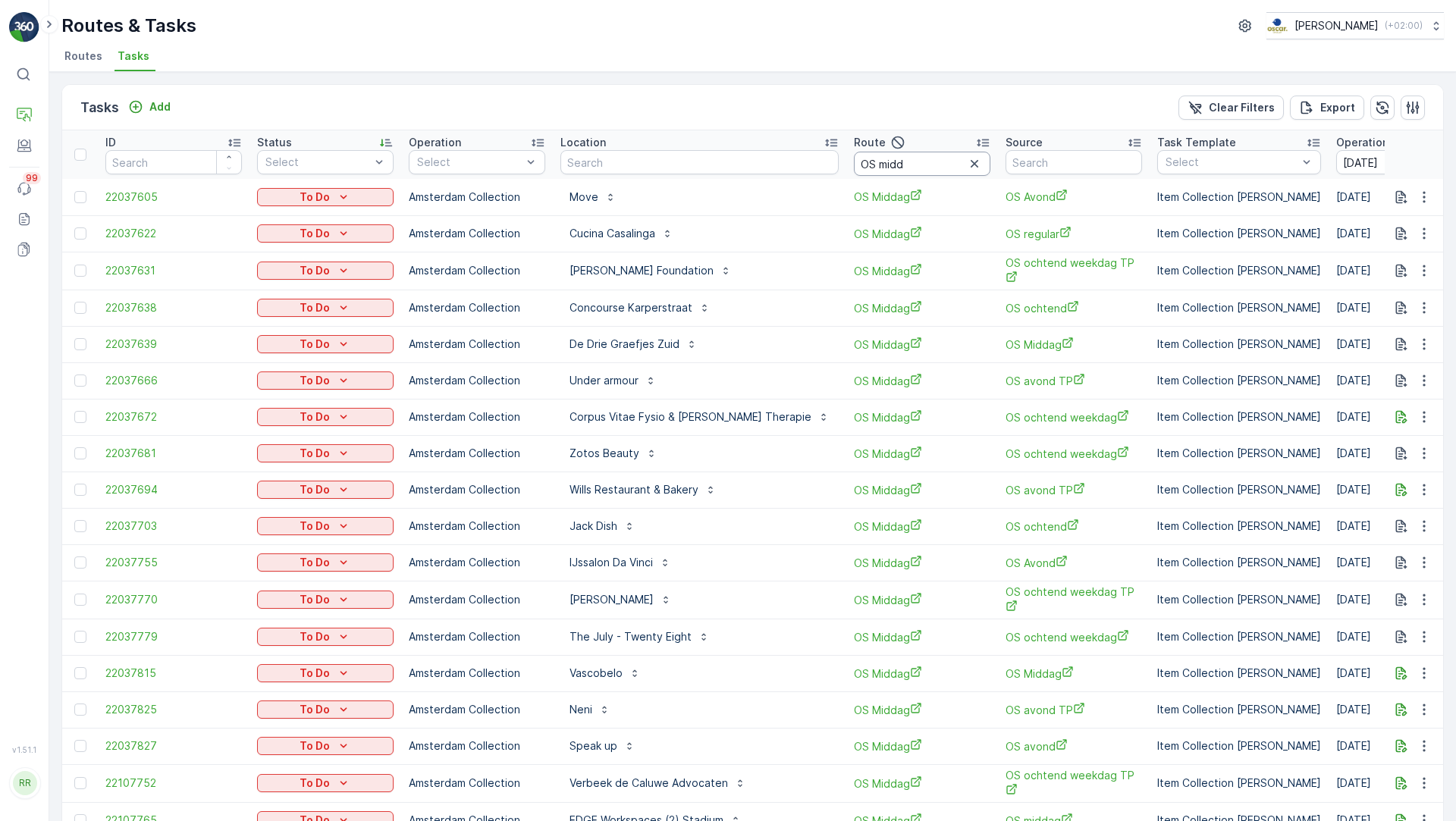
click at [875, 161] on input "OS midd" at bounding box center [921, 164] width 136 height 25
type input "OS middag"
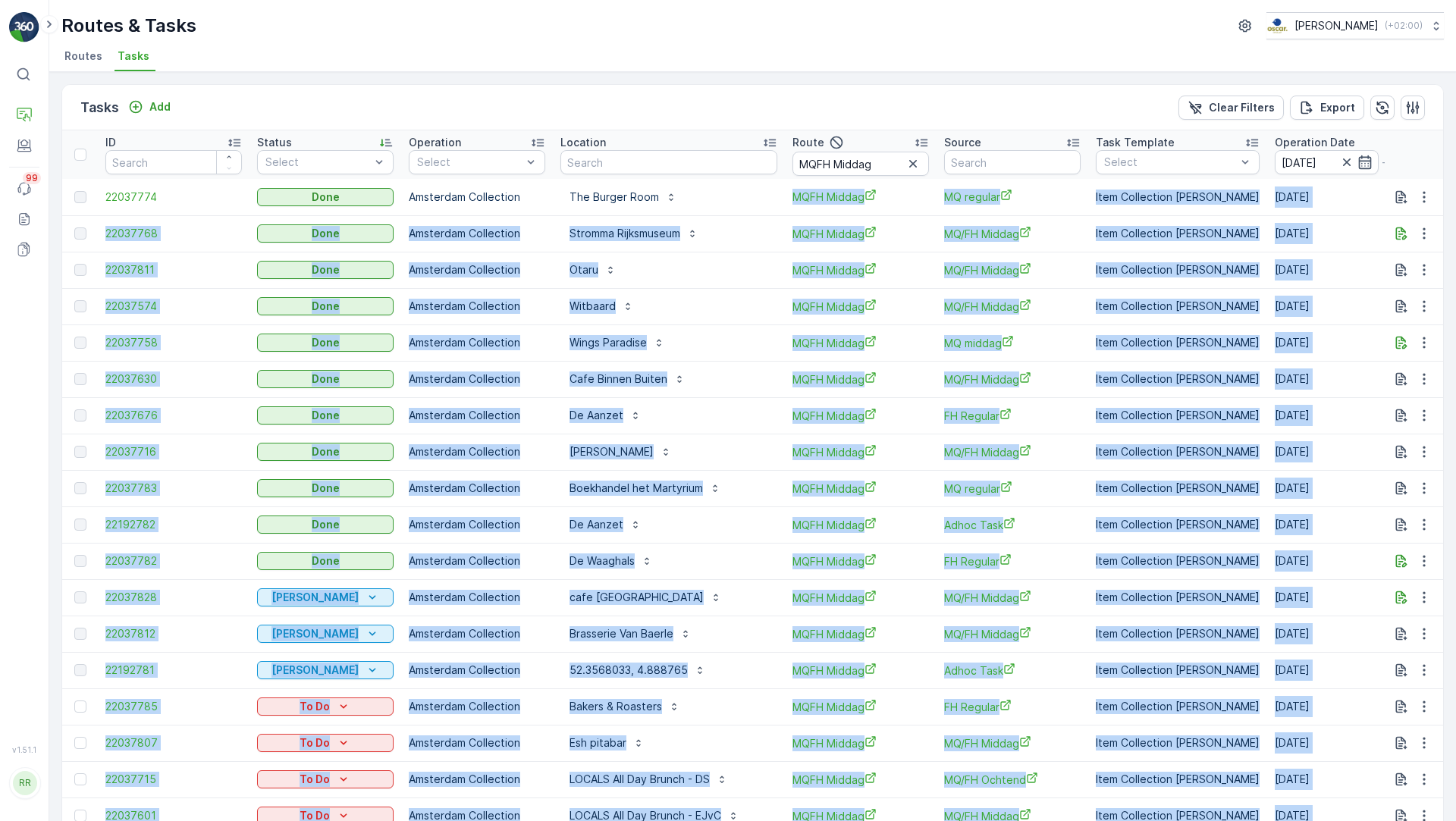
scroll to position [19, 0]
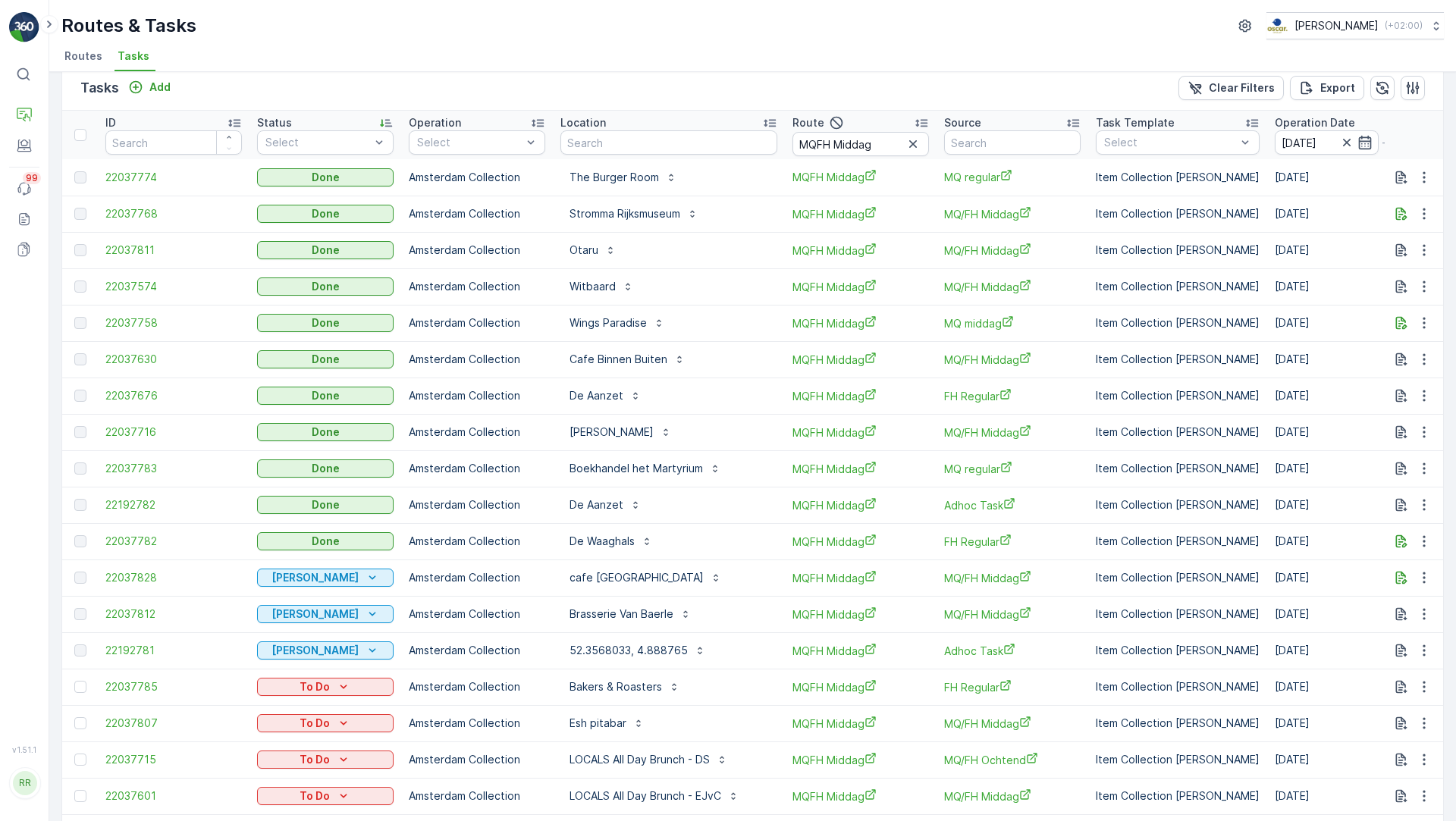
click at [359, 33] on div "Routes & Tasks [PERSON_NAME] ( +02:00 )" at bounding box center [752, 25] width 1382 height 27
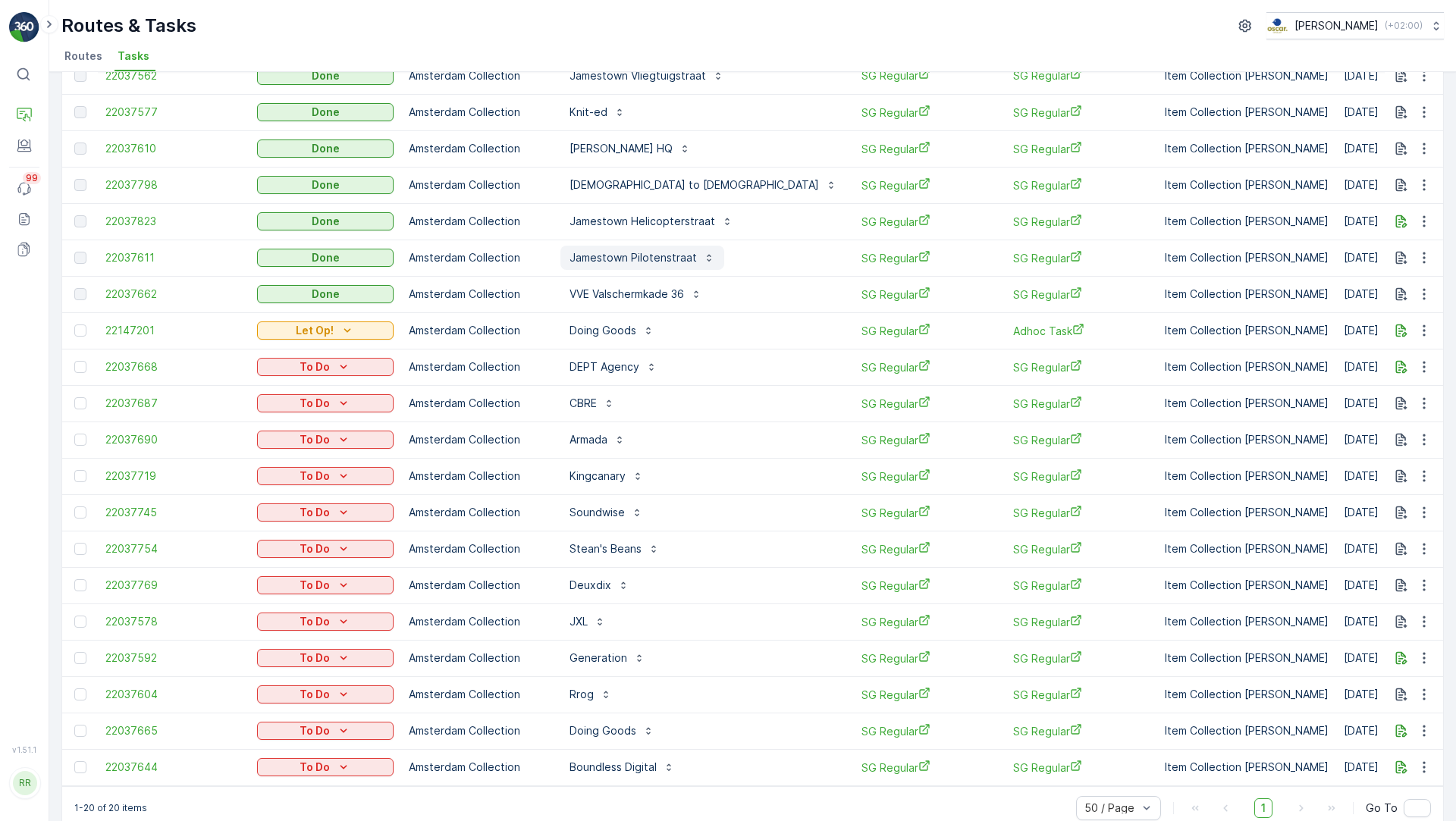
scroll to position [148, 0]
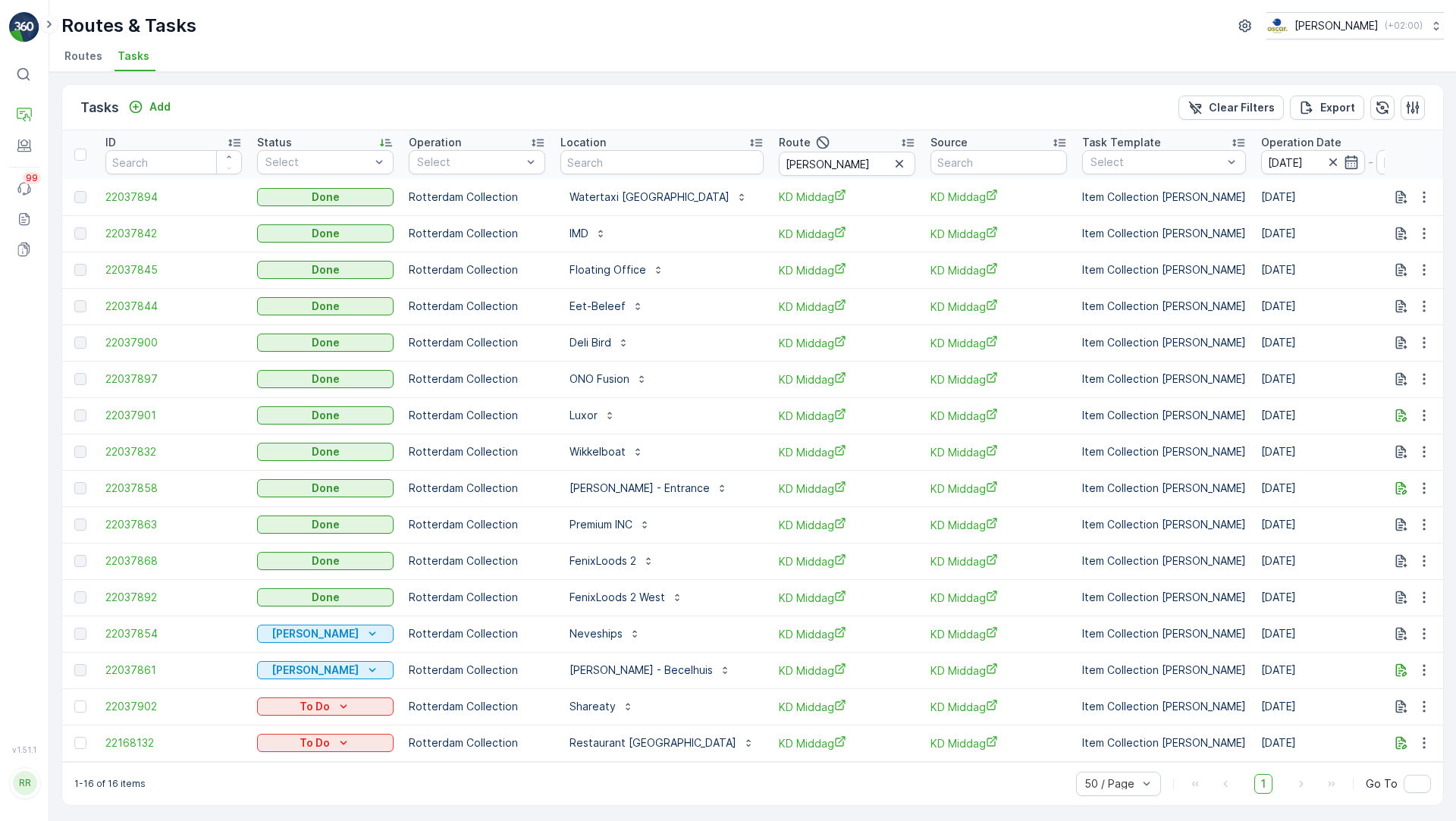
scroll to position [3, 0]
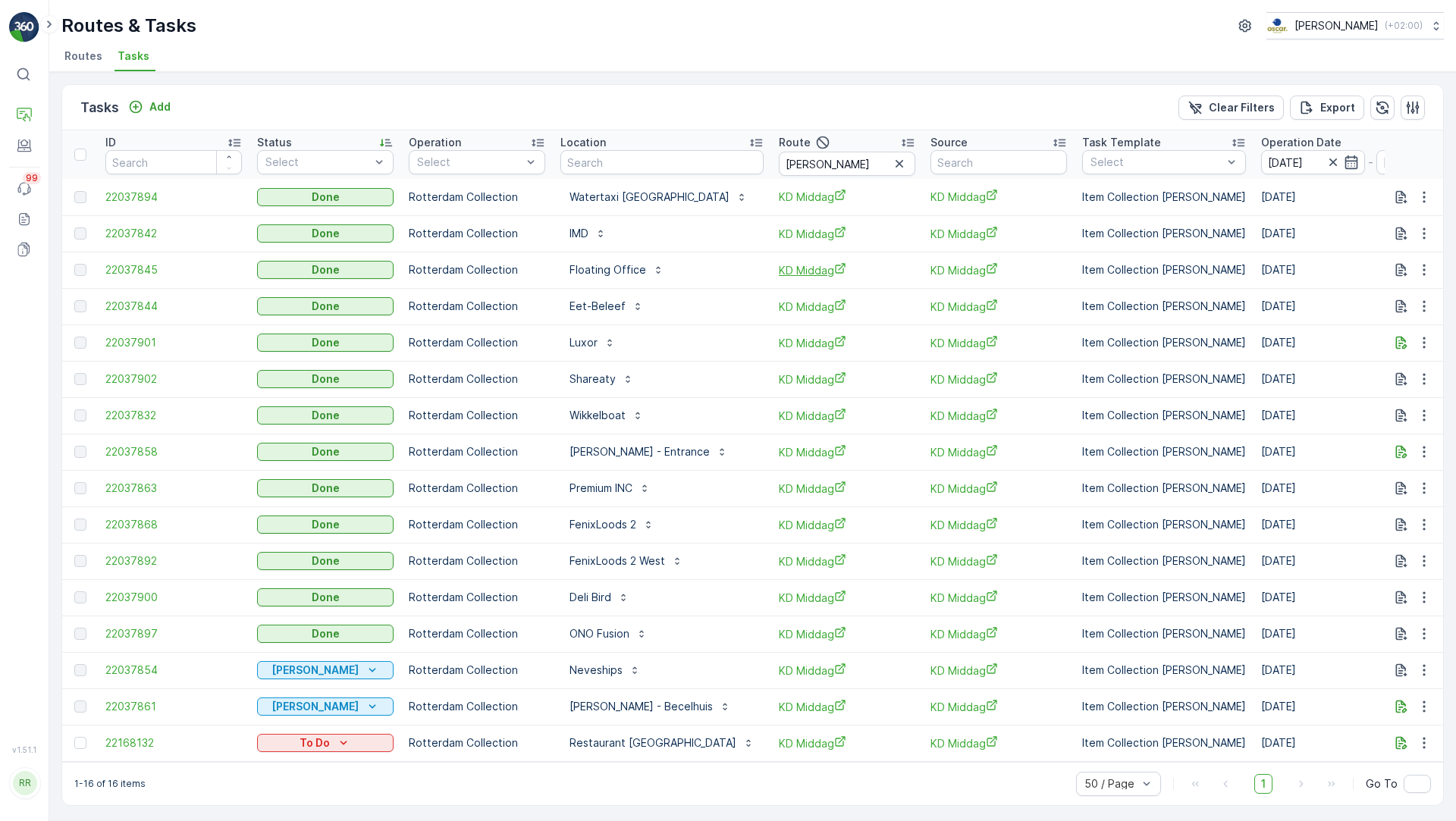
scroll to position [3, 0]
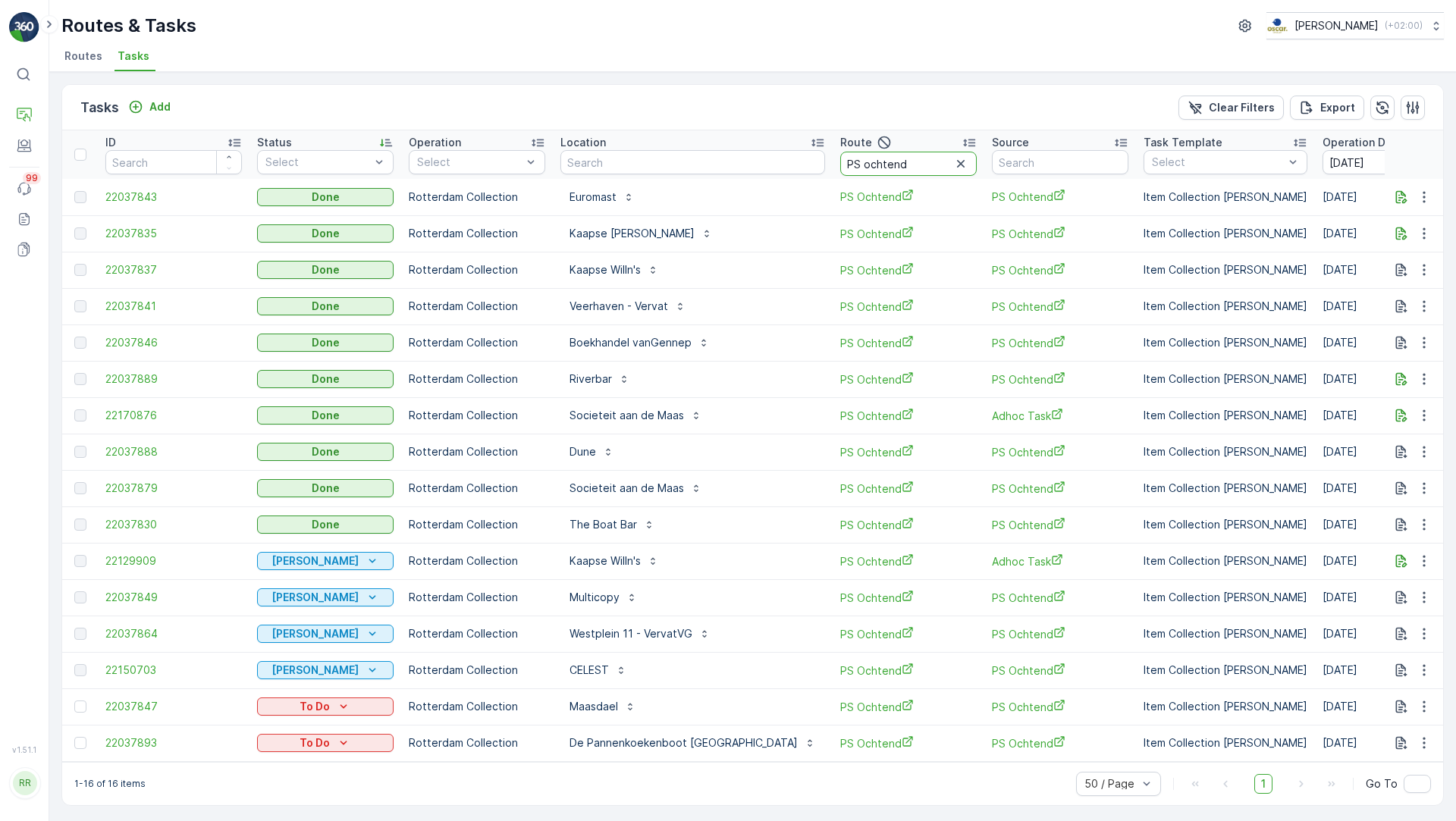
drag, startPoint x: 807, startPoint y: 160, endPoint x: 852, endPoint y: 169, distance: 45.9
click at [852, 169] on input "PS ochtend" at bounding box center [908, 164] width 136 height 25
type input "PS Middag"
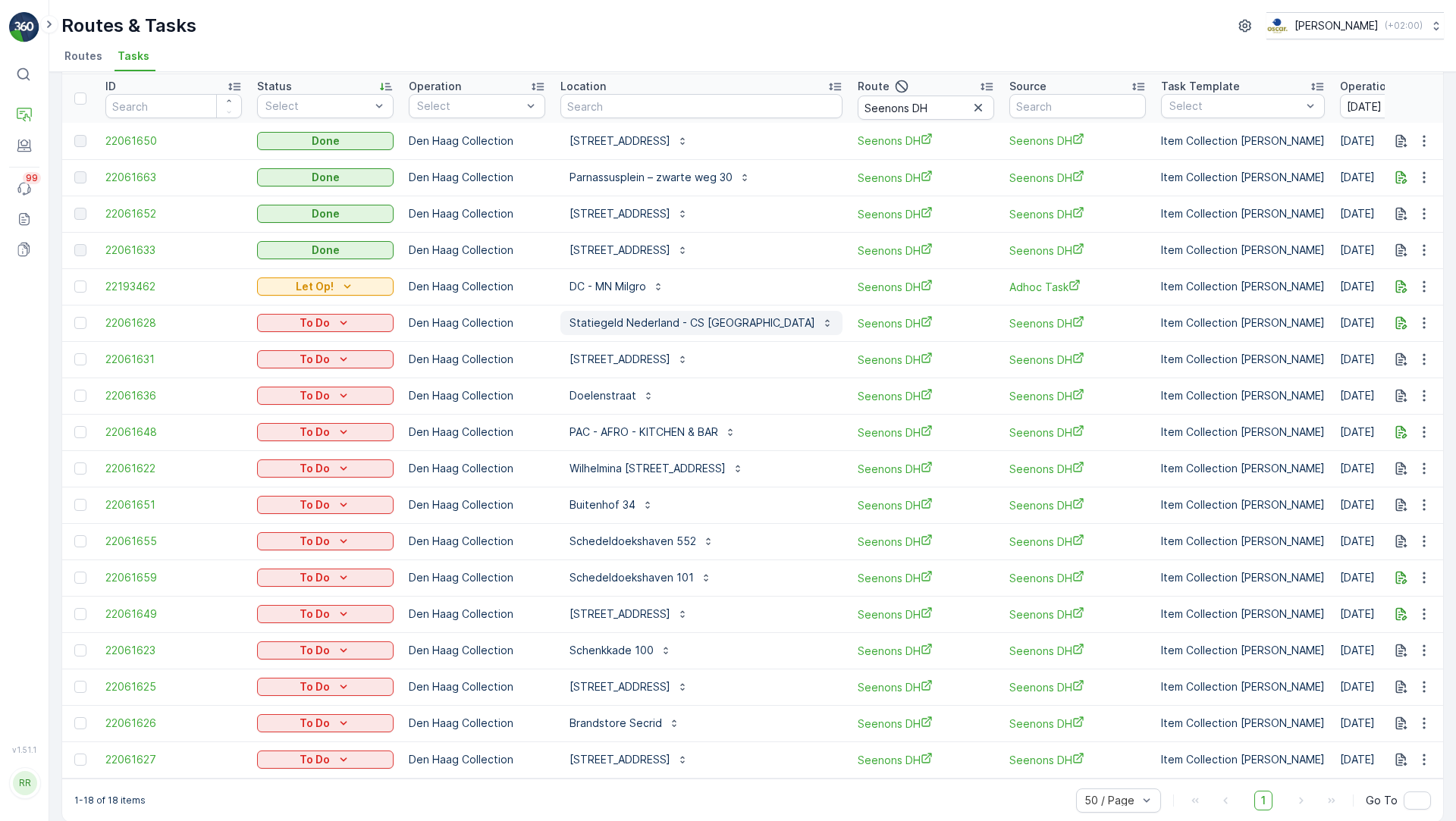
scroll to position [58, 0]
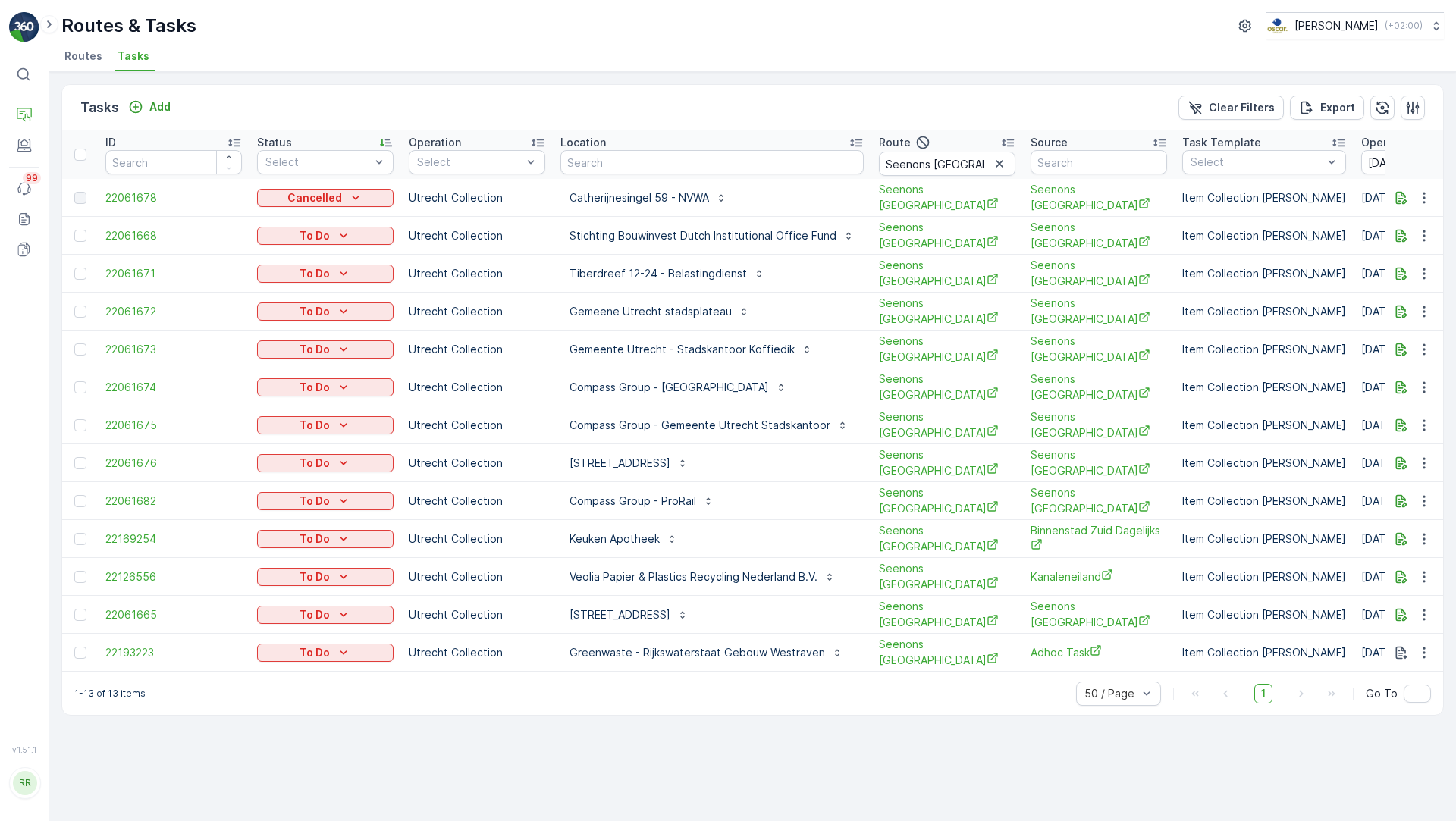
click at [641, 738] on div "Tasks Add Clear Filters Export ID Status Select Operation Select Location Route…" at bounding box center [752, 447] width 1406 height 749
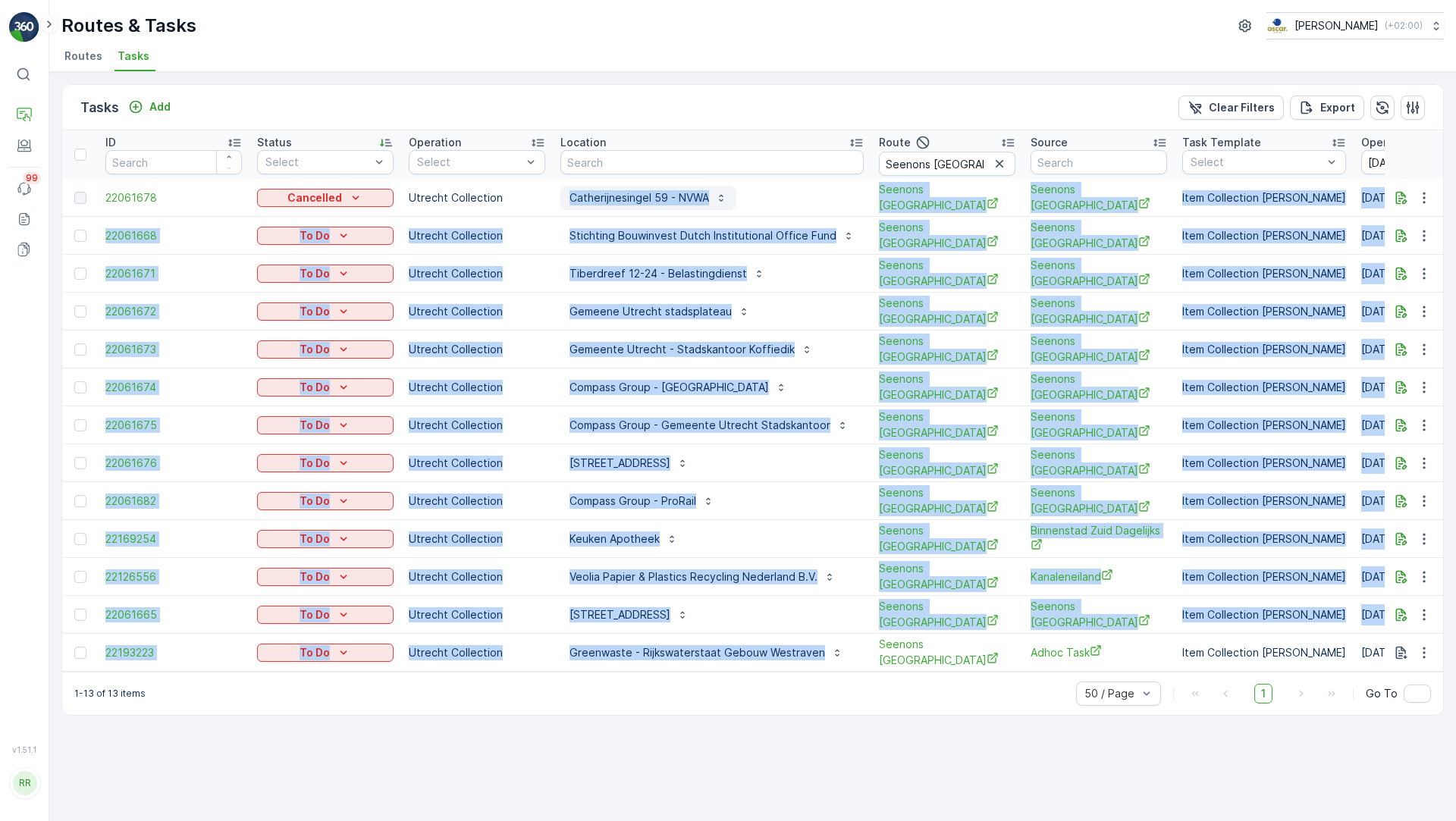
drag, startPoint x: 853, startPoint y: 640, endPoint x: 567, endPoint y: 190, distance: 533.2
click at [567, 190] on tbody "22061678 Cancelled Utrecht Collection Catherijnesingel 59 - NVWA Seenons [GEOGR…" at bounding box center [1314, 424] width 2506 height 492
click at [756, 490] on div "Compass Group - ProRail" at bounding box center [712, 501] width 303 height 25
drag, startPoint x: 852, startPoint y: 638, endPoint x: 553, endPoint y: 185, distance: 542.8
click at [553, 185] on tbody "22061678 Cancelled Utrecht Collection Catherijnesingel 59 - NVWA Seenons Utrech…" at bounding box center [1314, 424] width 2506 height 492
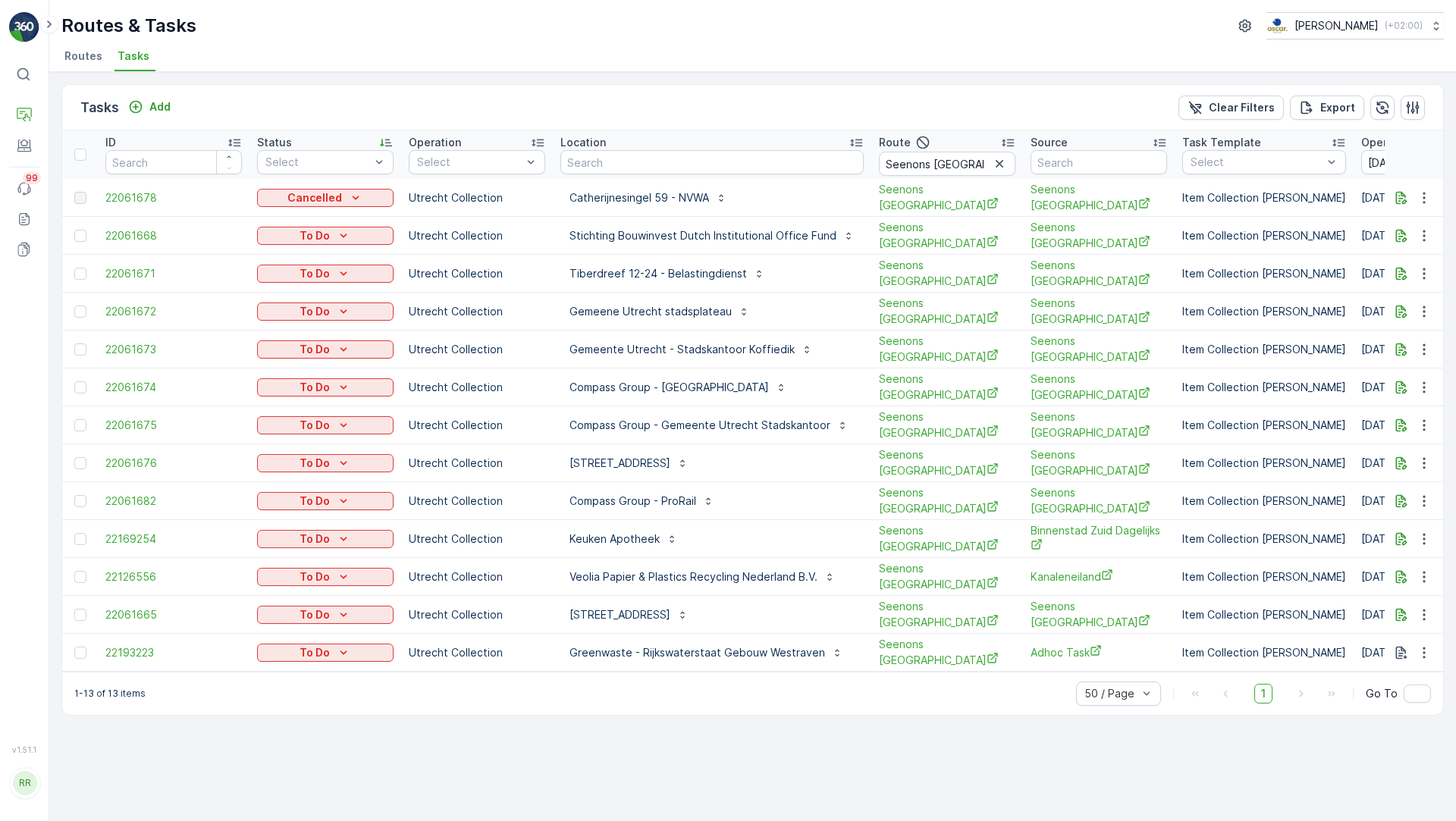
click at [845, 641] on div "Greenwaste - Rijkswaterstaat Gebouw Westraven" at bounding box center [706, 652] width 292 height 25
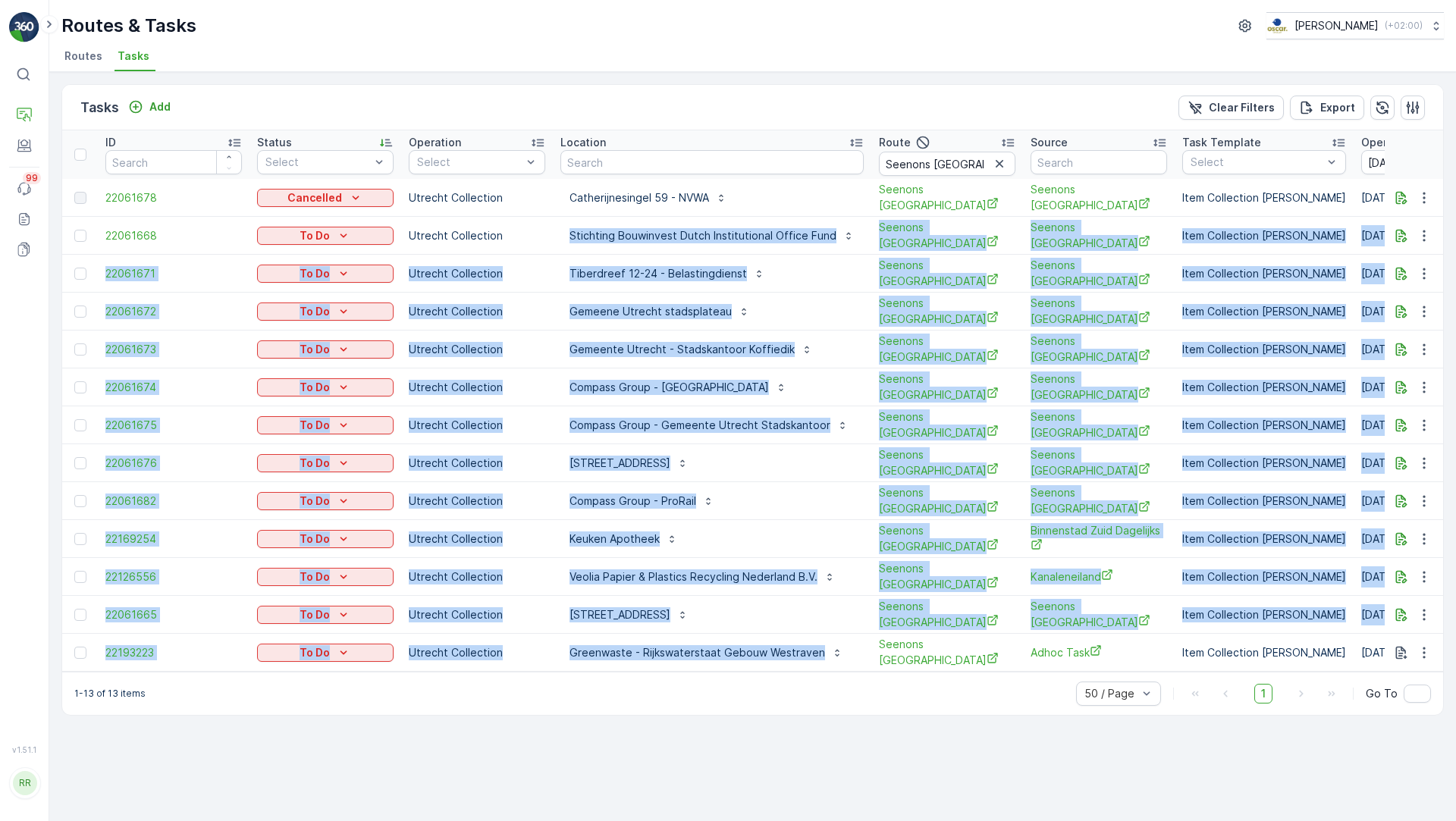
drag, startPoint x: 845, startPoint y: 641, endPoint x: 564, endPoint y: 214, distance: 511.2
click at [564, 214] on tbody "22061678 Cancelled Utrecht Collection Catherijnesingel 59 - NVWA Seenons Utrech…" at bounding box center [1314, 424] width 2506 height 492
click at [841, 641] on button "Greenwaste - Rijkswaterstaat Gebouw Westraven" at bounding box center [706, 652] width 292 height 25
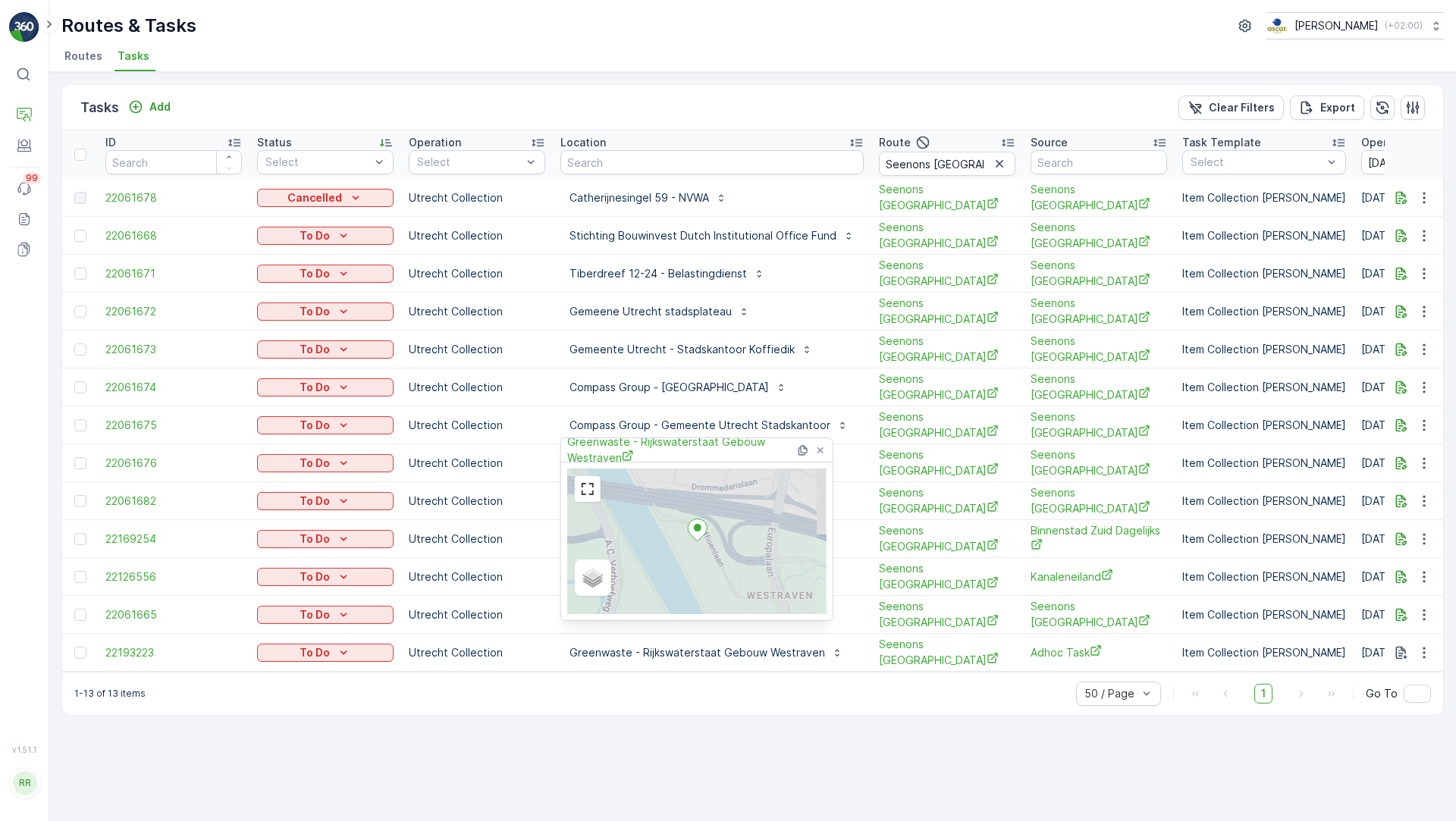
click at [852, 641] on div "Greenwaste - Rijkswaterstaat Gebouw Westraven" at bounding box center [712, 652] width 303 height 25
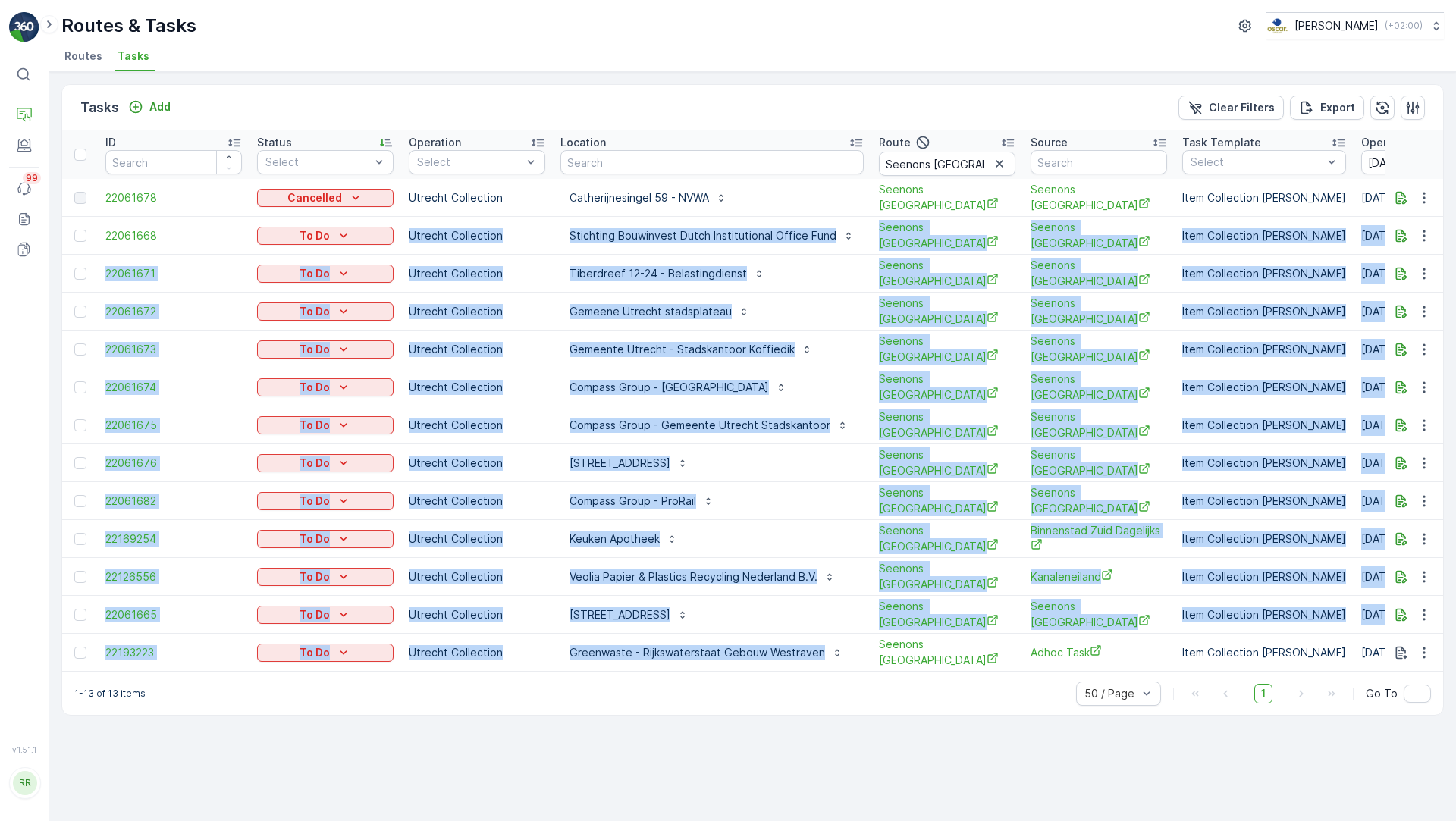
drag, startPoint x: 847, startPoint y: 632, endPoint x: 536, endPoint y: 219, distance: 517.0
click at [536, 219] on tbody "22061678 Cancelled Utrecht Collection Catherijnesingel 59 - NVWA Seenons Utrech…" at bounding box center [1314, 424] width 2506 height 492
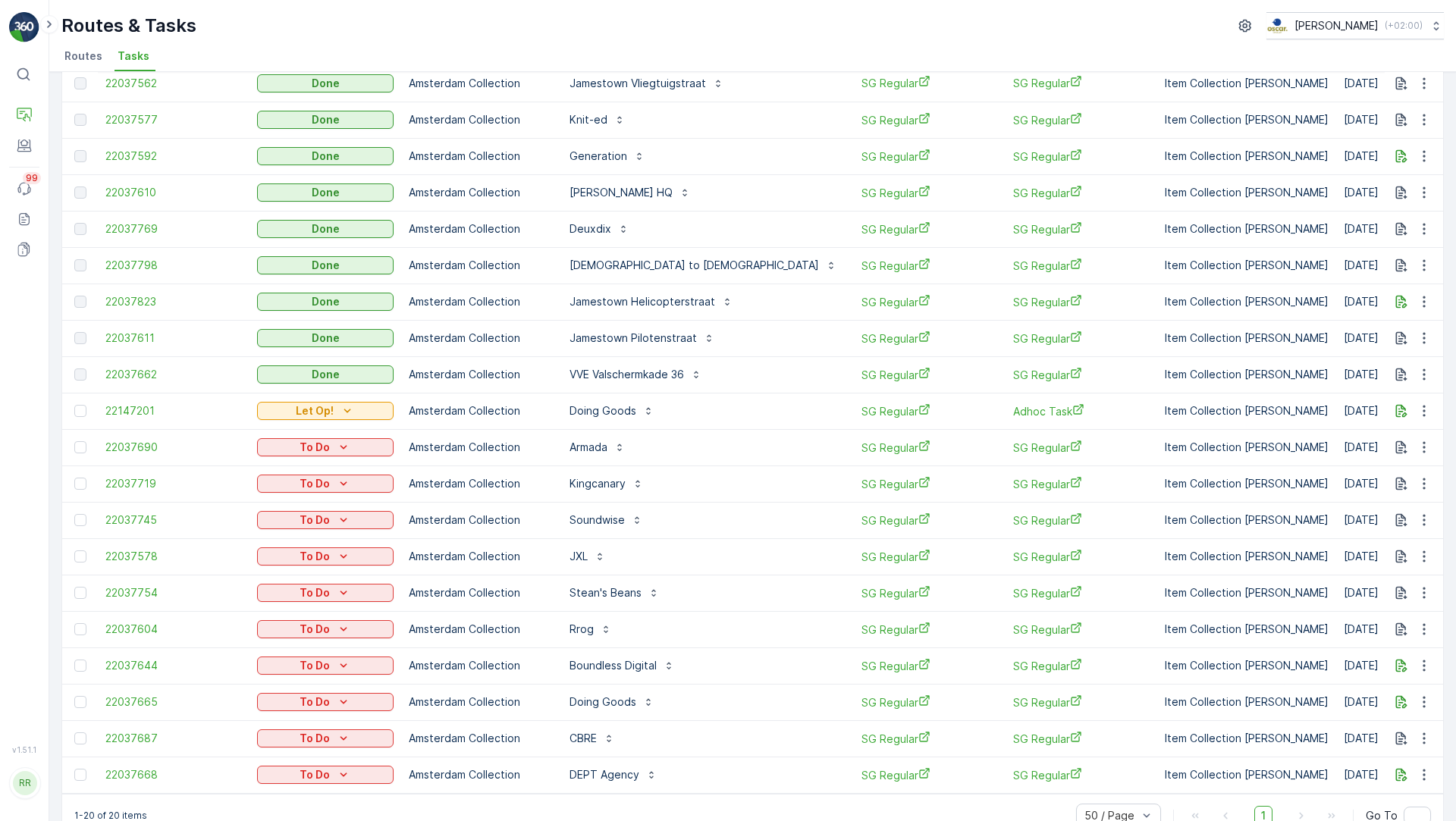
scroll to position [148, 0]
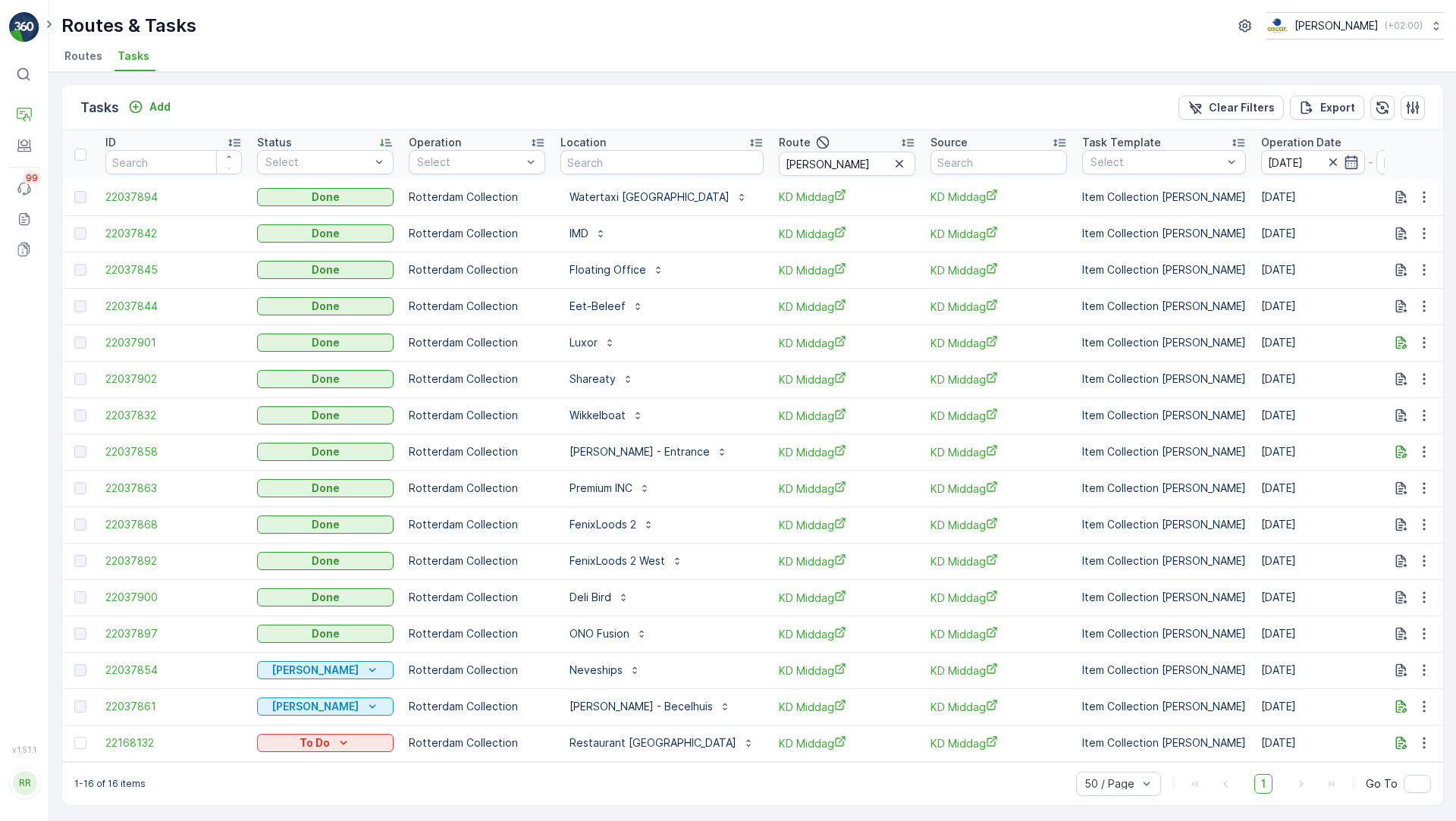
scroll to position [3, 0]
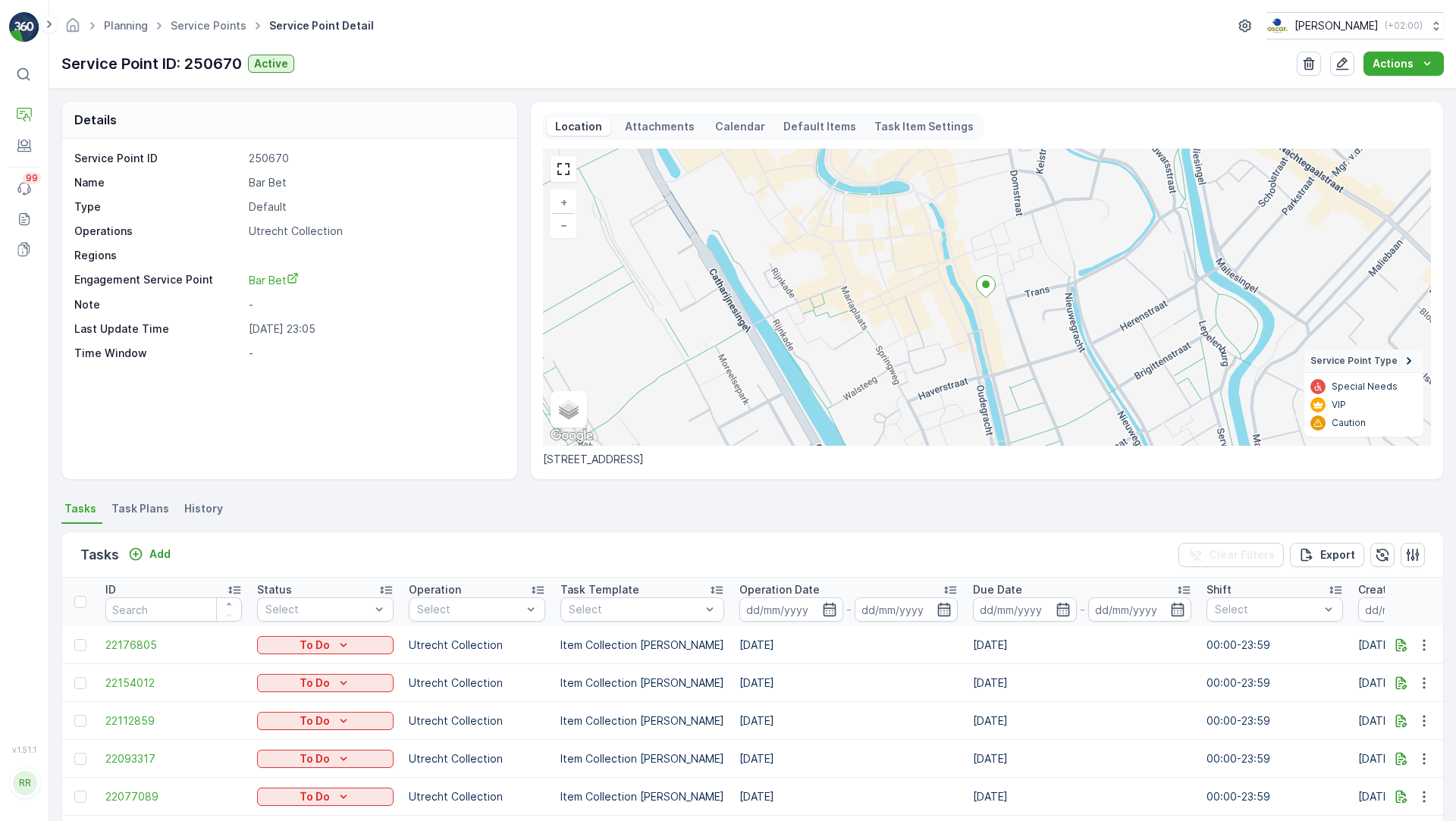
click at [132, 508] on span "Task Plans" at bounding box center [141, 508] width 58 height 15
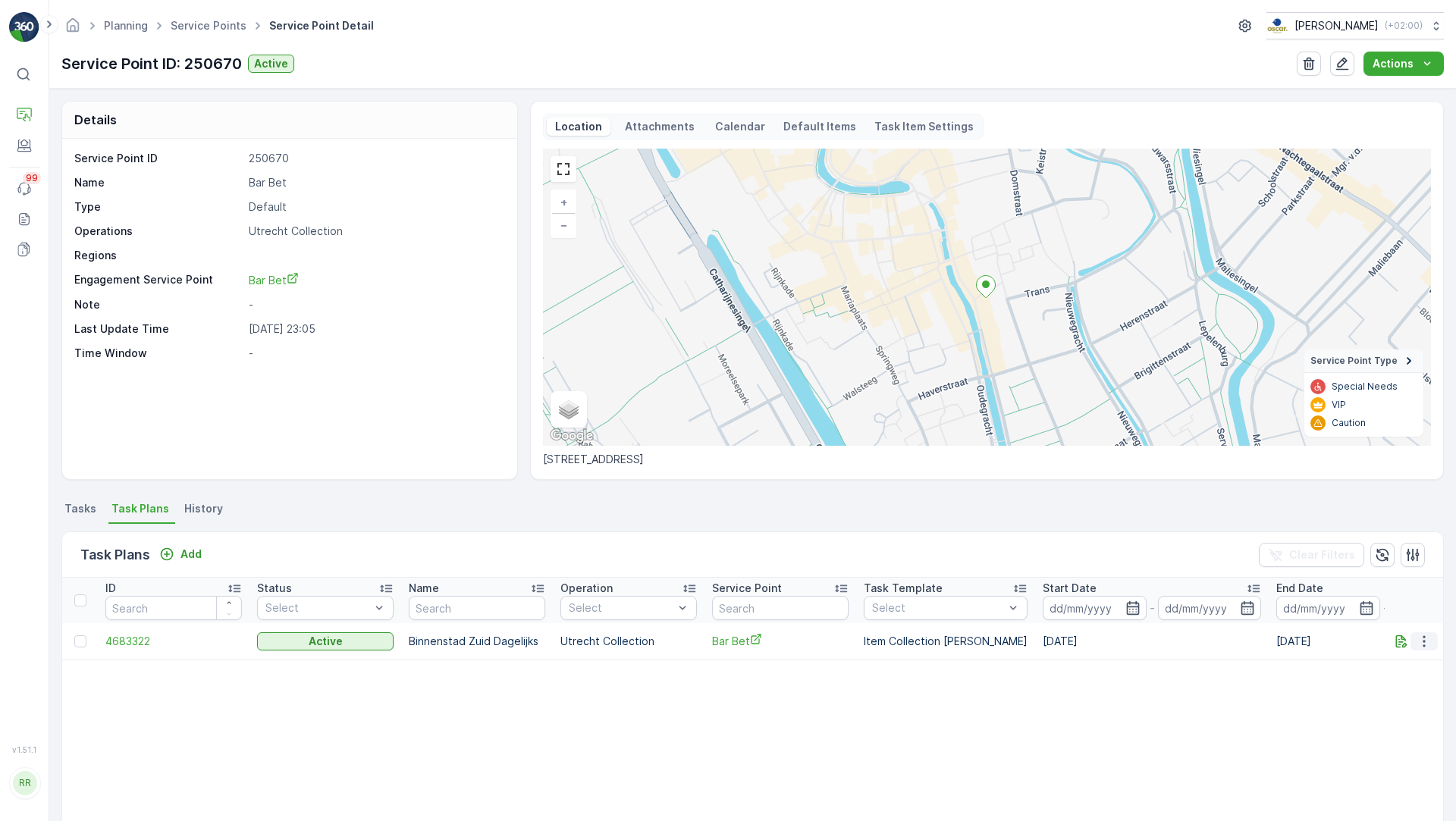
click at [1422, 642] on icon "button" at bounding box center [1424, 641] width 15 height 15
click at [1407, 663] on span "See More Details" at bounding box center [1406, 663] width 88 height 15
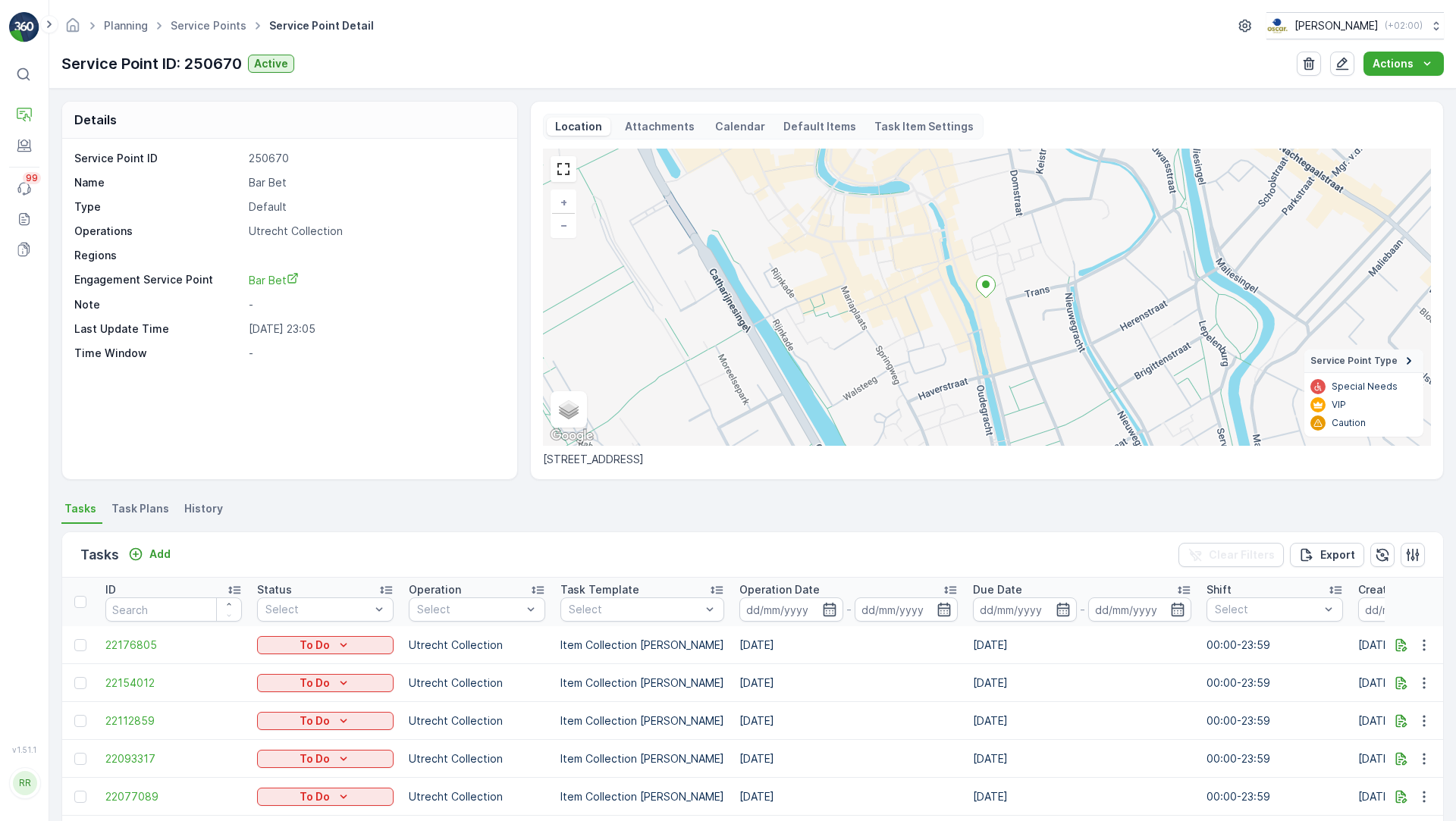
click at [141, 508] on span "Task Plans" at bounding box center [141, 508] width 58 height 15
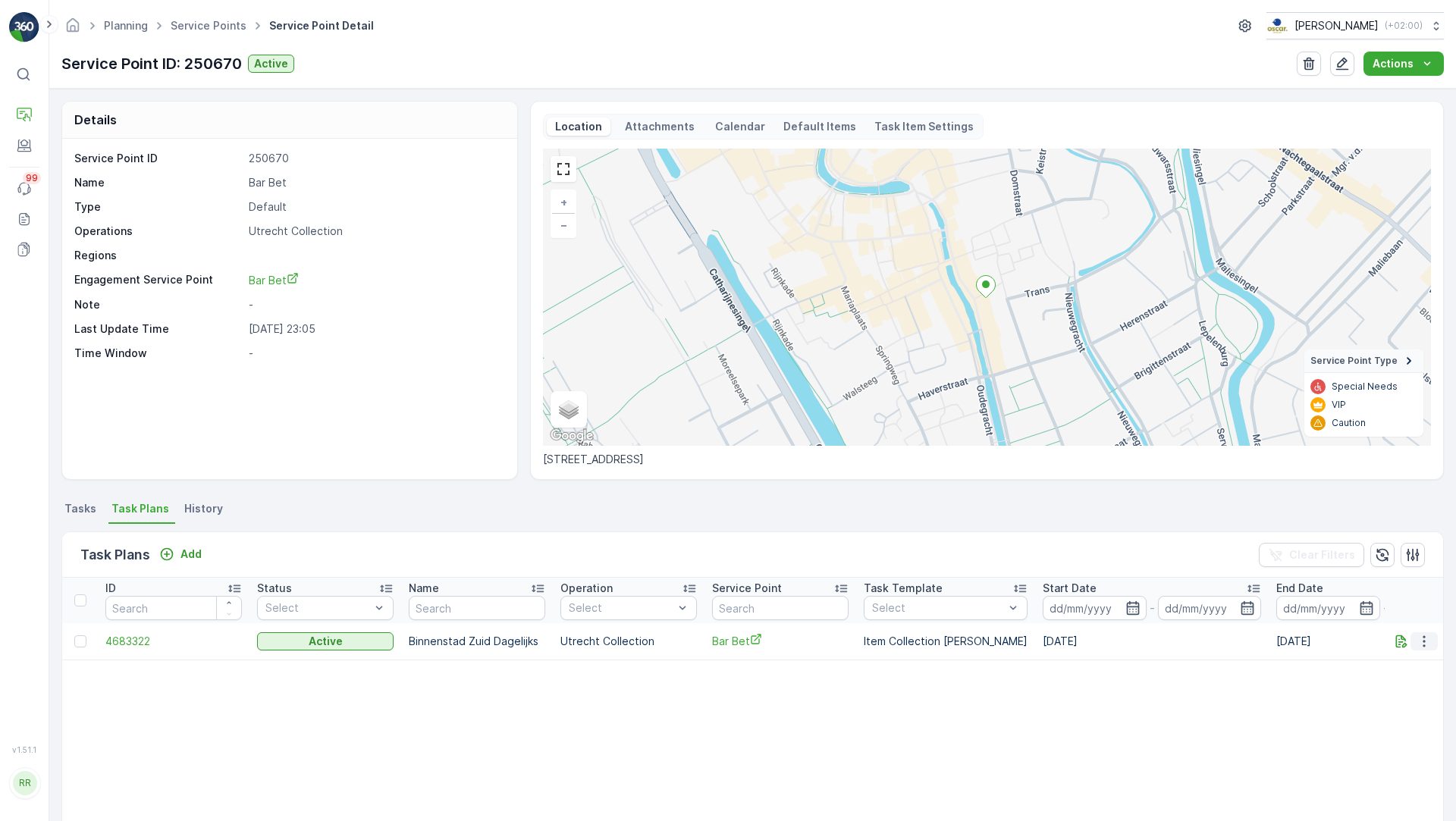
click at [1419, 638] on icon "button" at bounding box center [1424, 641] width 15 height 15
click at [1412, 681] on span "Edit Task Plan" at bounding box center [1397, 685] width 70 height 15
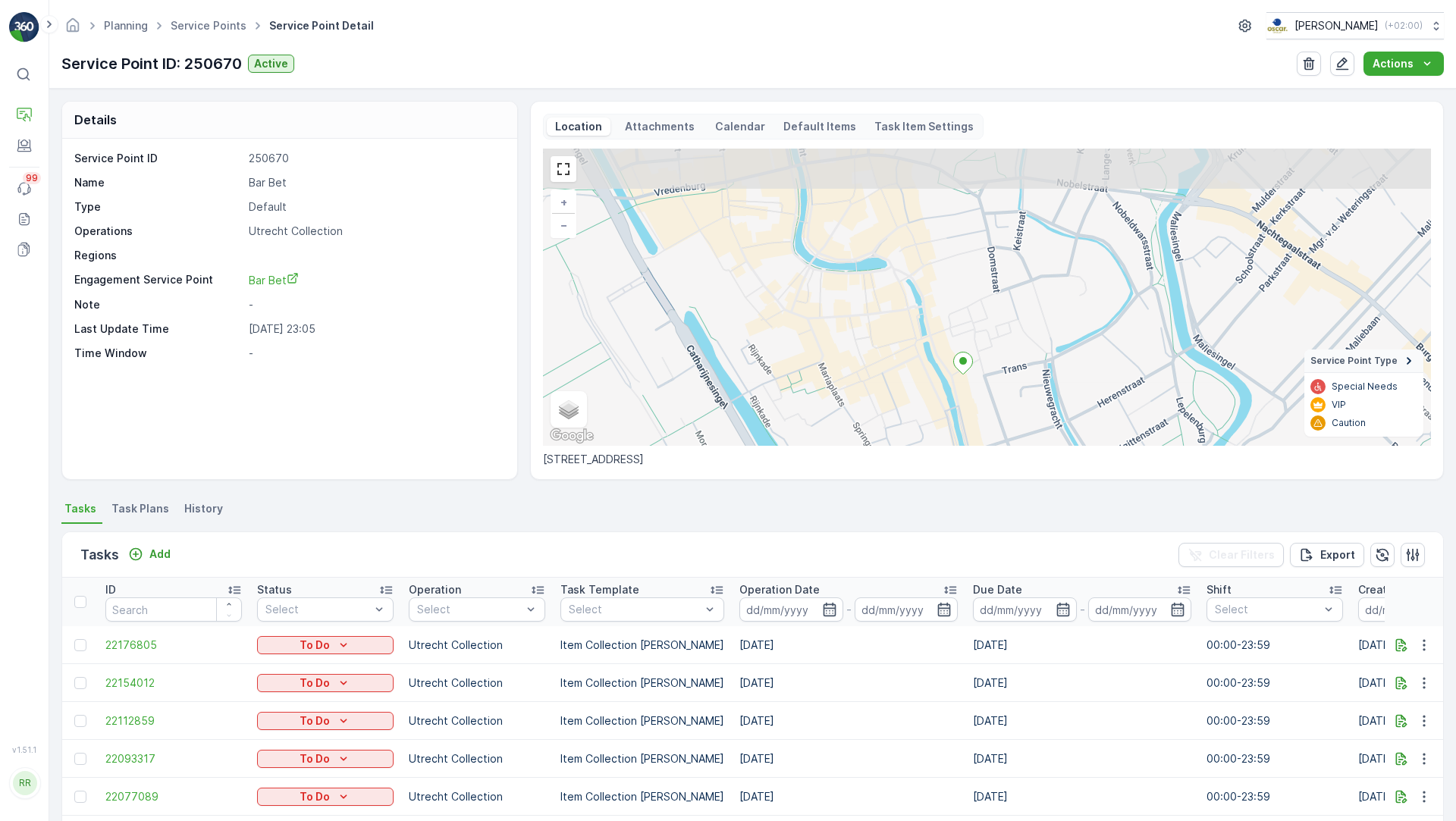
drag, startPoint x: 957, startPoint y: 257, endPoint x: 969, endPoint y: 305, distance: 49.5
click at [969, 305] on div "+ − Satellite Roadmap Terrain Hybrid Leaflet Keyboard shortcuts Map Data Map da…" at bounding box center [987, 297] width 888 height 297
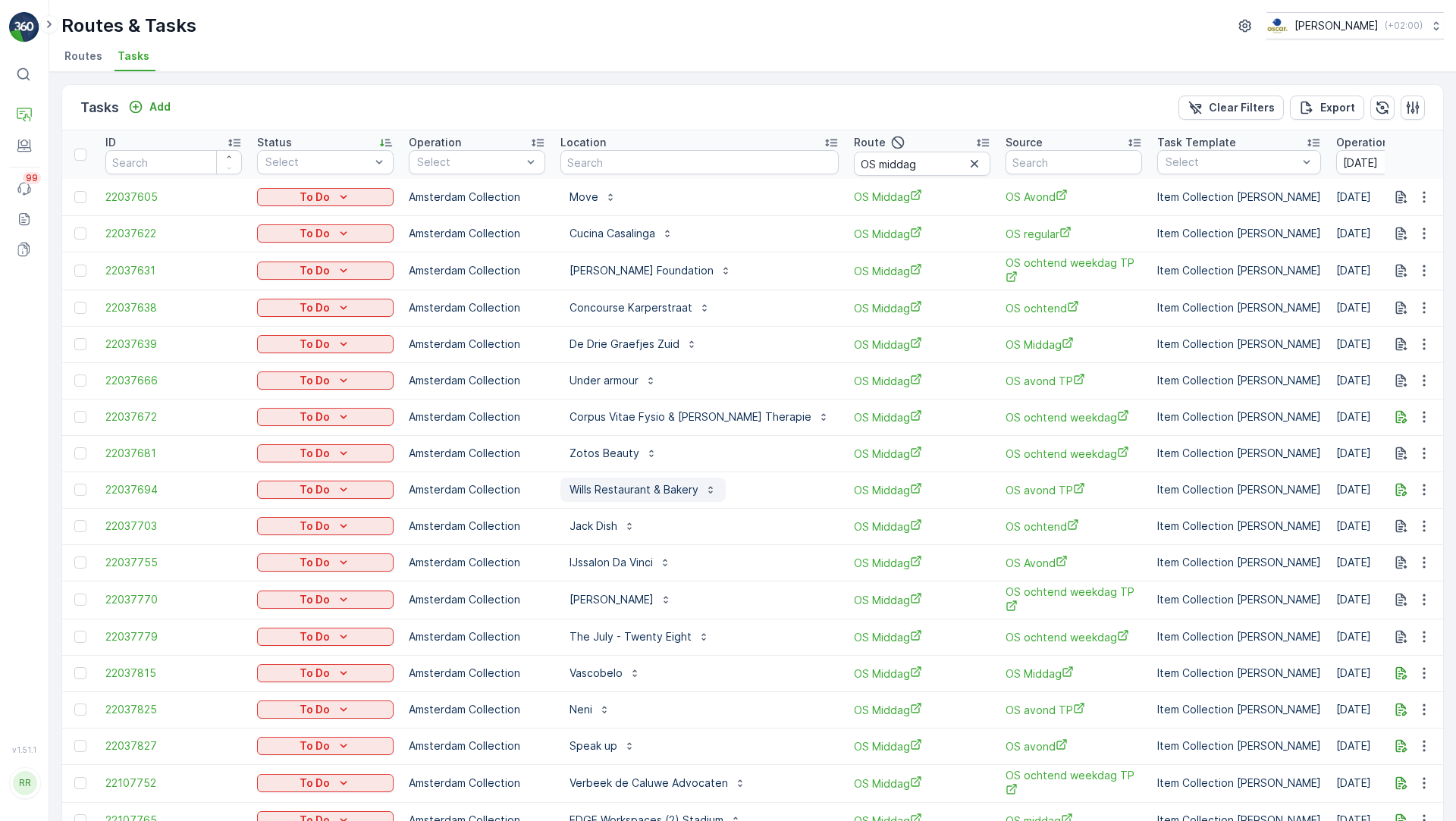
scroll to position [112, 0]
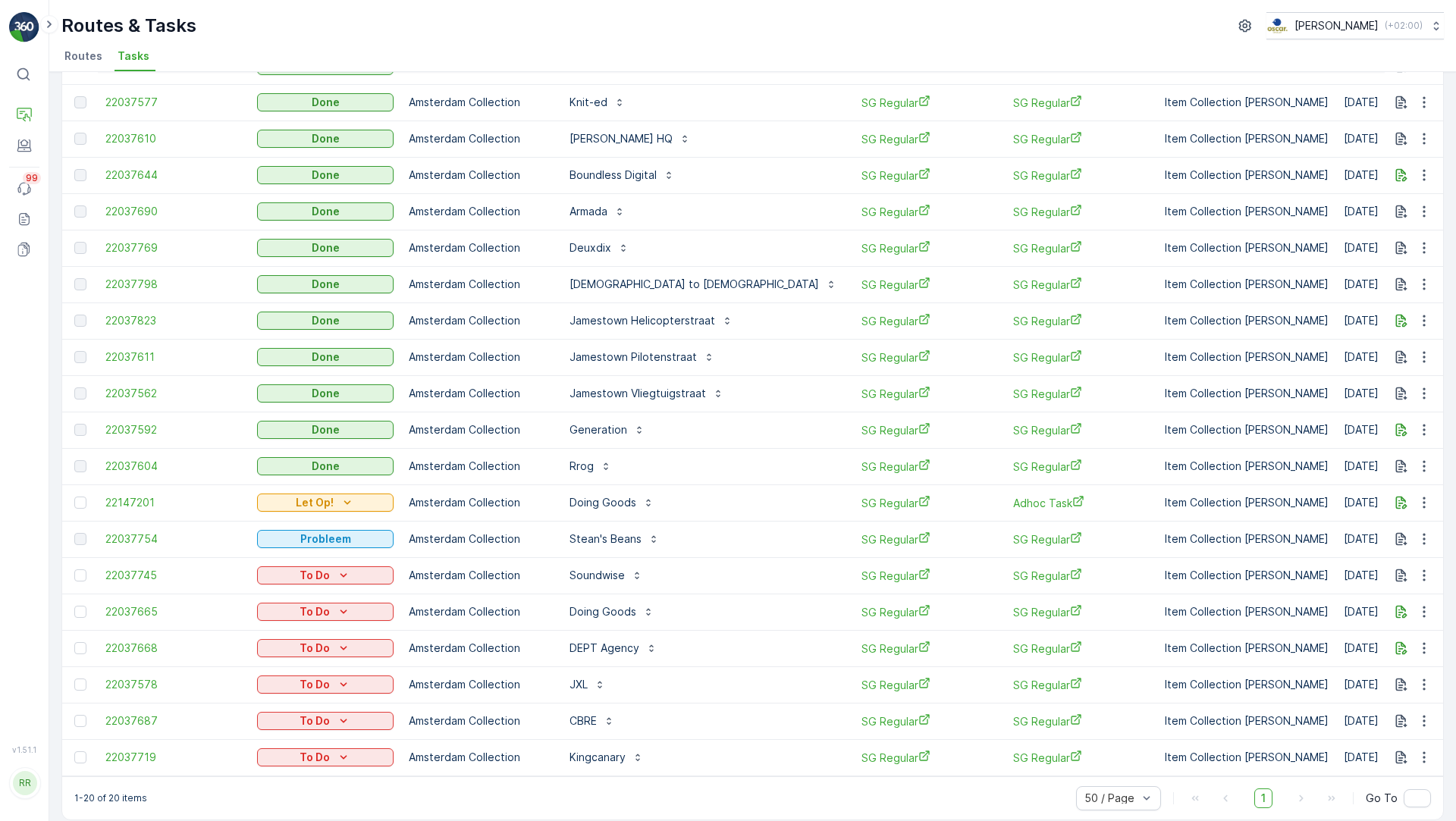
scroll to position [148, 0]
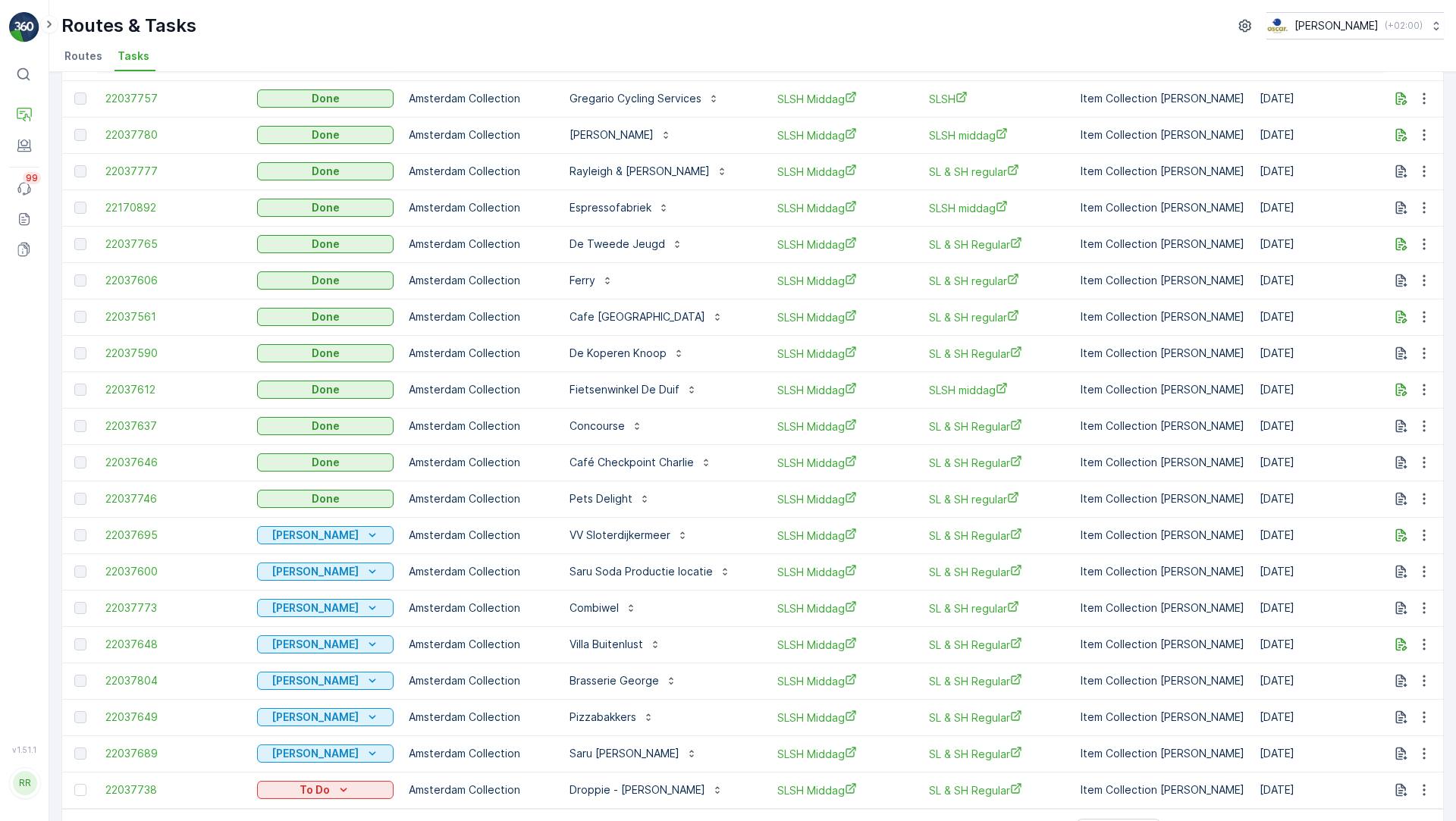
scroll to position [185, 0]
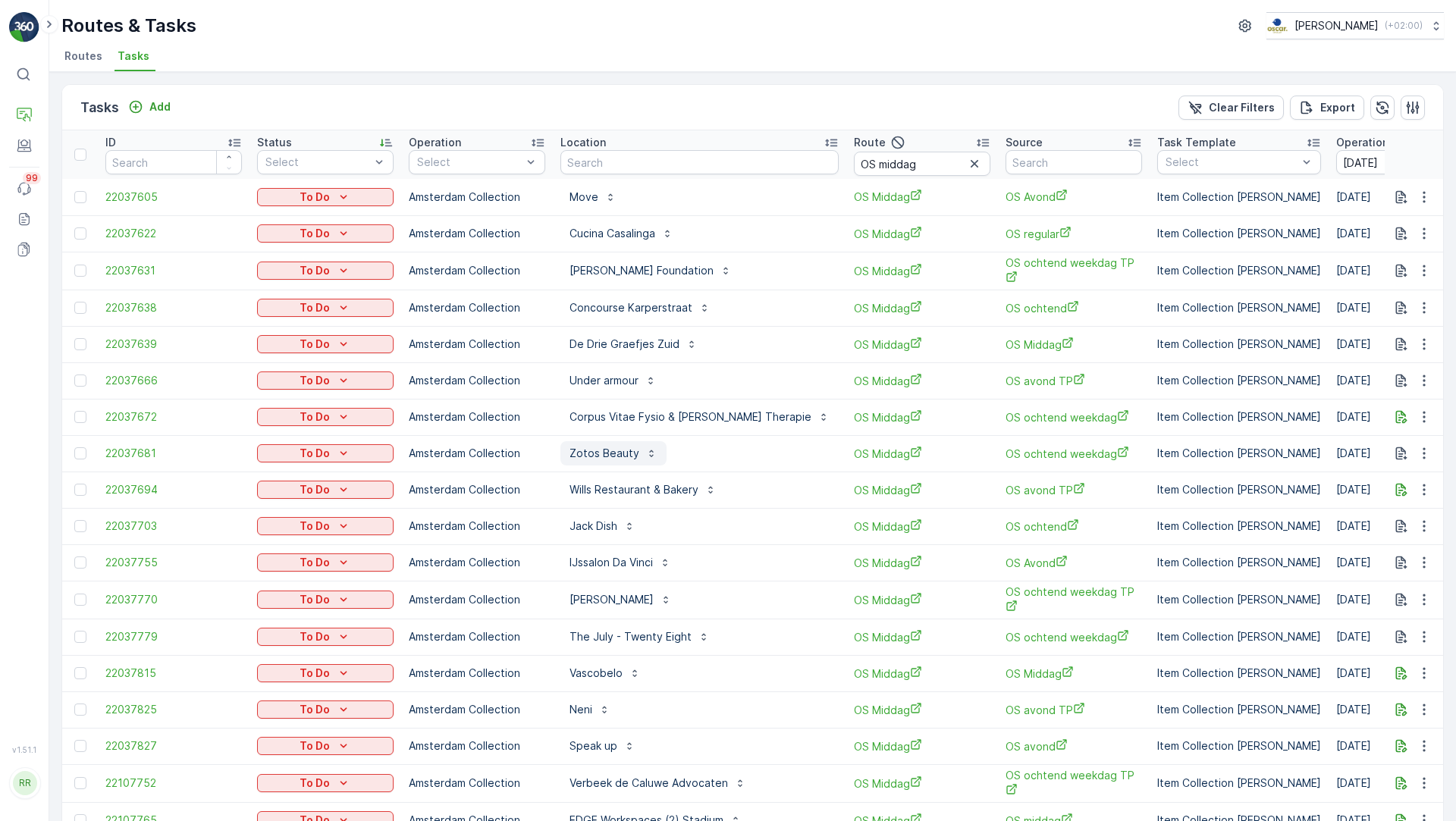
scroll to position [112, 0]
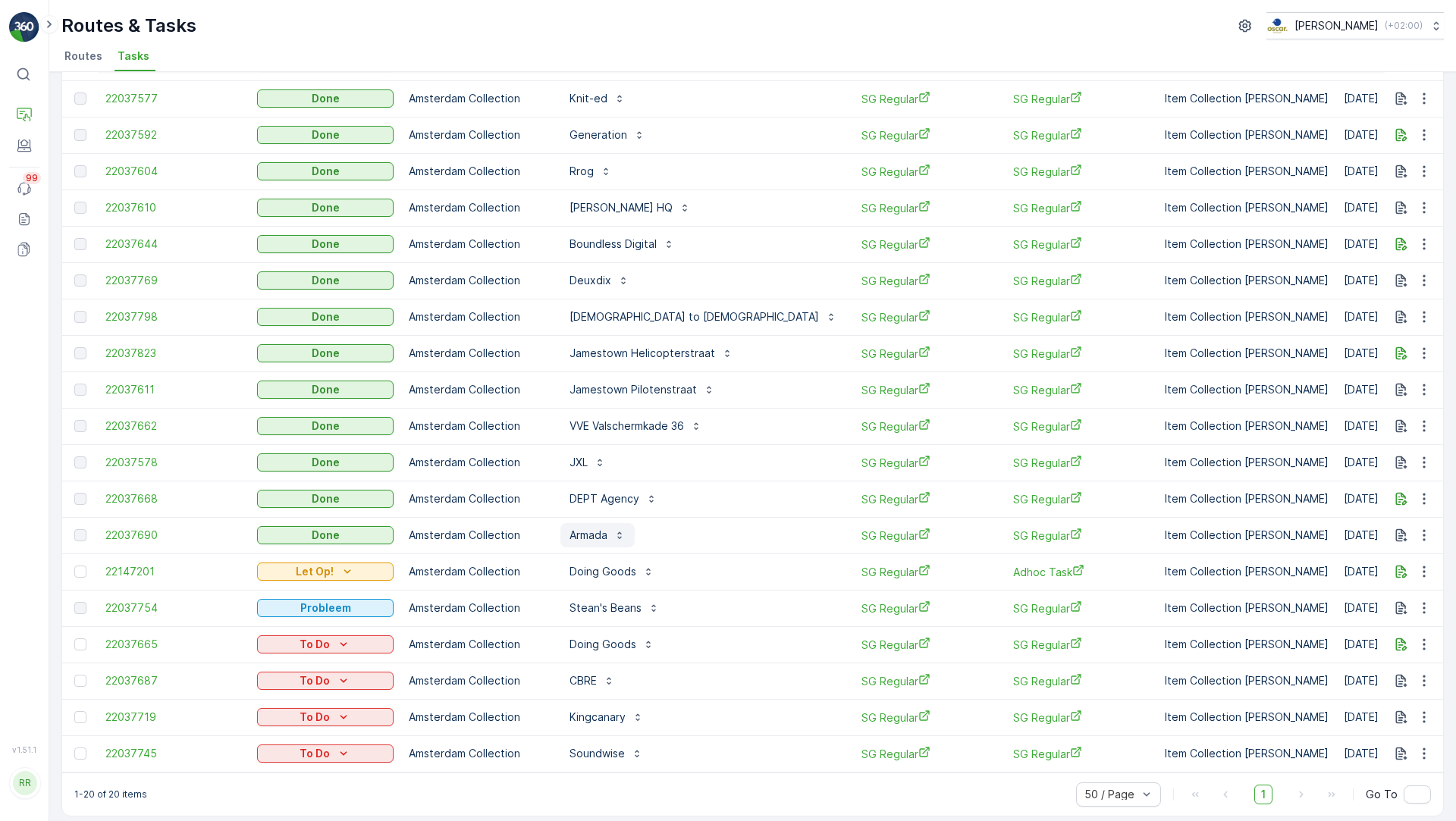
scroll to position [148, 0]
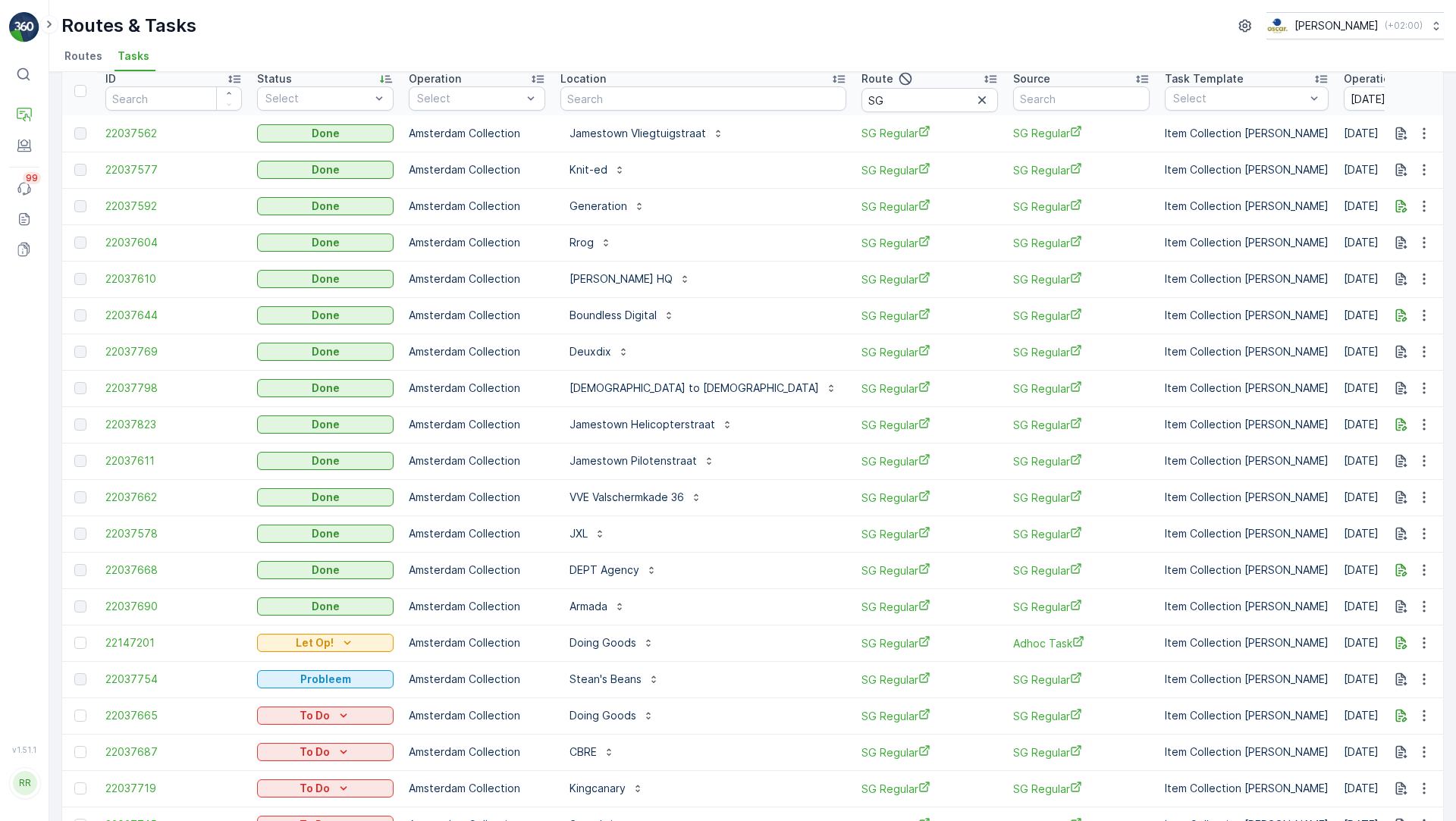
scroll to position [148, 0]
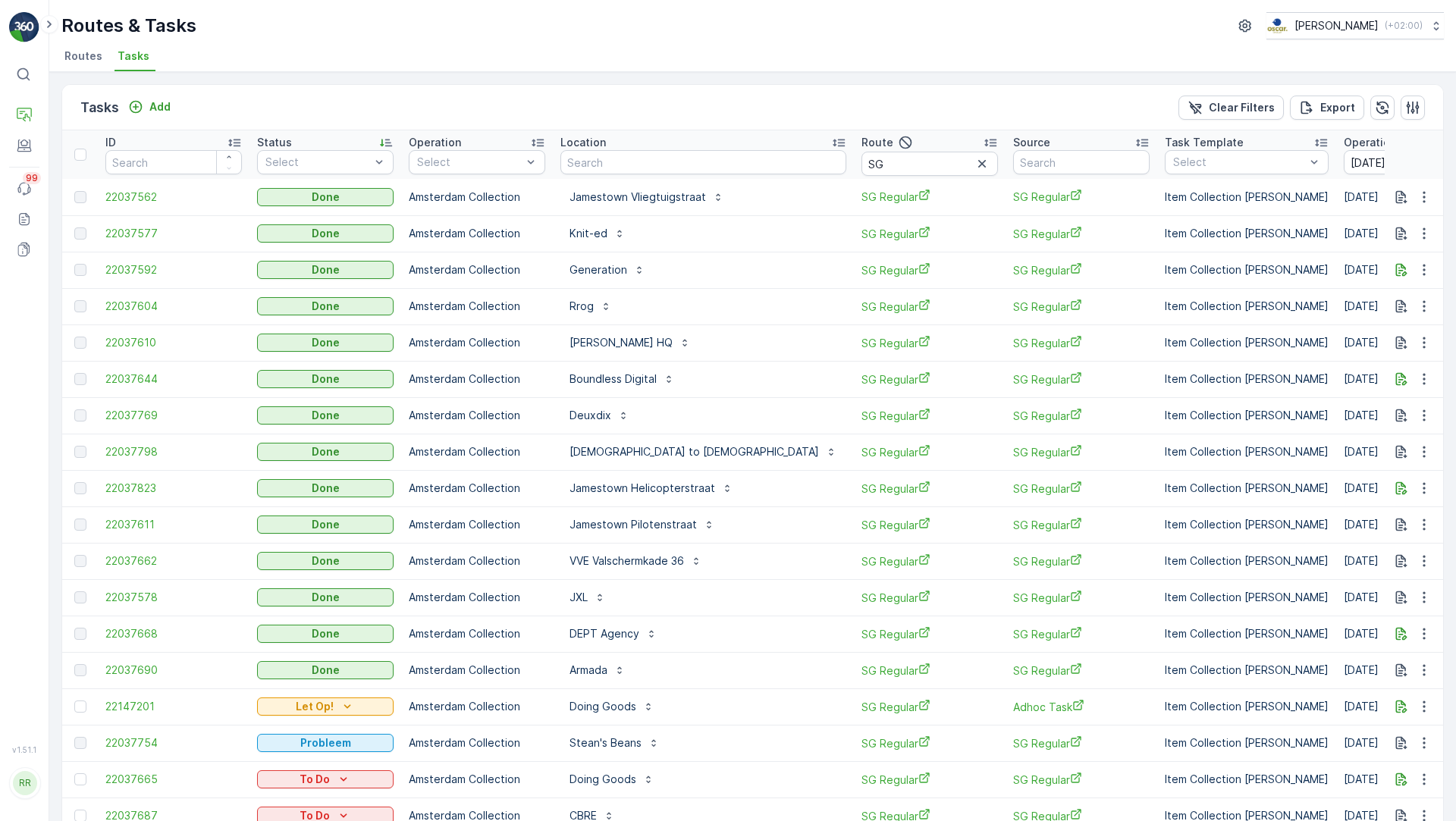
scroll to position [148, 0]
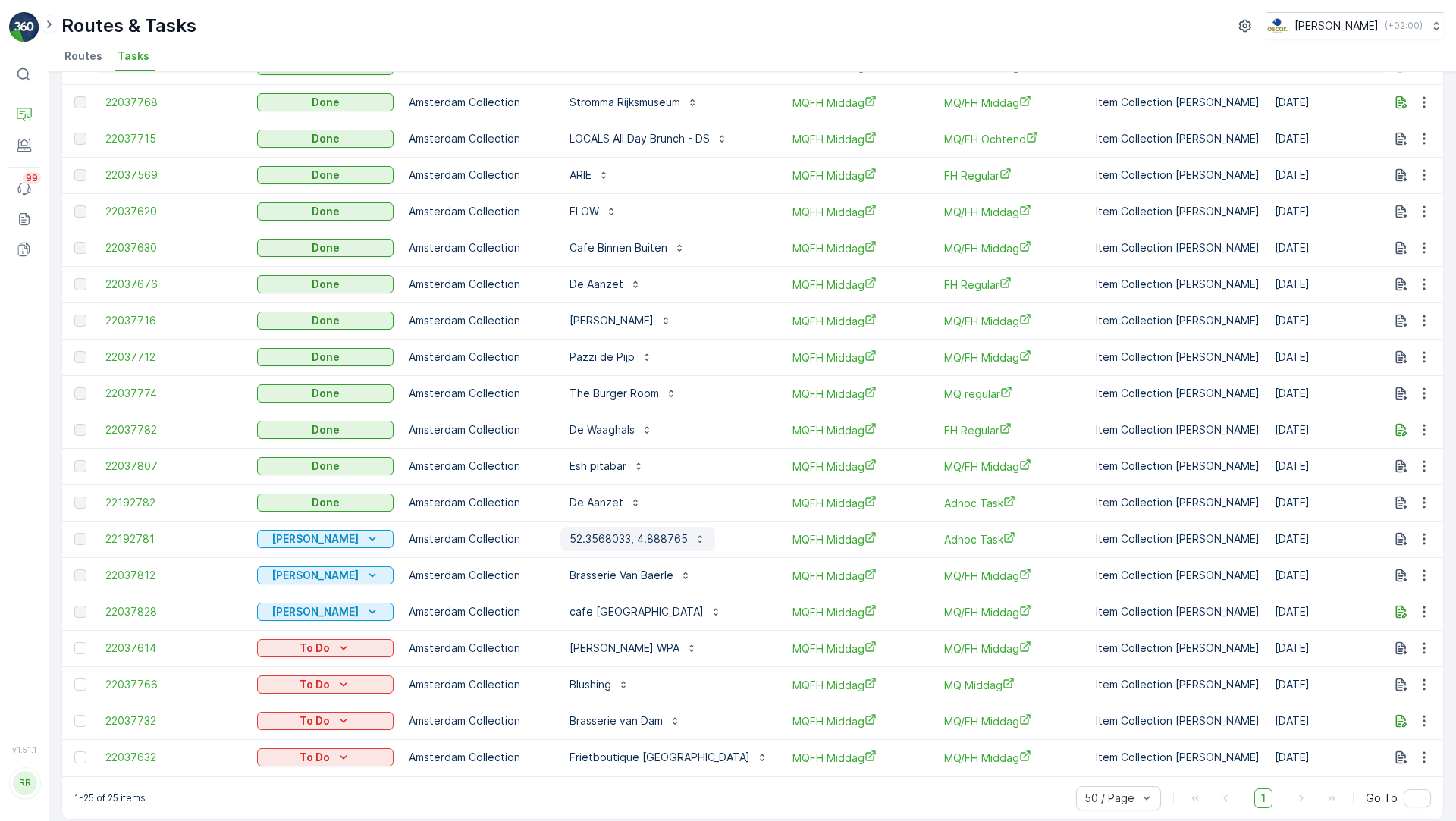
scroll to position [315, 0]
click at [1419, 537] on icon "button" at bounding box center [1424, 536] width 15 height 15
click at [1408, 558] on span "See More Details" at bounding box center [1406, 558] width 88 height 15
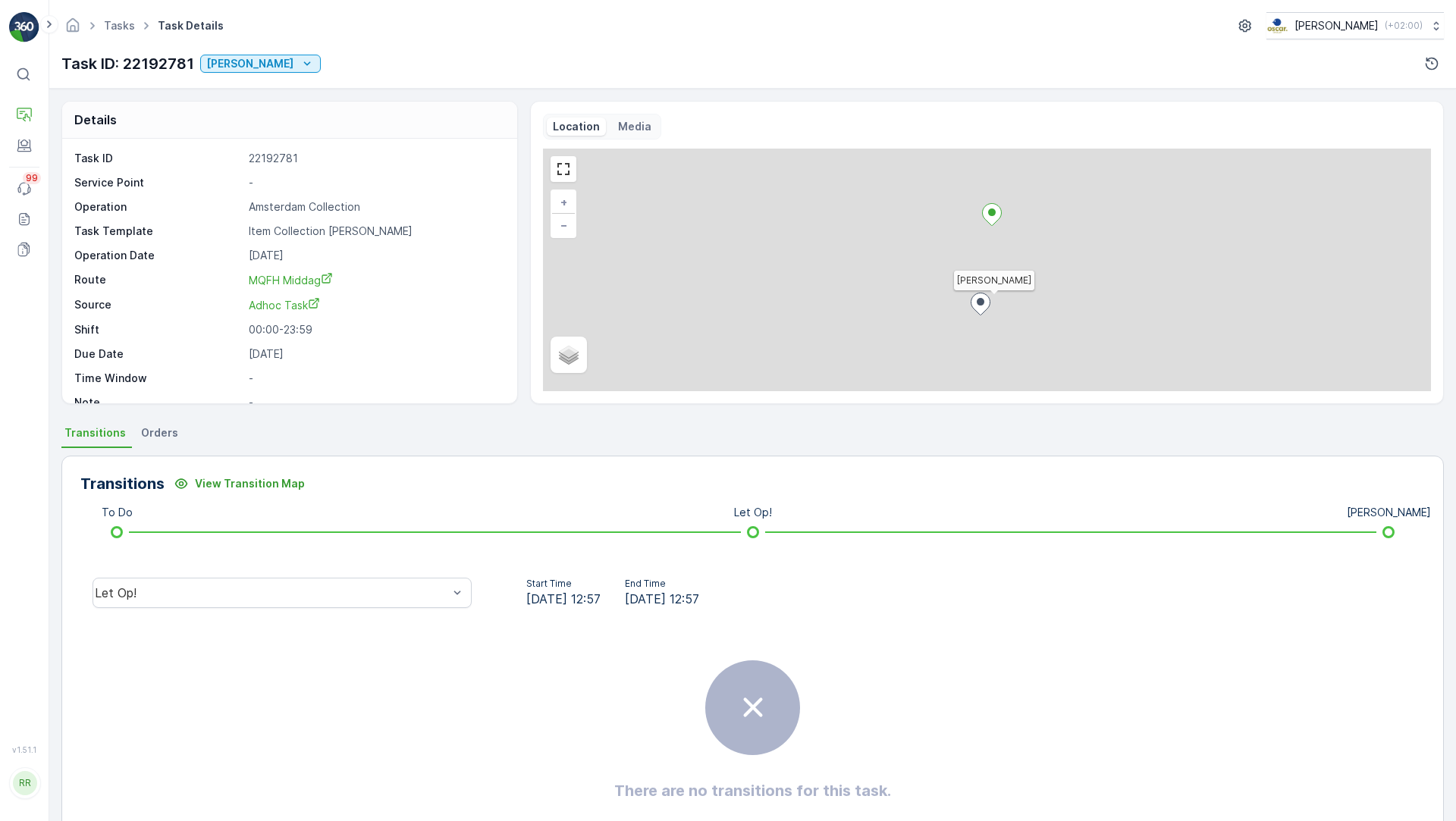
scroll to position [18, 0]
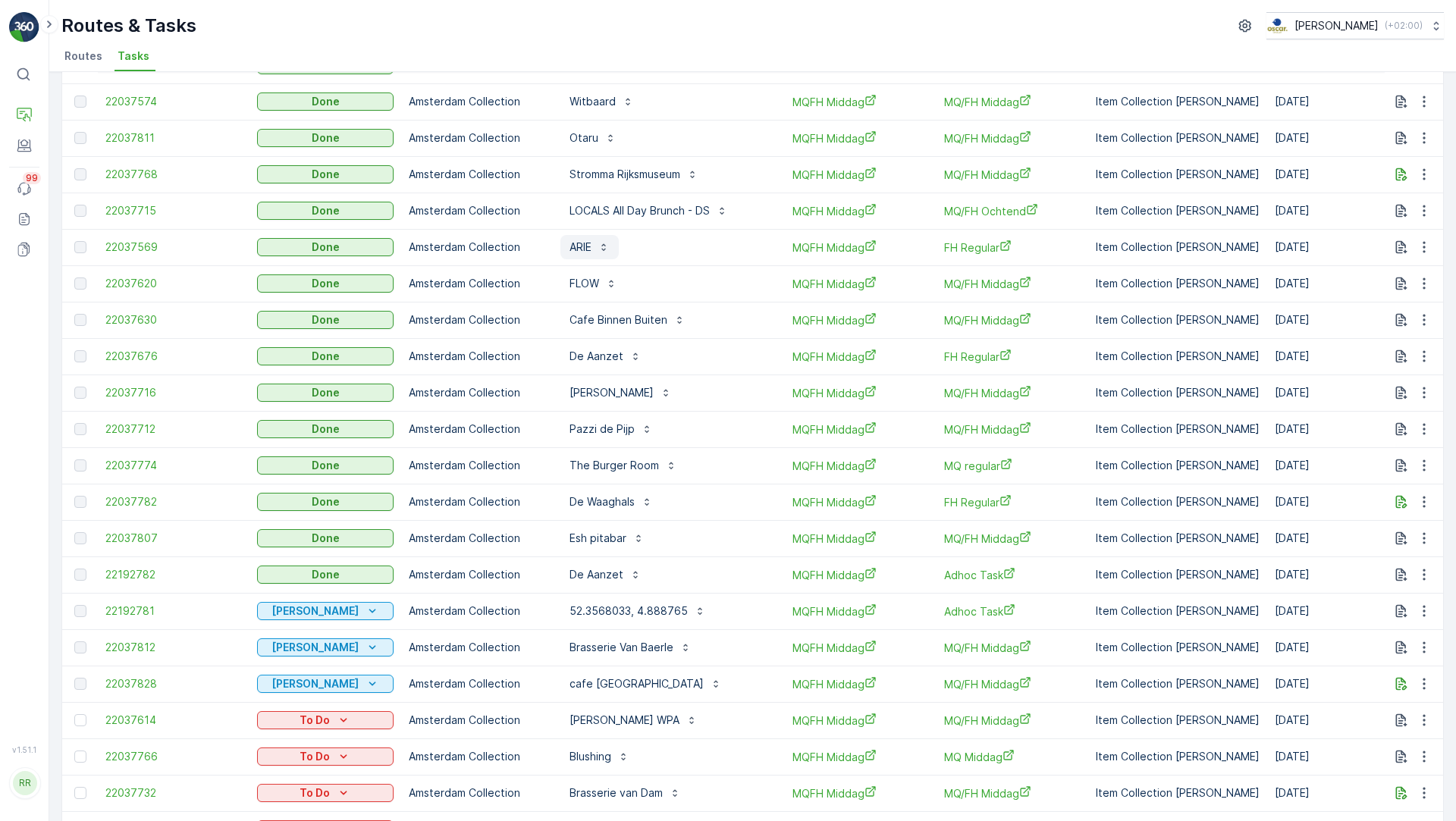
scroll to position [330, 0]
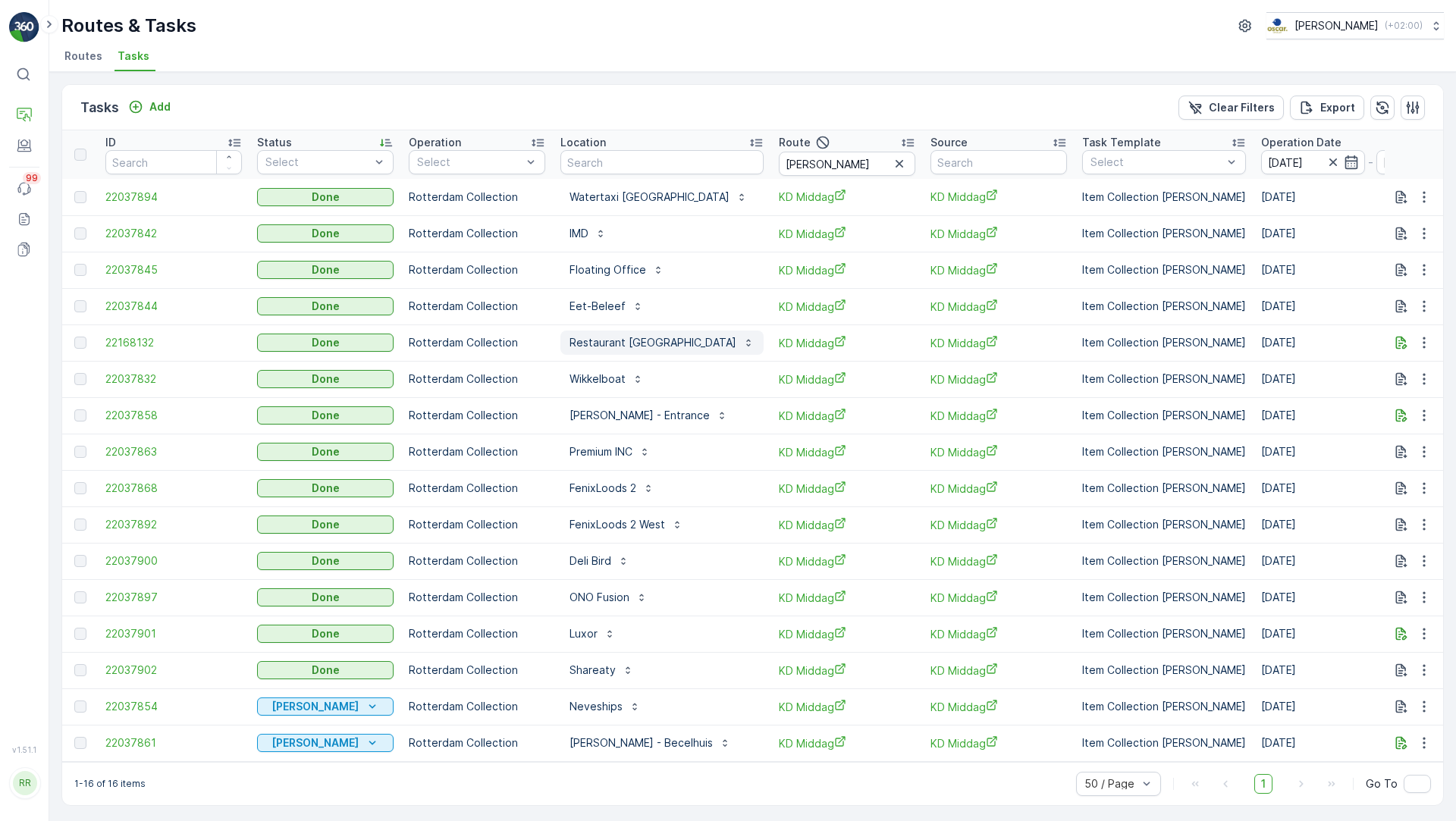
scroll to position [3, 0]
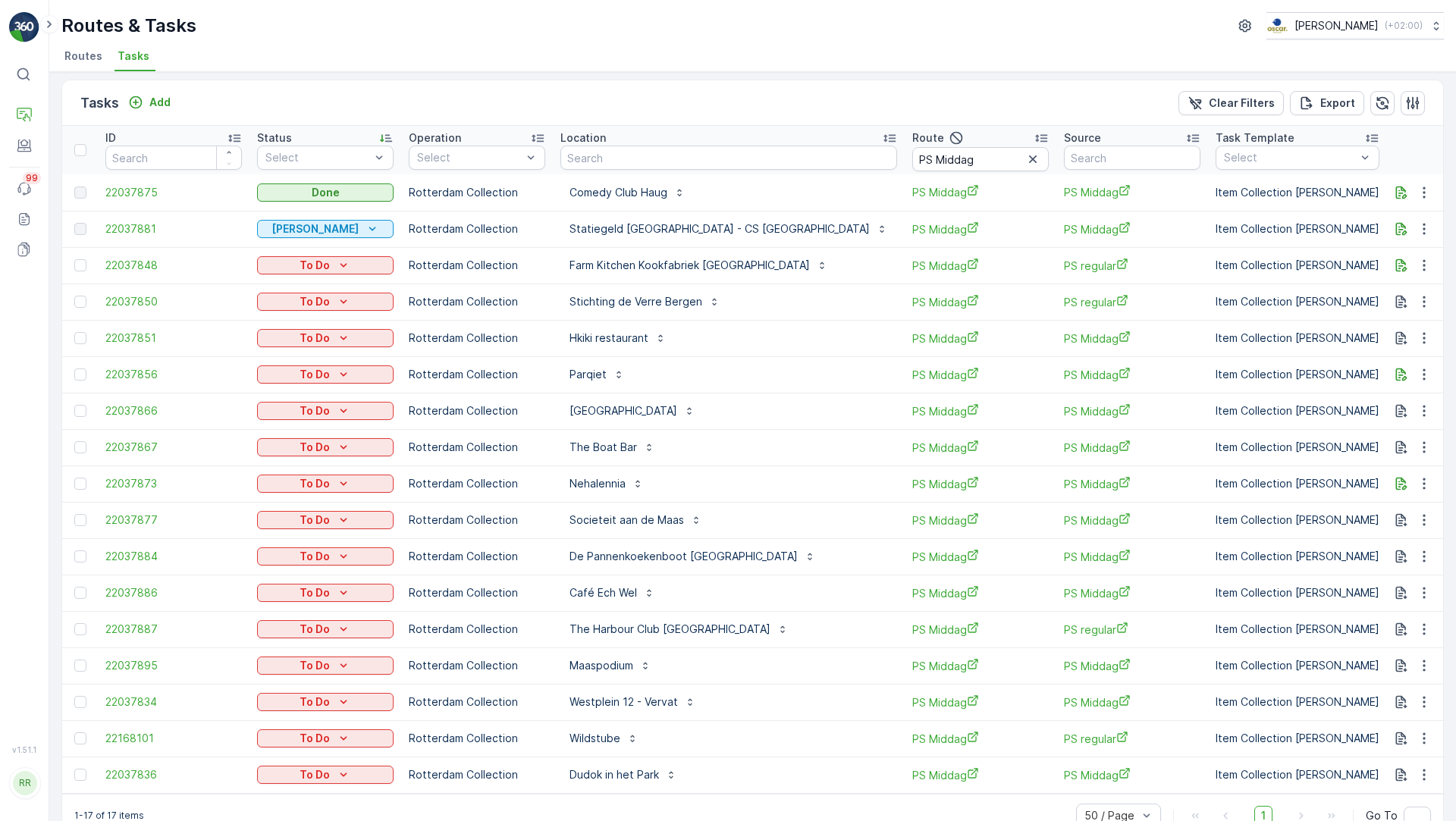
scroll to position [3, 0]
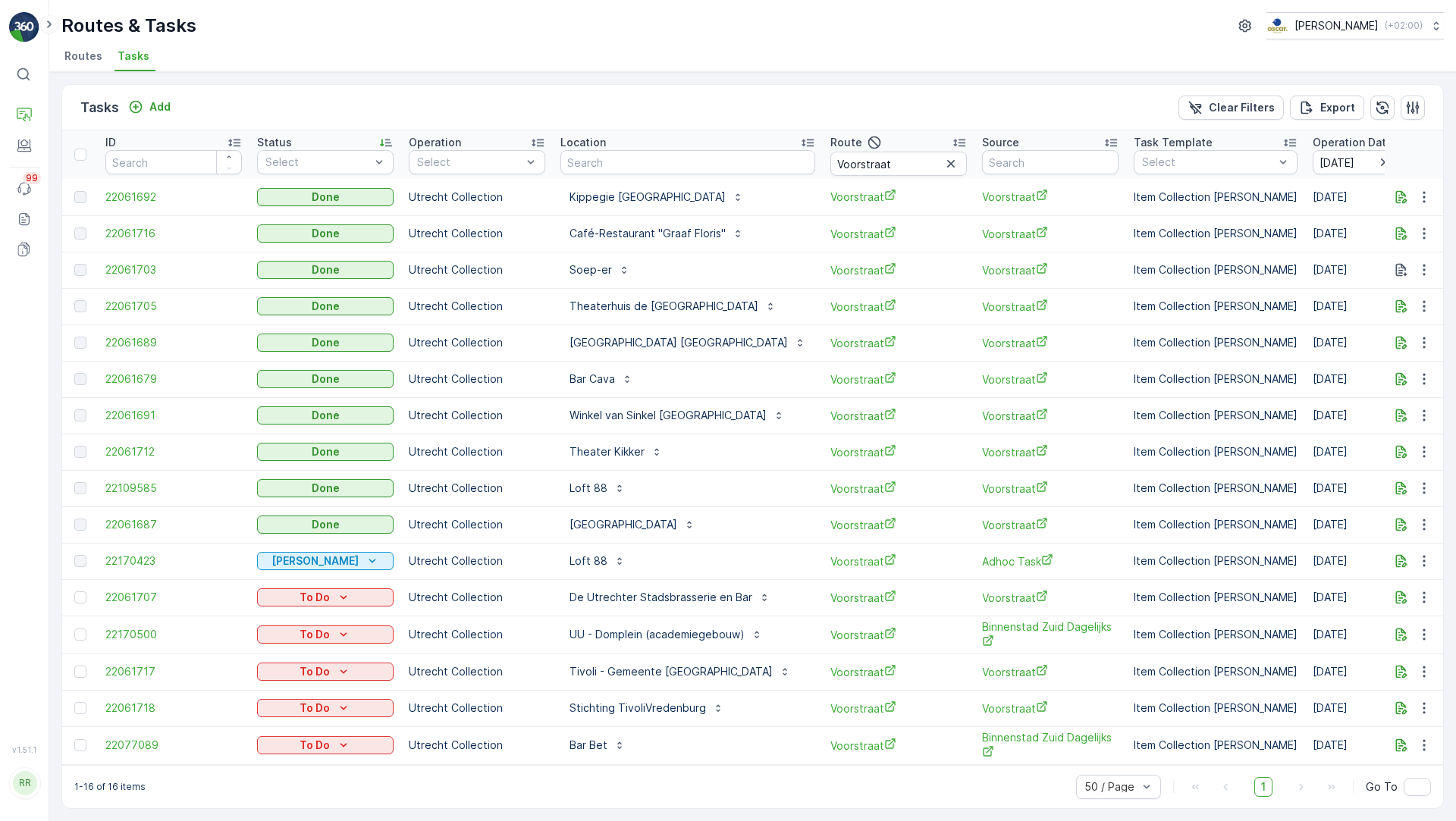
scroll to position [6, 0]
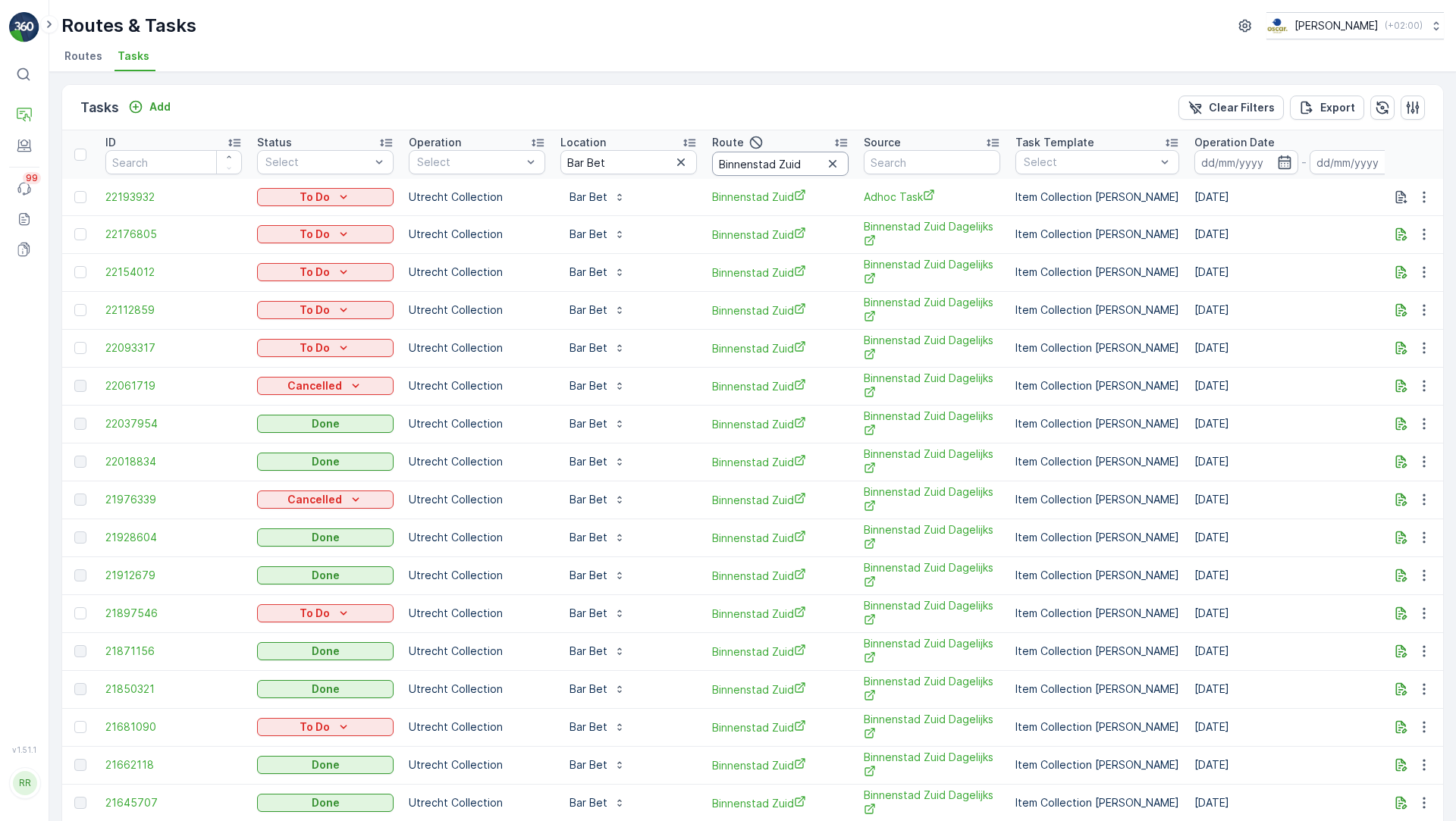
click at [796, 158] on input "Binnenstad Zuid" at bounding box center [780, 164] width 136 height 25
type input "Seenons Utrecht"
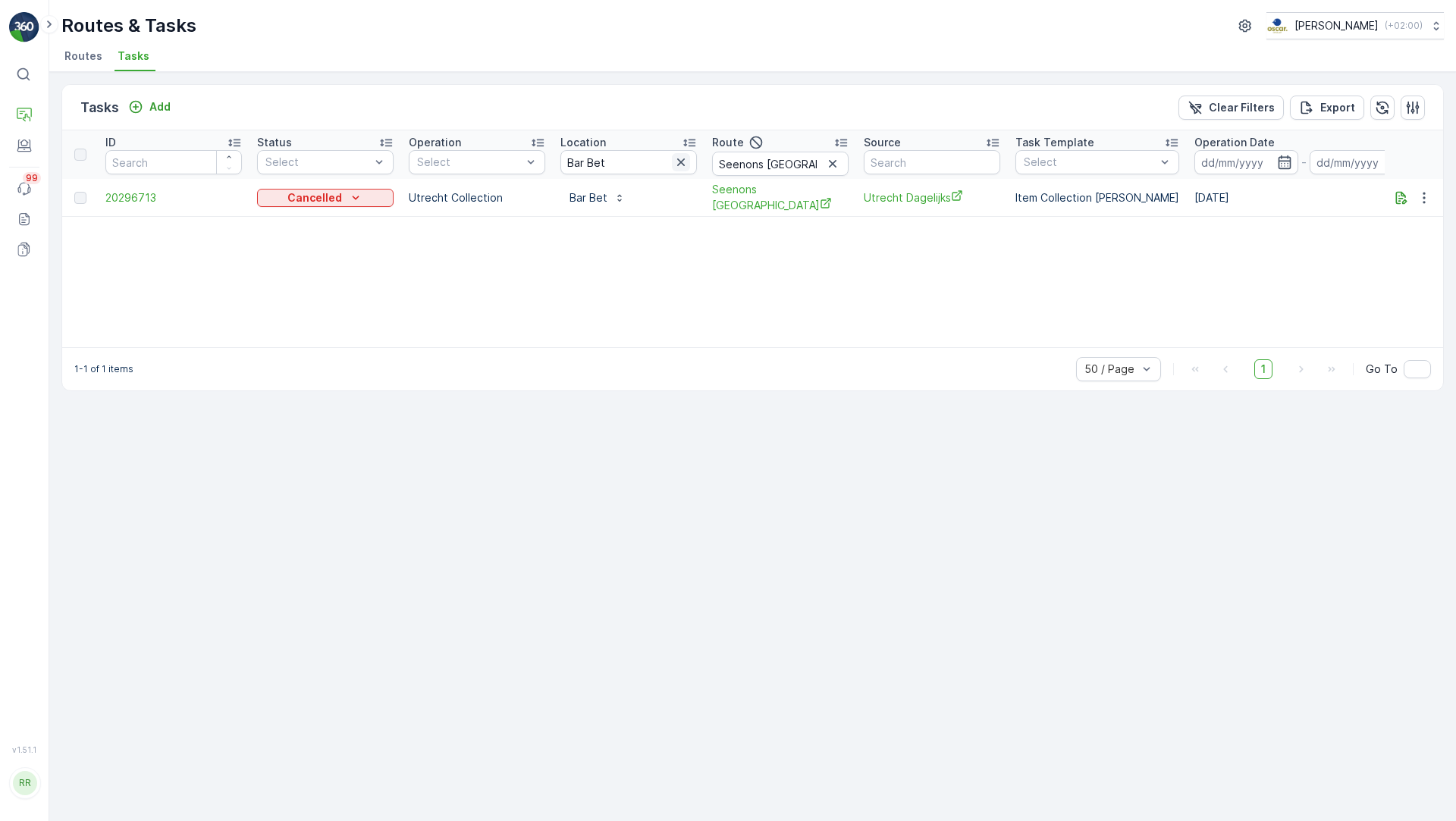
click at [681, 163] on icon "button" at bounding box center [681, 162] width 15 height 15
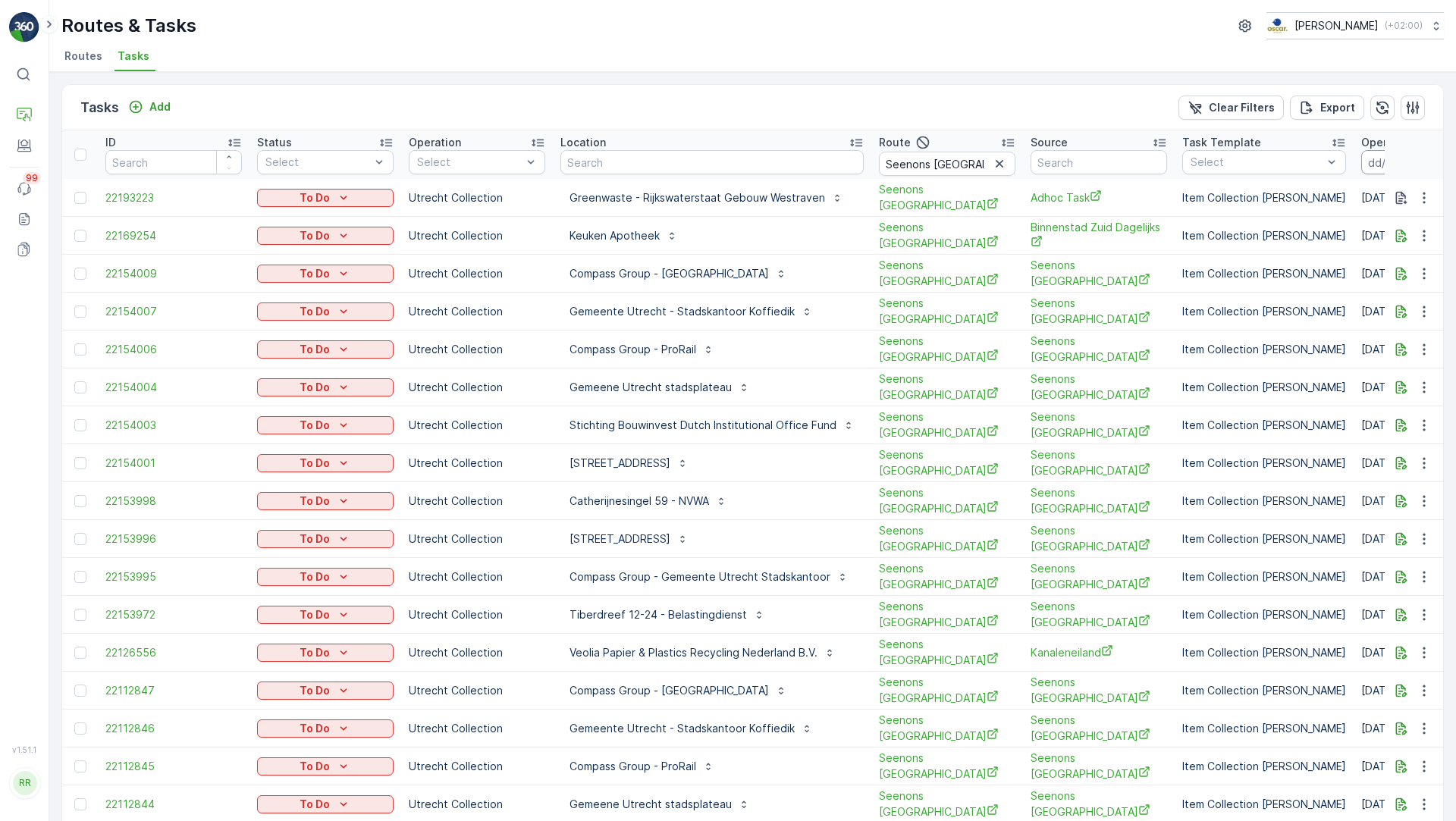
click at [1374, 158] on input at bounding box center [1413, 162] width 104 height 25
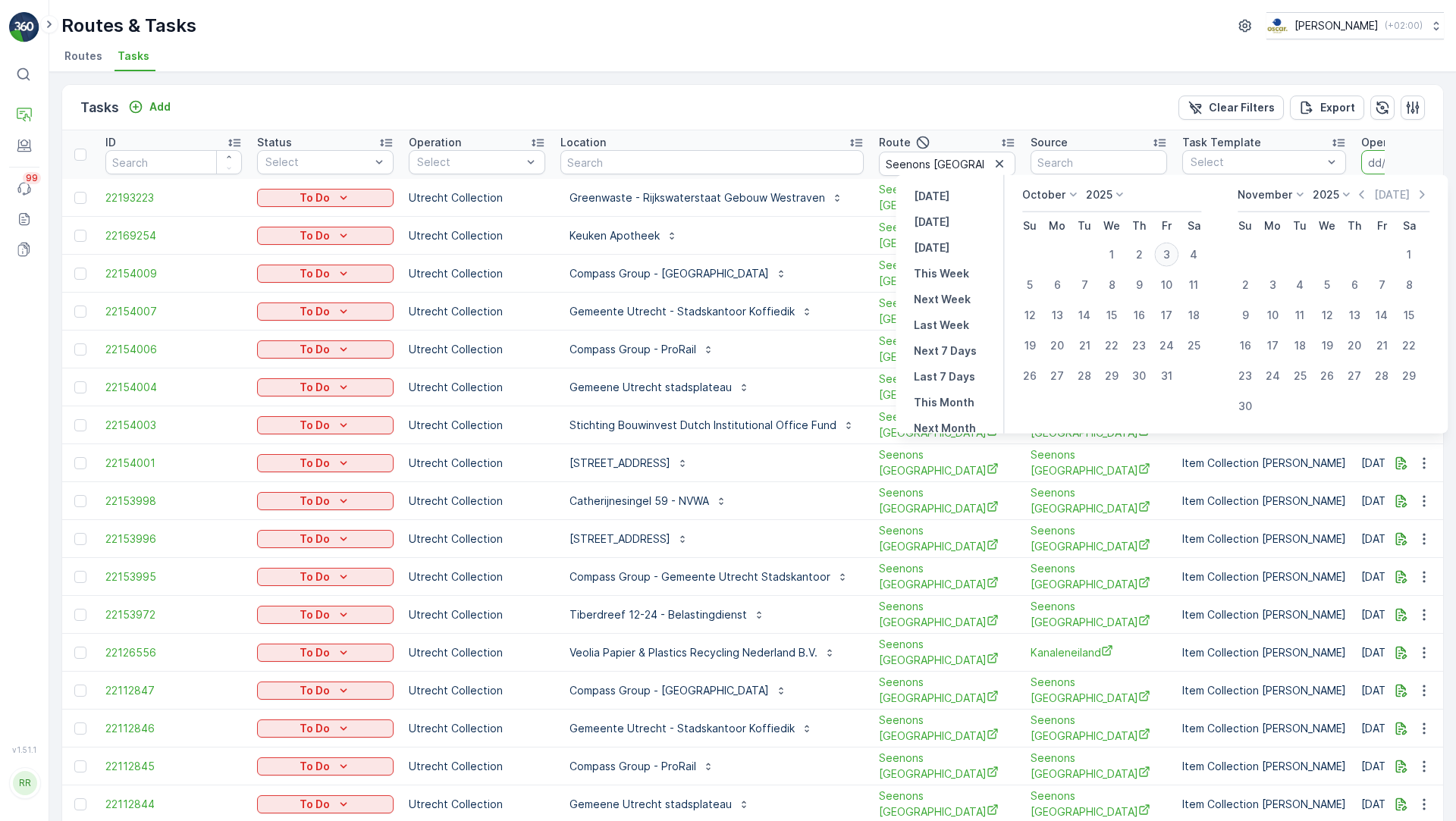
click at [1175, 252] on div "3" at bounding box center [1166, 254] width 25 height 25
type input "03.10.2025"
click at [1175, 252] on div "3" at bounding box center [1166, 254] width 25 height 25
type input "[DATE]"
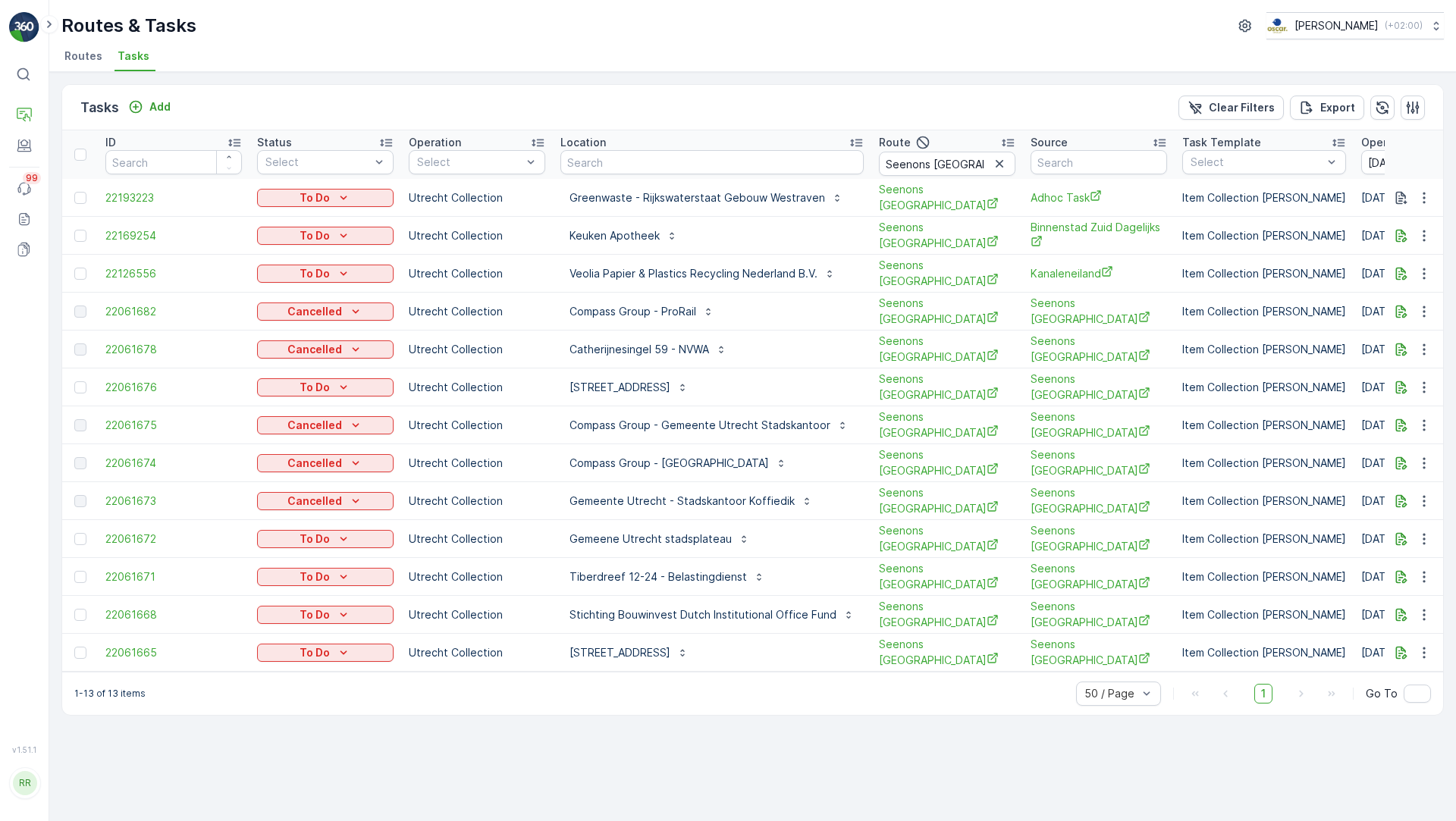
click at [383, 141] on icon at bounding box center [386, 142] width 15 height 15
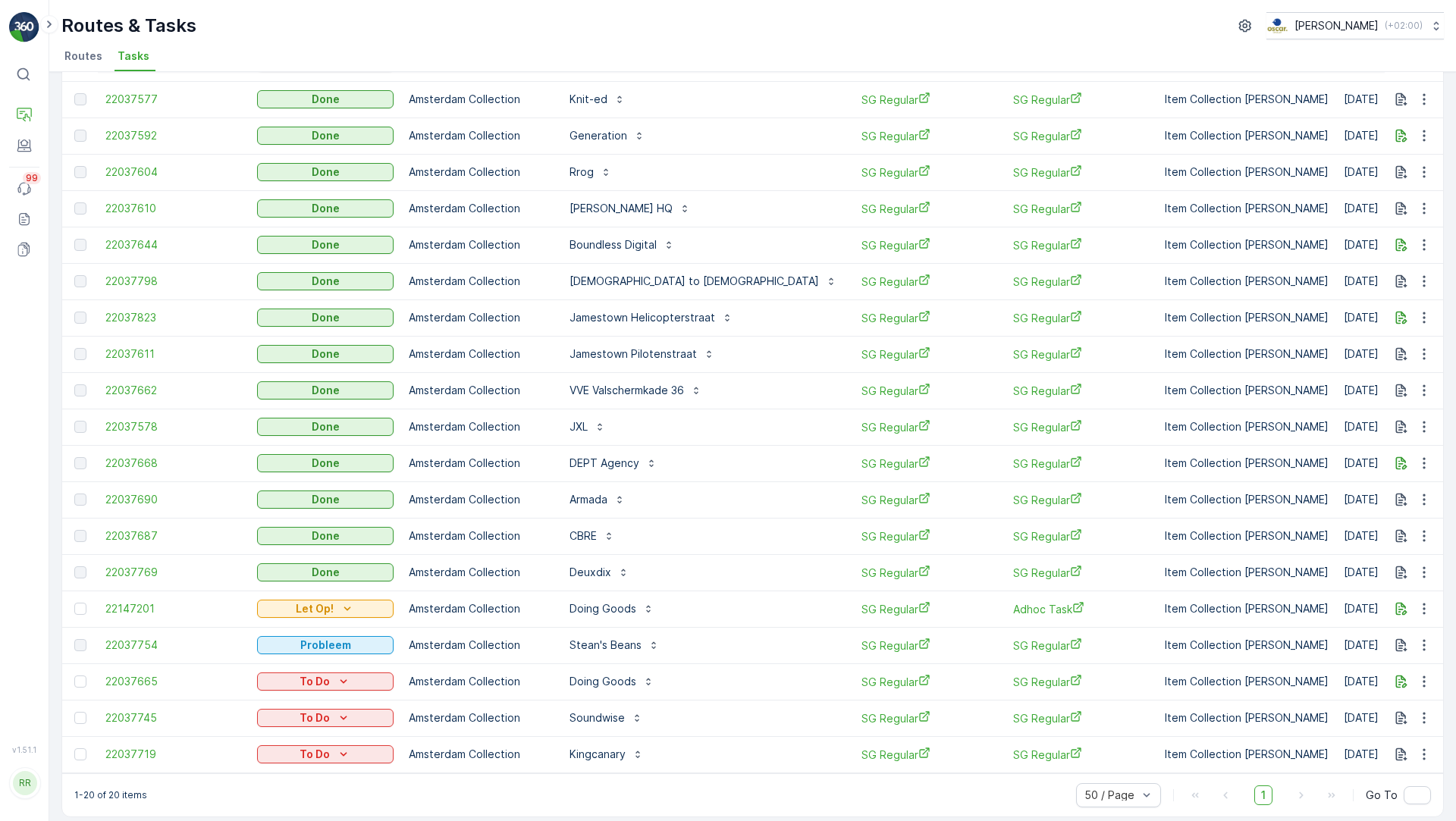
scroll to position [131, 0]
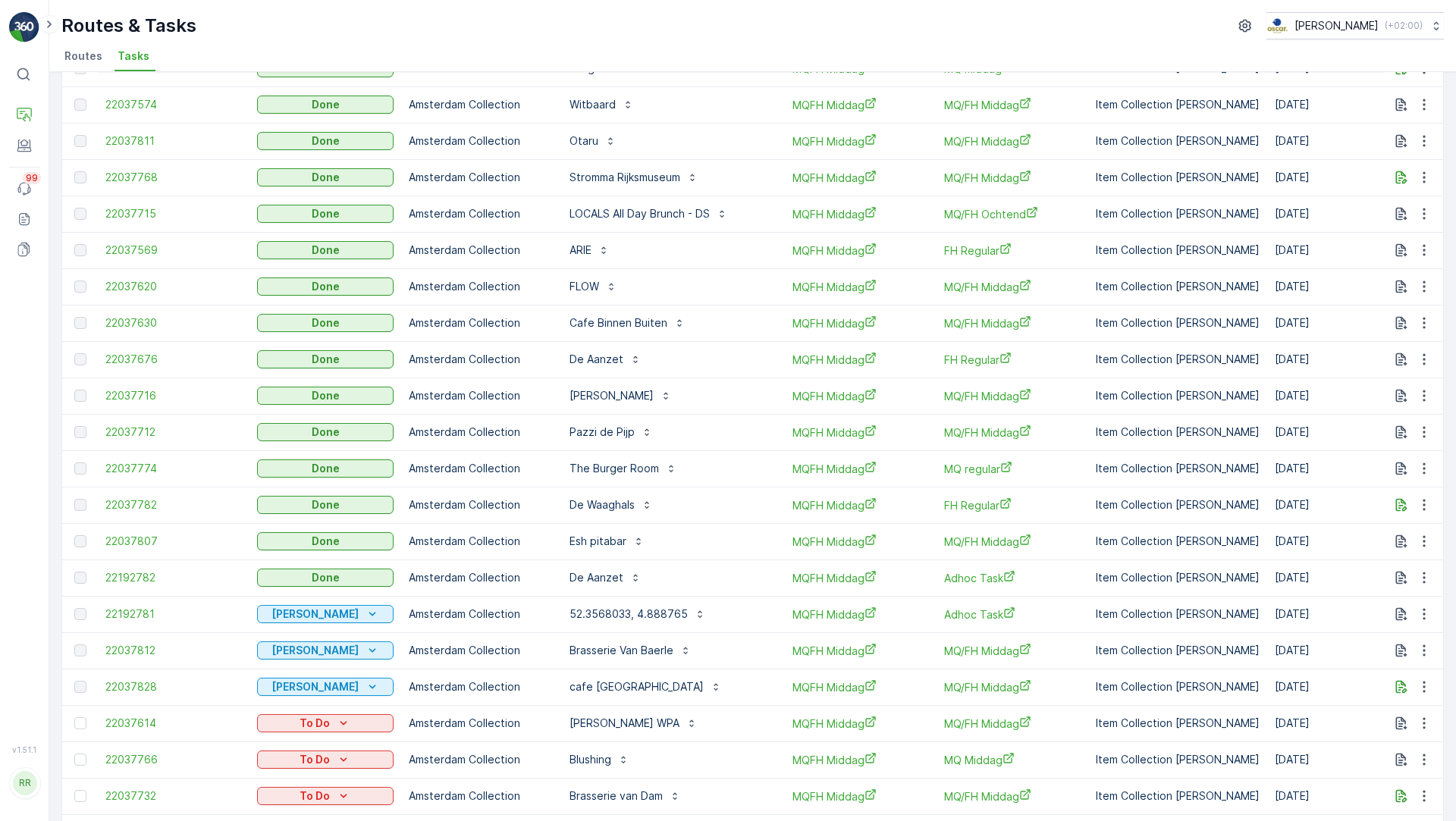
scroll to position [330, 0]
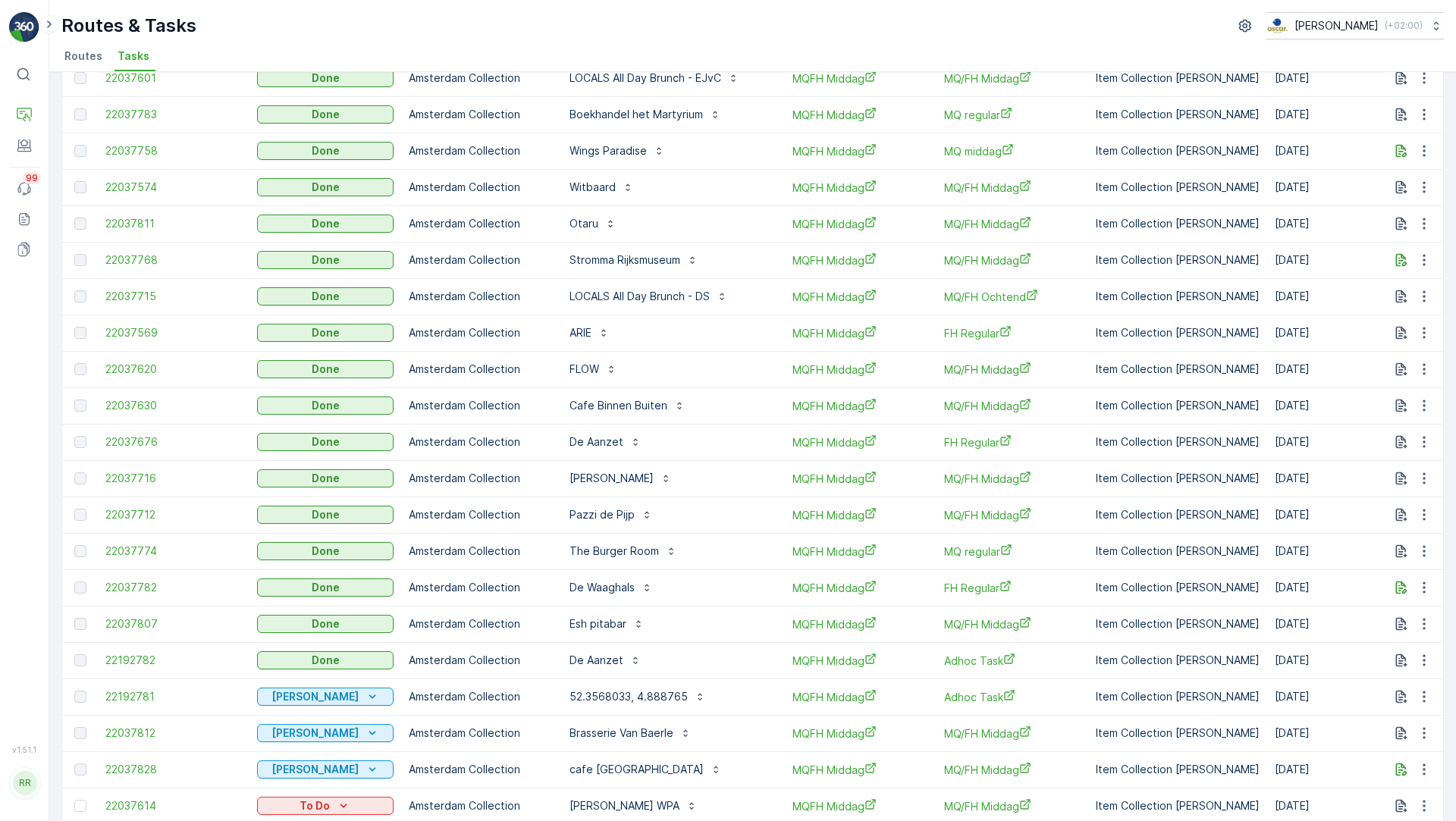
scroll to position [330, 0]
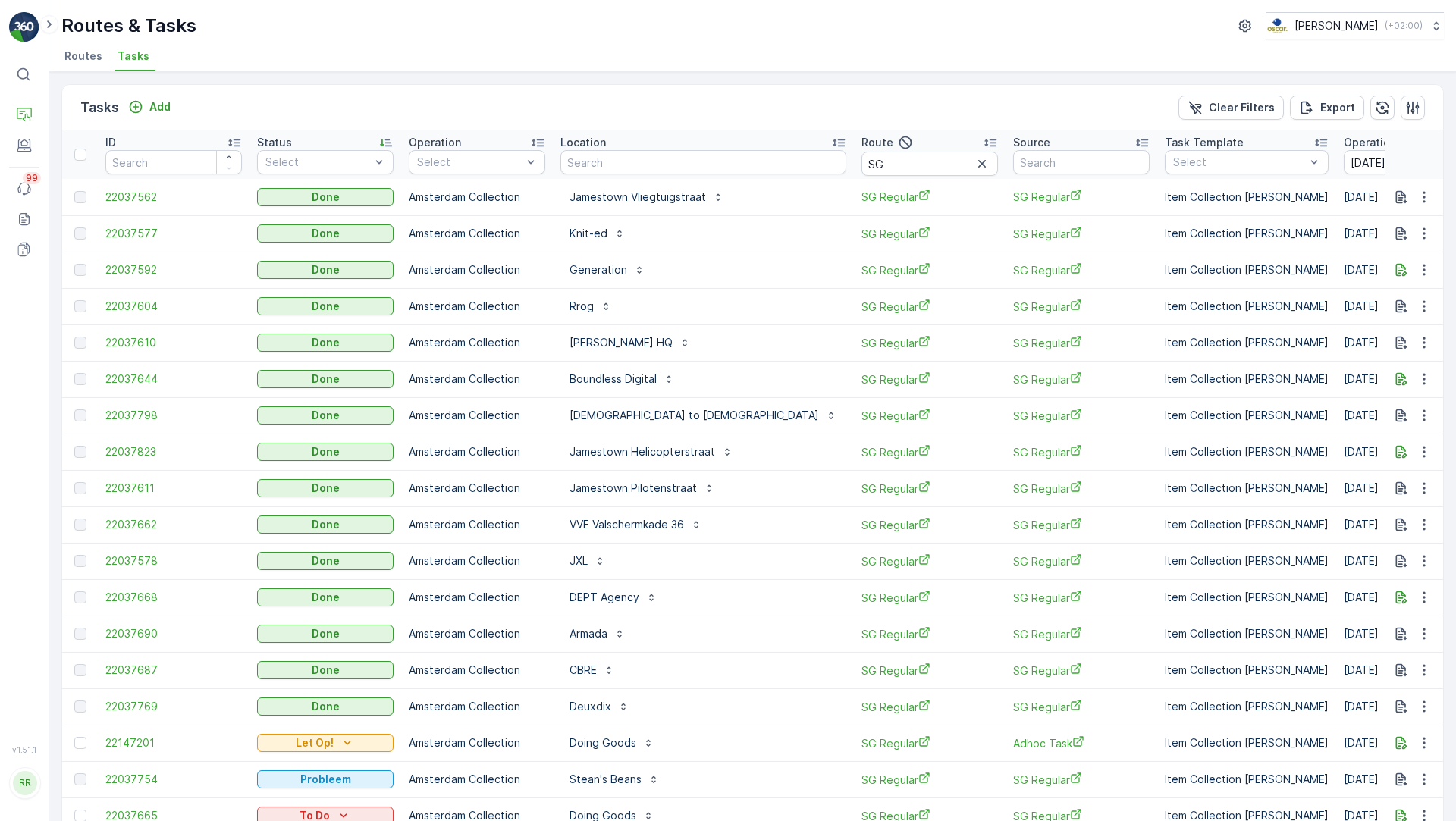
scroll to position [148, 0]
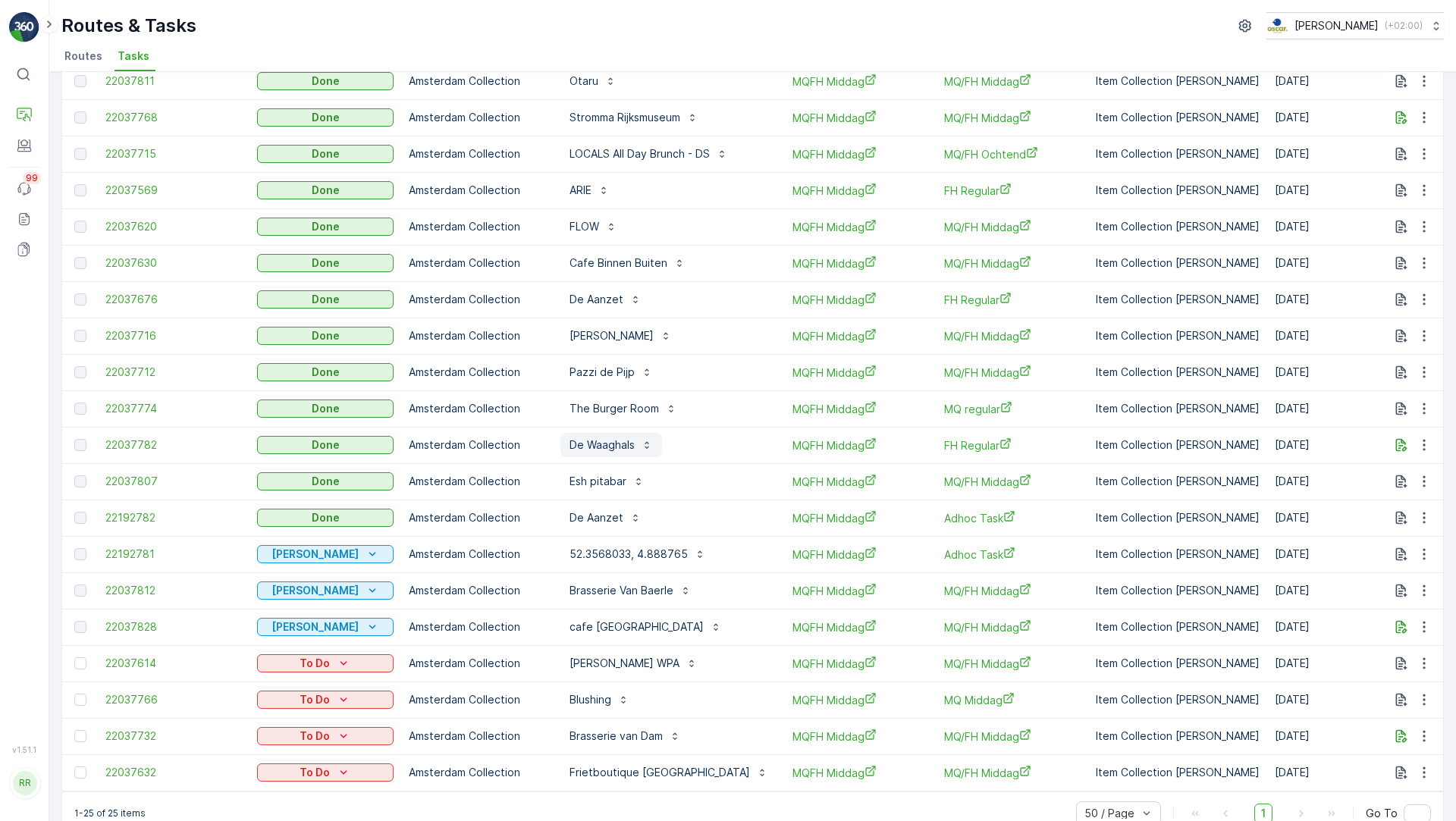
scroll to position [330, 0]
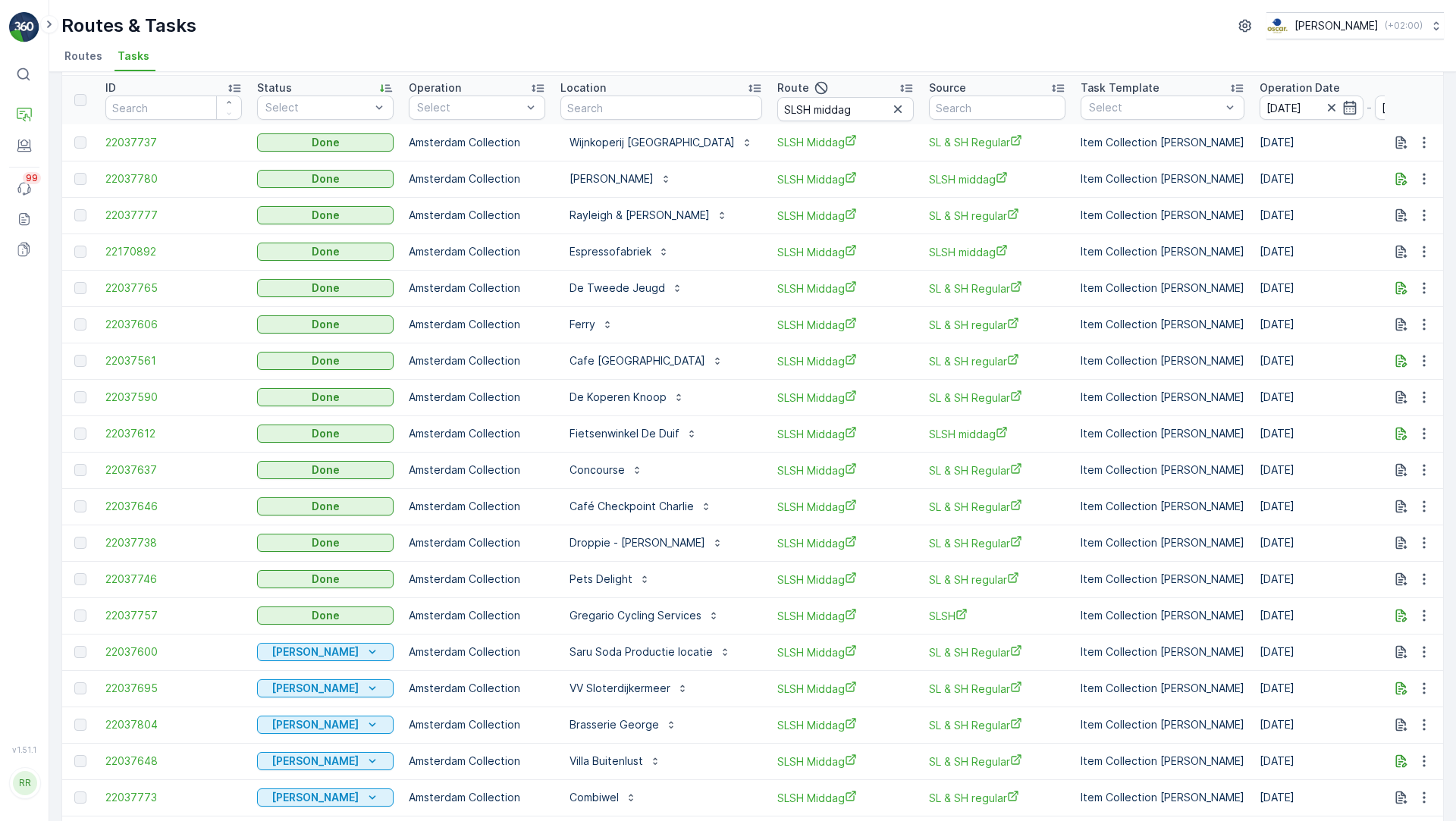
scroll to position [40, 0]
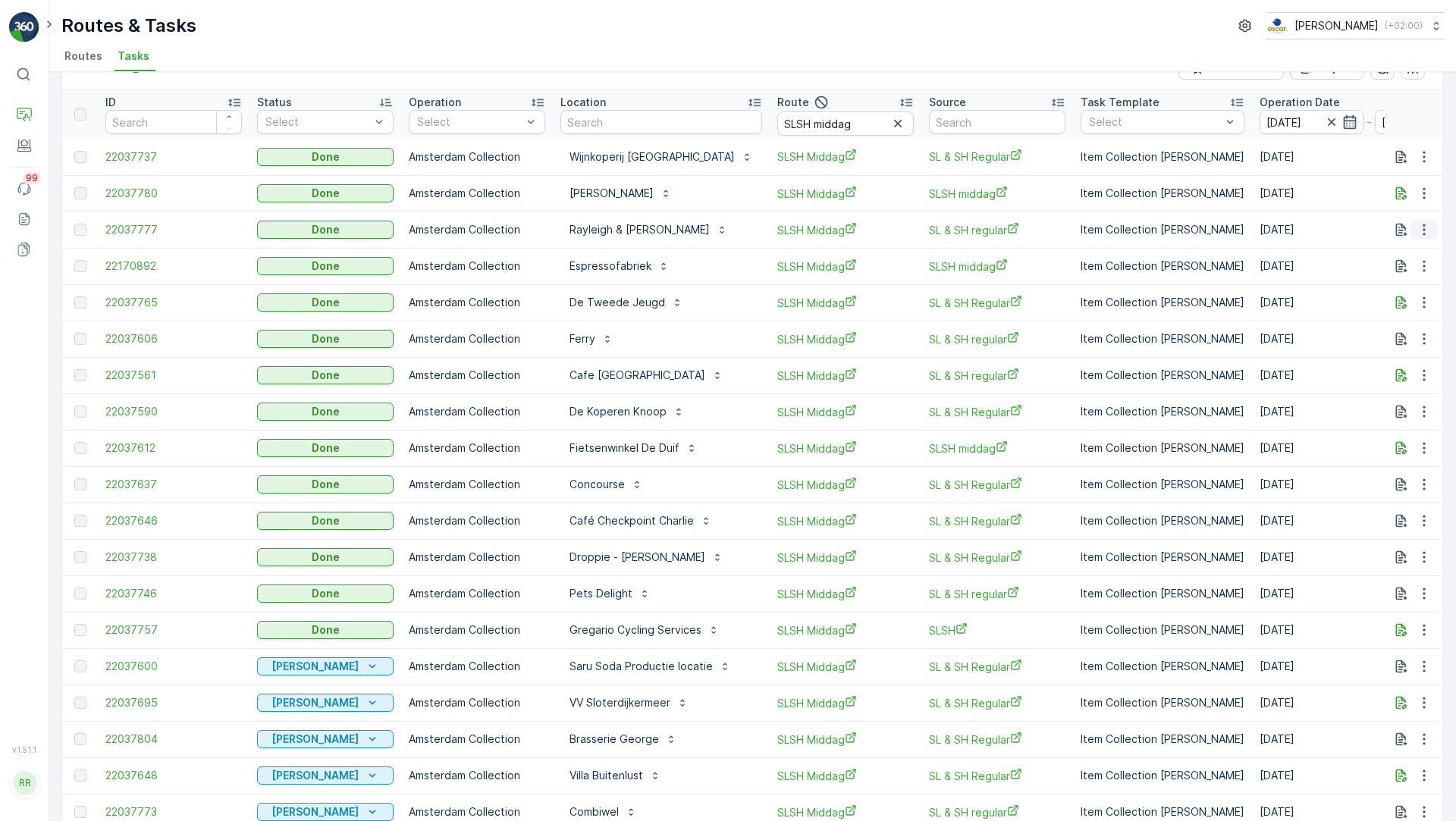
click at [1416, 228] on icon "button" at bounding box center [1424, 230] width 15 height 15
click at [1409, 249] on span "See More Details" at bounding box center [1406, 252] width 88 height 15
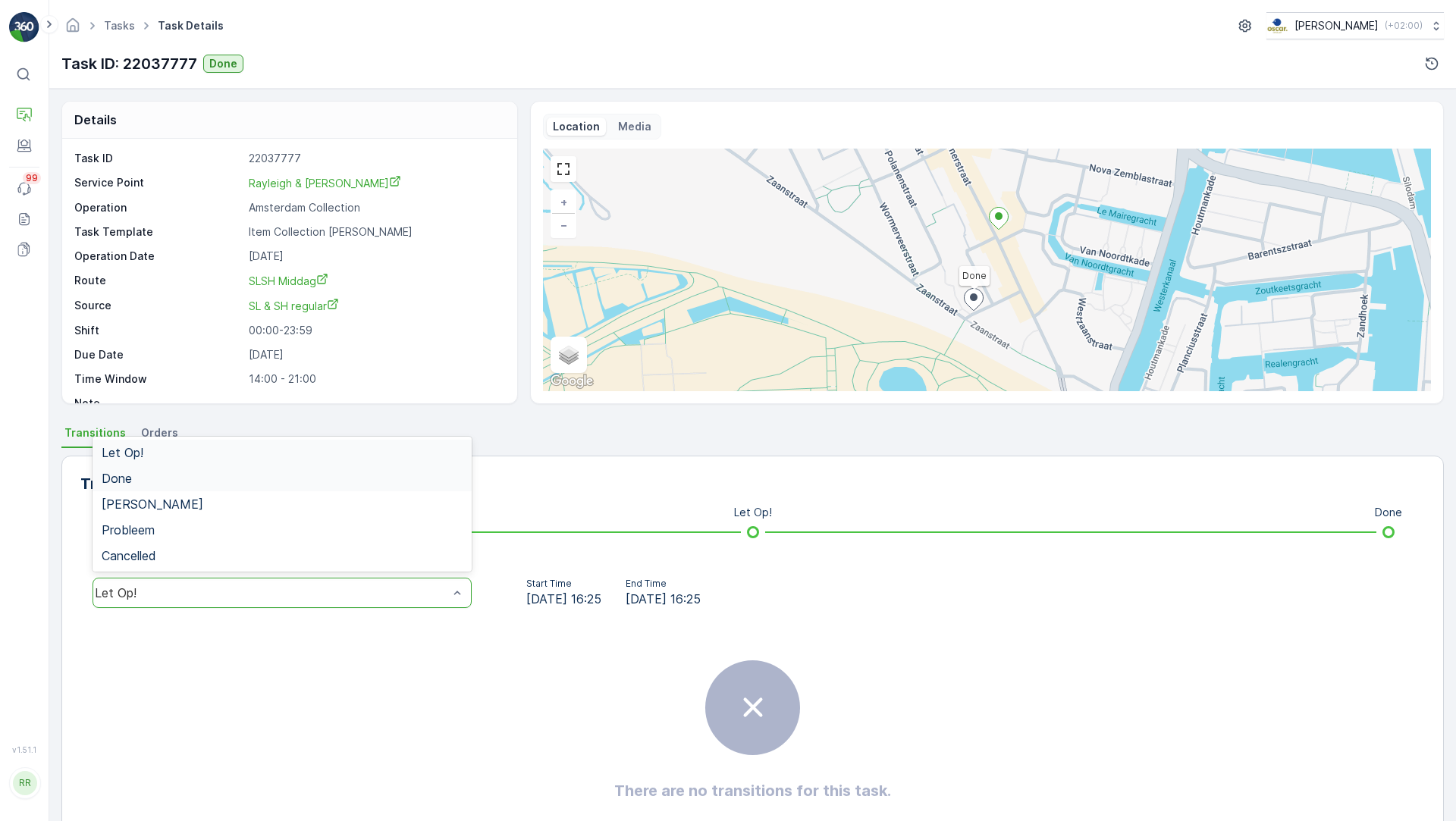
click at [302, 485] on div "Done" at bounding box center [281, 478] width 379 height 25
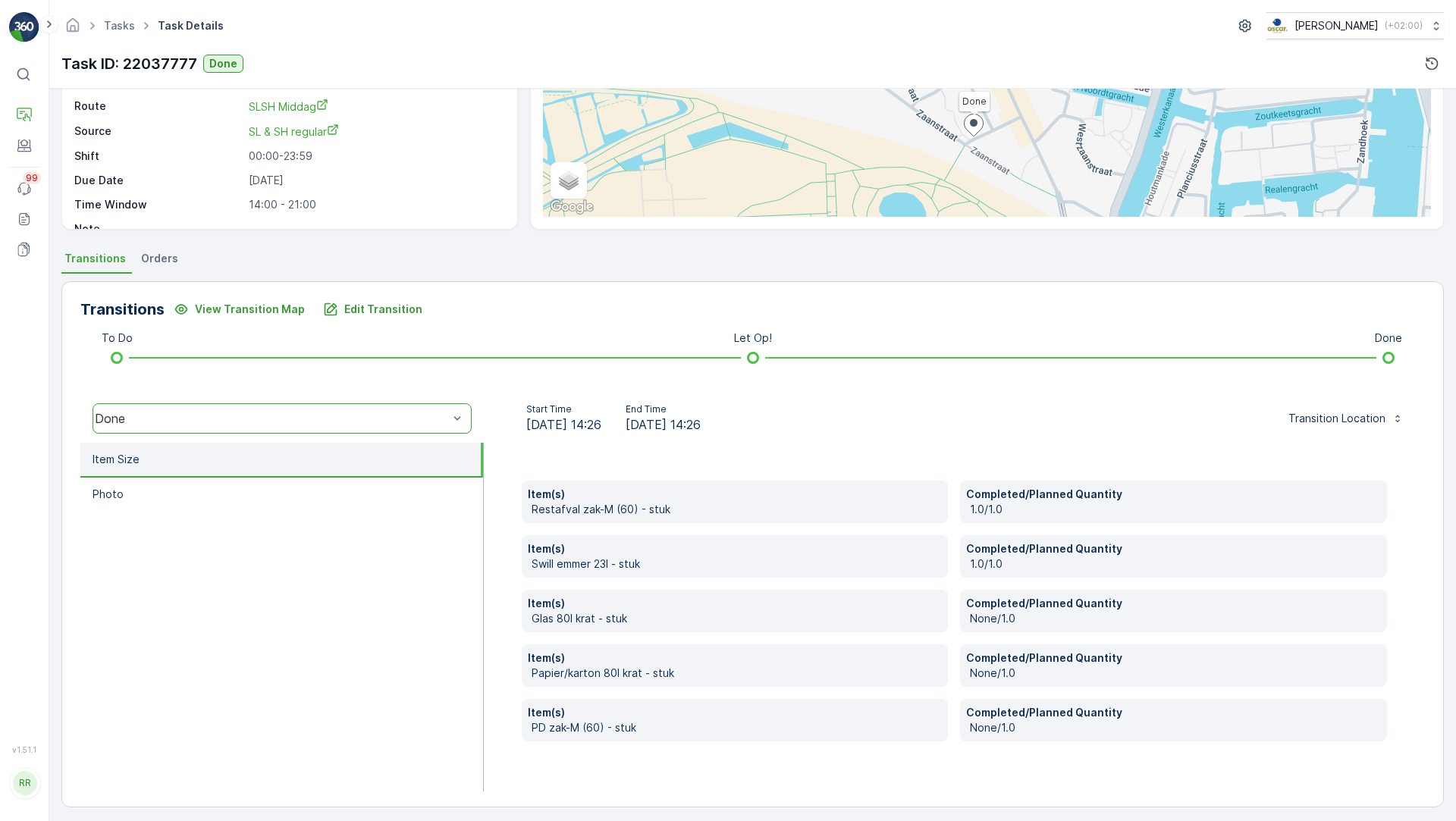
scroll to position [179, 0]
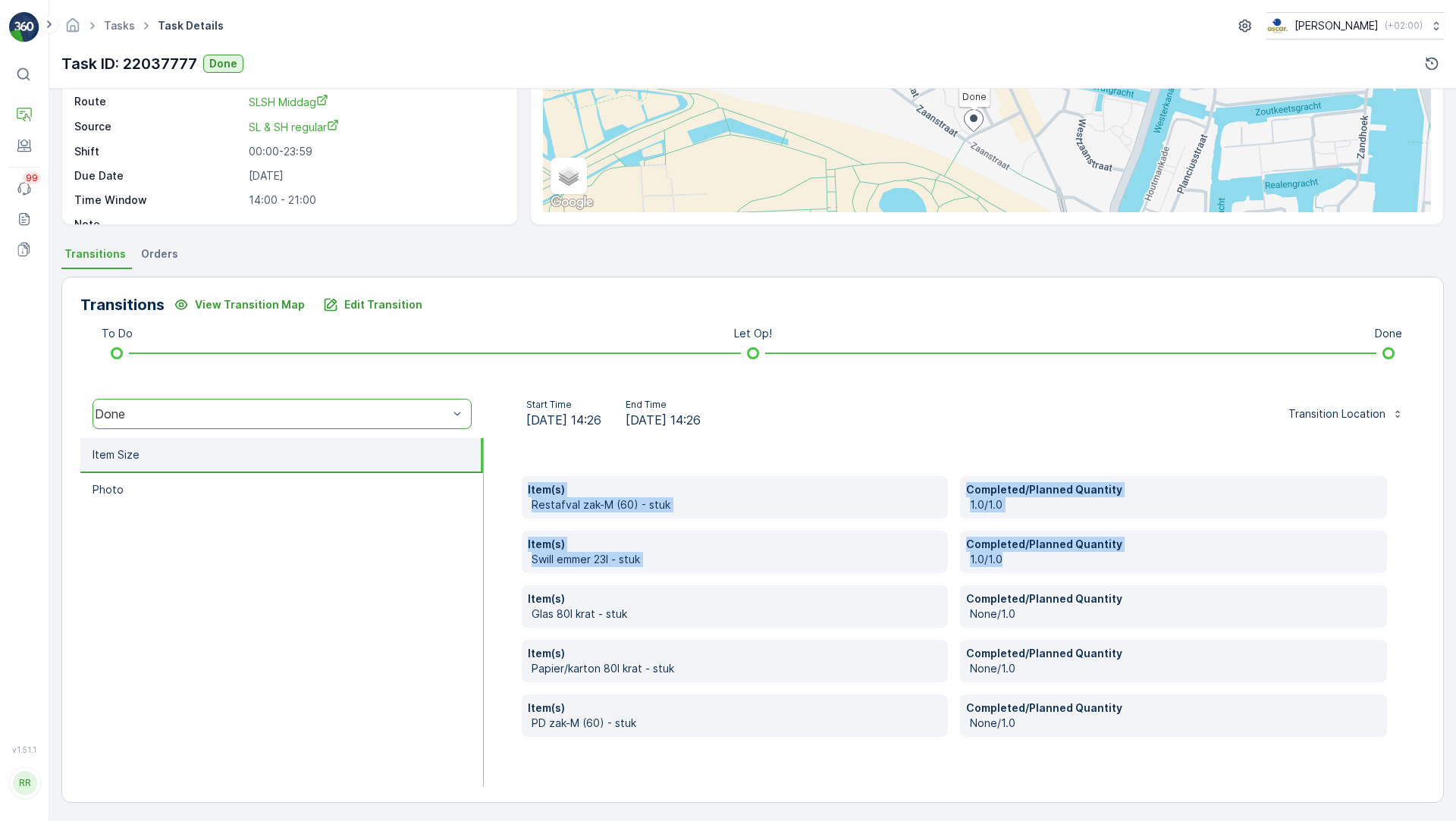
drag, startPoint x: 1045, startPoint y: 560, endPoint x: 507, endPoint y: 490, distance: 542.5
click at [507, 490] on div "Item(s) Restafval zak-M (60) - stuk Completed/Planned Quantity 1.0/1.0 Item(s) …" at bounding box center [954, 613] width 941 height 349
click at [1030, 556] on p "1.0/1.0" at bounding box center [1175, 559] width 411 height 15
drag, startPoint x: 1026, startPoint y: 556, endPoint x: 495, endPoint y: 483, distance: 536.0
click at [495, 483] on div "Item(s) Restafval zak-M (60) - stuk Completed/Planned Quantity 1.0/1.0 Item(s) …" at bounding box center [954, 613] width 941 height 349
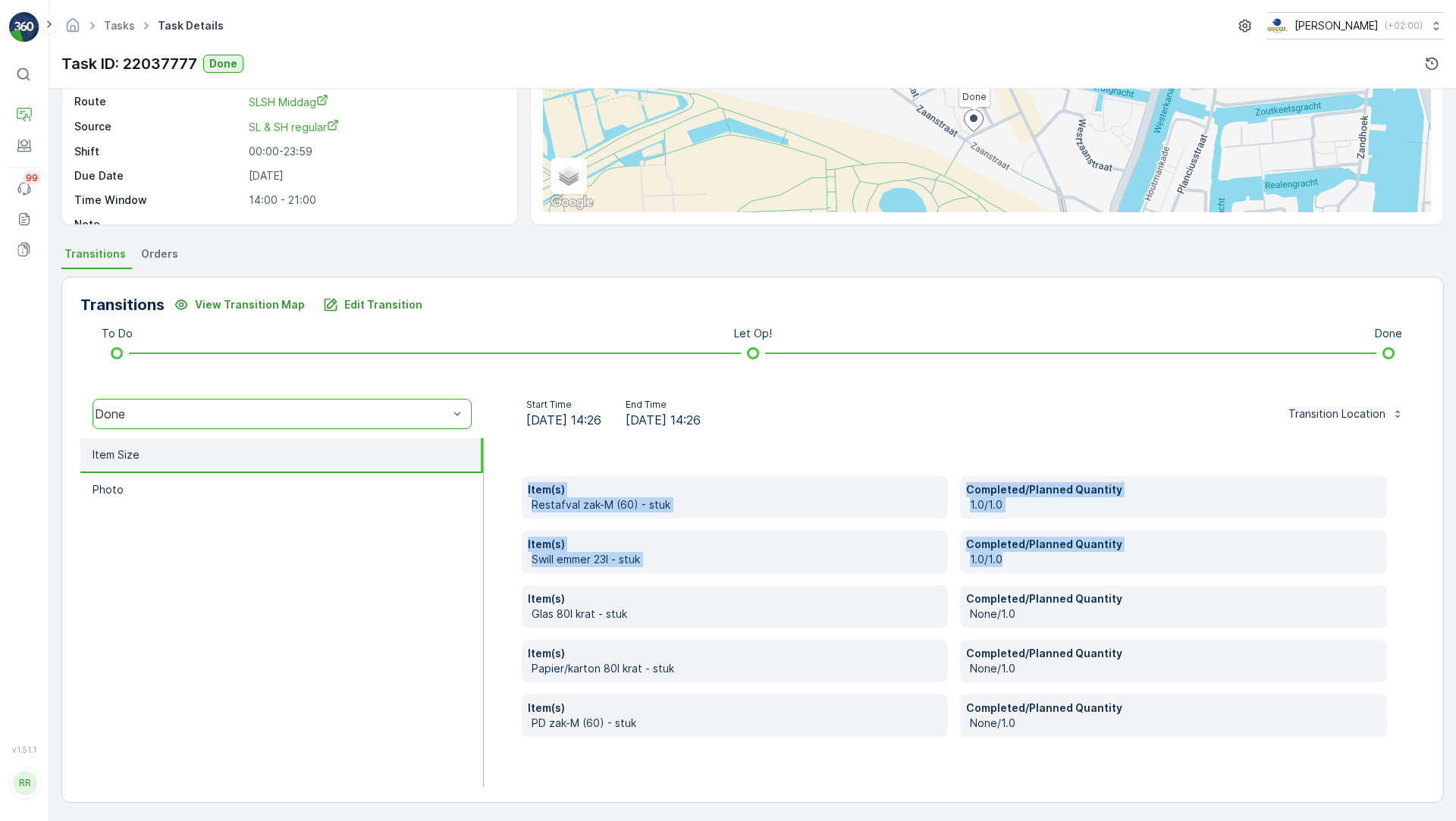
scroll to position [0, 0]
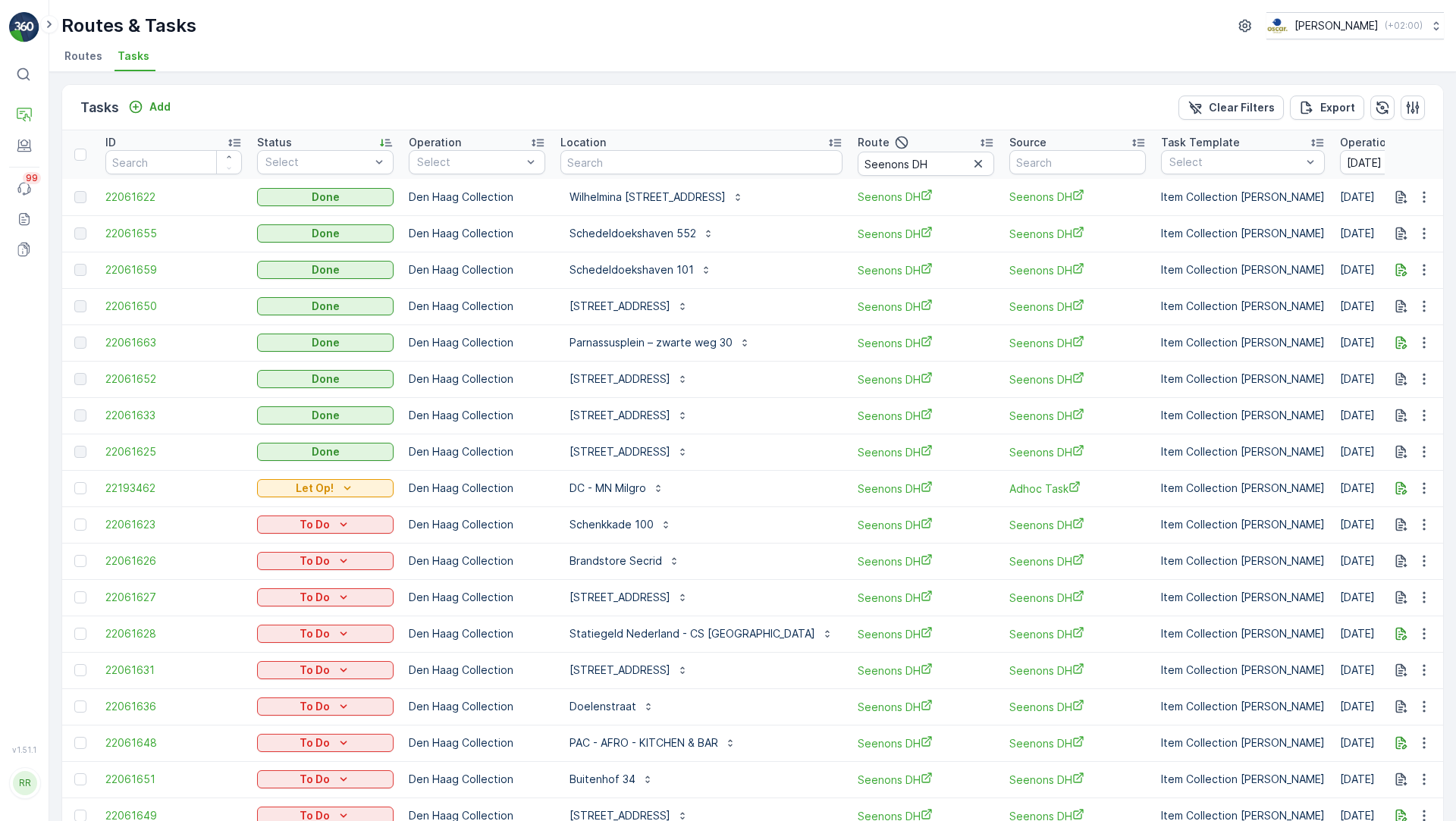
scroll to position [75, 0]
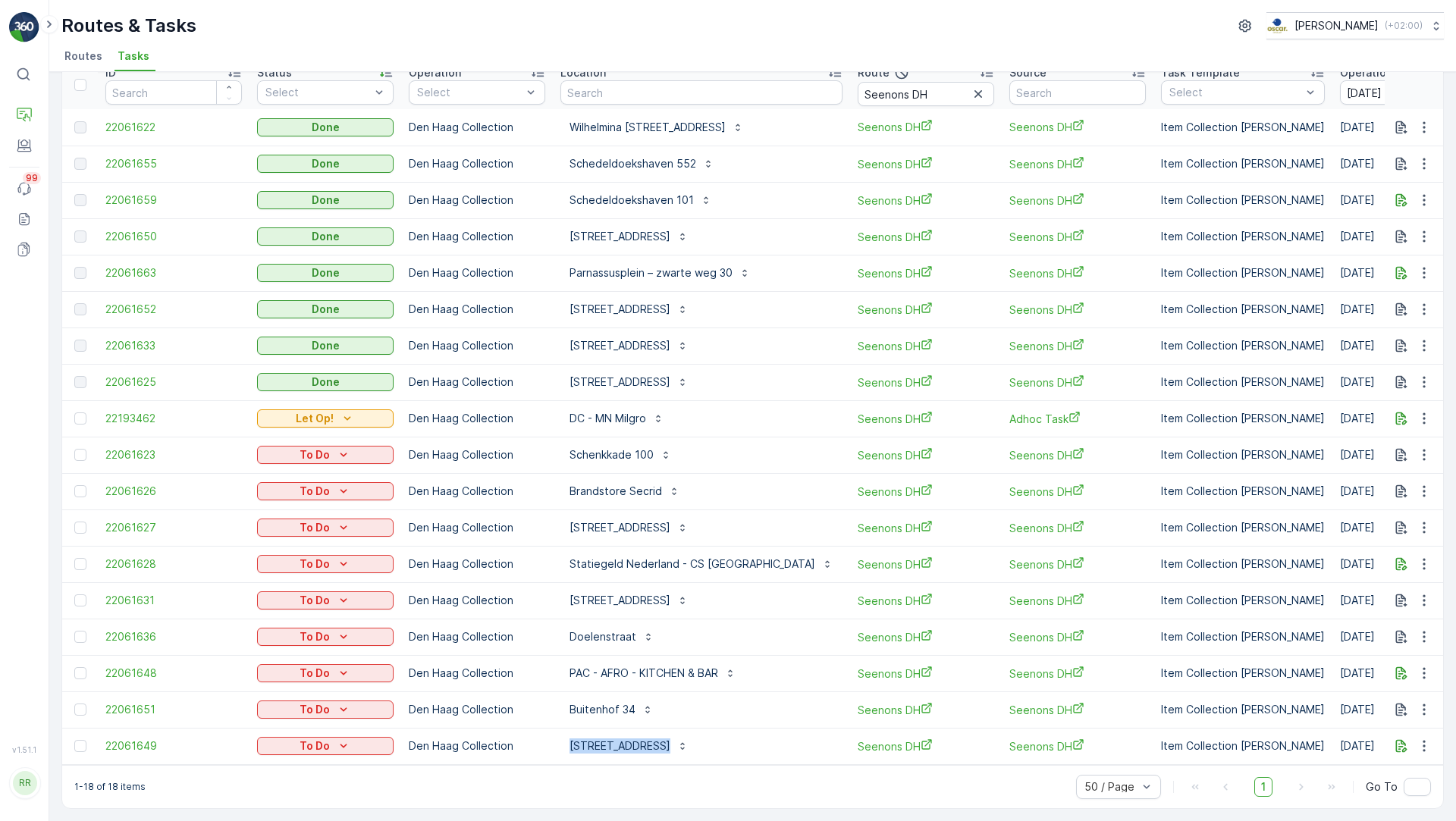
drag, startPoint x: 713, startPoint y: 735, endPoint x: 557, endPoint y: 736, distance: 156.0
click at [557, 736] on td "Kazernestraat 52" at bounding box center [701, 746] width 297 height 36
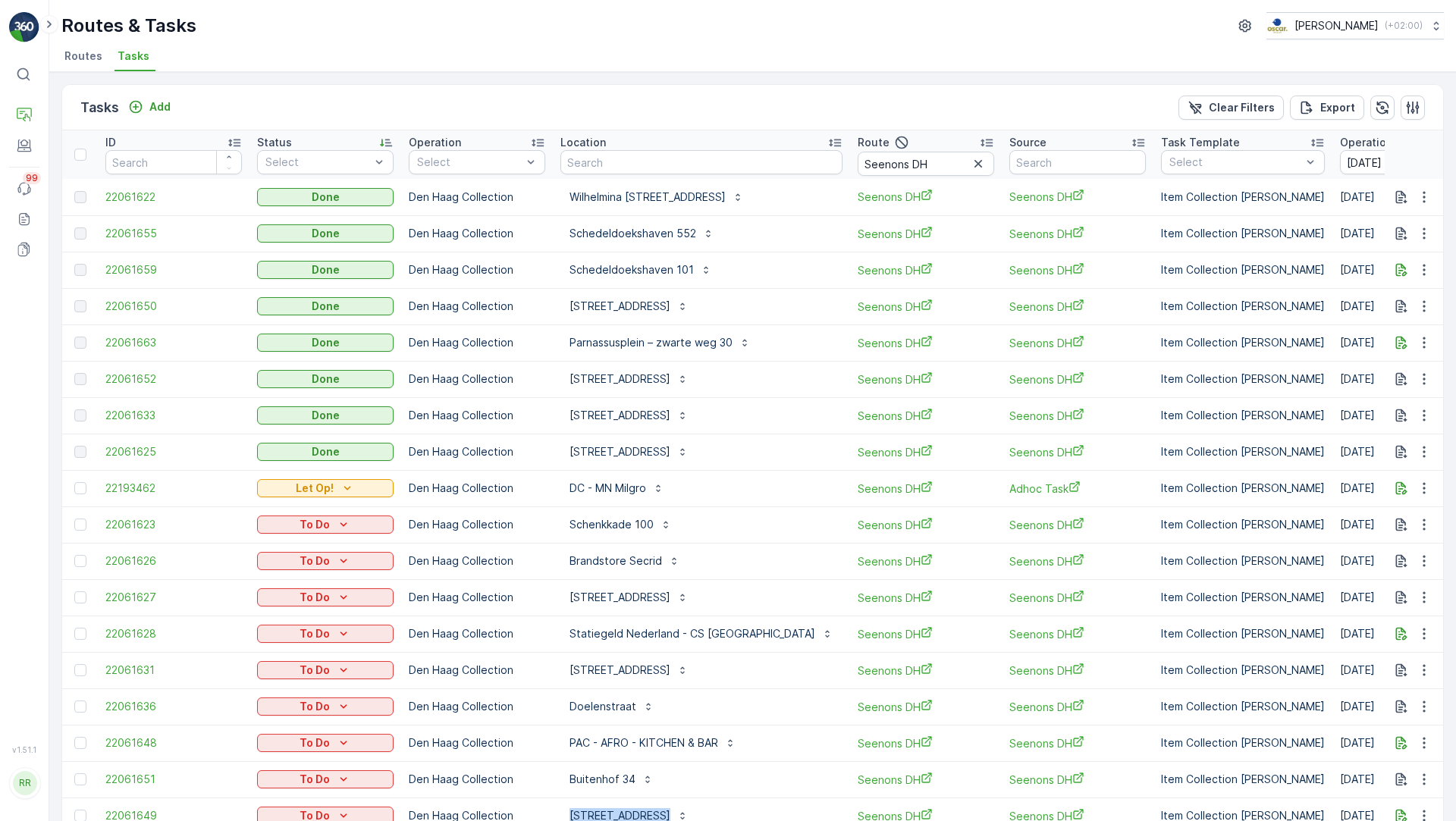
scroll to position [44, 0]
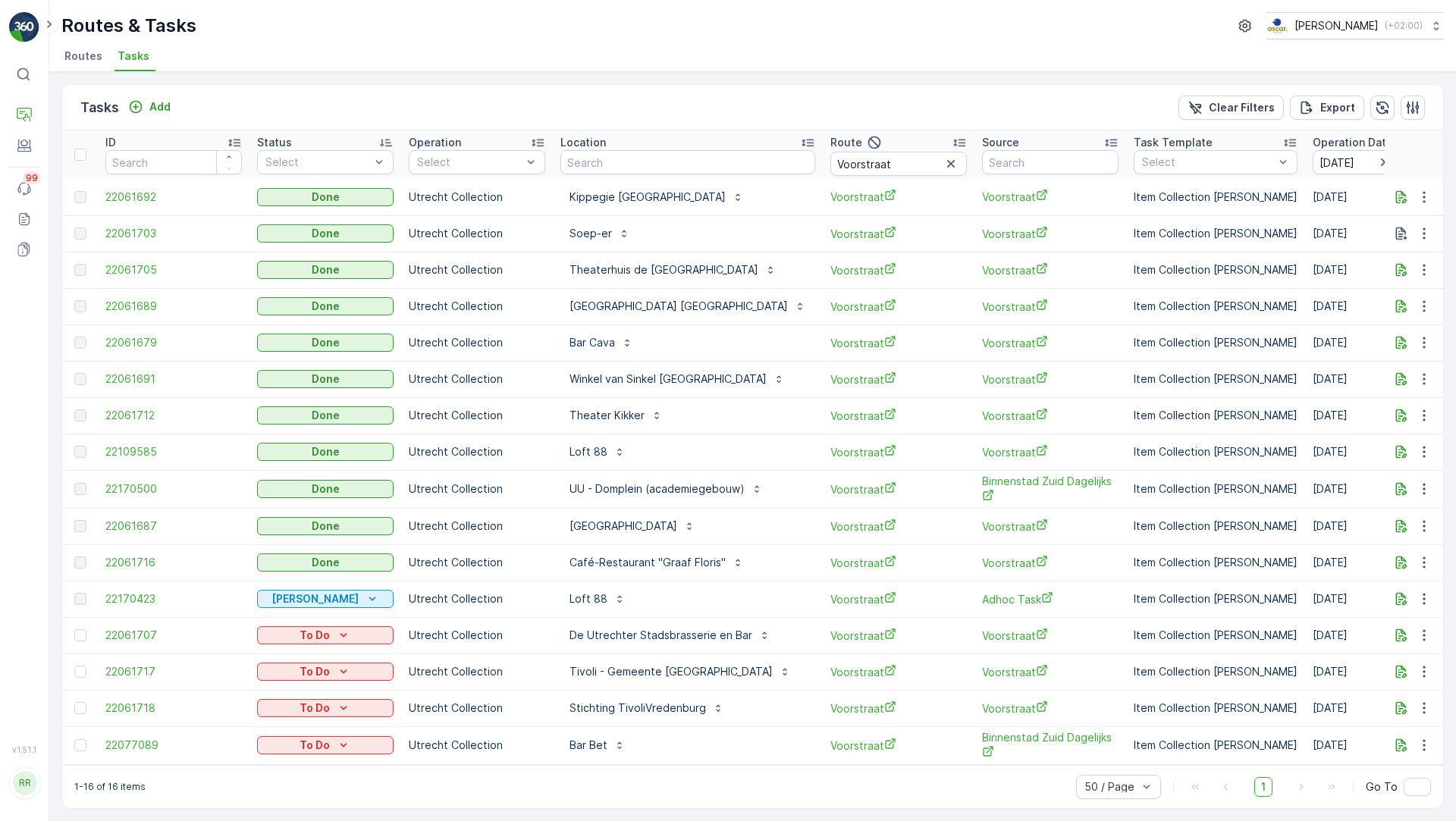
scroll to position [6, 0]
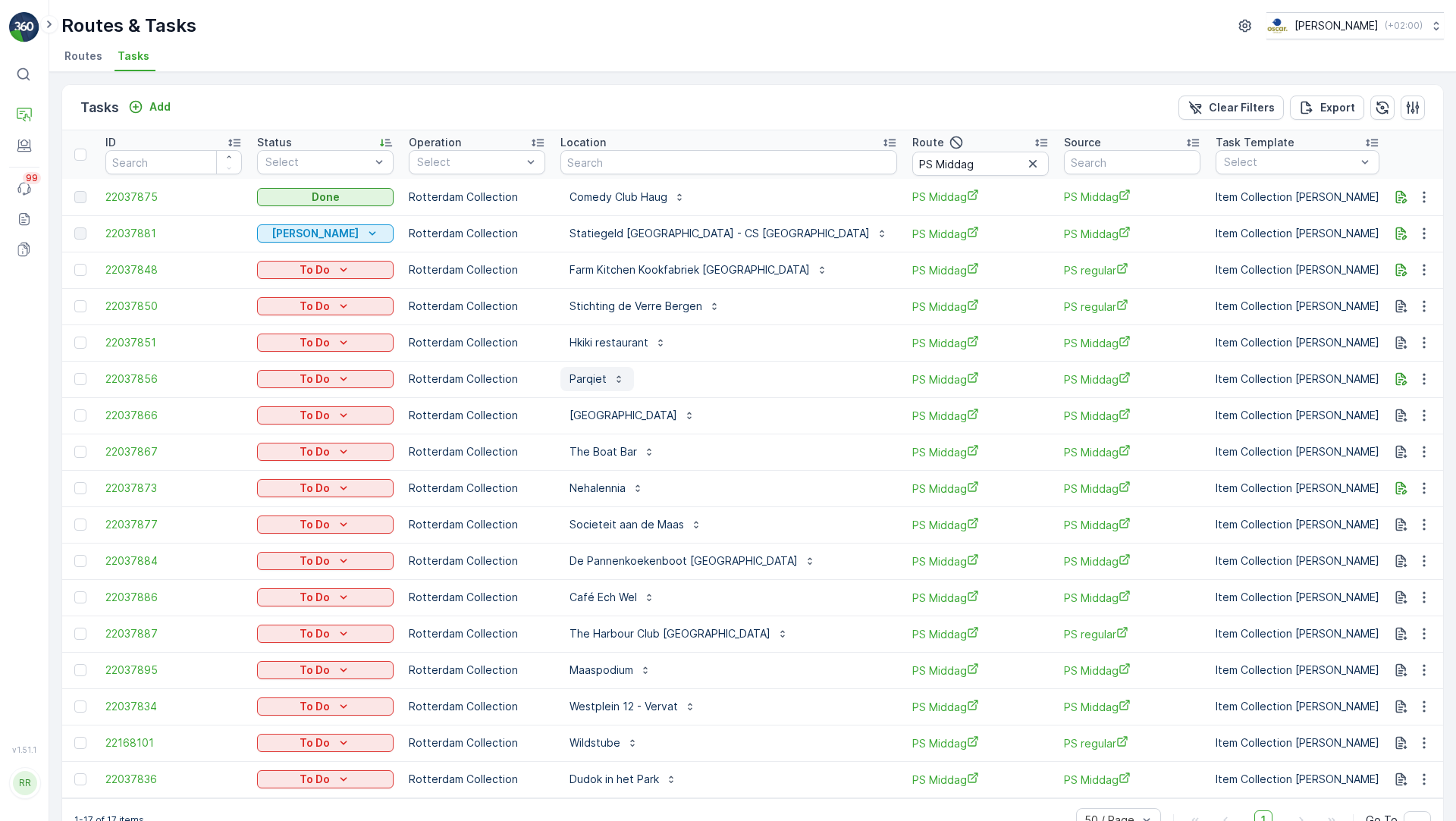
scroll to position [40, 0]
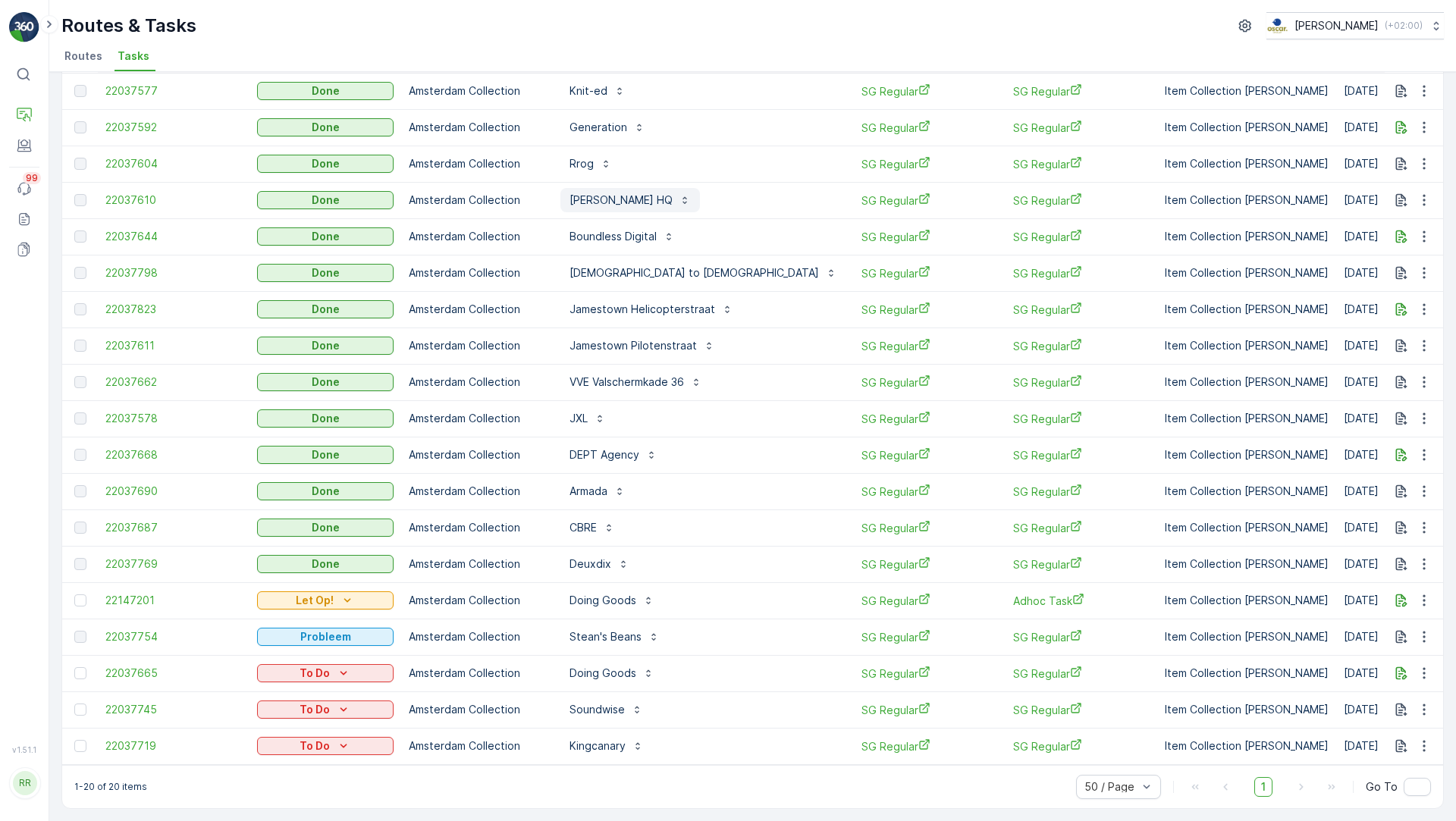
scroll to position [71, 0]
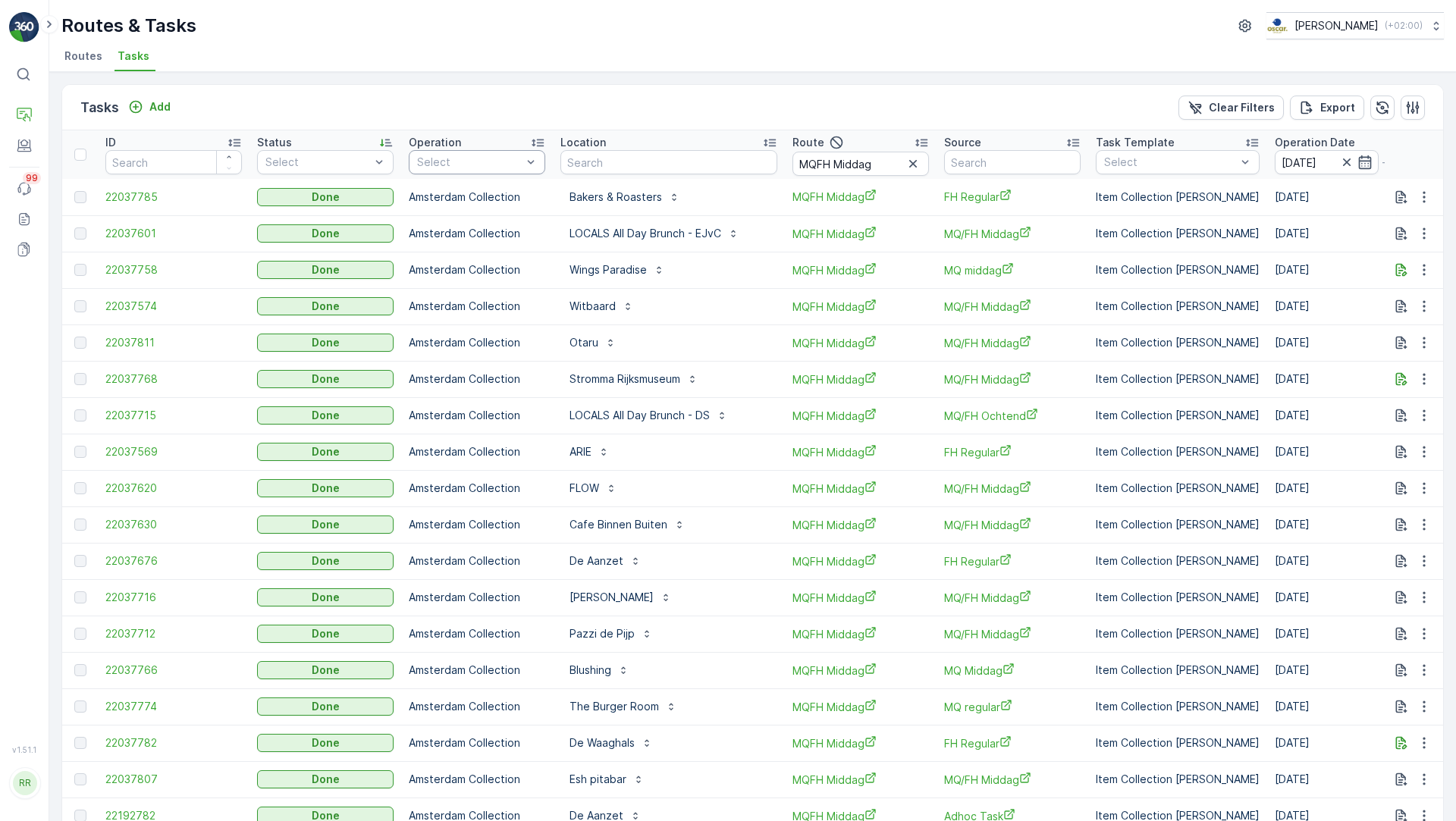
scroll to position [330, 0]
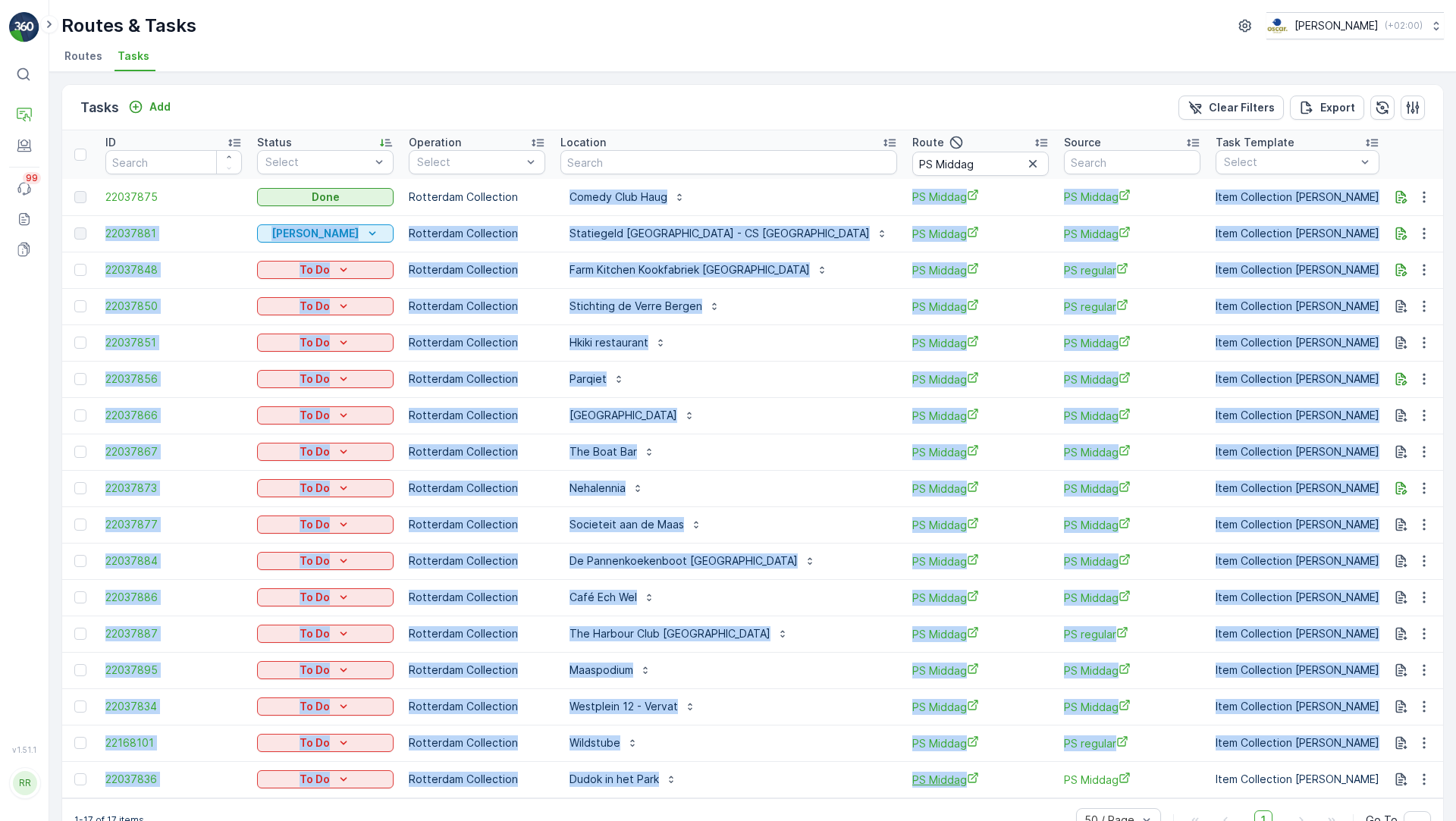
drag, startPoint x: 547, startPoint y: 197, endPoint x: 888, endPoint y: 780, distance: 675.4
click at [888, 780] on tbody "22037875 Done Rotterdam Collection Comedy Club Haug PS Middag PS Middag Item Co…" at bounding box center [1331, 488] width 2539 height 619
click at [726, 457] on div "The Boat Bar" at bounding box center [728, 452] width 336 height 25
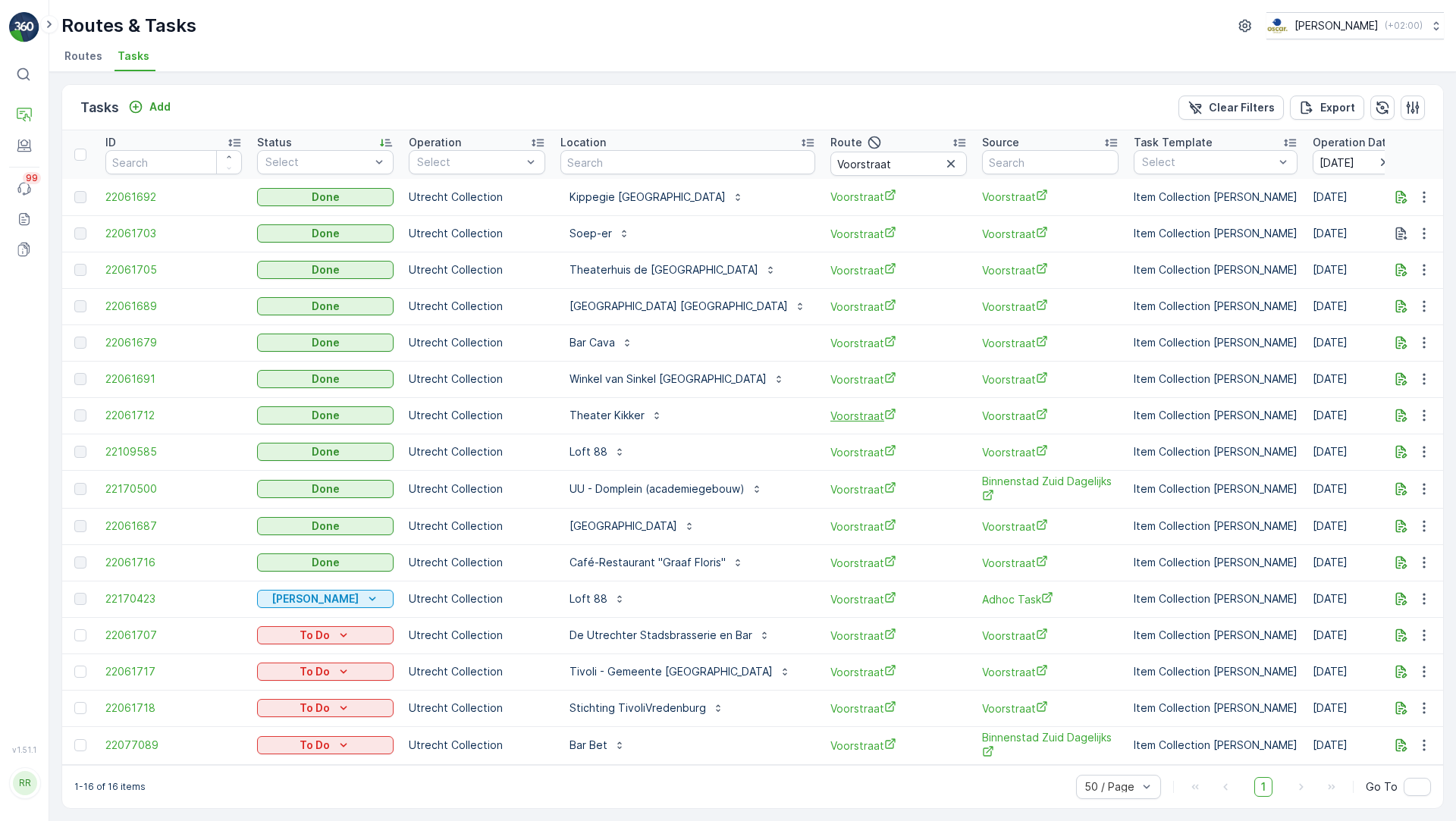
scroll to position [6, 0]
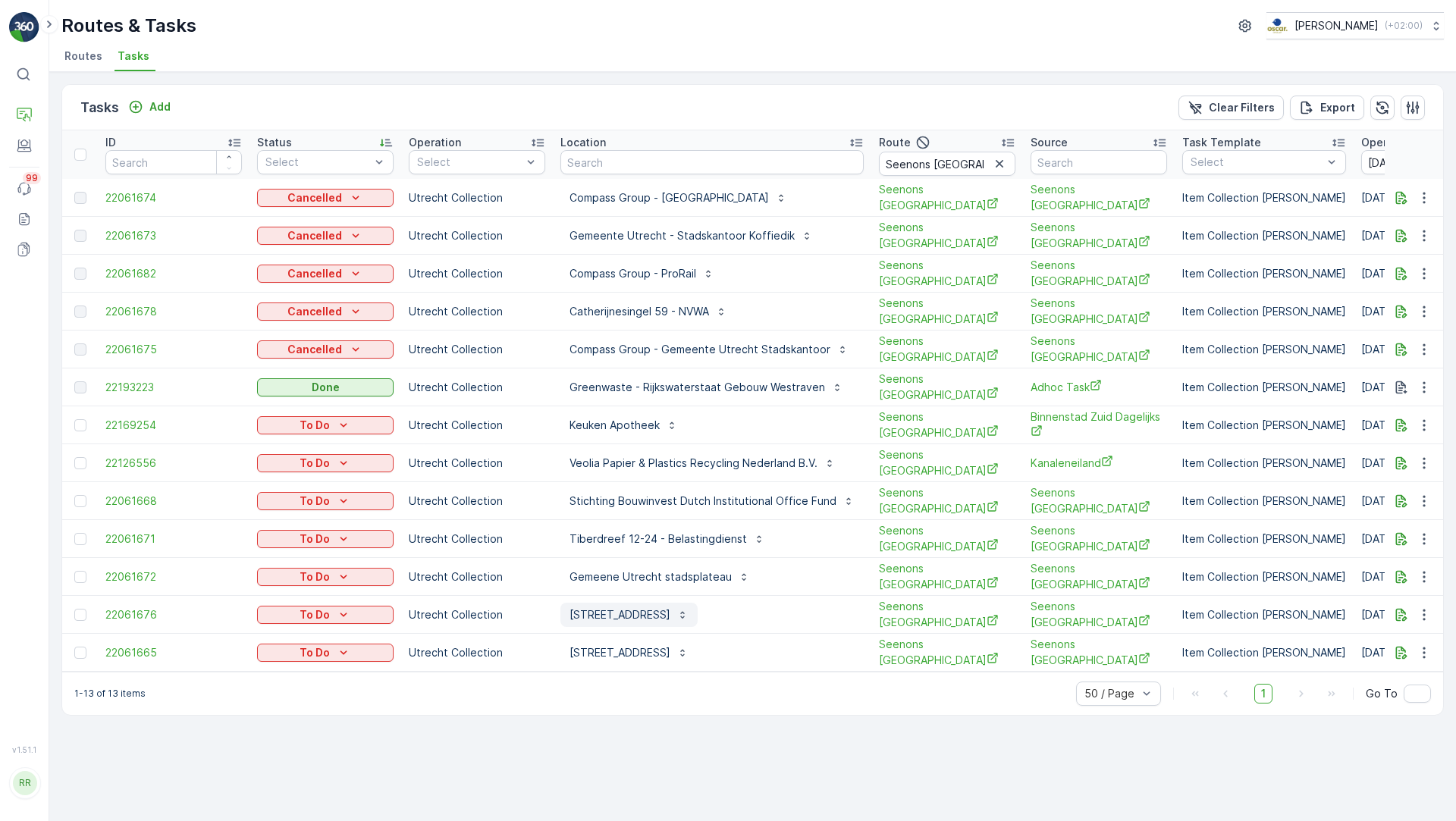
click at [612, 607] on p "Sint Jacobsstraat 16 - Belastingdienst" at bounding box center [620, 615] width 101 height 15
click at [604, 531] on p "Tiberdreef 12-24 - Belastingdienst" at bounding box center [658, 539] width 177 height 15
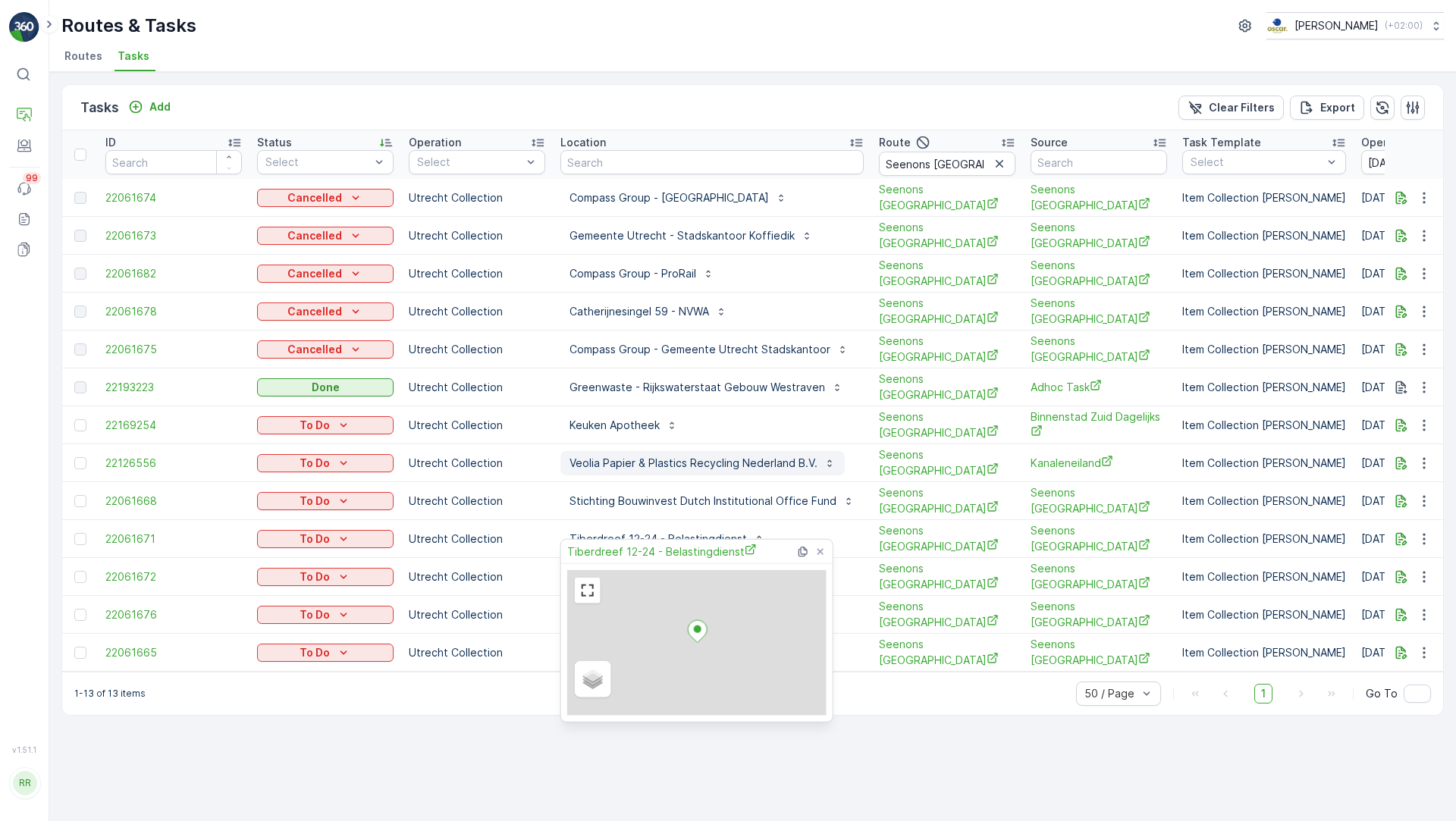
click at [601, 458] on p "Veolia Papier & Plastics Recycling Nederland B.V." at bounding box center [693, 463] width 248 height 15
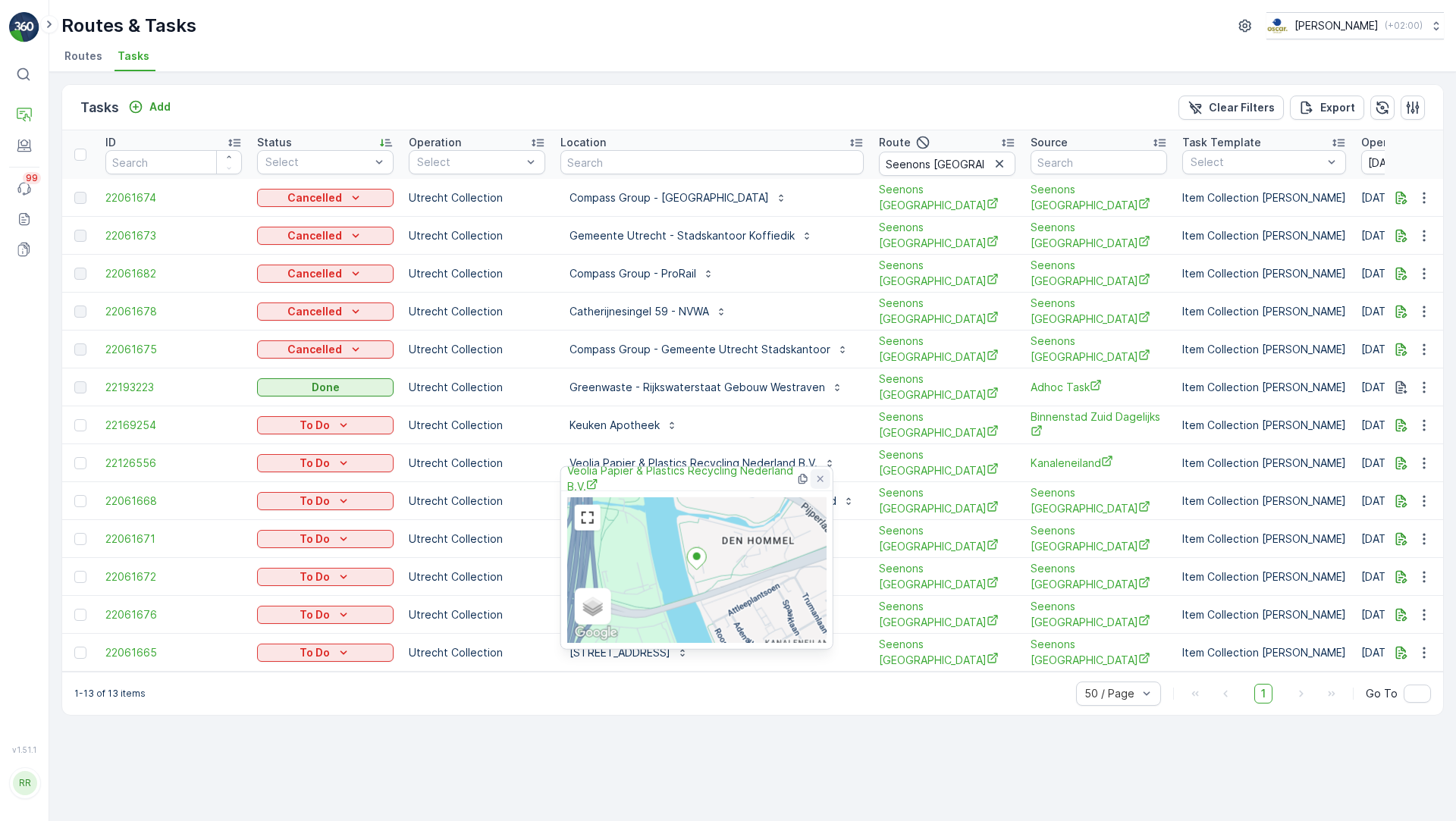
click at [818, 480] on icon at bounding box center [820, 478] width 6 height 6
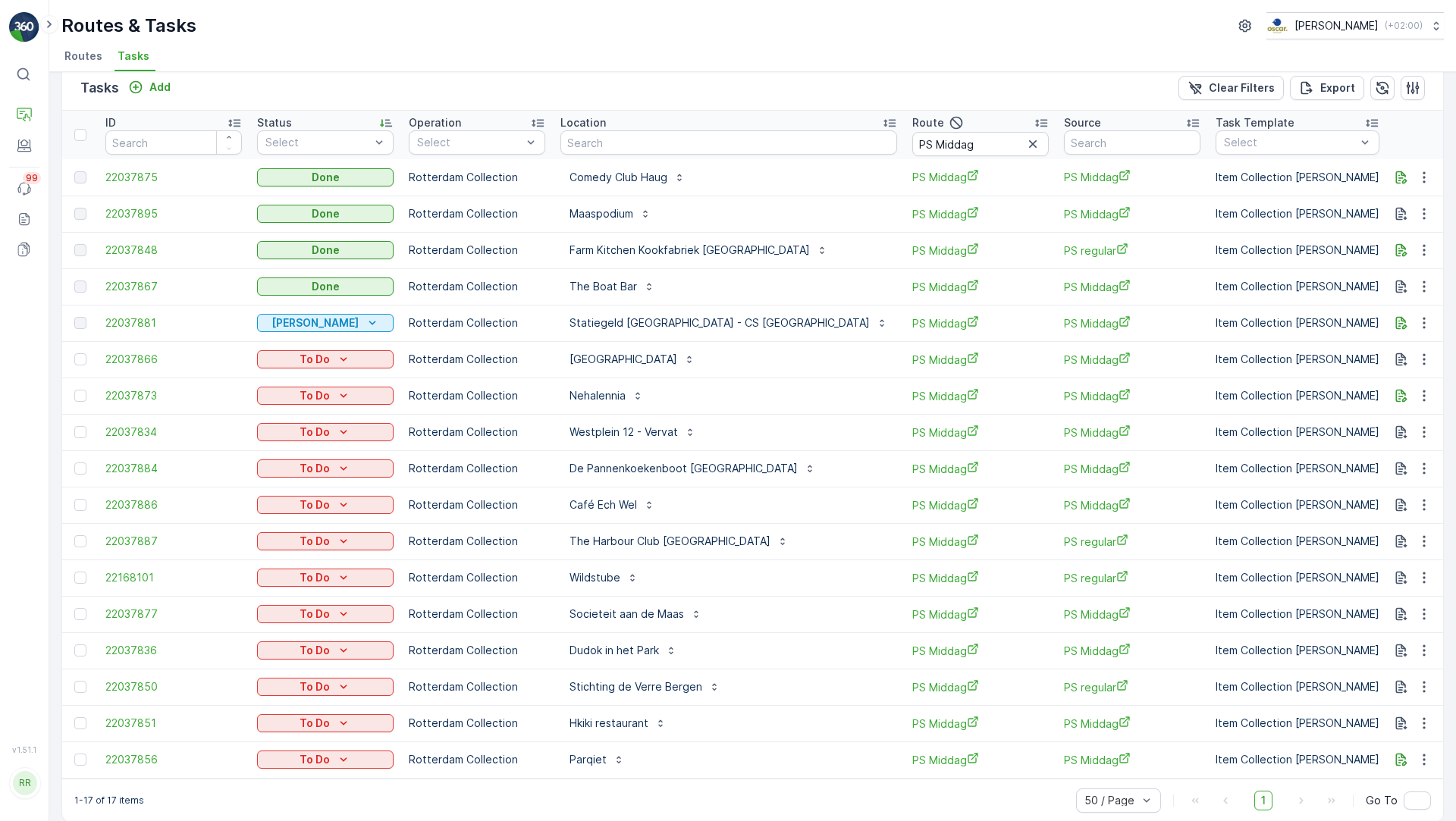
scroll to position [40, 0]
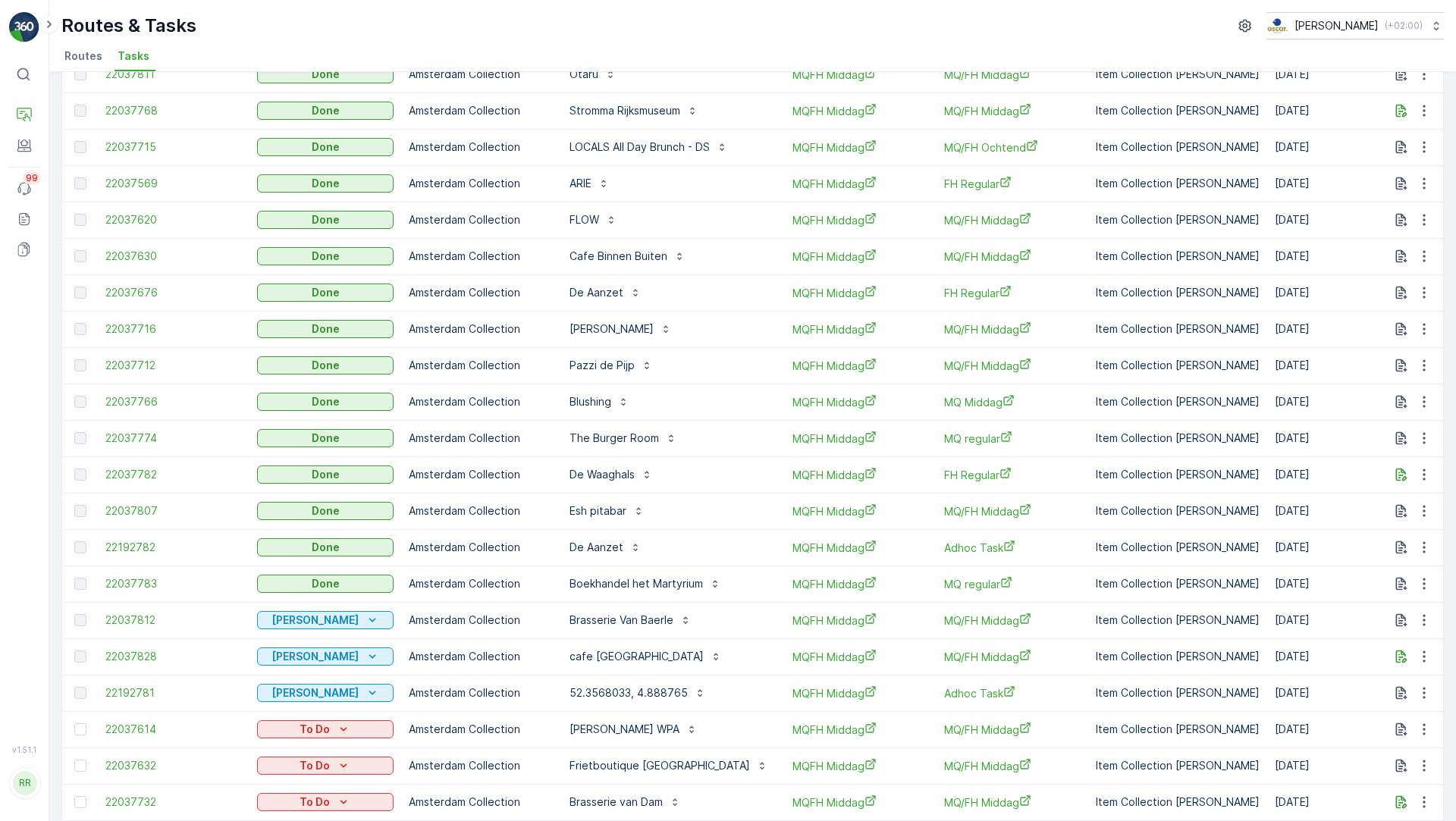
scroll to position [263, 0]
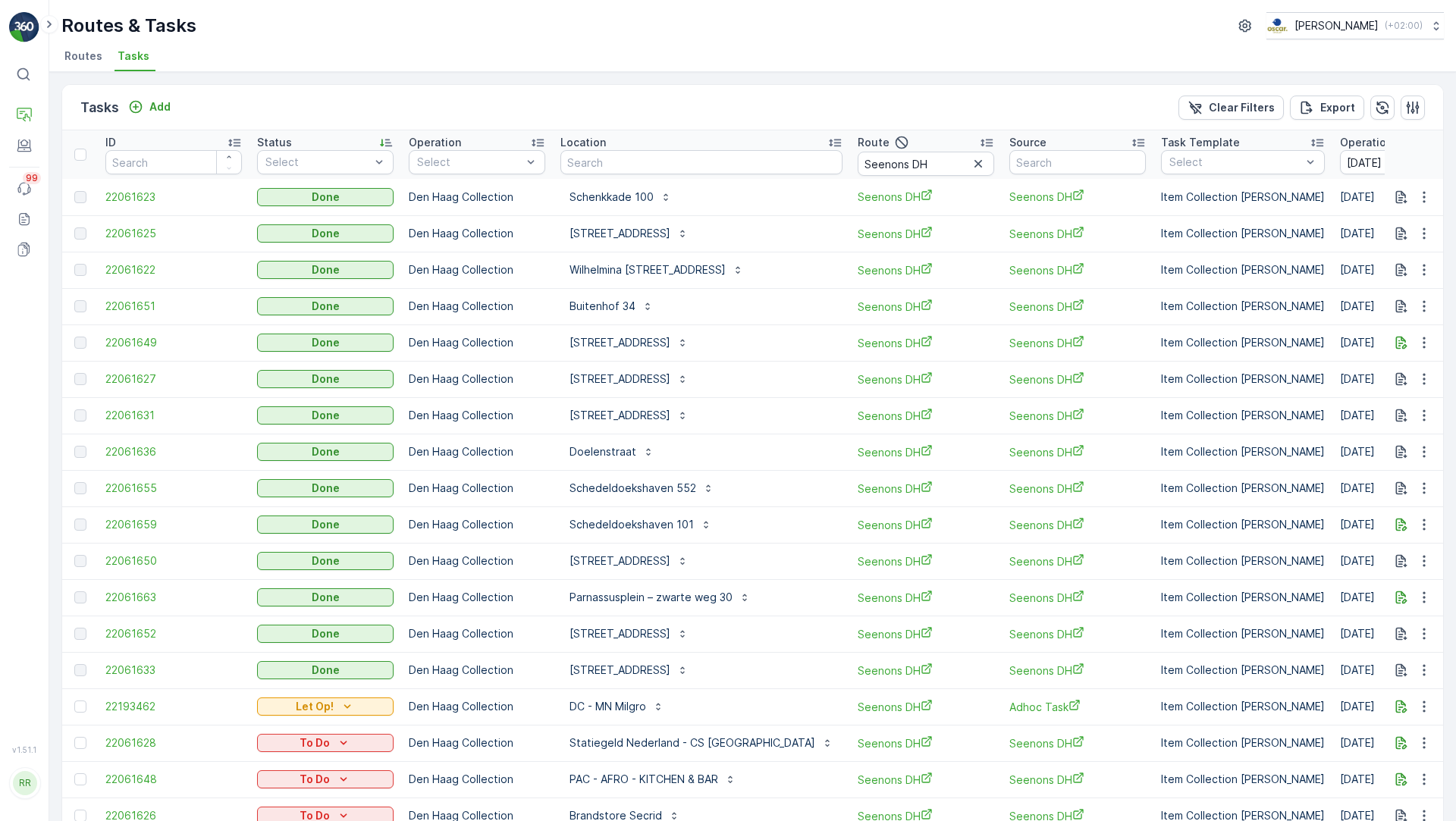
scroll to position [75, 0]
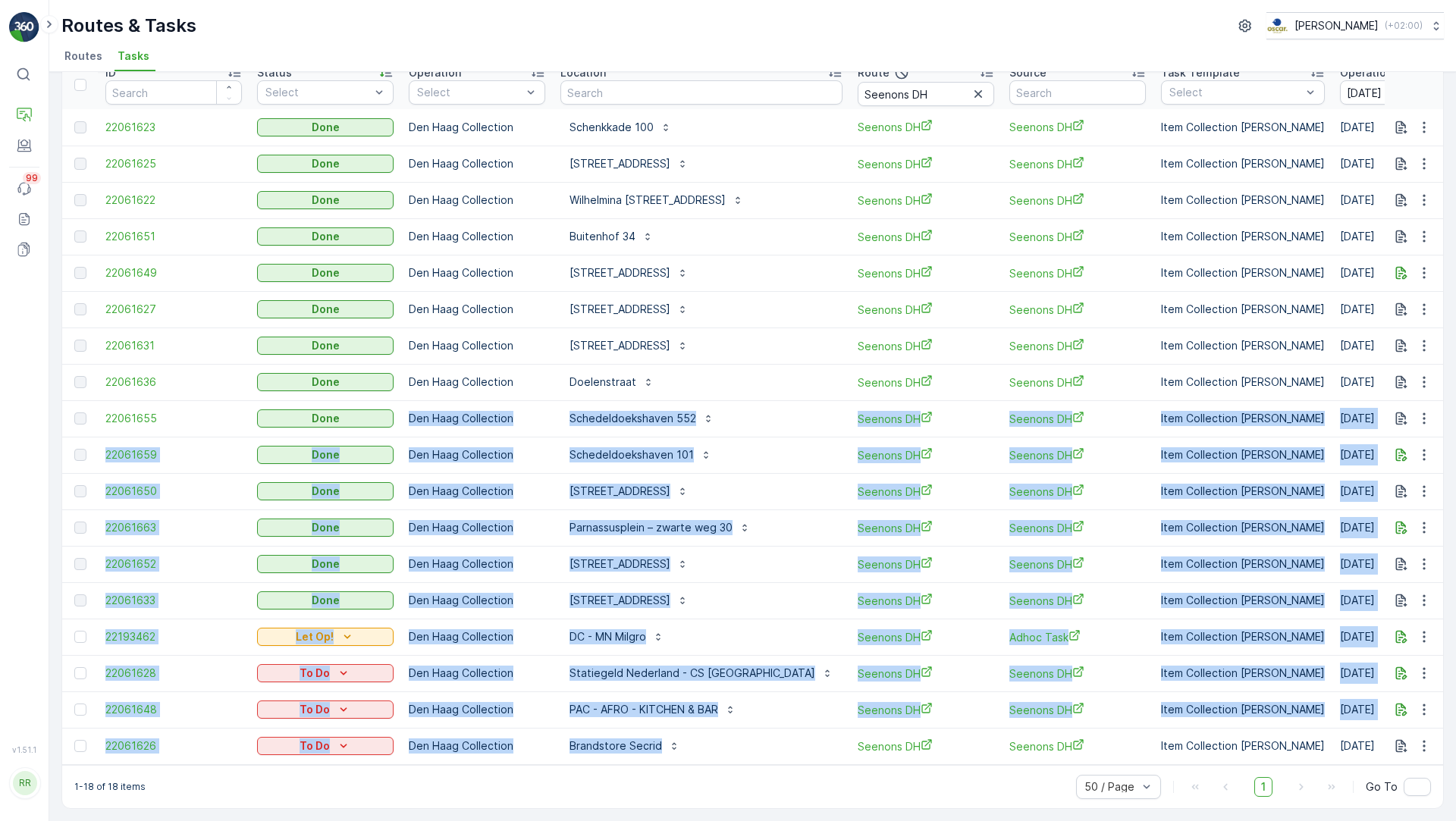
drag, startPoint x: 727, startPoint y: 741, endPoint x: 316, endPoint y: 427, distance: 517.2
click at [316, 427] on tbody "22061623 Done Den Haag Collection Schenkkade 100 Seenons DH Seenons DH Item Col…" at bounding box center [1304, 436] width 2485 height 655
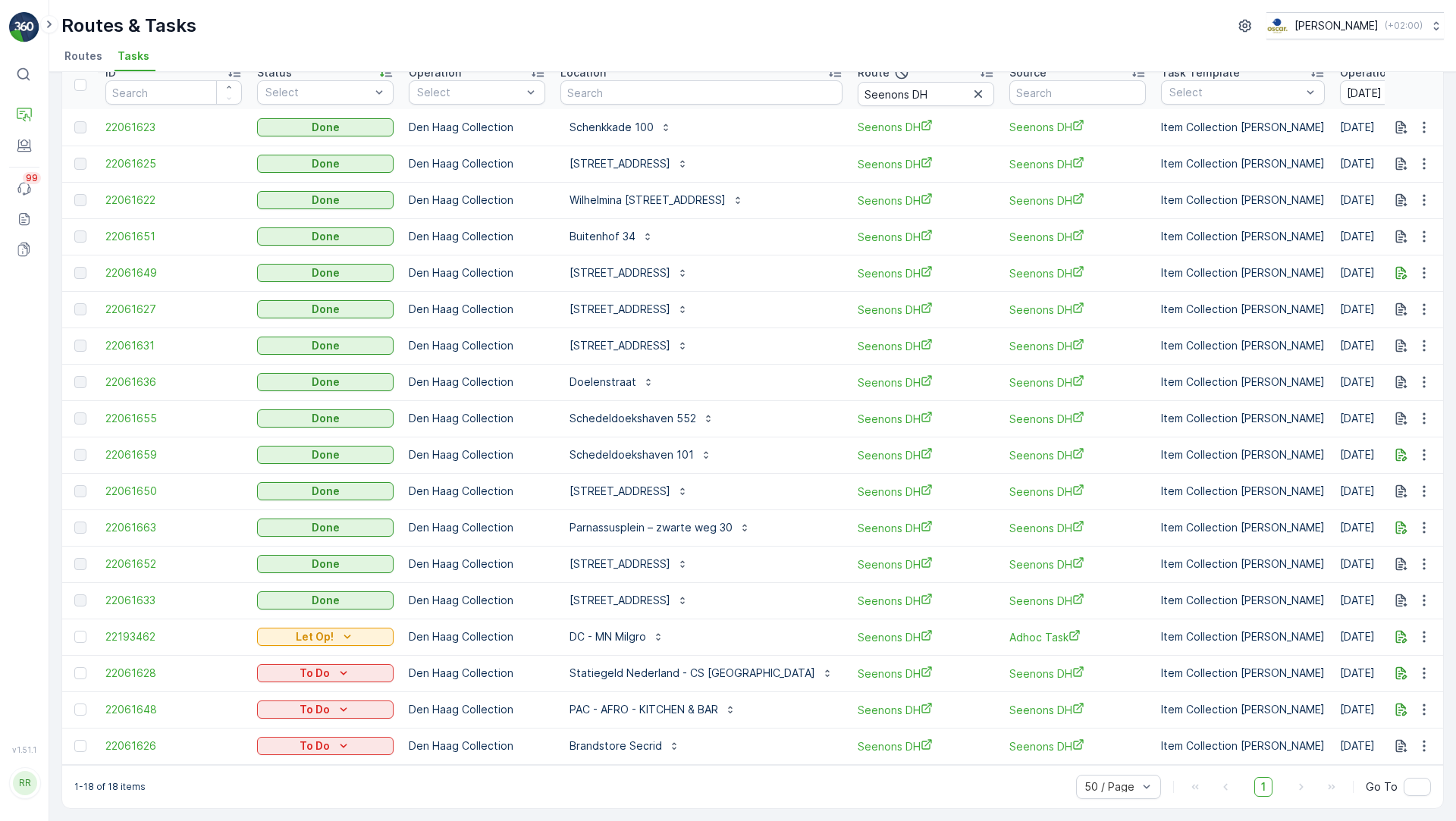
click at [700, 373] on div "Doelenstraat" at bounding box center [701, 382] width 282 height 25
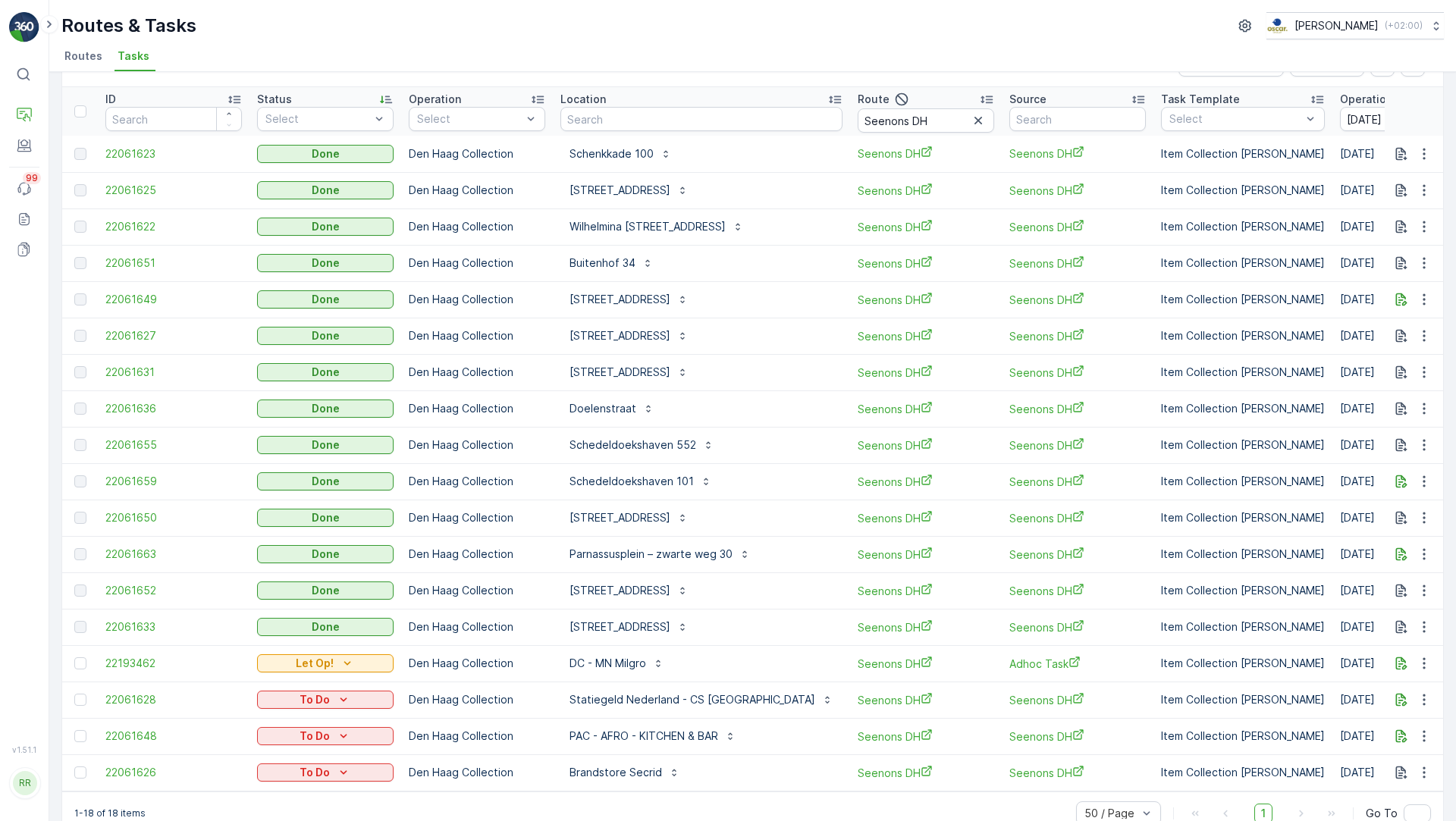
scroll to position [41, 0]
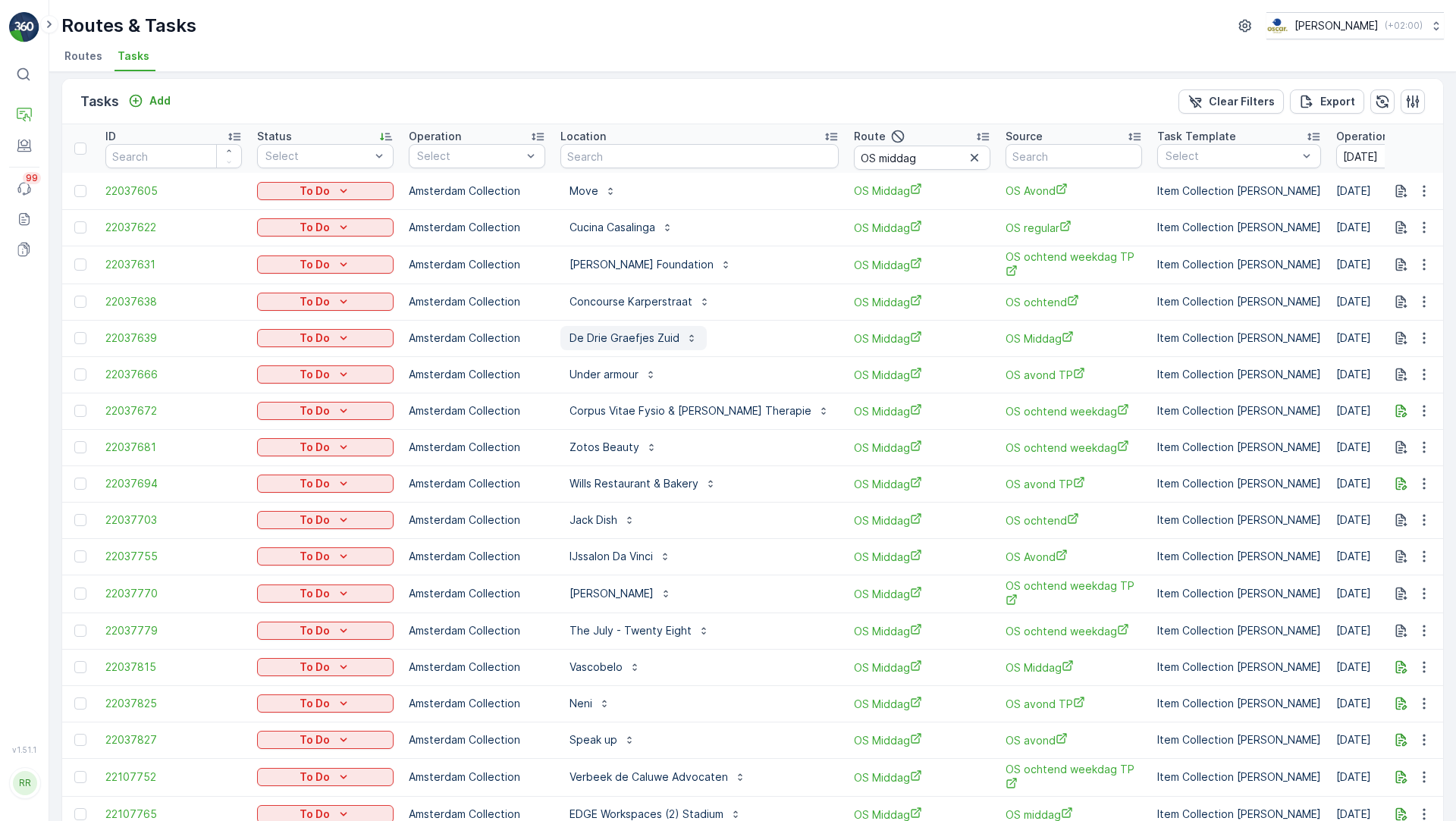
scroll to position [104, 0]
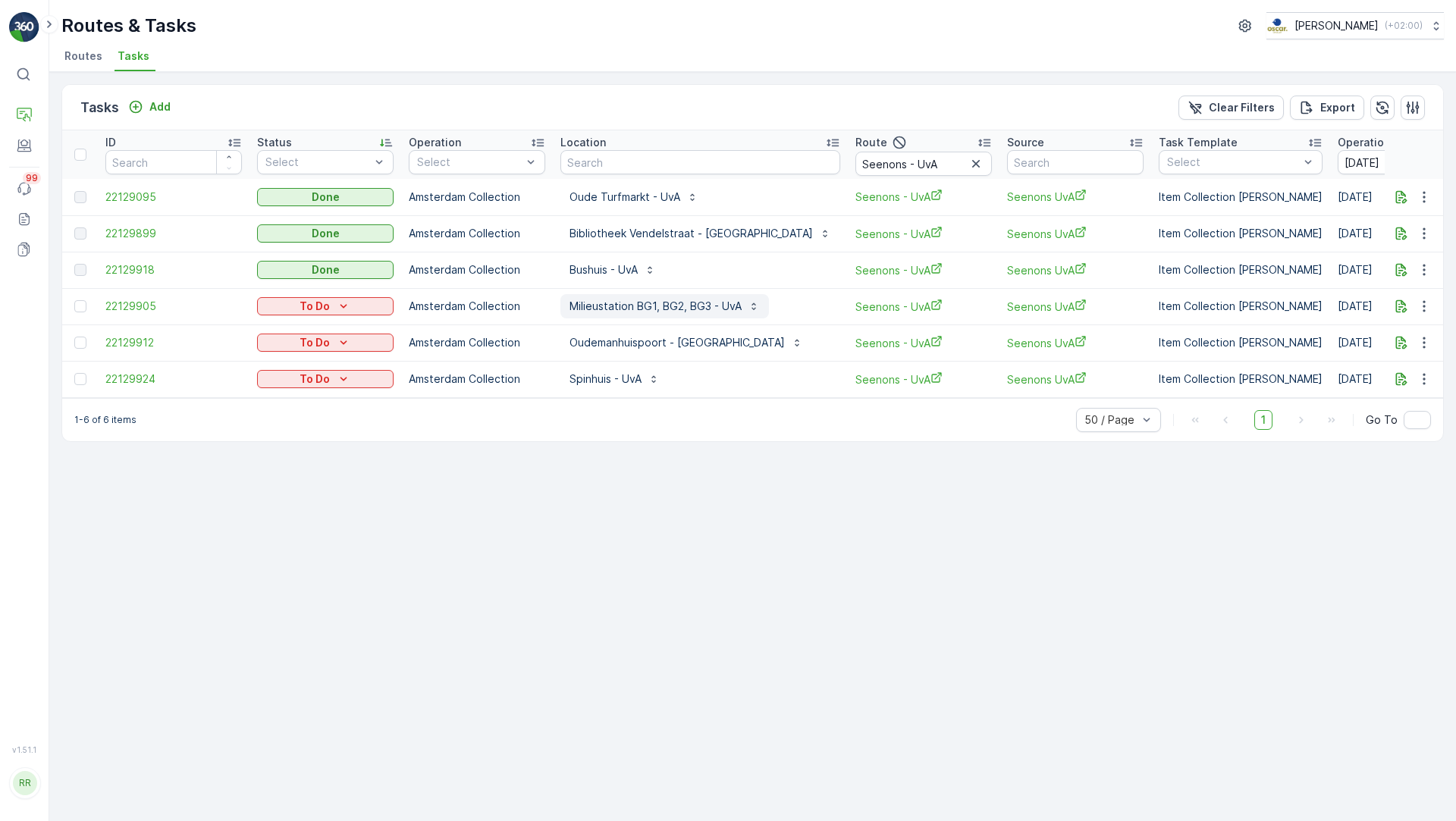
click at [636, 307] on p "Milieustation BG1, BG2, BG3 - UvA" at bounding box center [655, 306] width 172 height 15
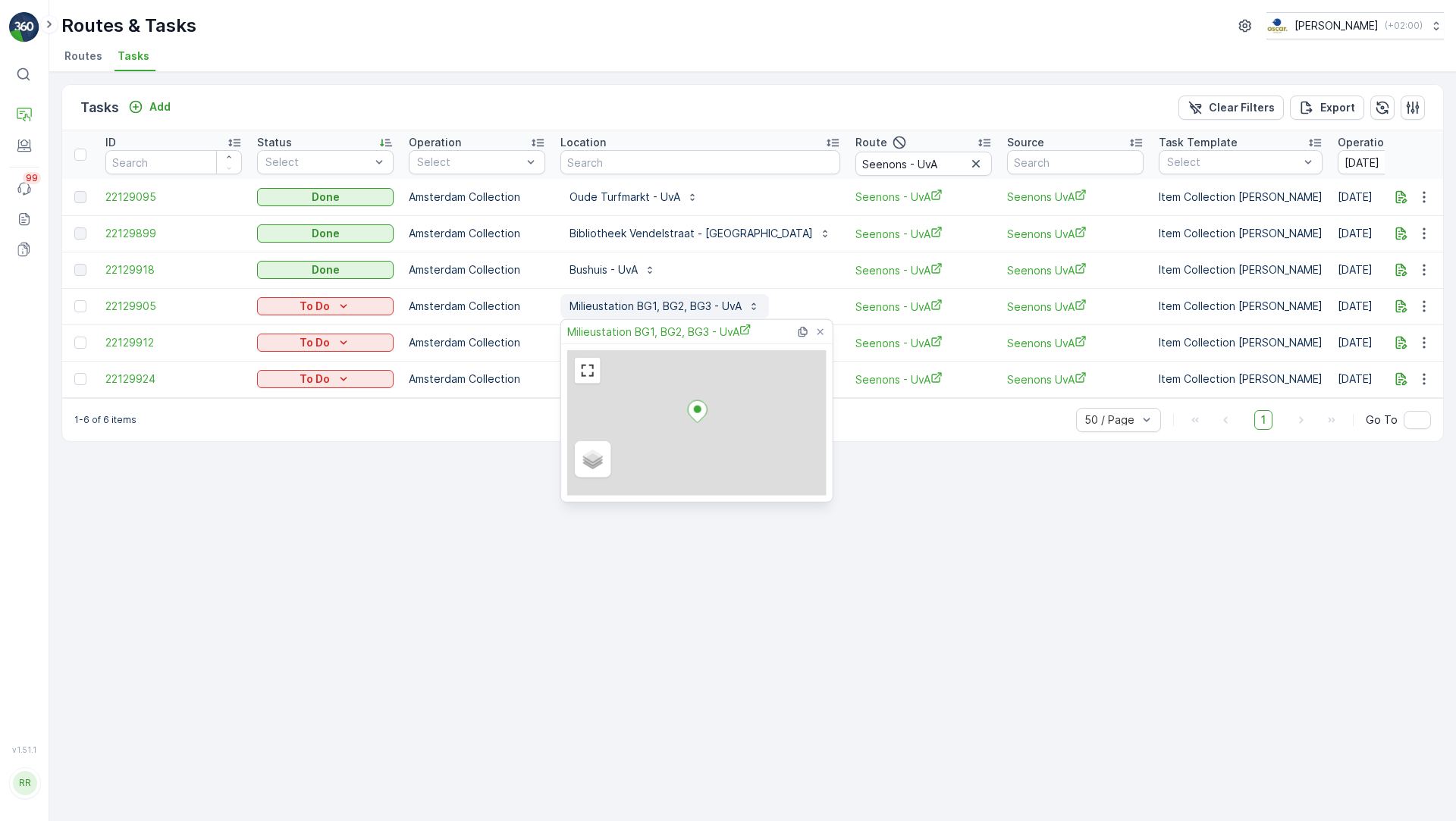
click at [636, 307] on p "Milieustation BG1, BG2, BG3 - UvA" at bounding box center [655, 306] width 172 height 15
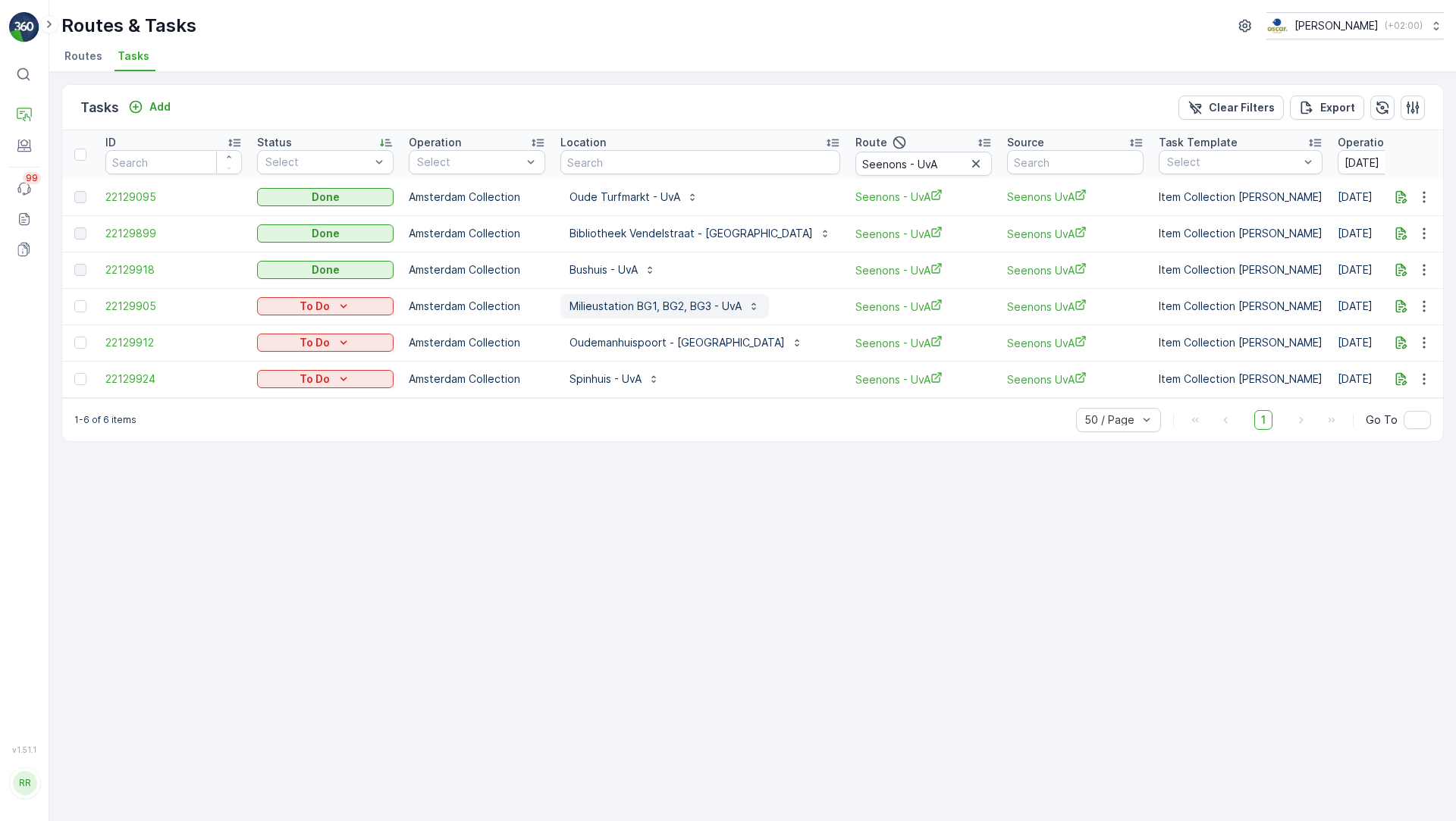
click at [636, 307] on p "Milieustation BG1, BG2, BG3 - UvA" at bounding box center [655, 306] width 172 height 15
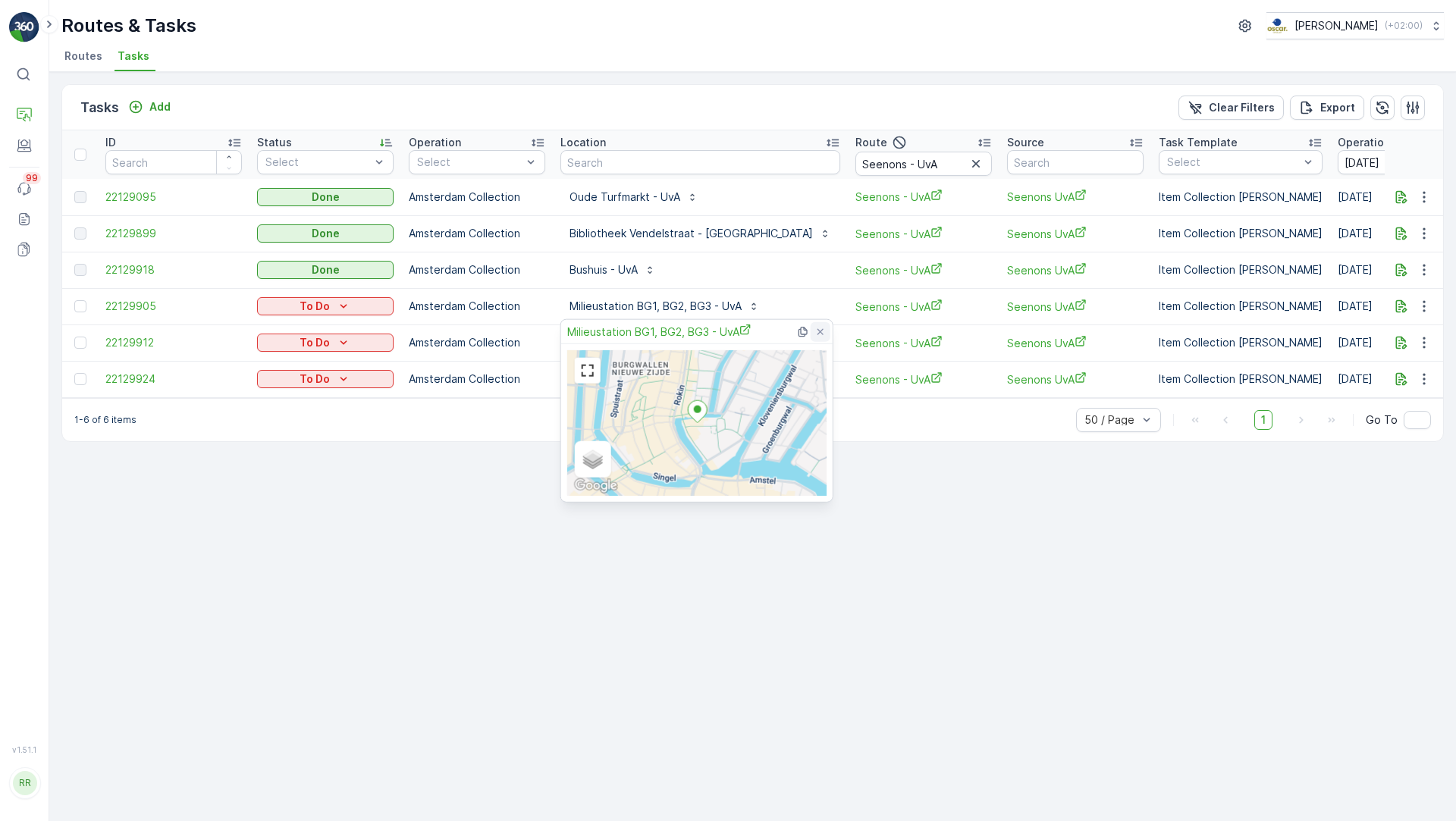
click at [818, 330] on icon at bounding box center [820, 331] width 12 height 12
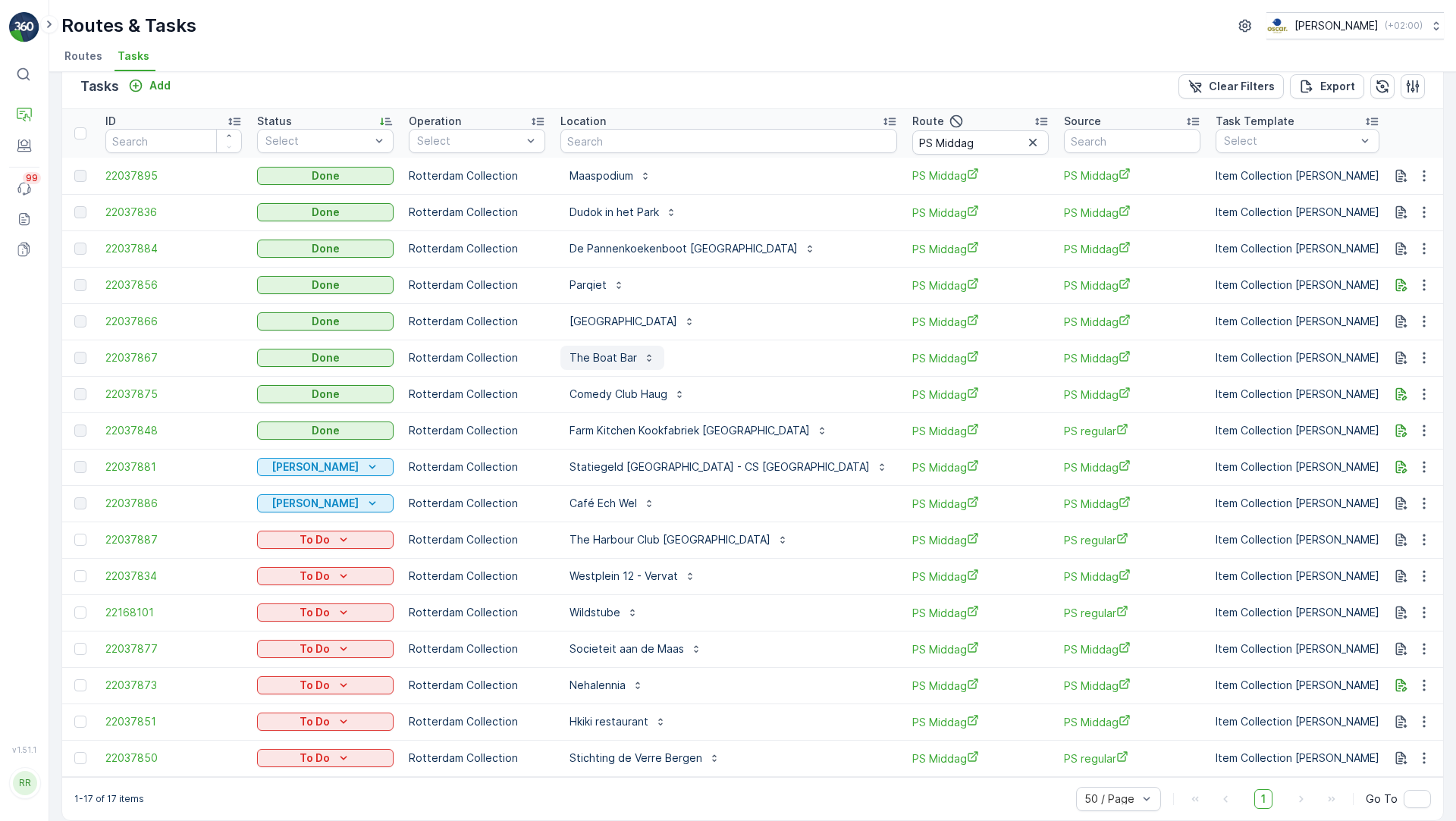
scroll to position [40, 0]
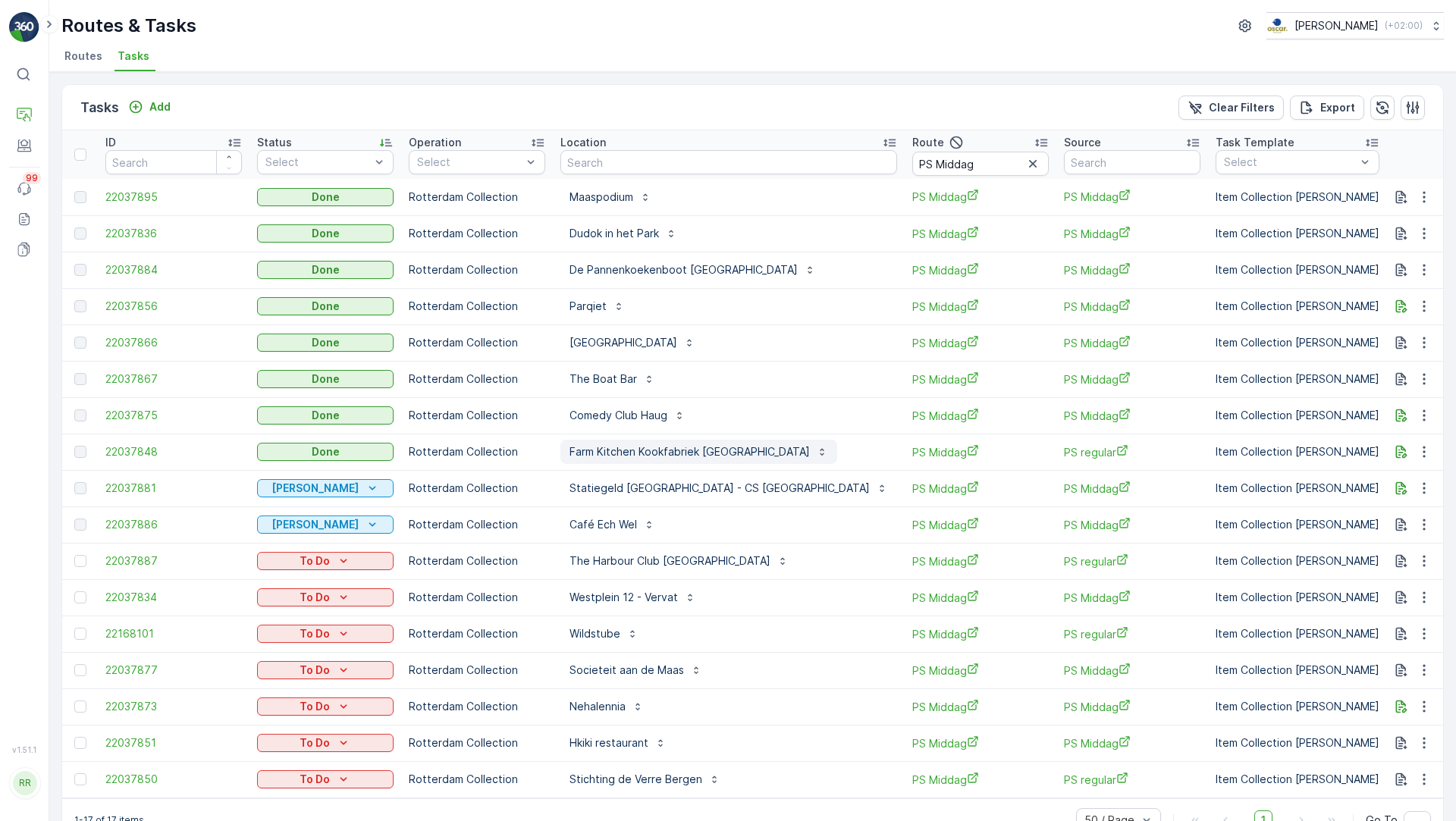
scroll to position [40, 0]
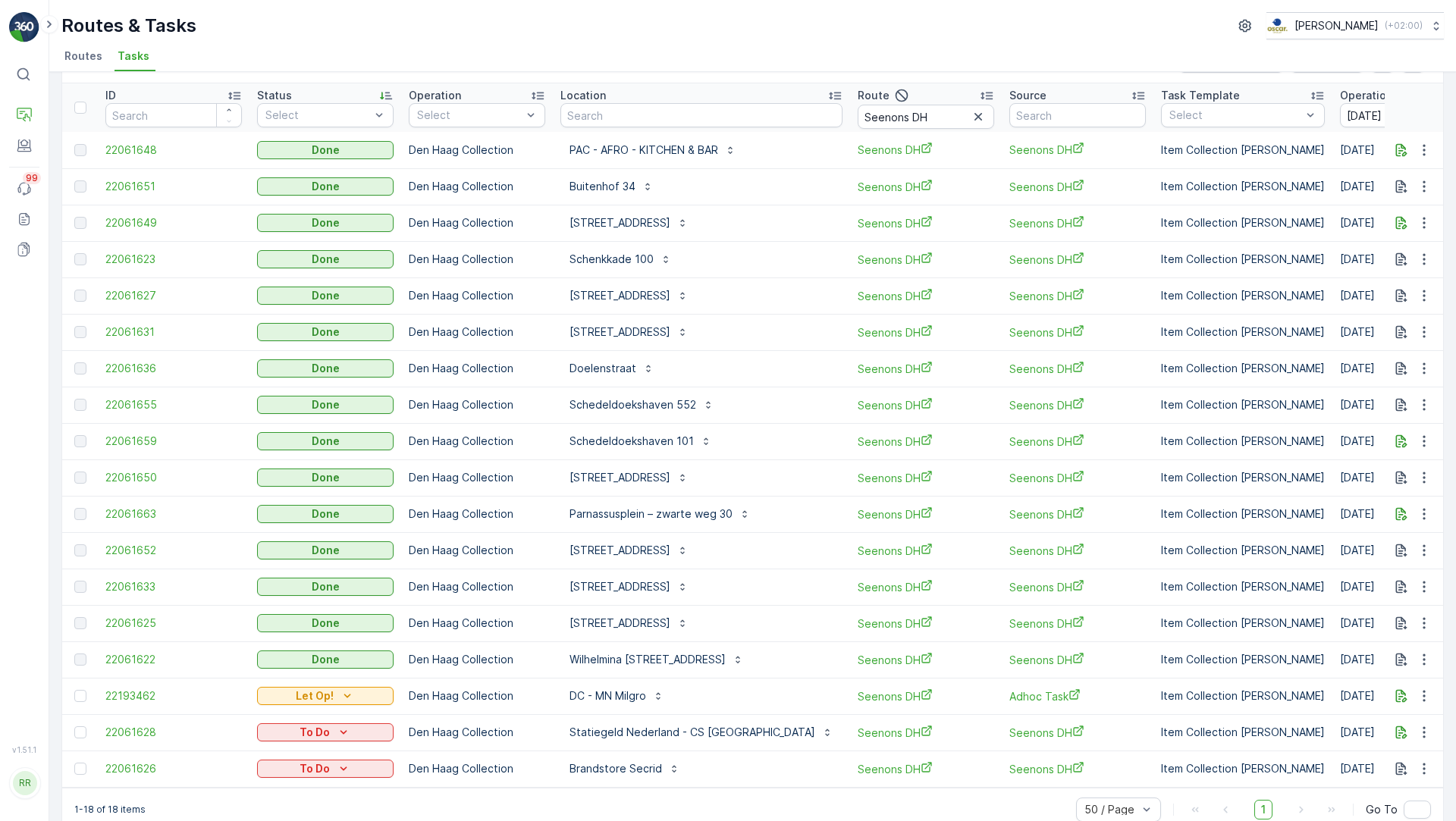
scroll to position [75, 0]
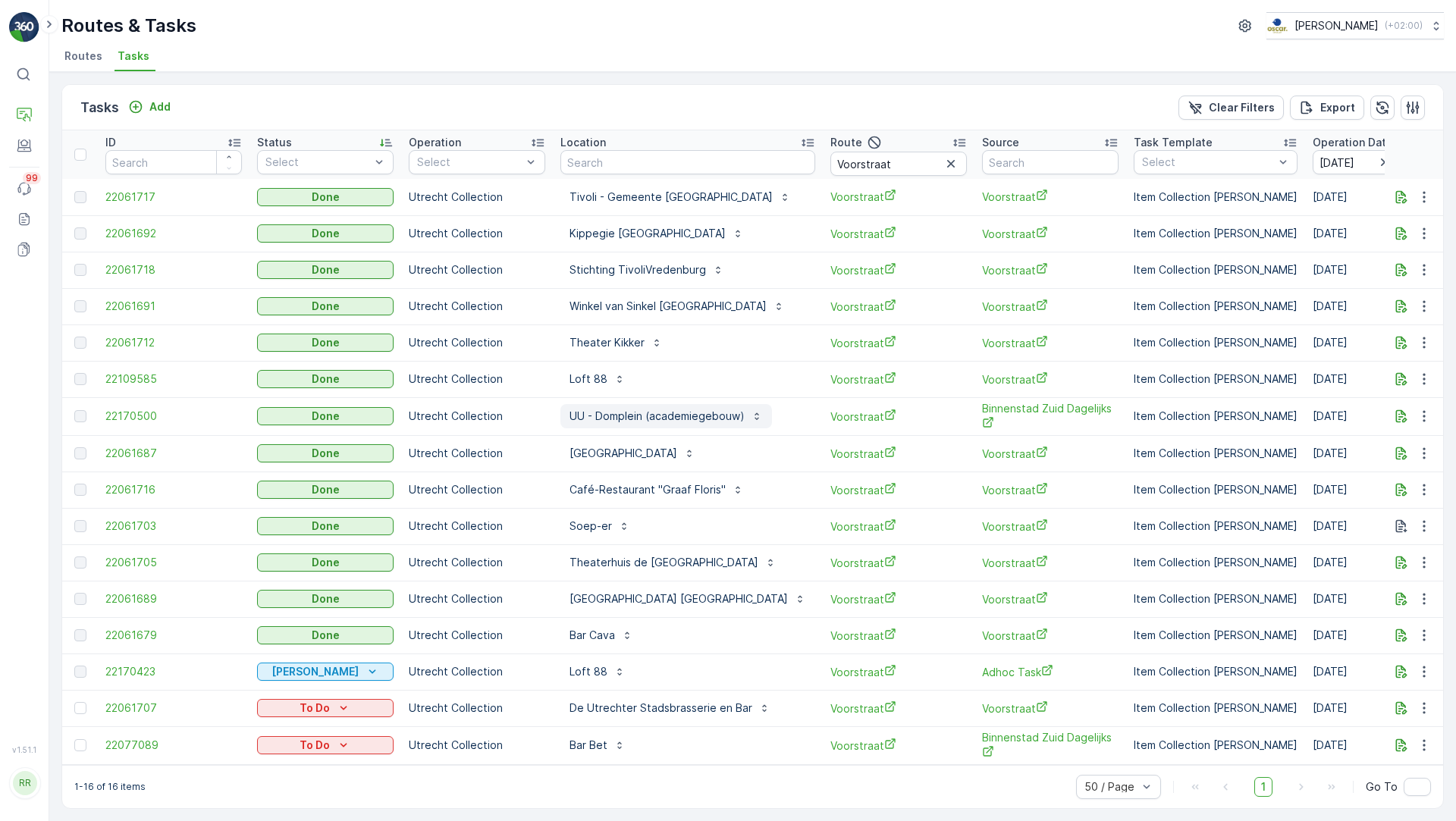
scroll to position [6, 0]
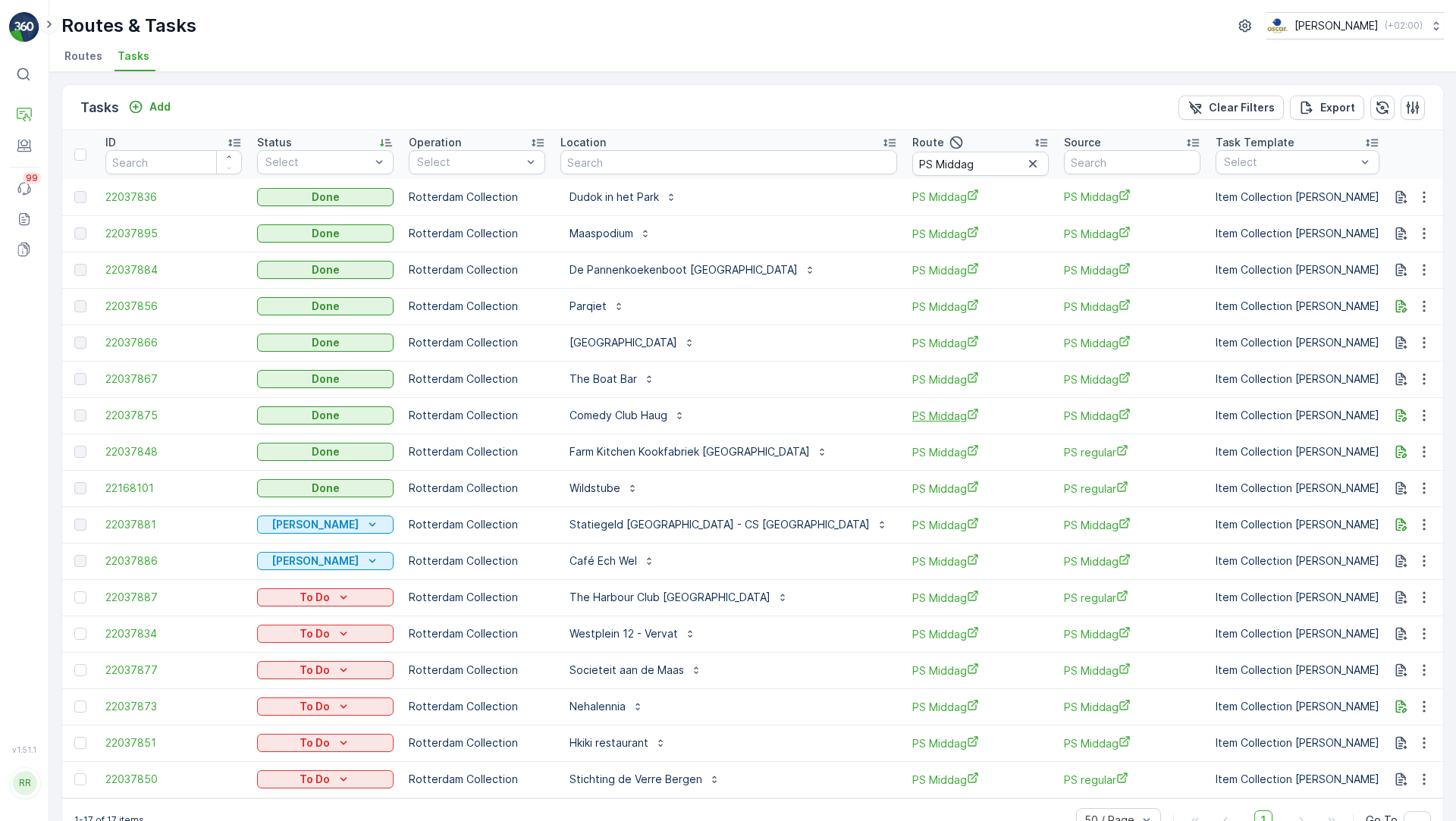
scroll to position [40, 0]
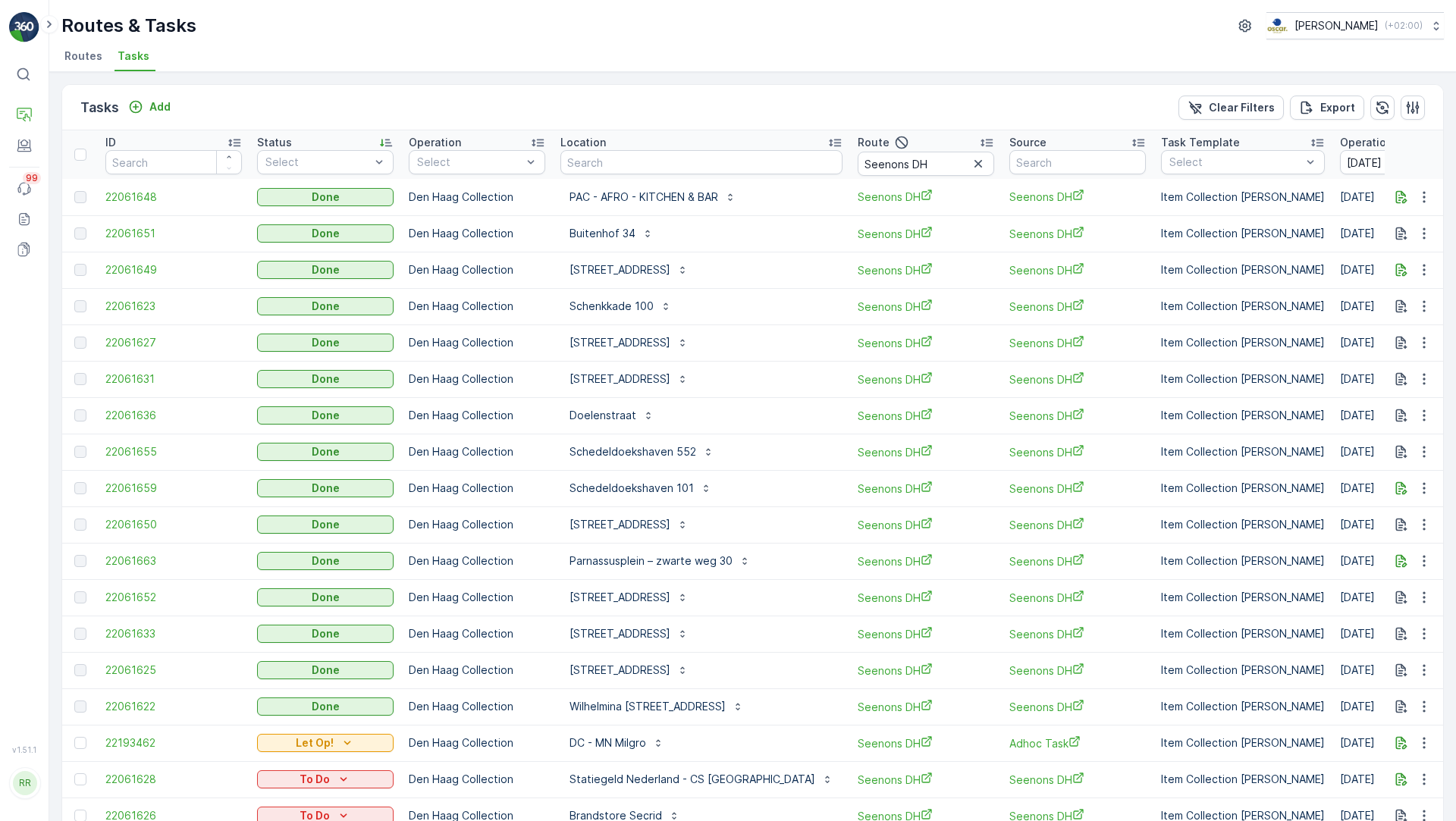
scroll to position [75, 0]
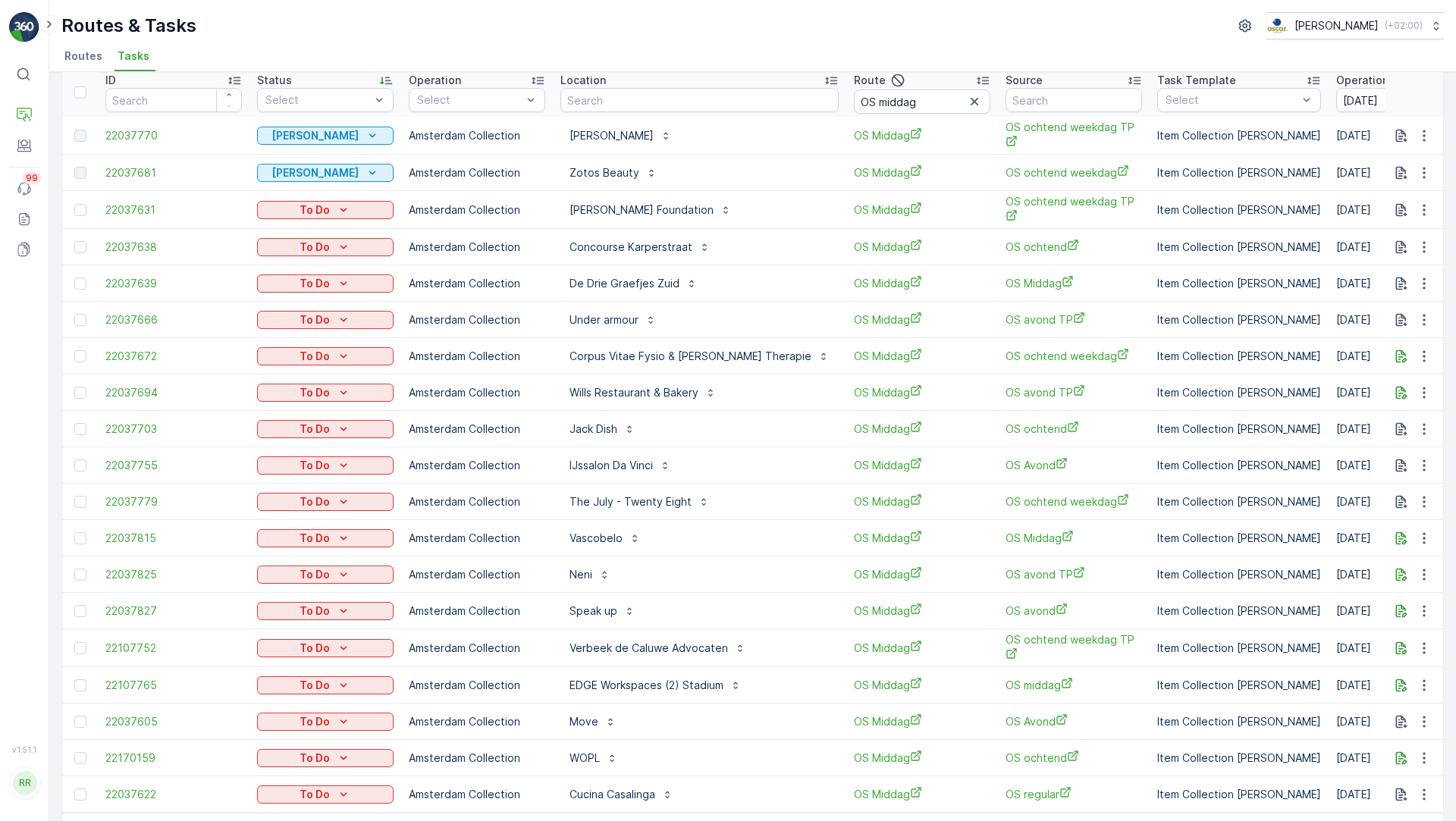
scroll to position [65, 0]
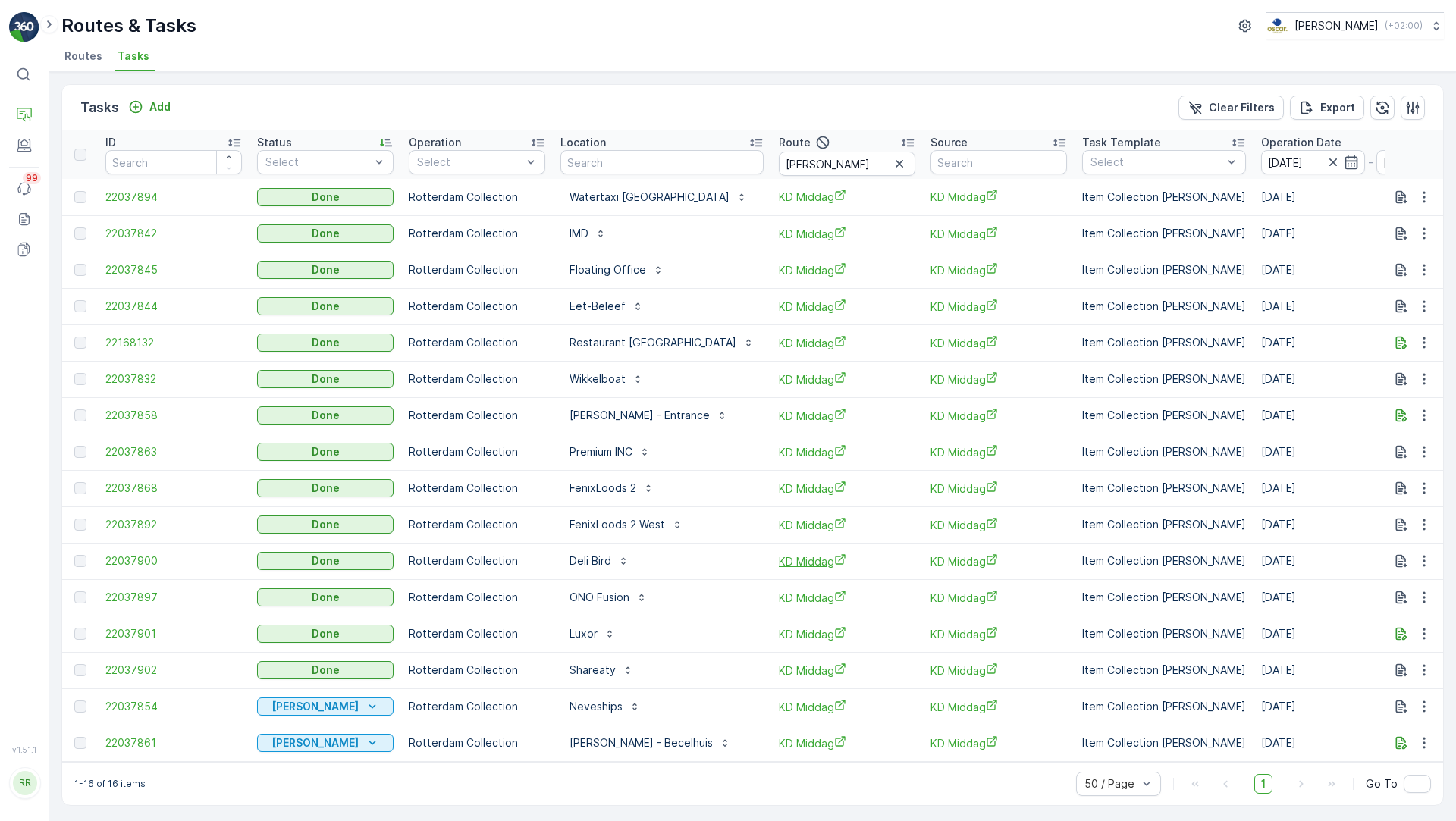
scroll to position [3, 0]
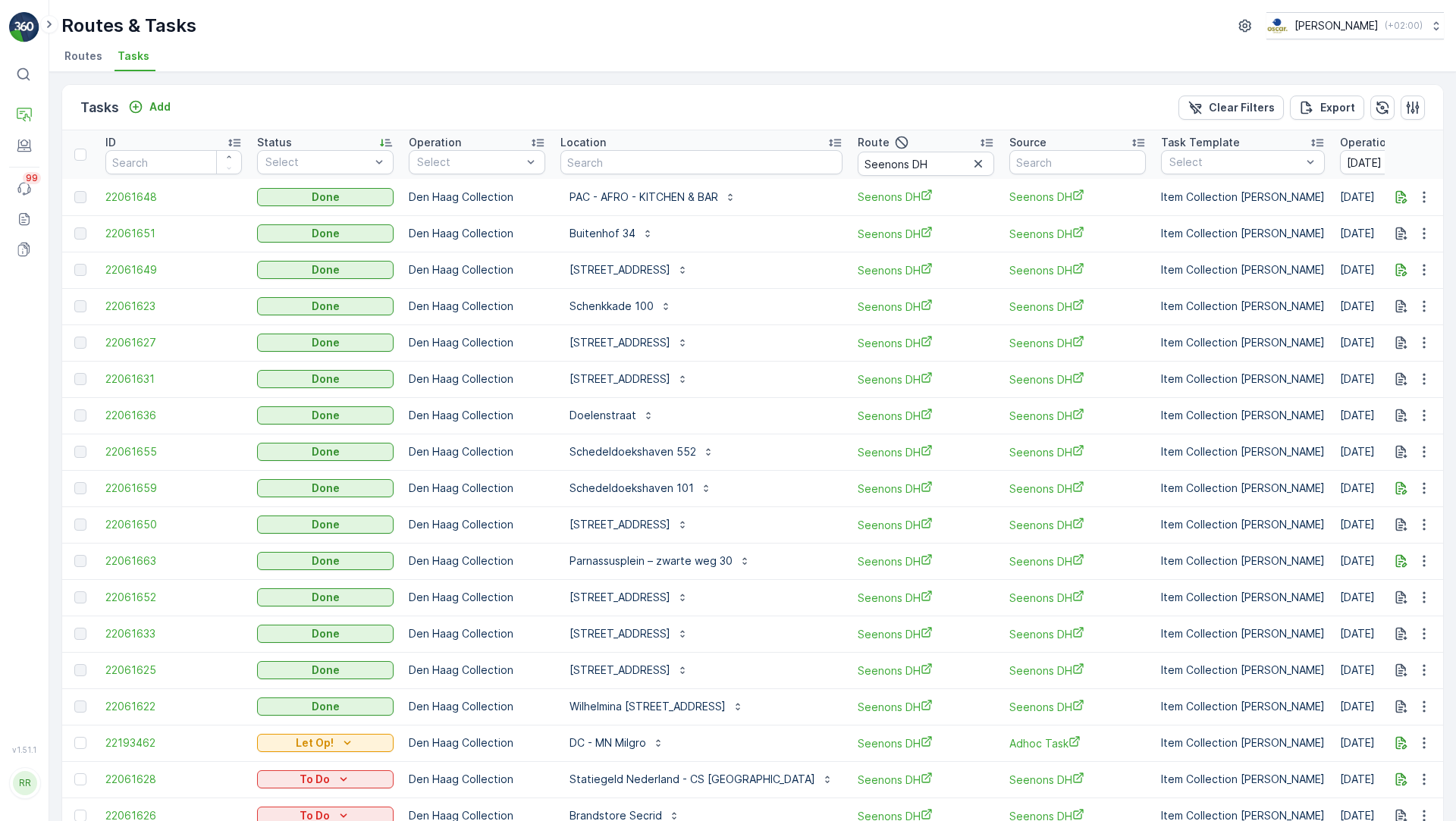
scroll to position [75, 0]
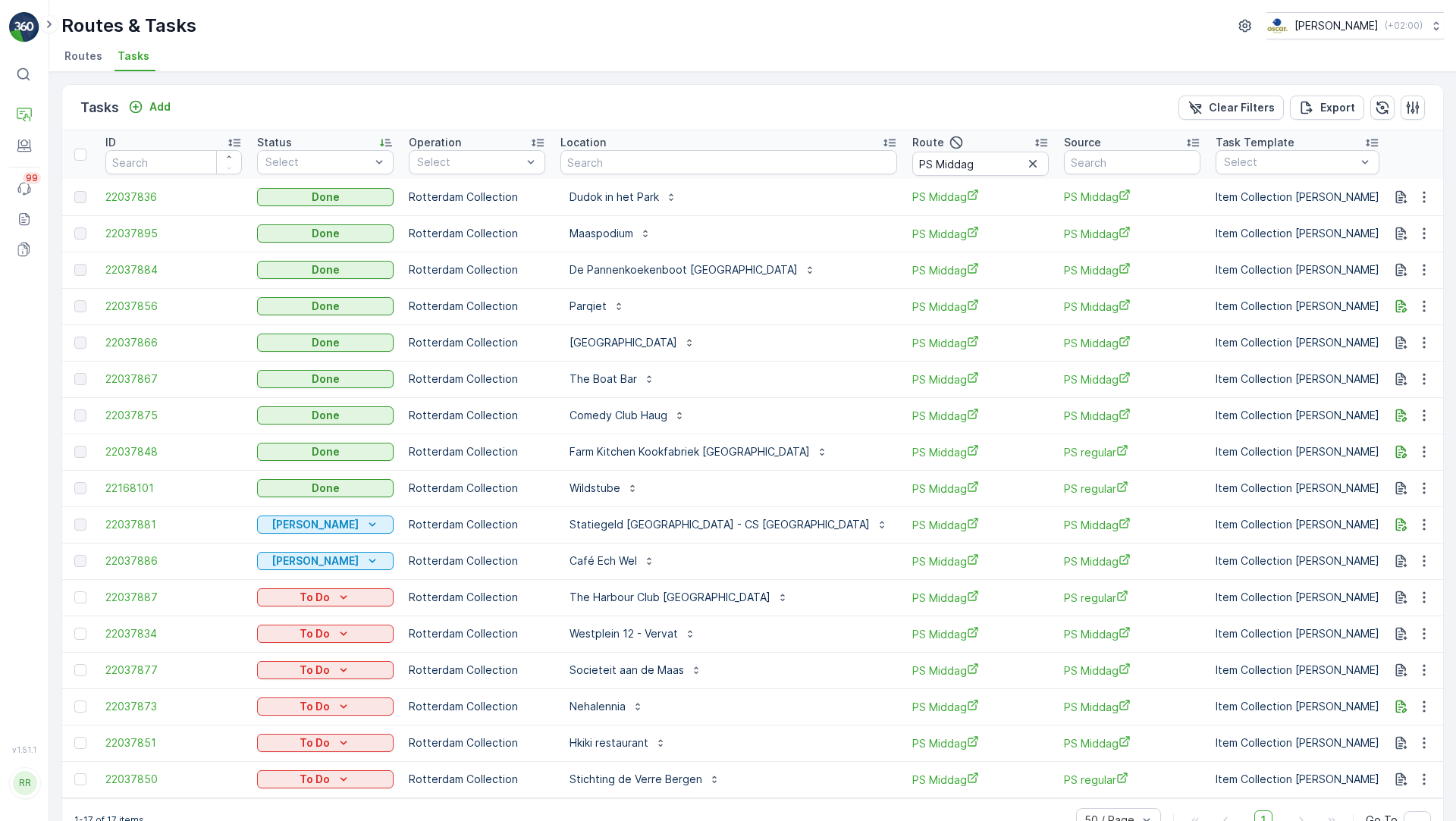
scroll to position [40, 0]
